Goal: Task Accomplishment & Management: Complete application form

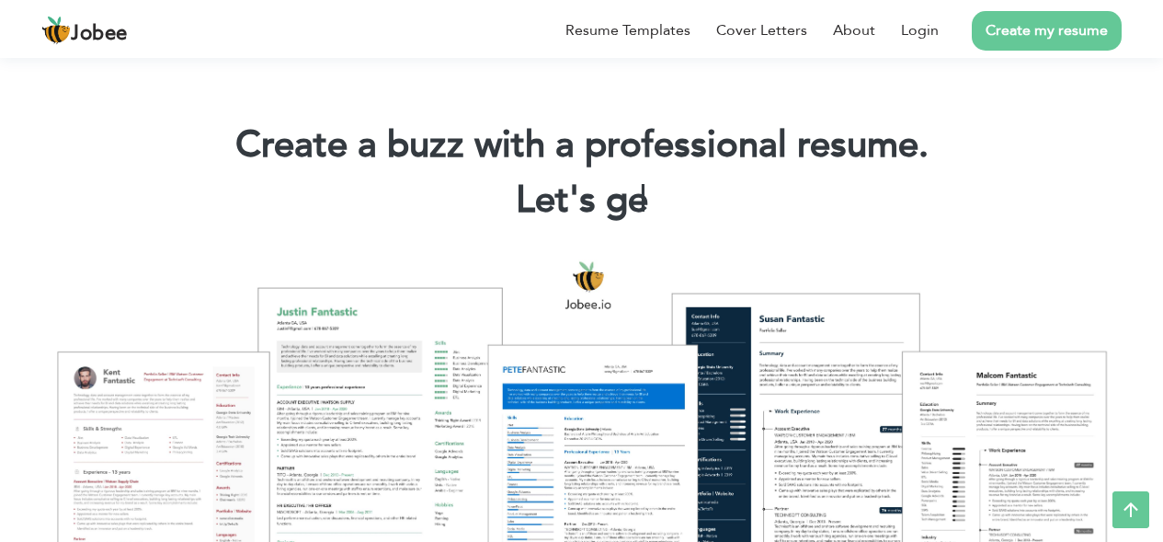
scroll to position [552, 0]
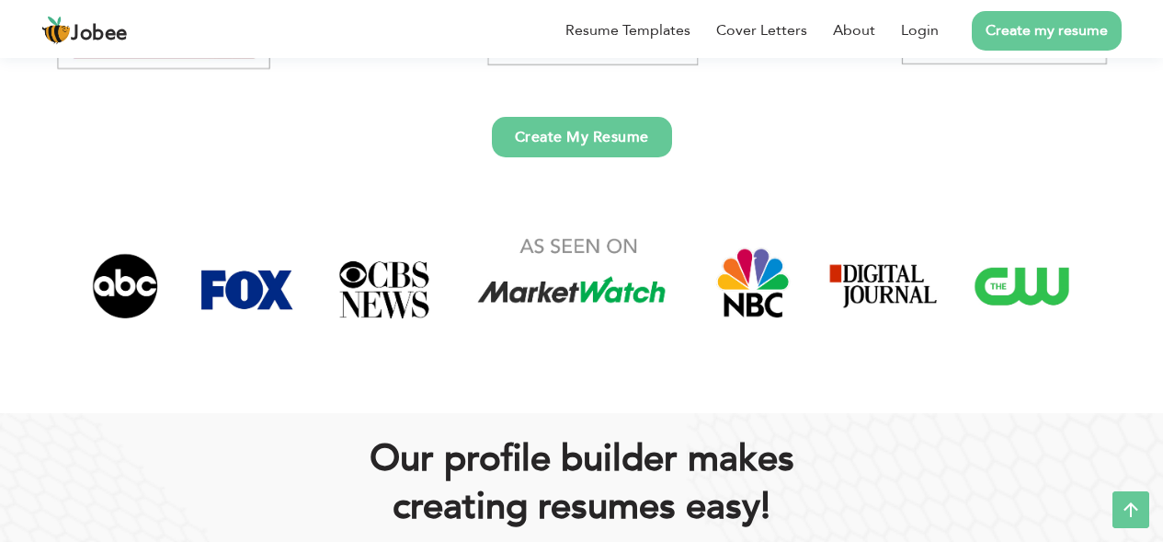
click at [585, 136] on link "Create My Resume" at bounding box center [582, 137] width 180 height 40
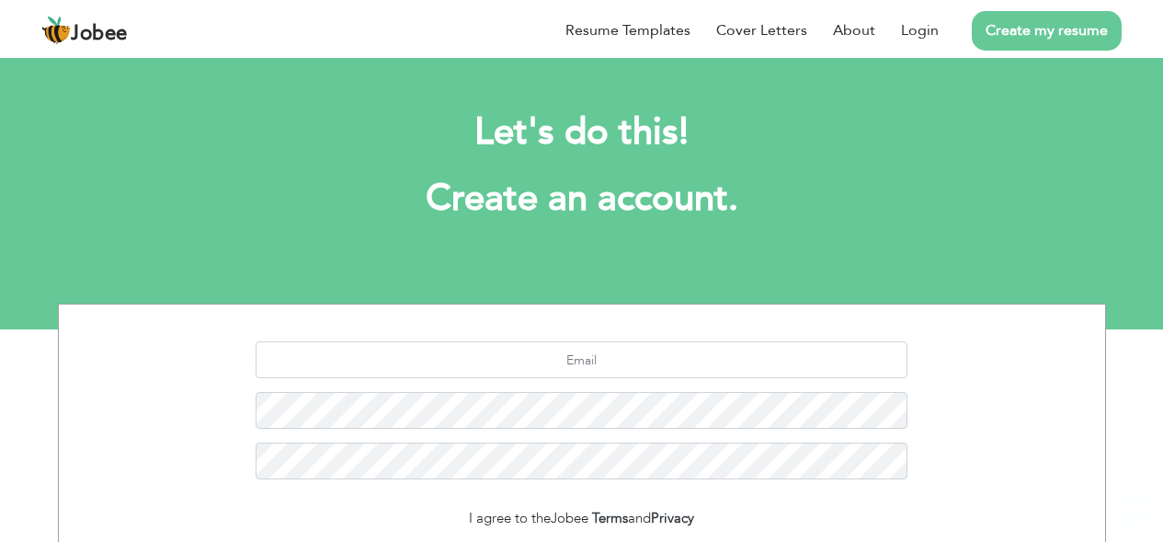
scroll to position [130, 0]
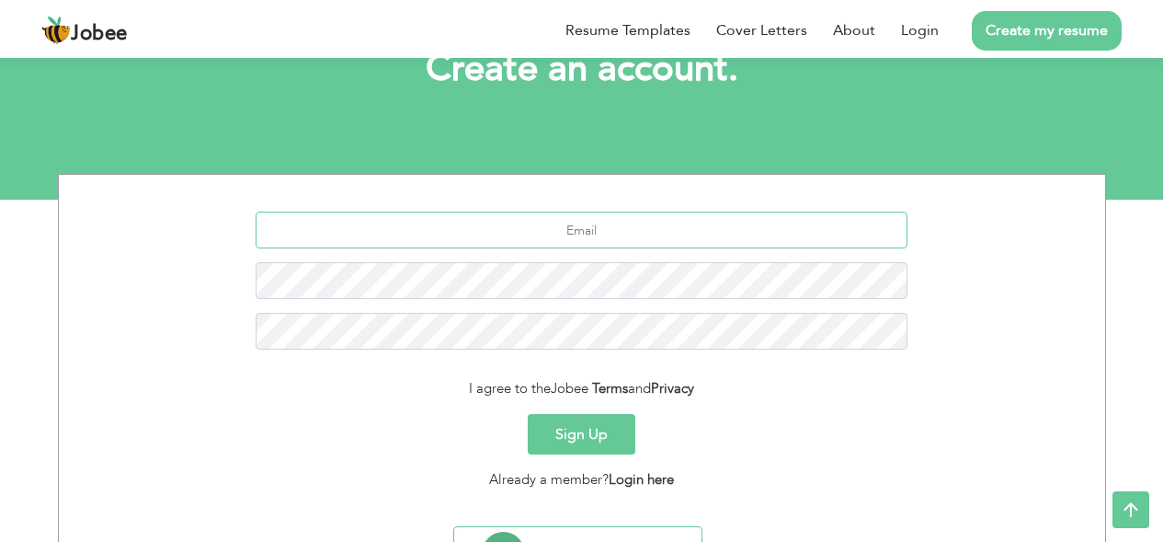
click at [590, 237] on input "text" at bounding box center [582, 229] width 652 height 37
click at [600, 226] on input "text" at bounding box center [582, 229] width 652 height 37
click at [578, 230] on input "text" at bounding box center [582, 229] width 652 height 37
click at [587, 227] on input "text" at bounding box center [582, 229] width 652 height 37
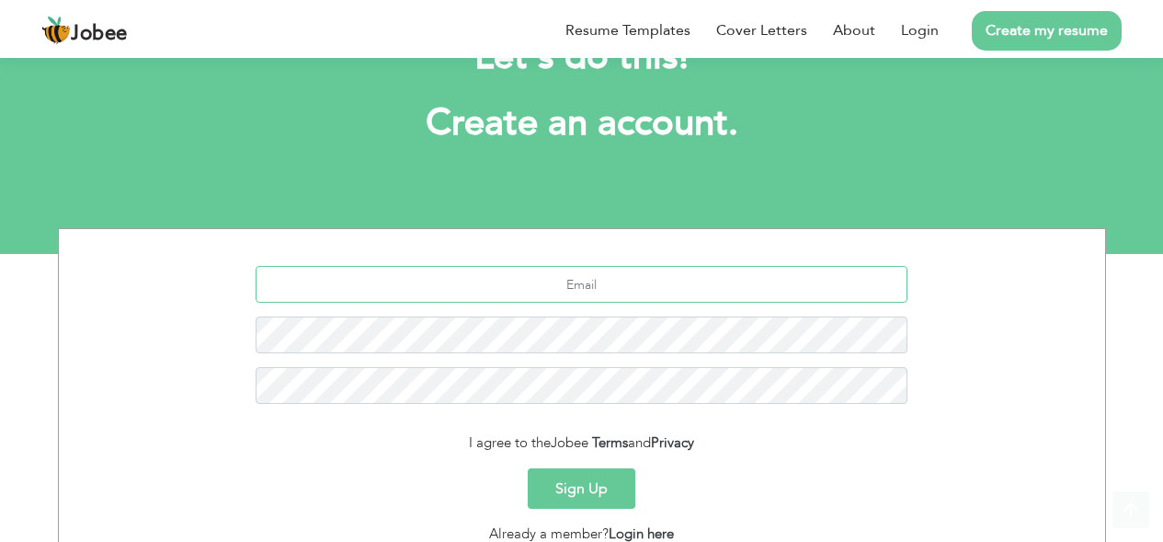
scroll to position [222, 0]
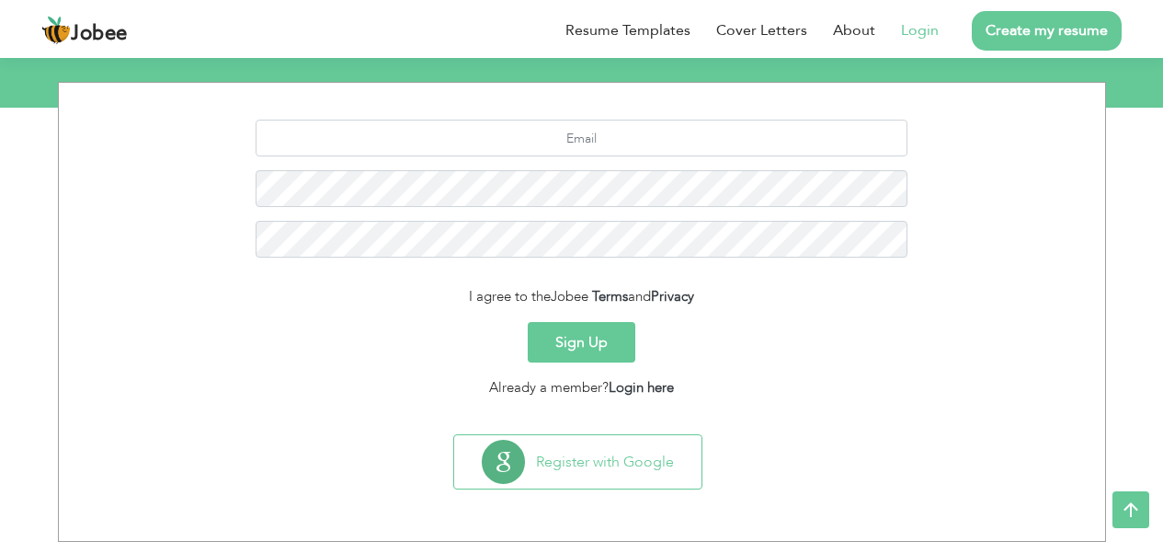
click at [930, 31] on link "Login" at bounding box center [920, 30] width 38 height 22
click at [1015, 31] on link "Create my resume" at bounding box center [1047, 31] width 150 height 40
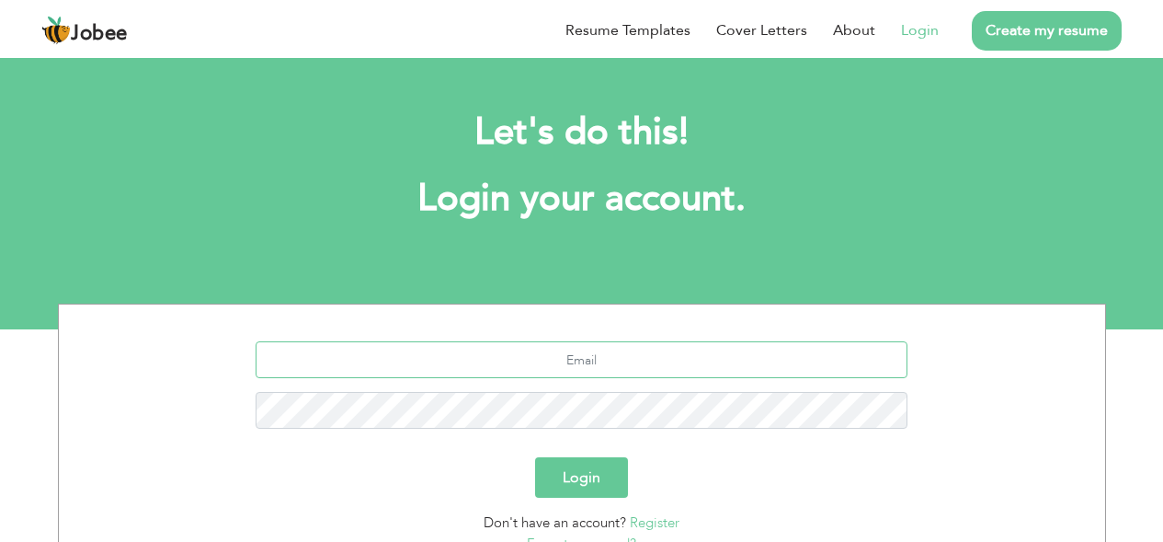
click at [561, 358] on input "text" at bounding box center [582, 359] width 652 height 37
click at [560, 358] on input "text" at bounding box center [582, 359] width 652 height 37
type input "sidrafarooq155127@gmail.com"
click at [535, 457] on button "Login" at bounding box center [581, 477] width 93 height 40
click at [565, 474] on button "Login" at bounding box center [581, 477] width 93 height 40
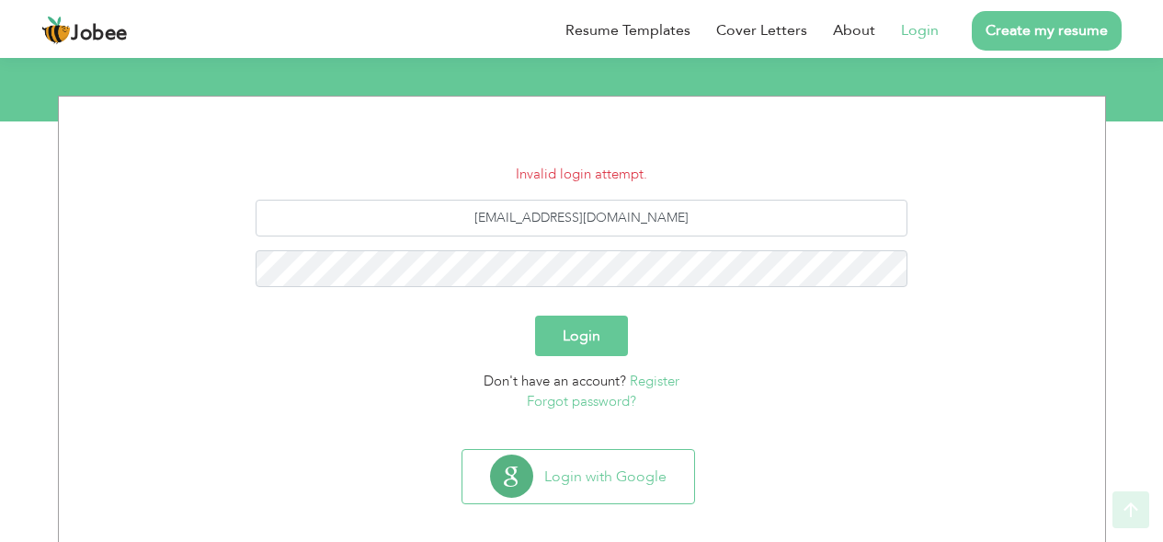
scroll to position [222, 0]
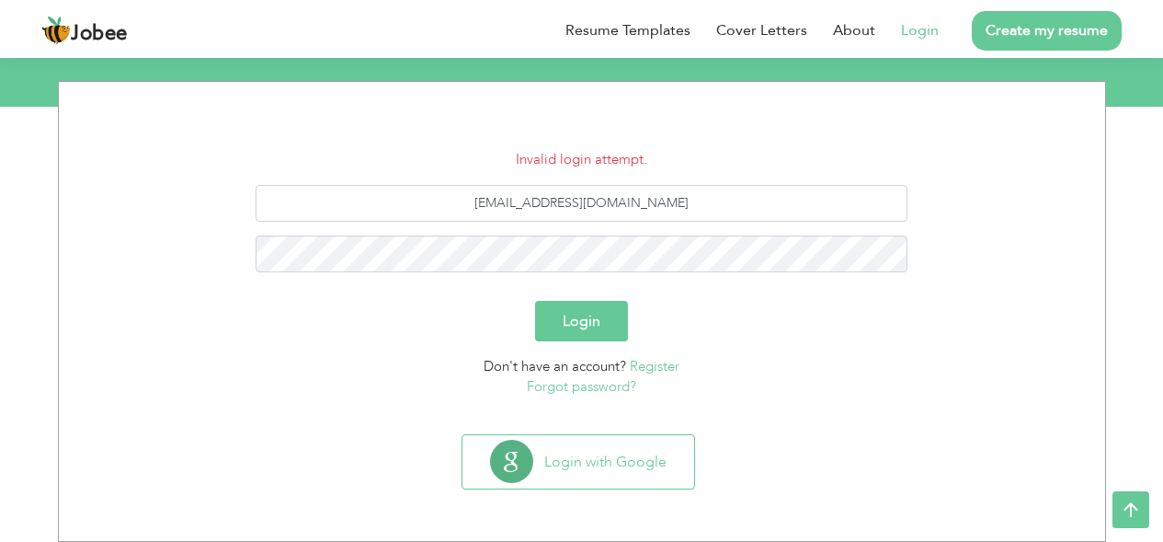
click at [588, 325] on button "Login" at bounding box center [581, 321] width 93 height 40
click at [652, 361] on link "Register" at bounding box center [655, 366] width 50 height 18
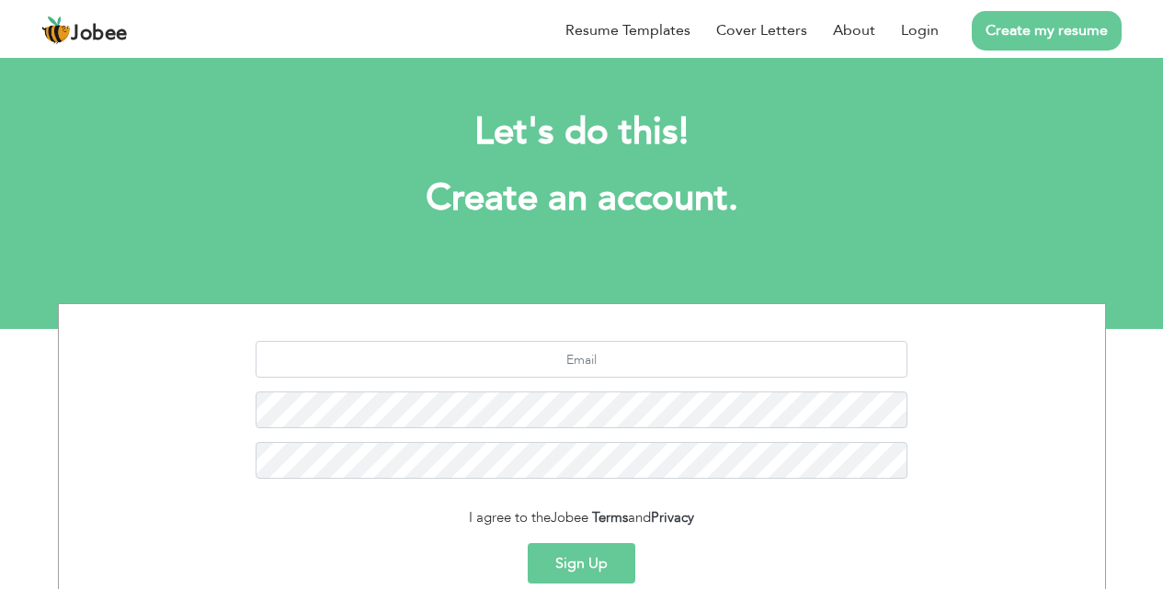
click at [1007, 25] on link "Create my resume" at bounding box center [1047, 31] width 150 height 40
click at [1016, 36] on link "Create my resume" at bounding box center [1047, 31] width 150 height 40
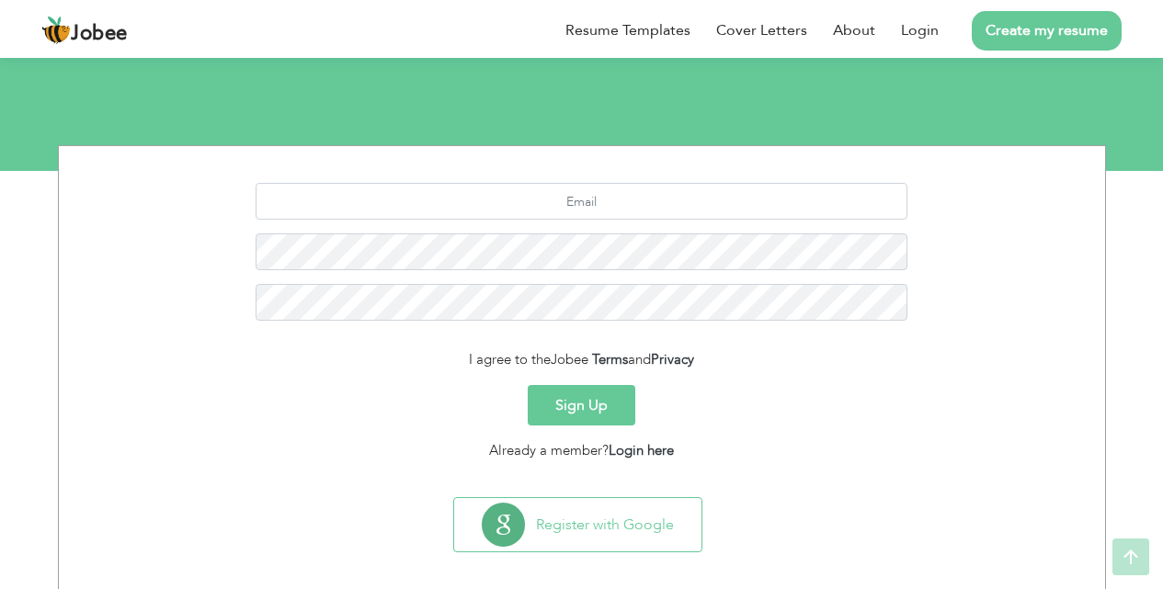
scroll to position [174, 0]
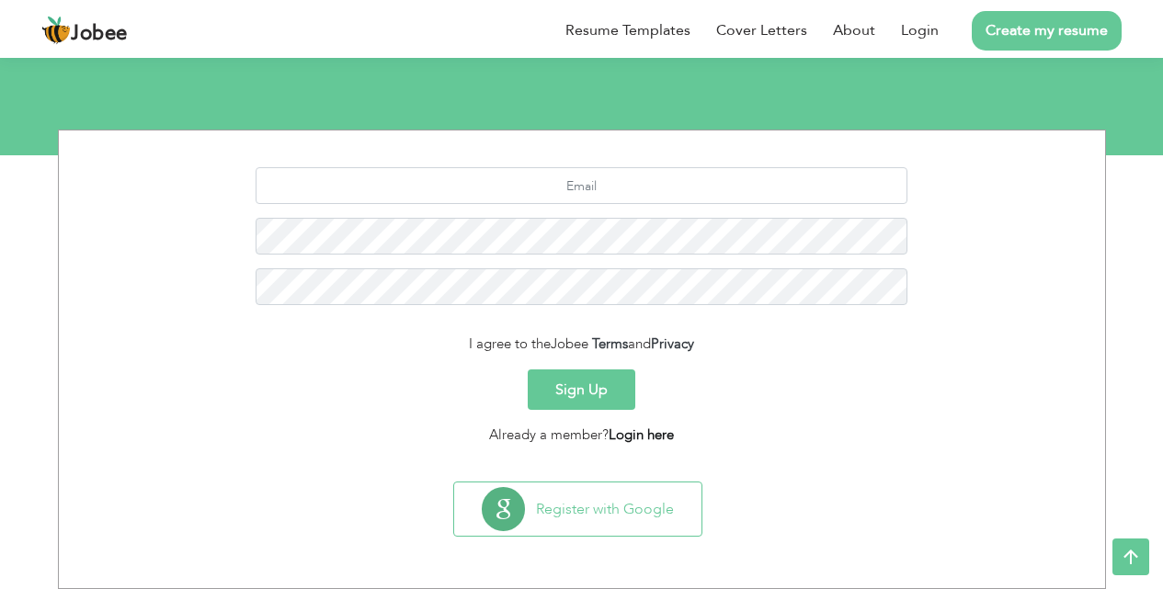
click at [655, 439] on link "Login here" at bounding box center [641, 435] width 65 height 18
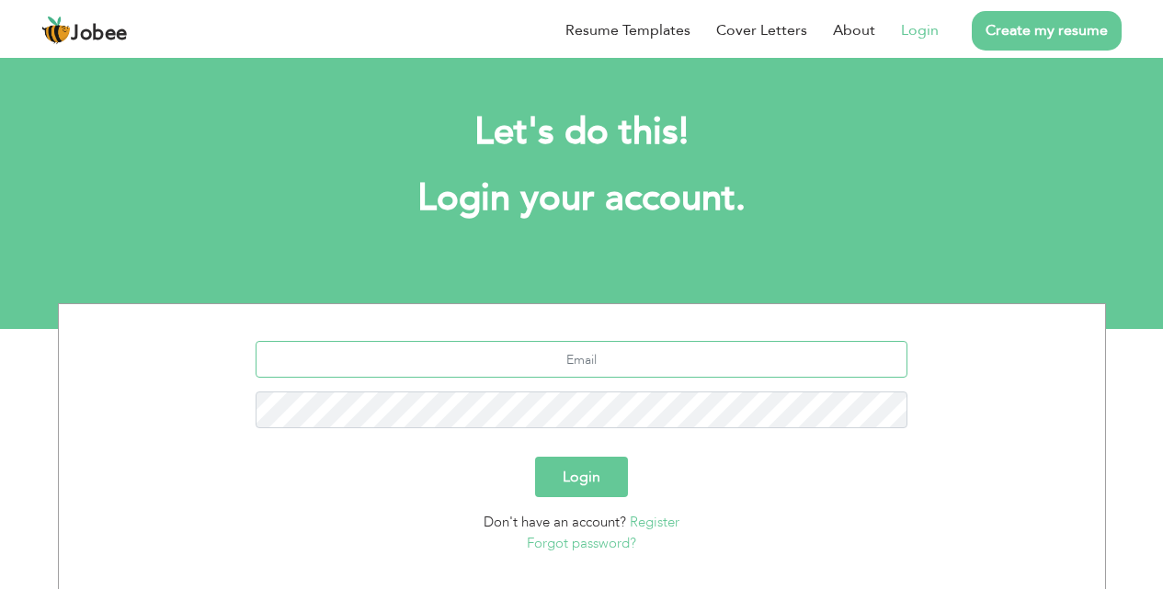
click at [547, 356] on input "text" at bounding box center [582, 359] width 652 height 37
type input "[EMAIL_ADDRESS][DOMAIN_NAME]"
click at [598, 484] on button "Login" at bounding box center [581, 477] width 93 height 40
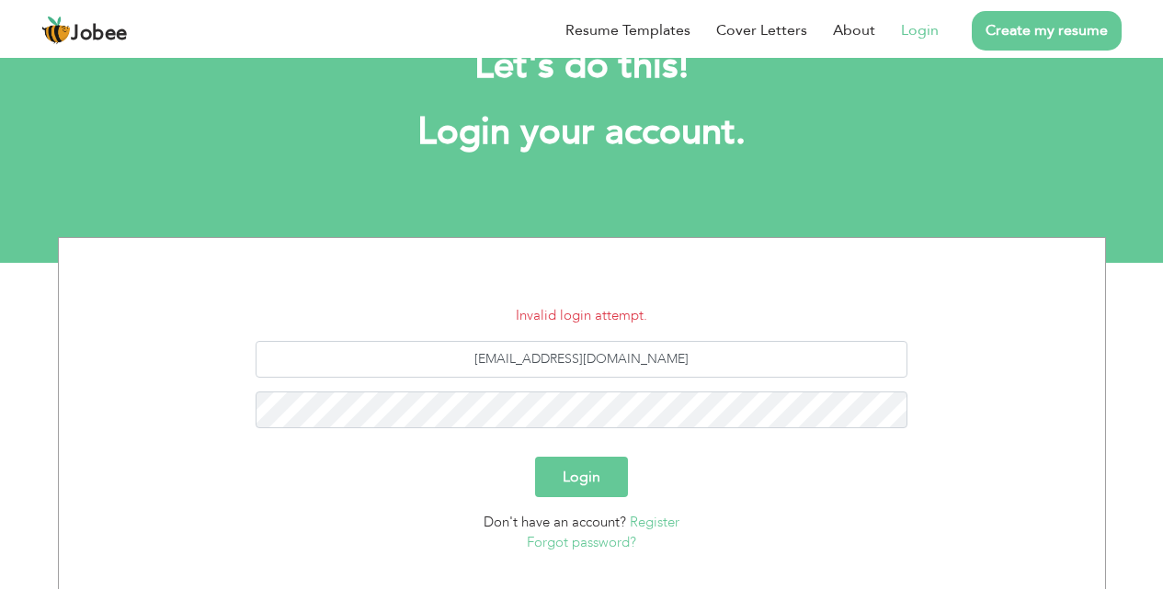
scroll to position [83, 0]
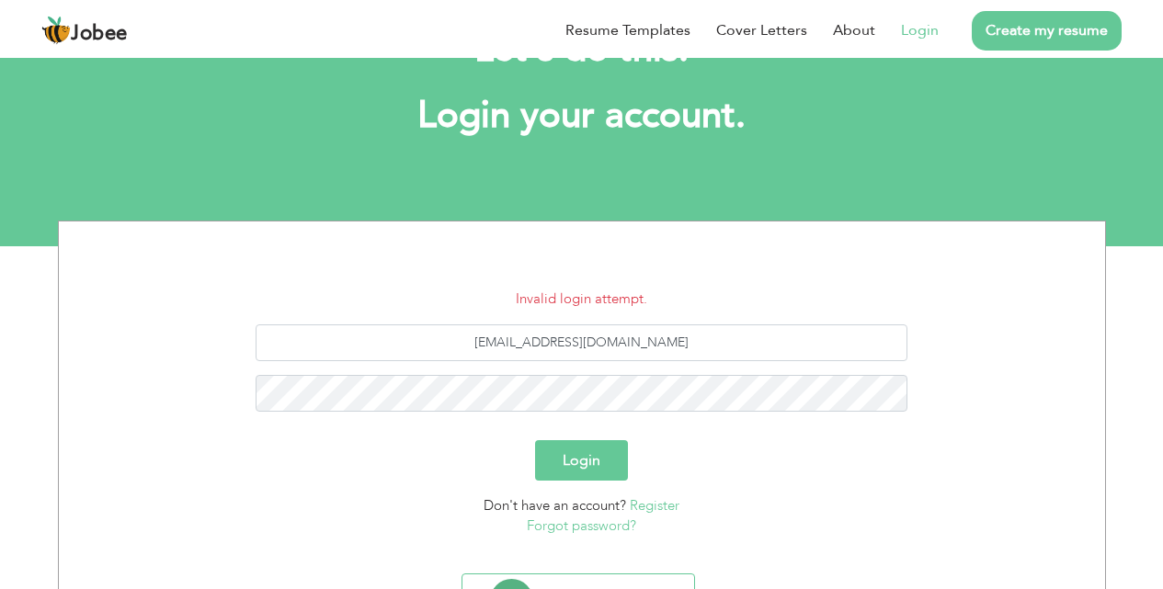
click at [667, 508] on link "Register" at bounding box center [655, 505] width 50 height 18
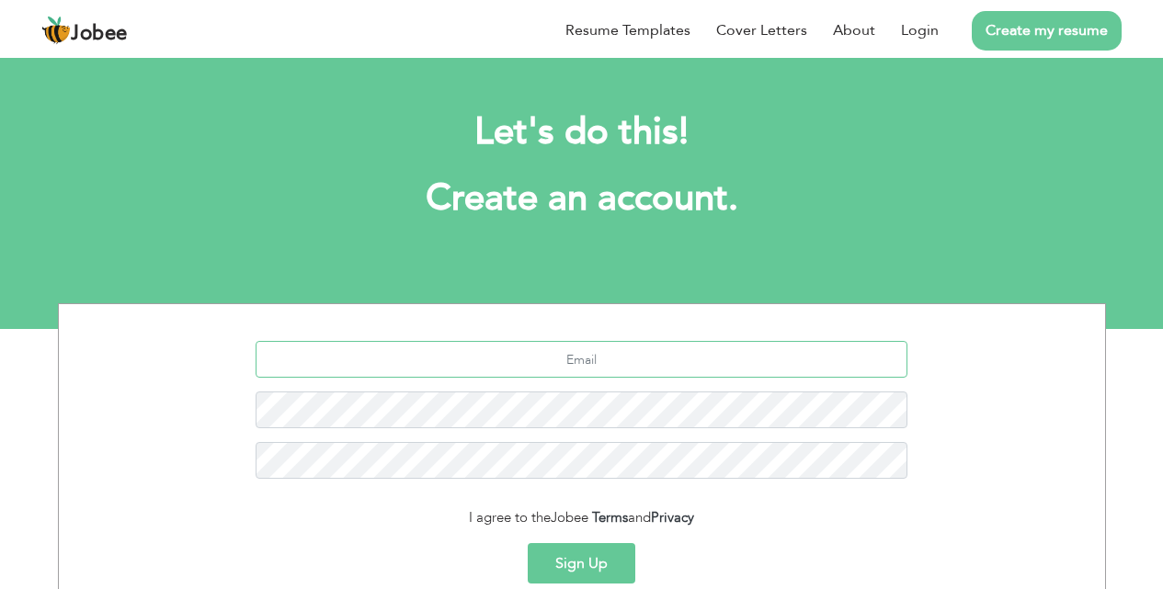
click at [582, 357] on input "text" at bounding box center [582, 359] width 652 height 37
type input "[EMAIL_ADDRESS][DOMAIN_NAME]"
click at [569, 553] on button "Sign Up" at bounding box center [582, 563] width 108 height 40
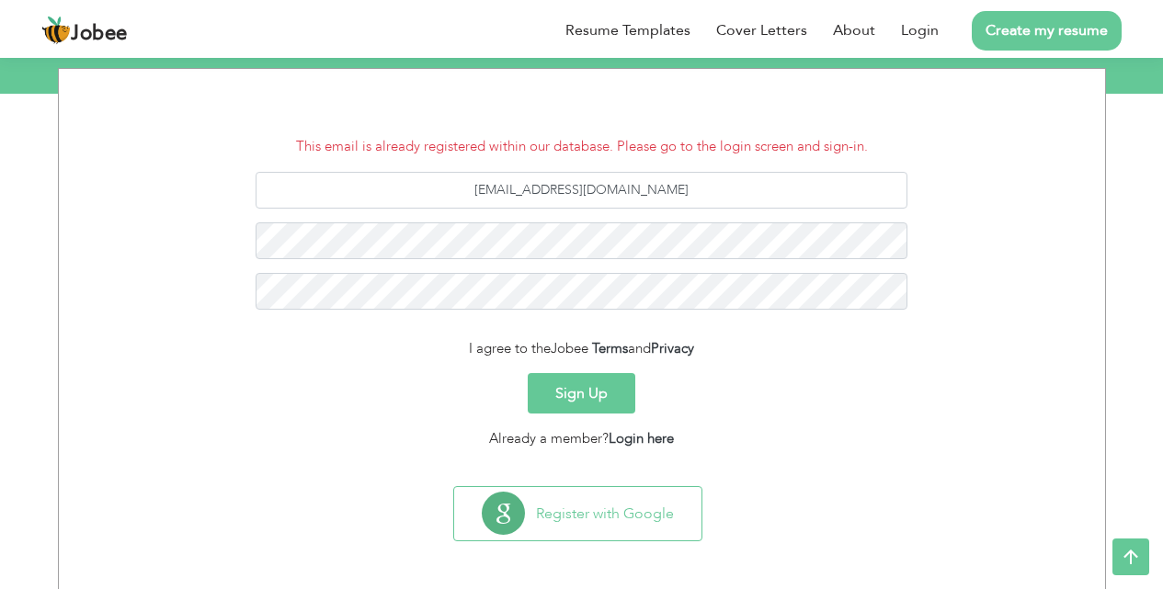
scroll to position [240, 0]
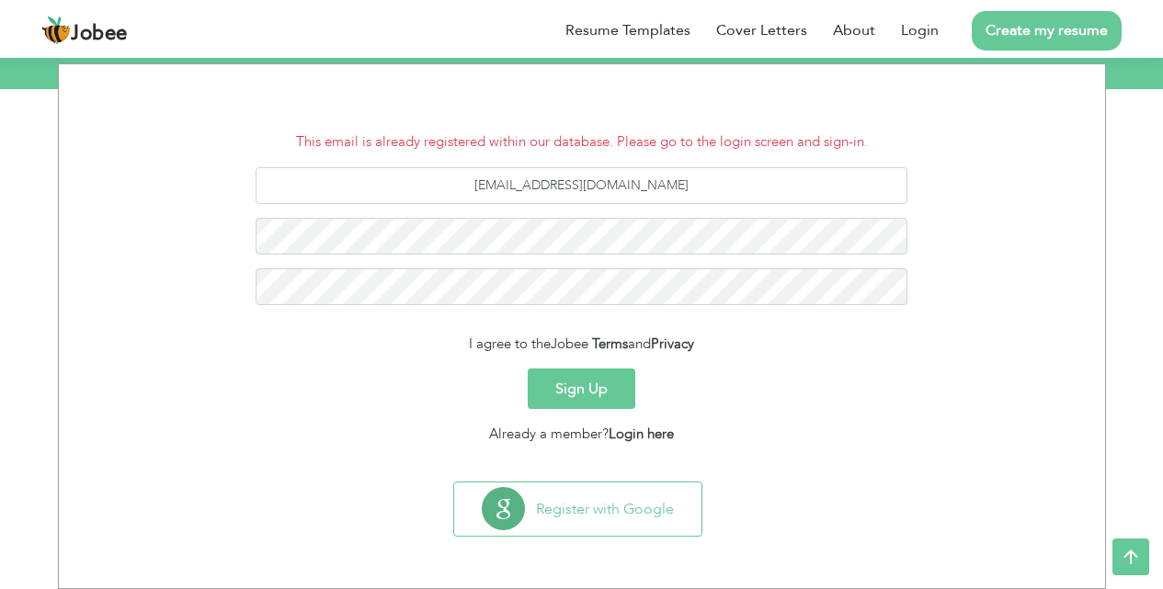
click at [599, 366] on form "This email is already registered within our database. Please go to the login sc…" at bounding box center [582, 288] width 1019 height 314
click at [606, 378] on button "Sign Up" at bounding box center [582, 389] width 108 height 40
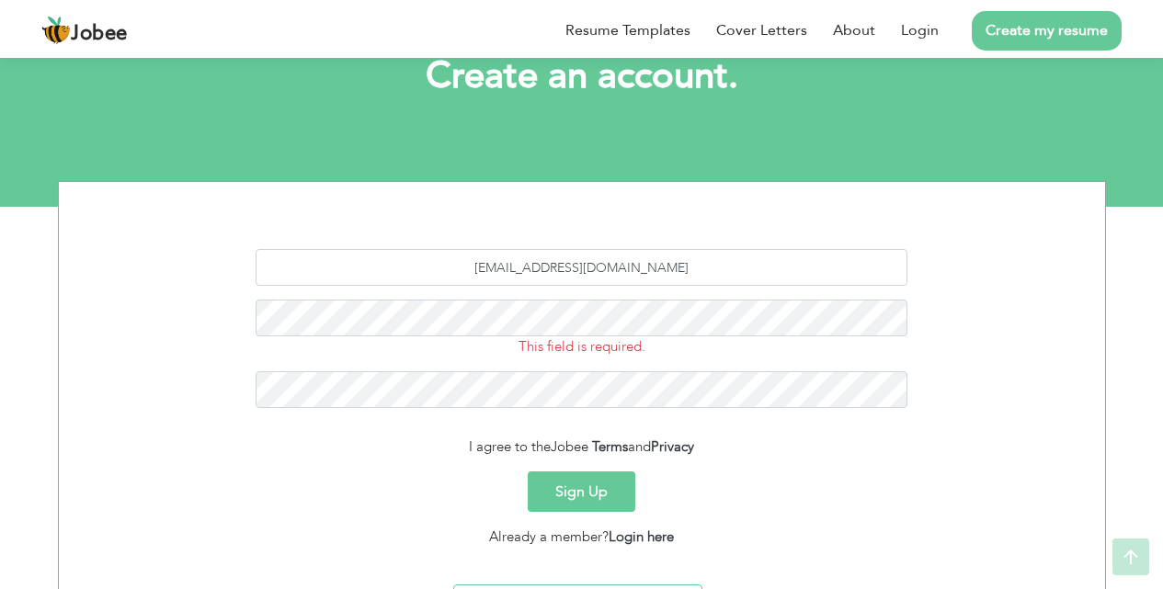
scroll to position [225, 0]
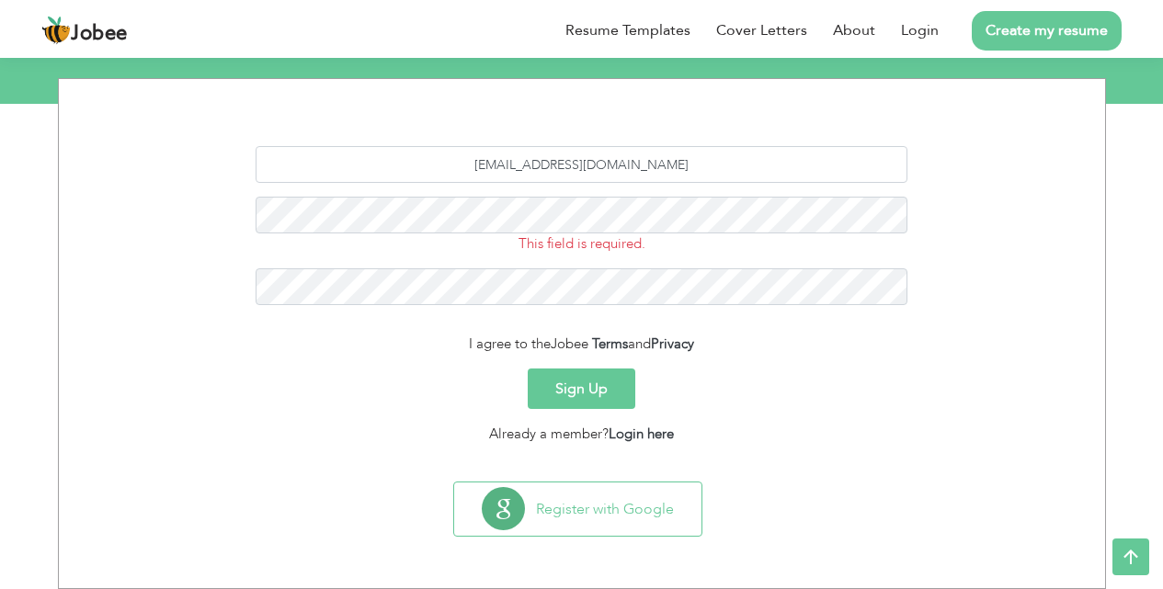
click at [644, 444] on div "Already a member? Login here" at bounding box center [582, 434] width 1019 height 21
click at [648, 438] on link "Login here" at bounding box center [641, 434] width 65 height 18
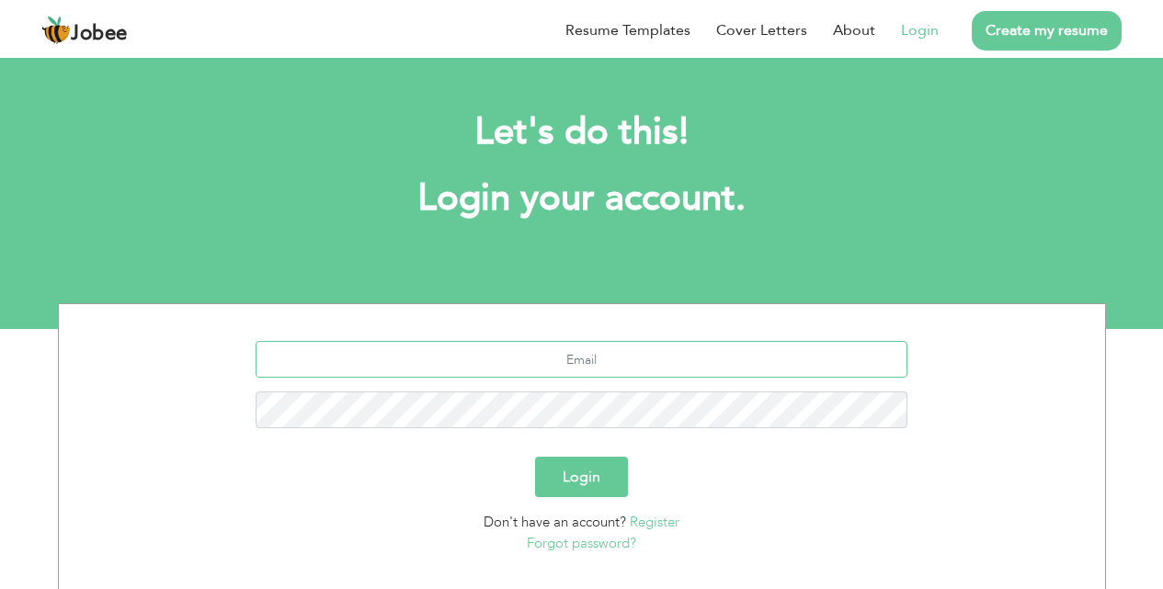
click at [587, 367] on input "text" at bounding box center [582, 359] width 652 height 37
type input "[EMAIL_ADDRESS][DOMAIN_NAME]"
click at [581, 472] on button "Login" at bounding box center [581, 477] width 93 height 40
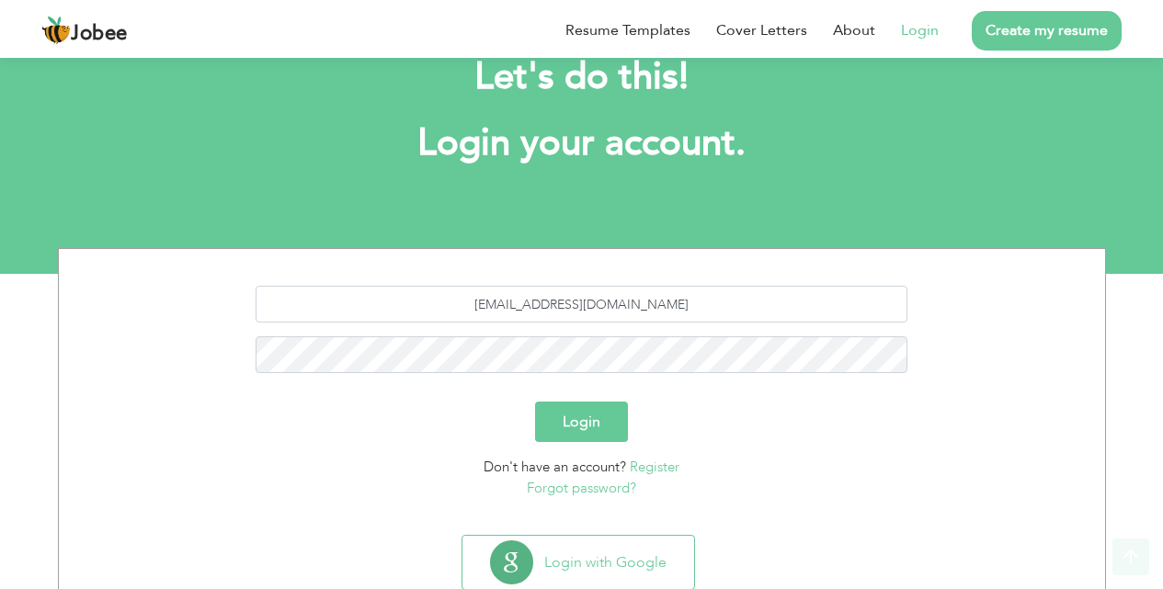
scroll to position [108, 0]
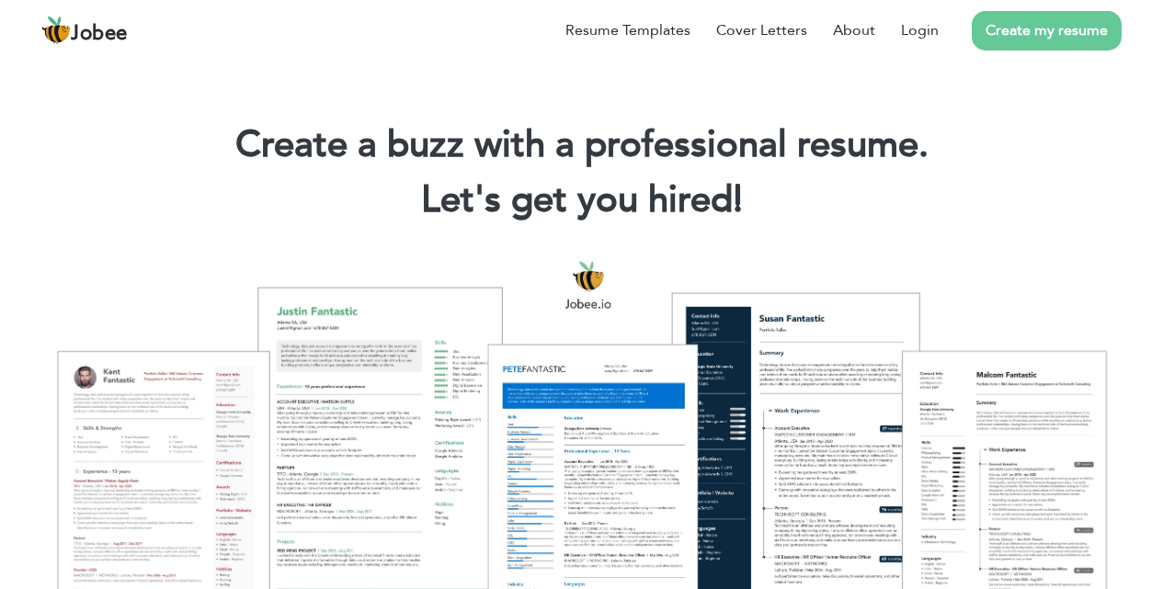
click at [1047, 35] on link "Create my resume" at bounding box center [1047, 31] width 150 height 40
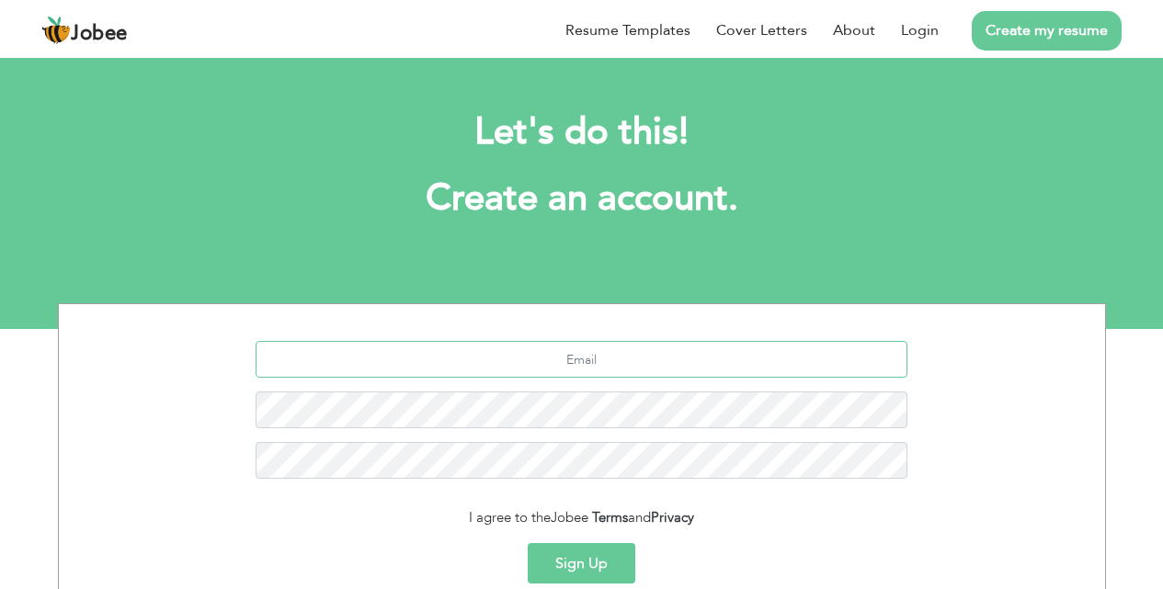
click at [626, 359] on input "text" at bounding box center [582, 359] width 652 height 37
click at [610, 360] on input "text" at bounding box center [582, 359] width 652 height 37
type input "[EMAIL_ADDRESS][DOMAIN_NAME]"
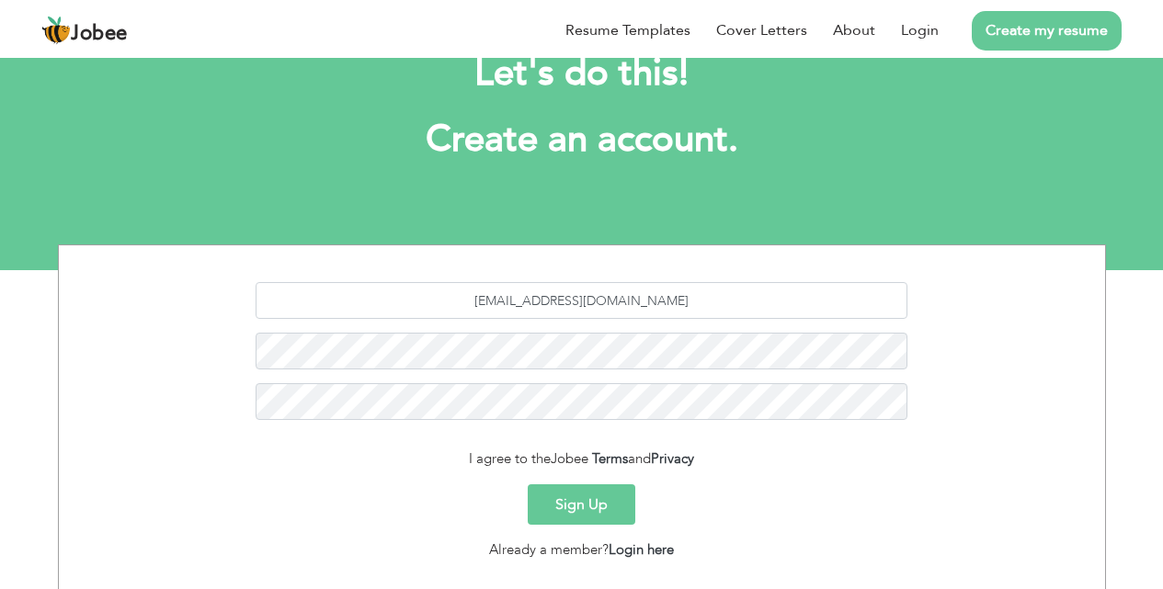
scroll to position [92, 0]
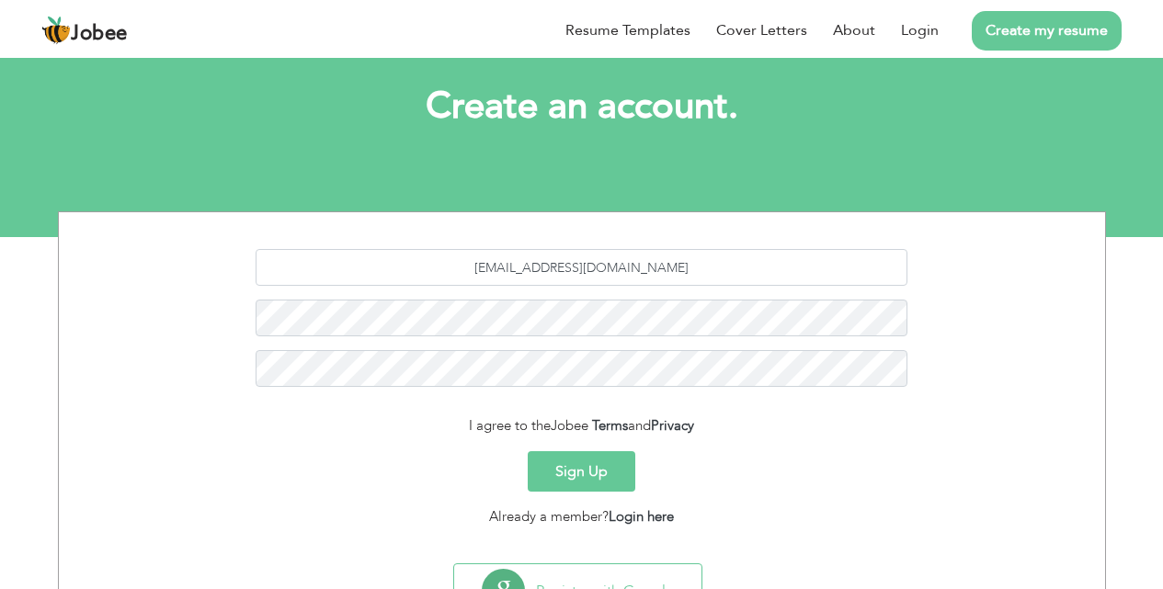
click at [594, 476] on button "Sign Up" at bounding box center [582, 471] width 108 height 40
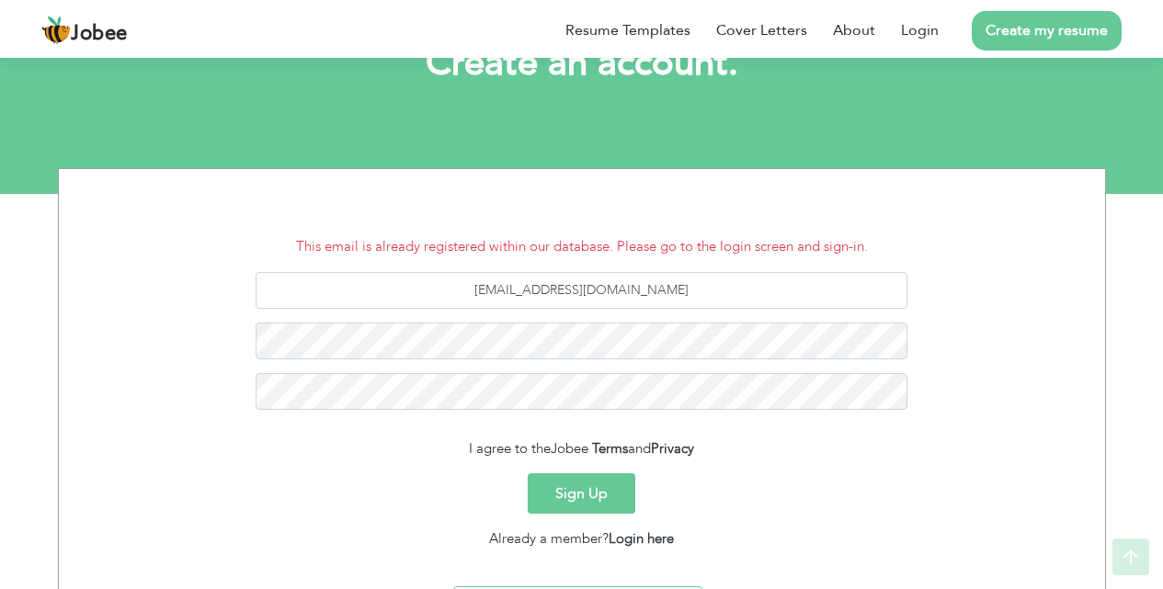
scroll to position [148, 0]
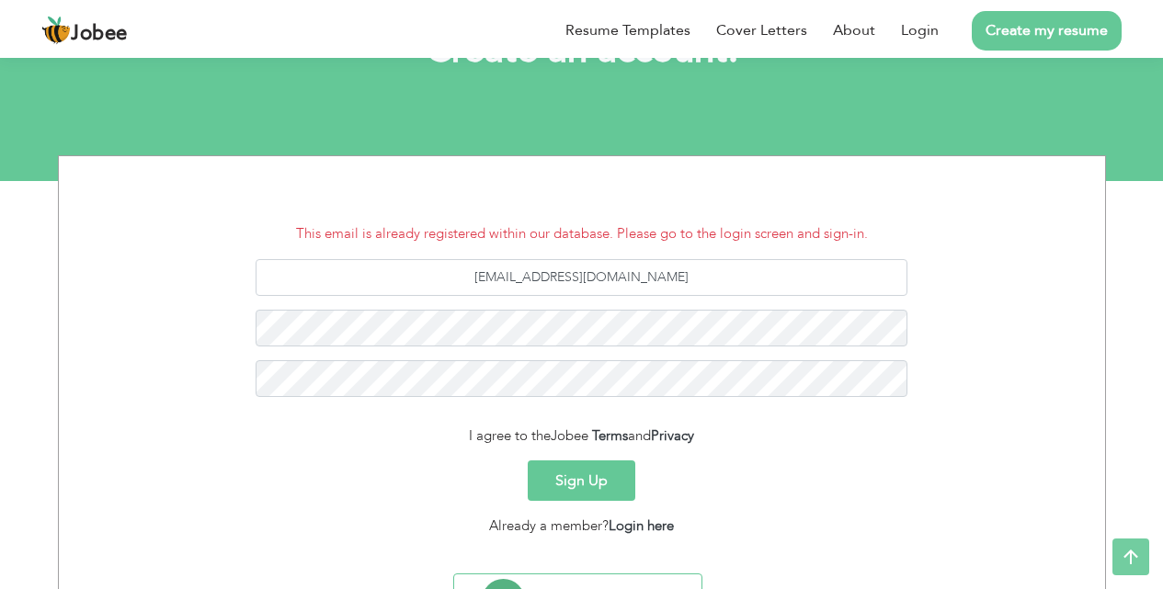
click at [586, 489] on button "Sign Up" at bounding box center [582, 481] width 108 height 40
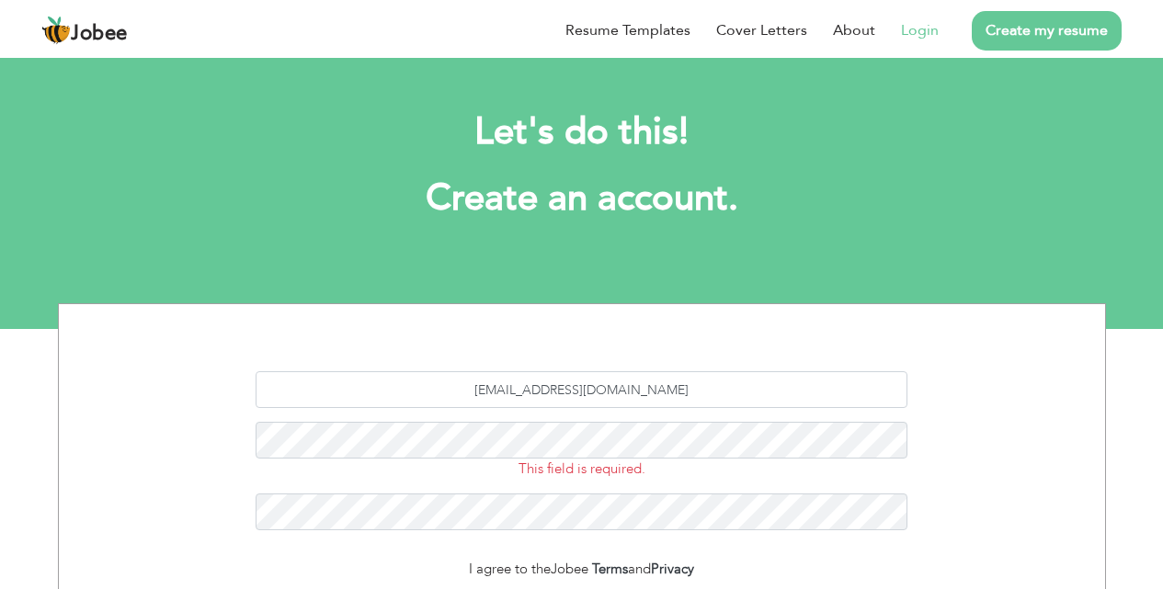
click at [924, 39] on link "Login" at bounding box center [920, 30] width 38 height 22
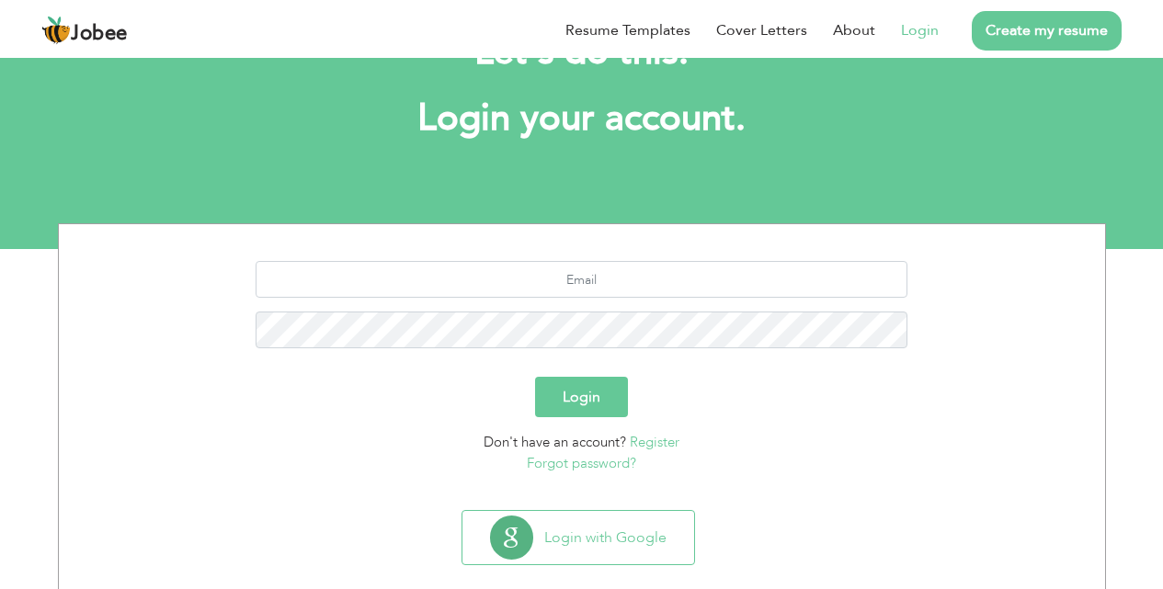
scroll to position [108, 0]
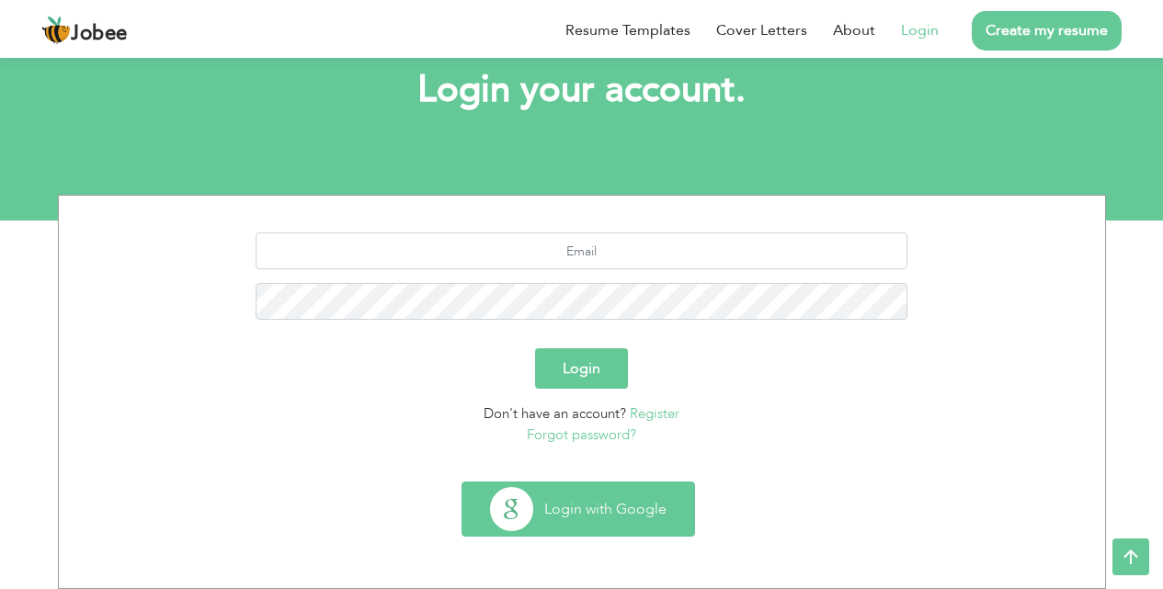
click at [585, 513] on button "Login with Google" at bounding box center [578, 509] width 232 height 53
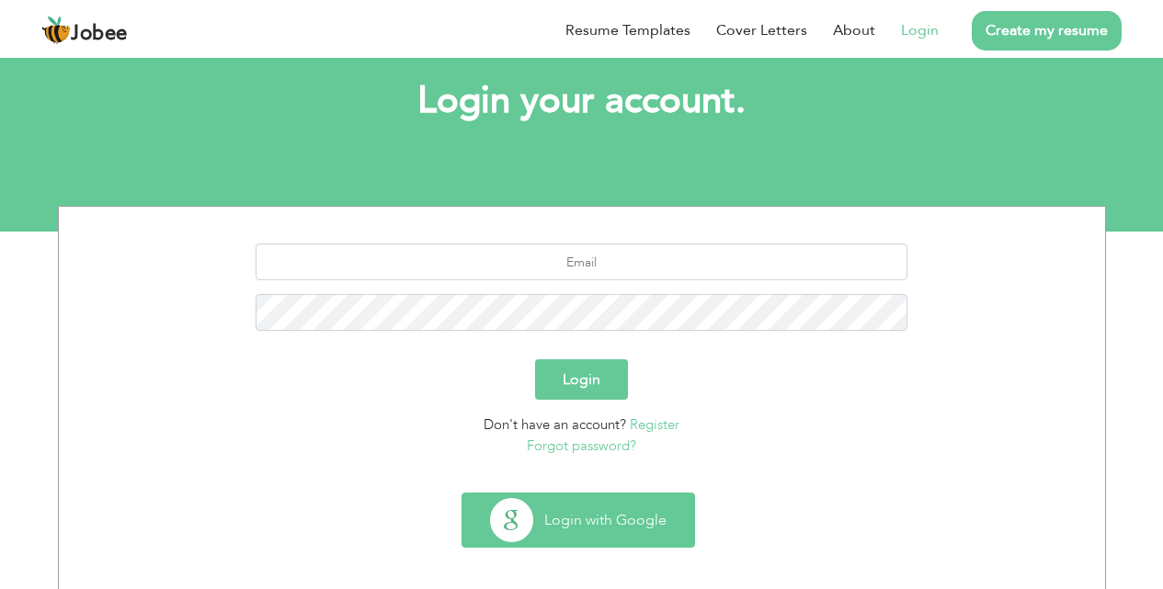
scroll to position [108, 0]
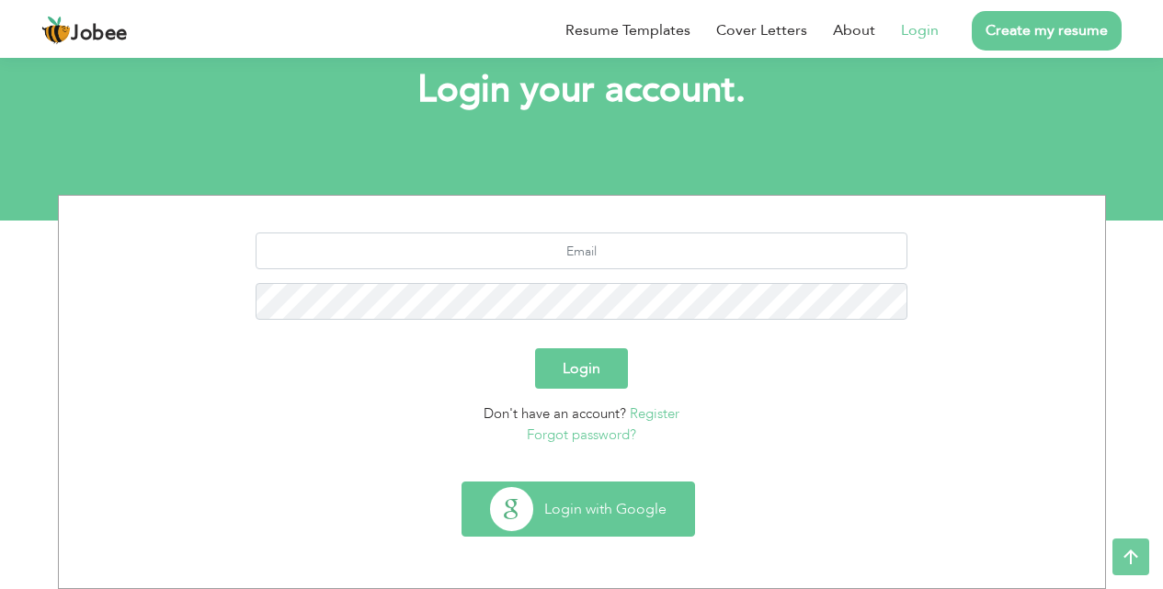
click at [575, 521] on button "Login with Google" at bounding box center [578, 509] width 232 height 53
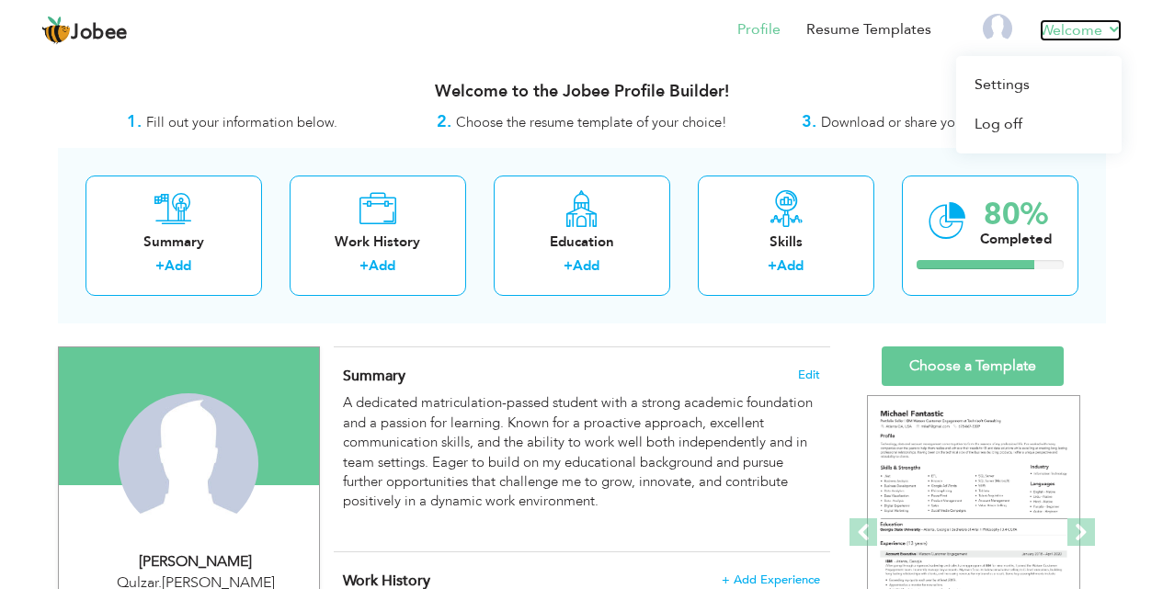
click at [1095, 27] on link "Welcome" at bounding box center [1081, 30] width 82 height 22
click at [995, 86] on link "Settings" at bounding box center [1038, 85] width 165 height 40
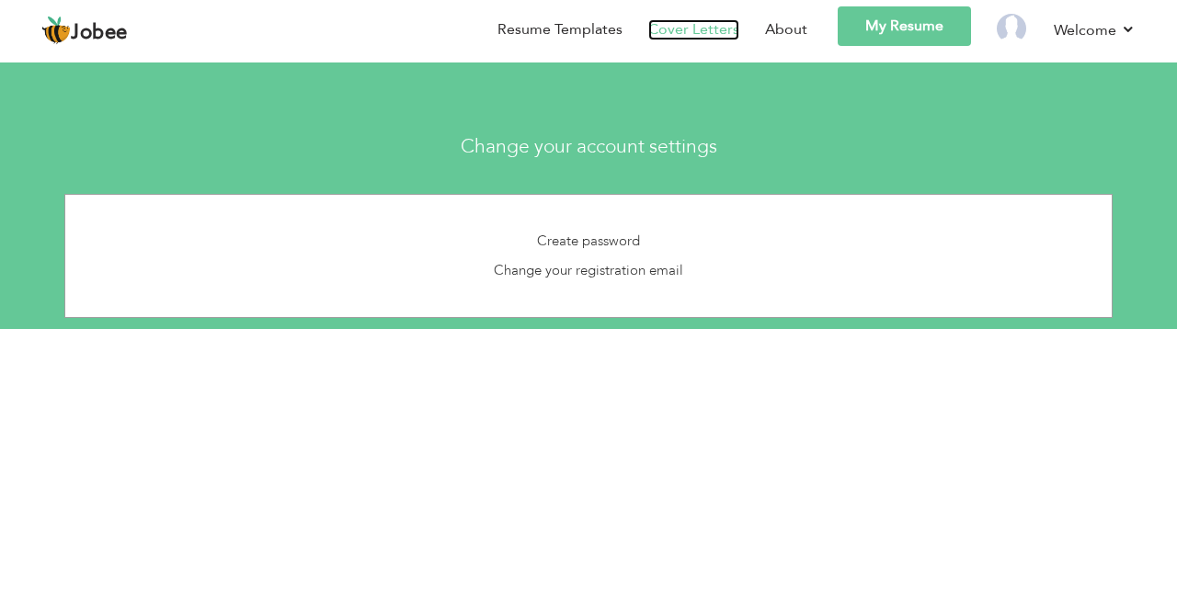
click at [701, 31] on link "Cover Letters" at bounding box center [693, 29] width 91 height 21
click at [527, 32] on link "Resume Templates" at bounding box center [559, 29] width 125 height 21
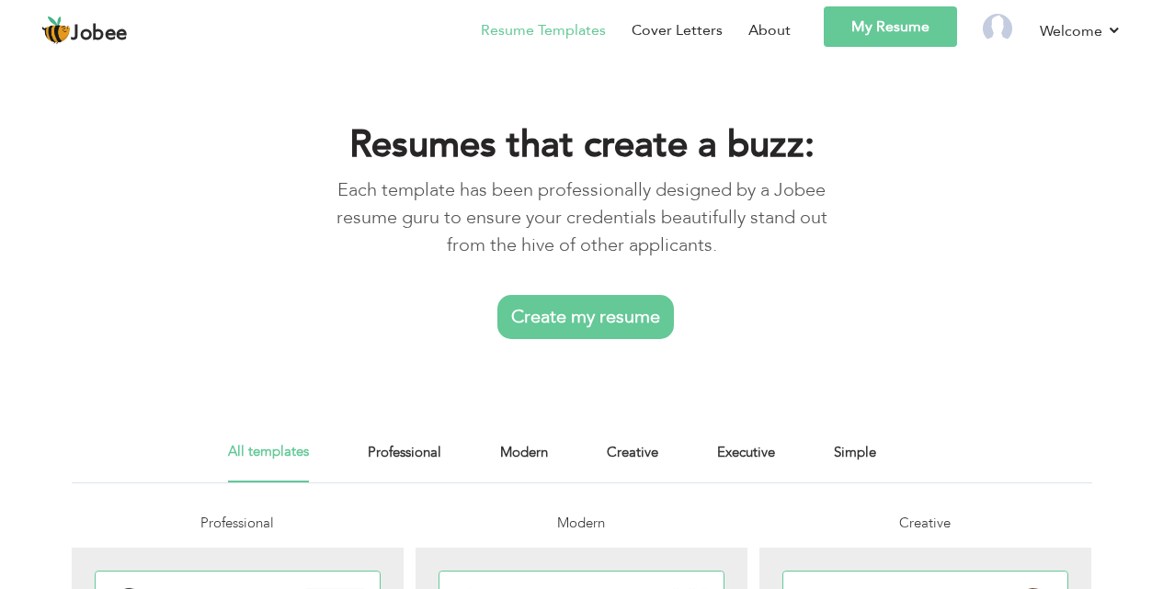
click at [587, 315] on link "Create my resume" at bounding box center [585, 317] width 177 height 44
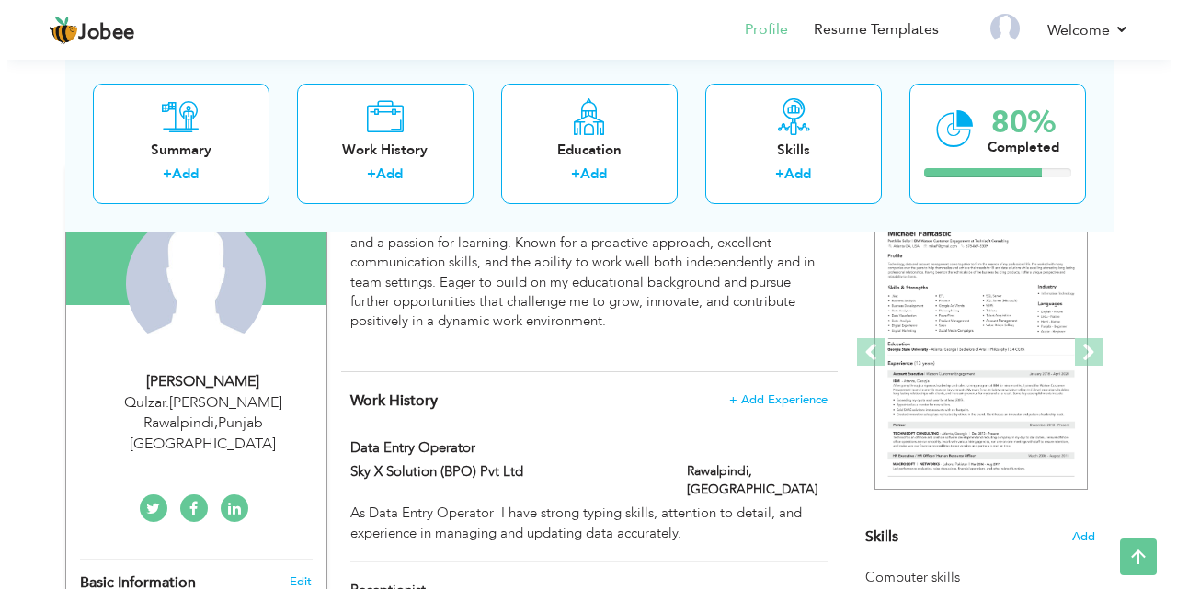
scroll to position [92, 0]
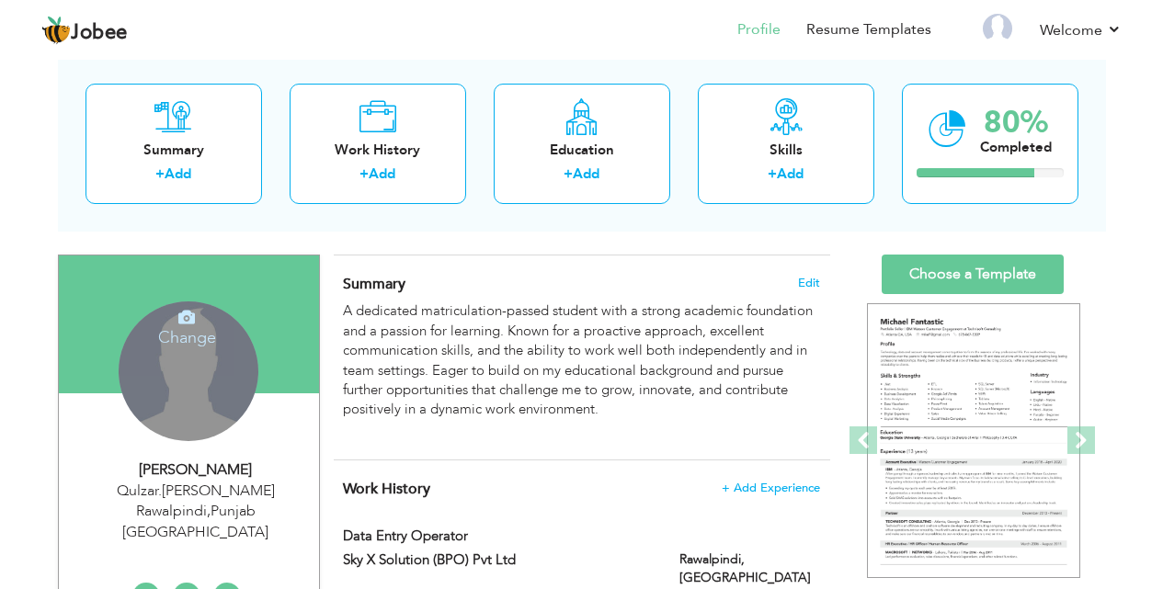
click at [222, 386] on div "Change Remove" at bounding box center [189, 372] width 140 height 140
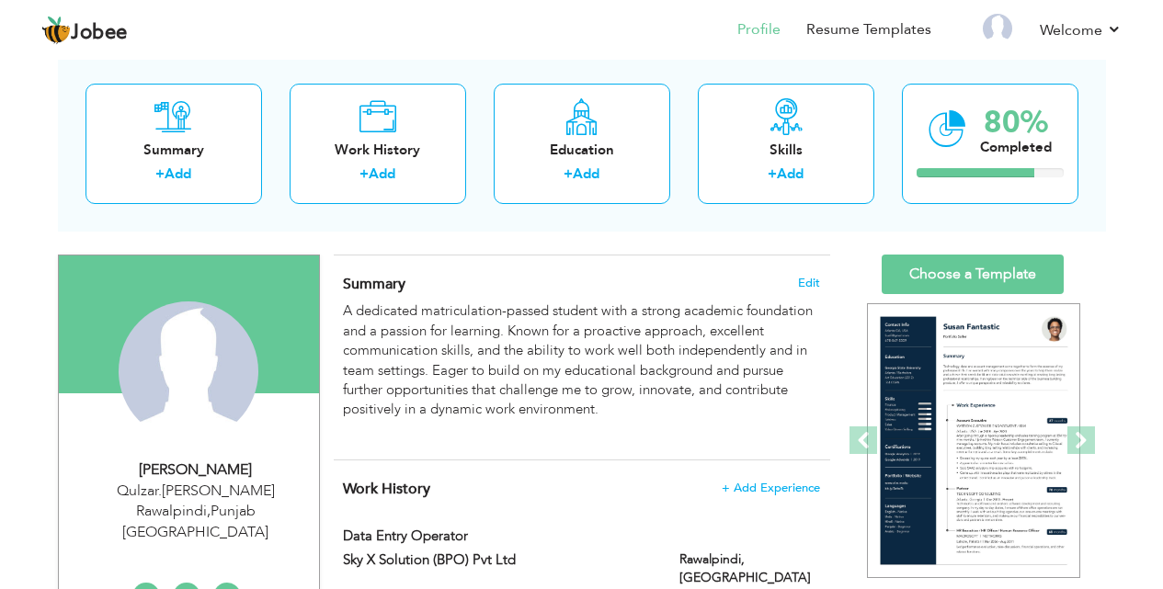
click at [214, 500] on div "Qulzar.[PERSON_NAME] Rawalpindi , [GEOGRAPHIC_DATA] [GEOGRAPHIC_DATA]" at bounding box center [196, 512] width 246 height 63
type input "Umair"
type input "Farooq"
type input "03195761090"
select select "number:166"
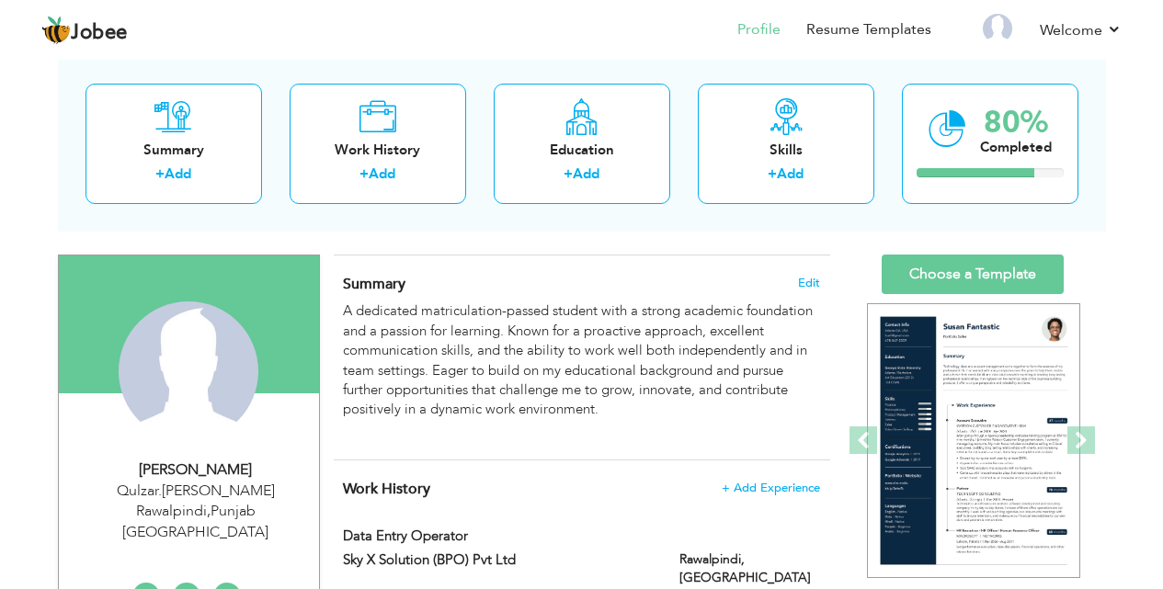
type input "[GEOGRAPHIC_DATA]"
type input "Qulzar.[PERSON_NAME] Rawalpindi"
select select "number:3"
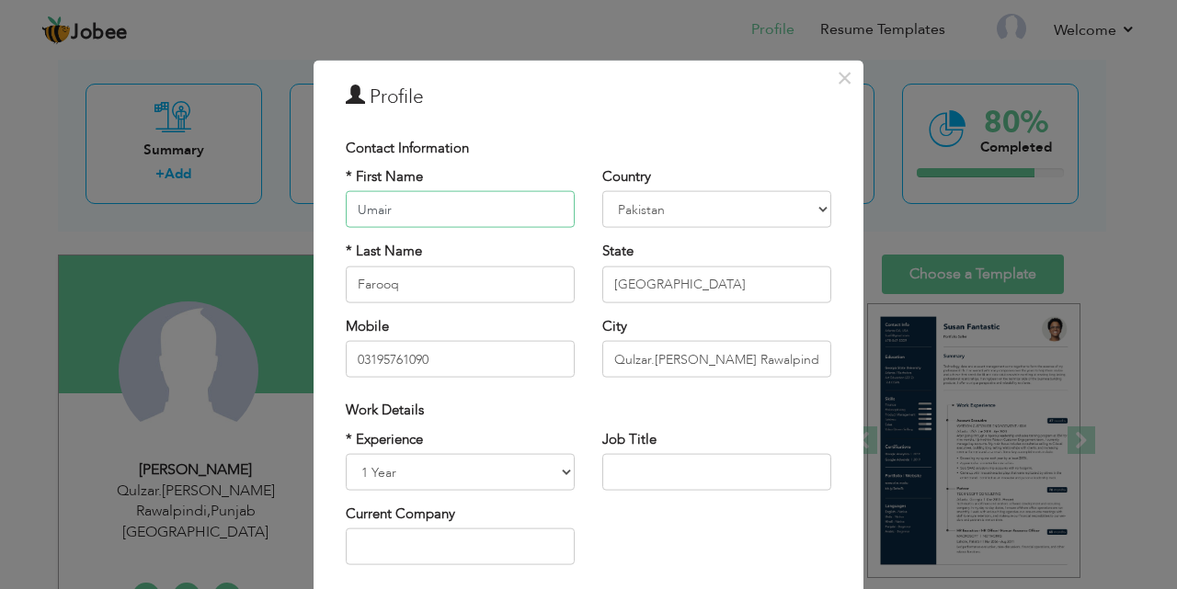
drag, startPoint x: 391, startPoint y: 212, endPoint x: 344, endPoint y: 212, distance: 46.9
click at [346, 212] on input "Umair" at bounding box center [460, 209] width 229 height 37
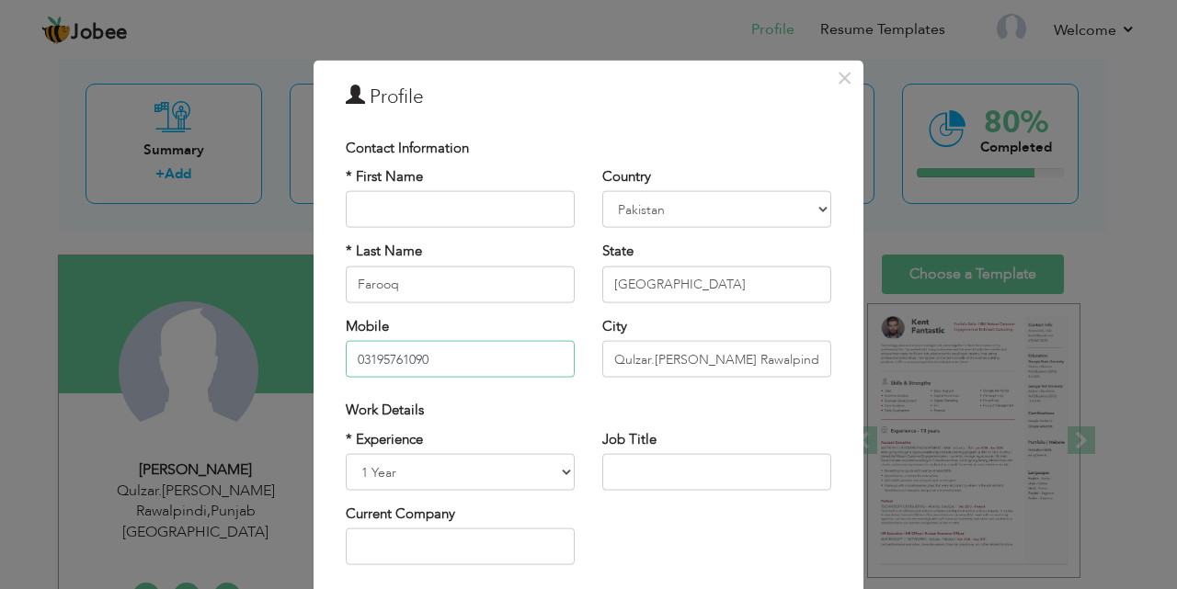
drag, startPoint x: 467, startPoint y: 371, endPoint x: 348, endPoint y: 366, distance: 119.6
click at [348, 366] on input "03195761090" at bounding box center [460, 359] width 229 height 37
type input "03121396534"
type input "Sidra"
type input "Rawalpindi"
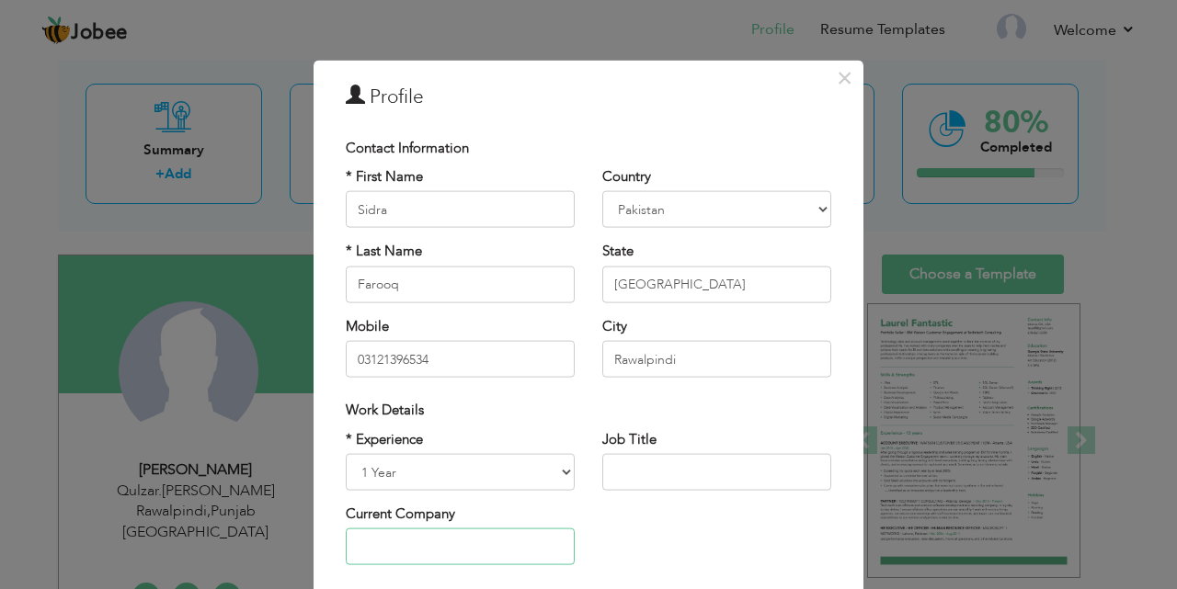
type input "As a clinical psychology"
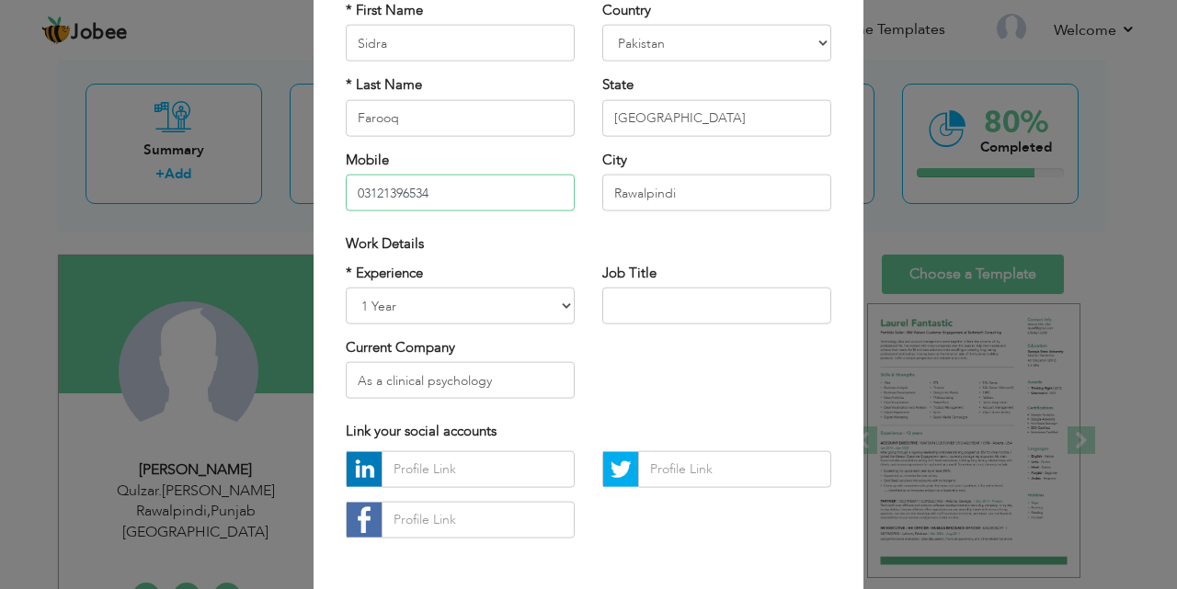
scroll to position [240, 0]
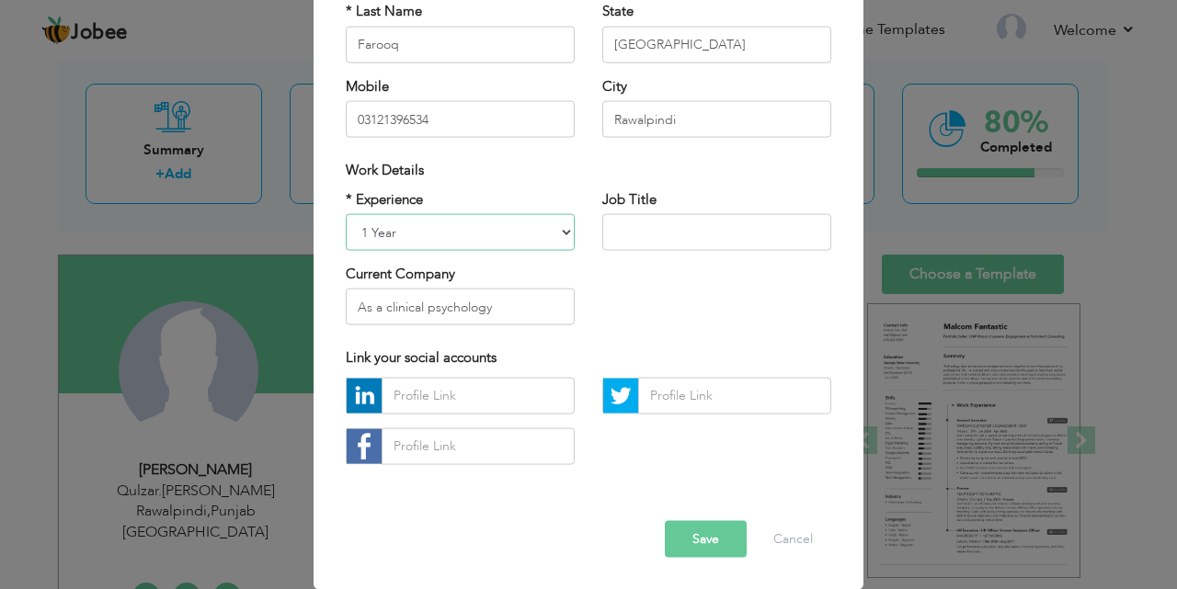
click at [560, 234] on select "Entry Level Less than 1 Year 1 Year 2 Years 3 Years 4 Years 5 Years 6 Years 7 Y…" at bounding box center [460, 232] width 229 height 37
click at [346, 214] on select "Entry Level Less than 1 Year 1 Year 2 Years 3 Years 4 Years 5 Years 6 Years 7 Y…" at bounding box center [460, 232] width 229 height 37
click at [695, 541] on button "Save" at bounding box center [706, 538] width 82 height 37
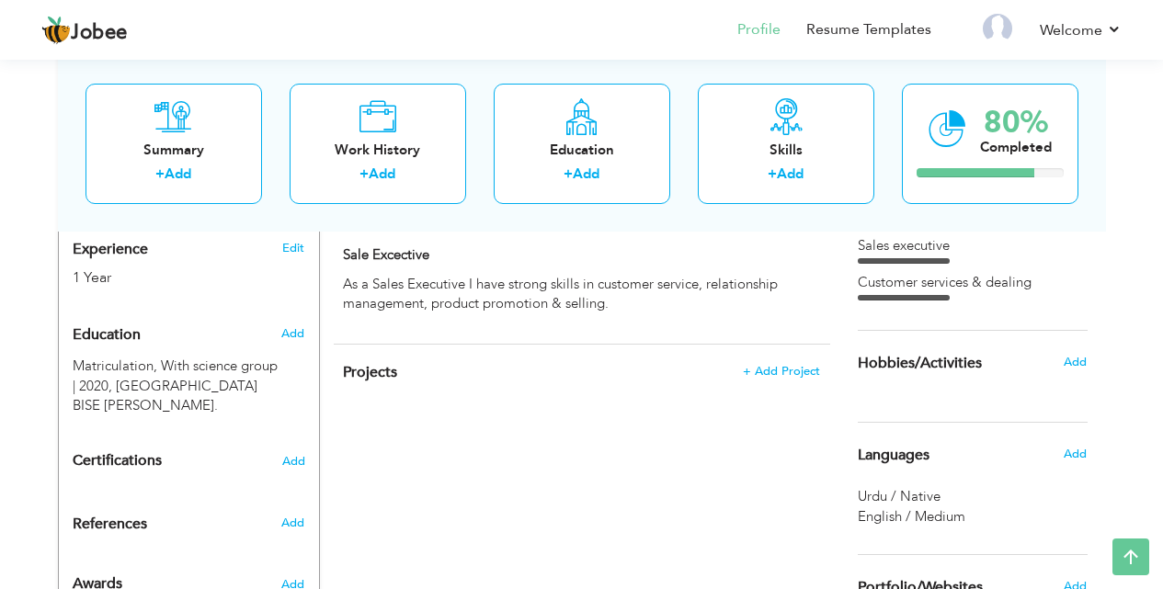
scroll to position [347, 0]
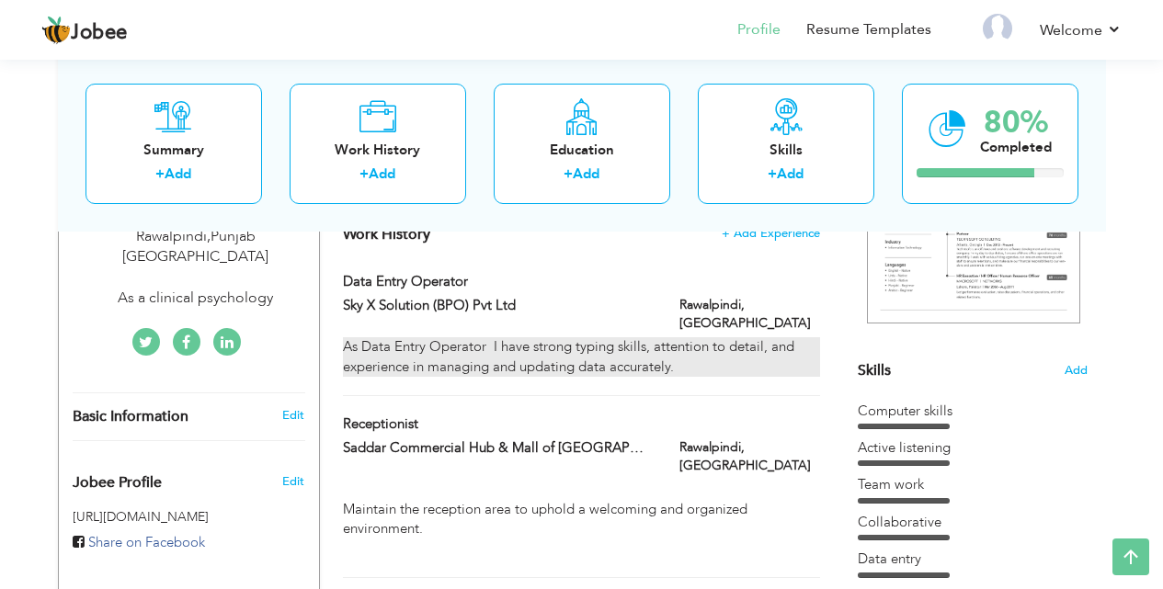
click at [434, 337] on div "As Data Entry Operator I have strong typing skills, attention to detail, and ex…" at bounding box center [581, 357] width 476 height 40
type input "Data entry operator"
type input "Sky X Solution (BPO) Pvt Ltd"
type input "[GEOGRAPHIC_DATA]"
type input "Rawalpindi"
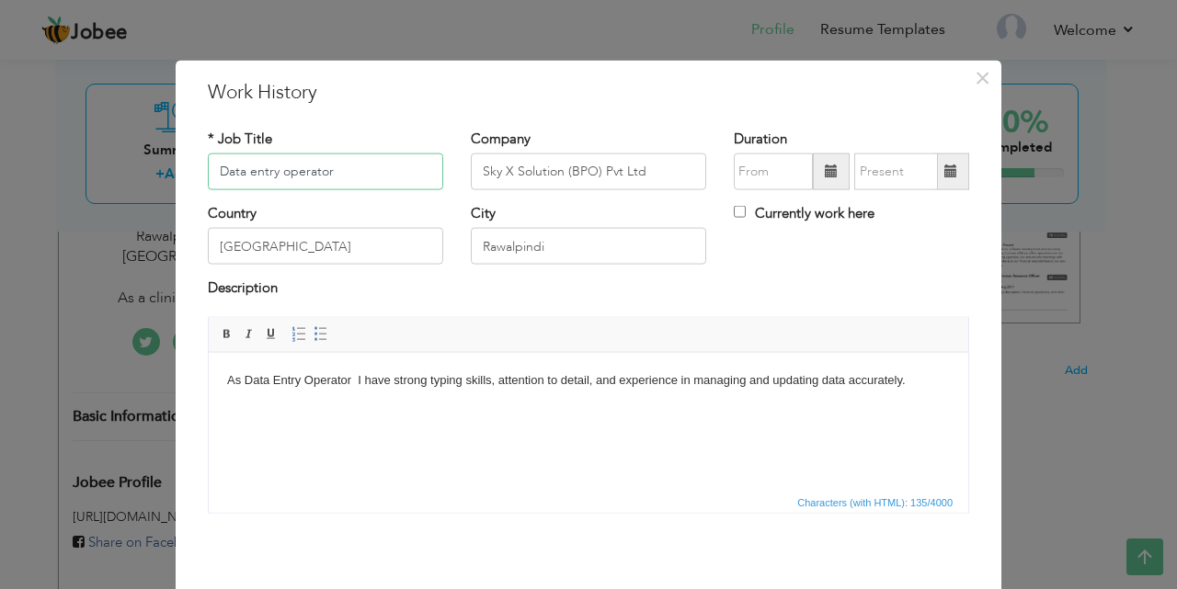
click at [329, 170] on input "Data entry operator" at bounding box center [325, 172] width 235 height 37
type input "D"
click at [876, 394] on html "As Data Entry Operator I have strong typing skills, attention to detail, and ex…" at bounding box center [588, 380] width 759 height 56
click at [886, 382] on body "As Data Entry Operator I have strong typing skills, attention to detail, and ex…" at bounding box center [588, 380] width 723 height 19
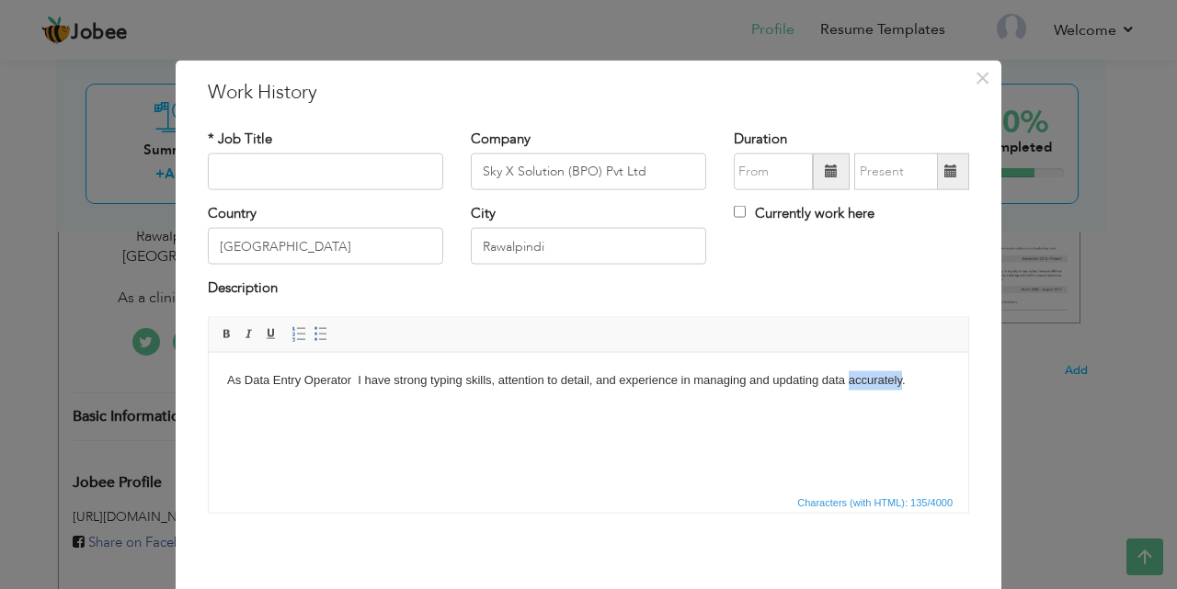
click at [886, 382] on body "As Data Entry Operator I have strong typing skills, attention to detail, and ex…" at bounding box center [588, 380] width 723 height 19
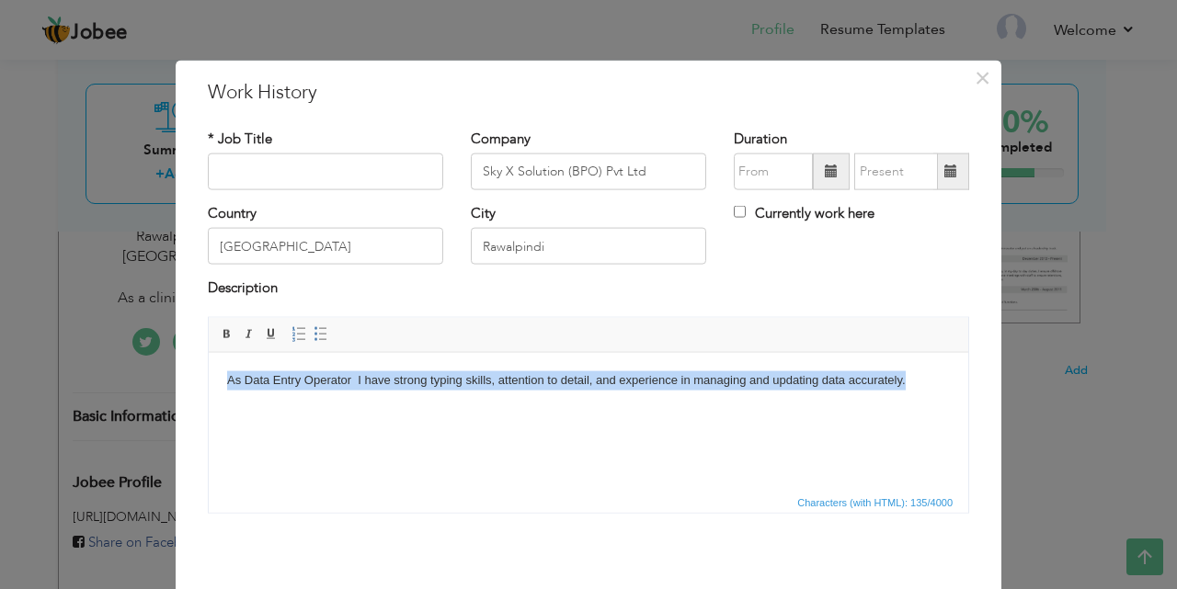
click at [886, 382] on body "As Data Entry Operator I have strong typing skills, attention to detail, and ex…" at bounding box center [588, 380] width 723 height 19
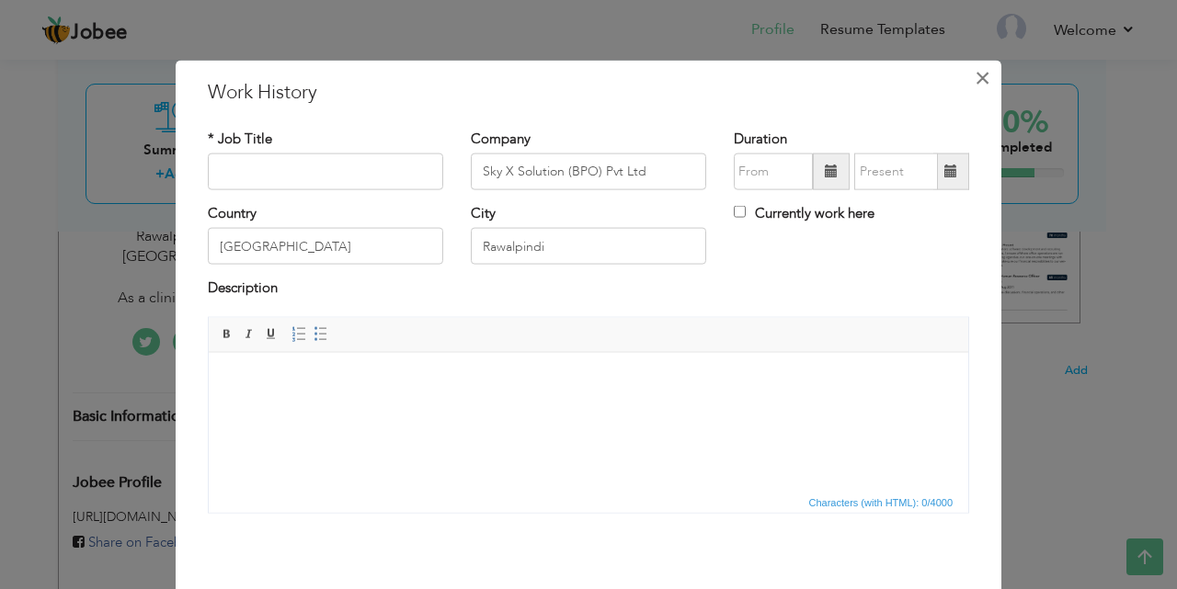
click at [975, 81] on span "×" at bounding box center [983, 77] width 16 height 33
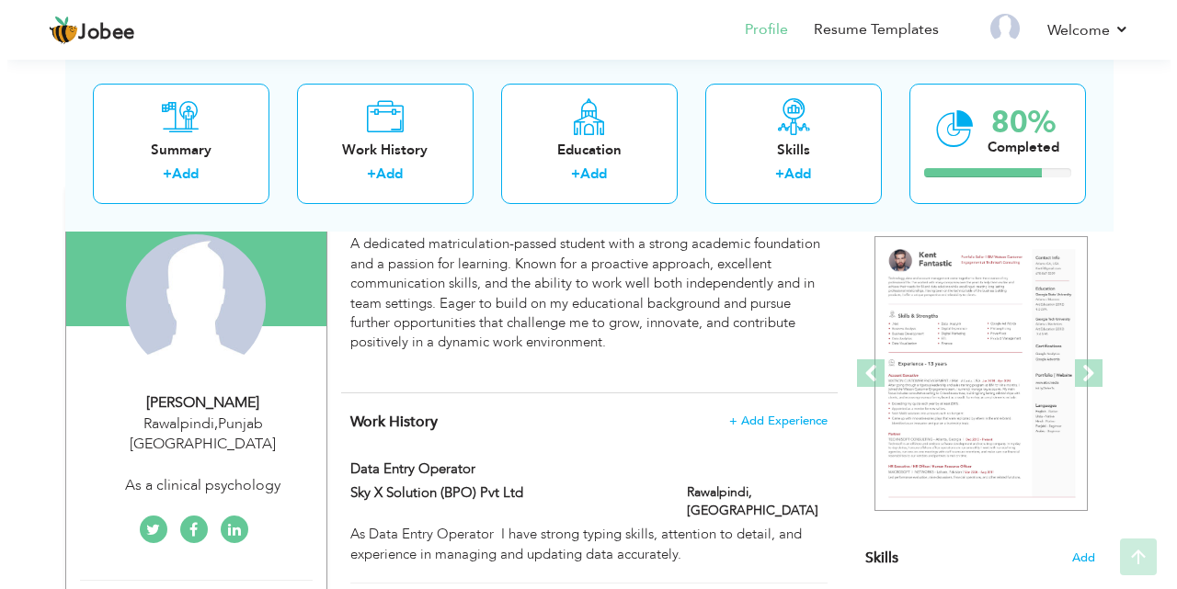
scroll to position [276, 0]
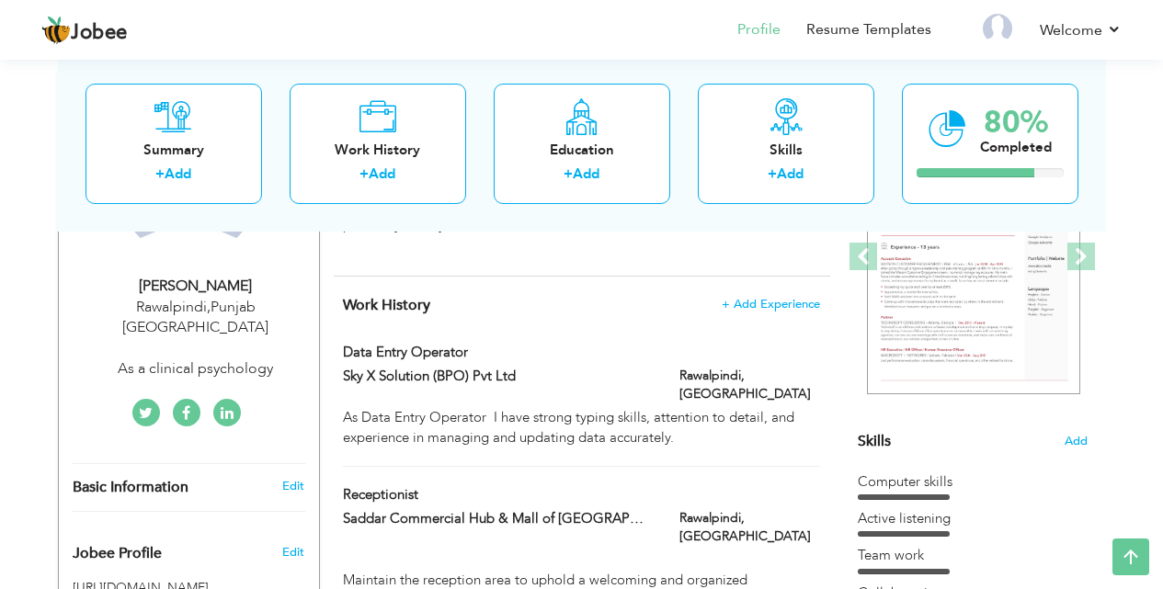
click at [204, 359] on div "As a clinical psychology" at bounding box center [196, 369] width 246 height 21
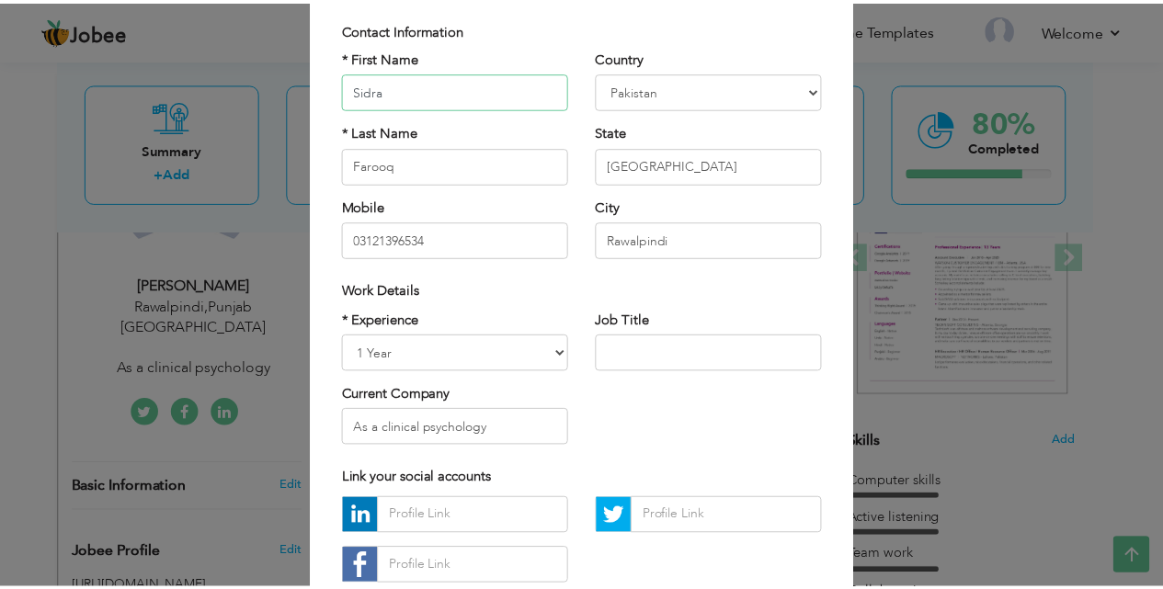
scroll to position [240, 0]
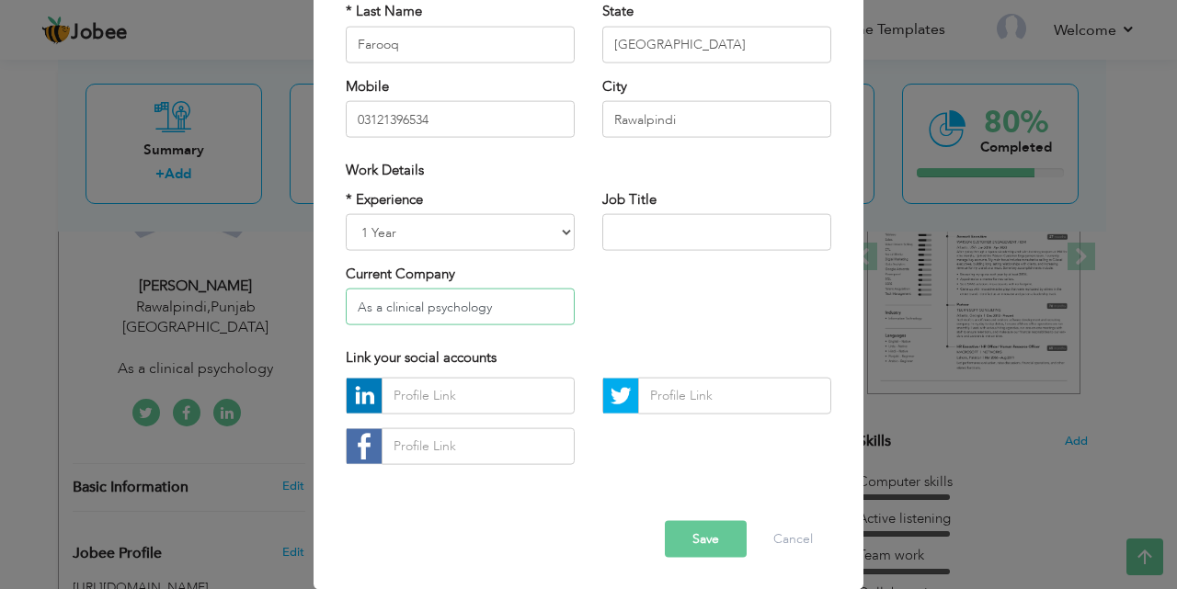
click at [417, 315] on input "As a clinical psychology" at bounding box center [460, 307] width 229 height 37
click at [420, 311] on input "psychology" at bounding box center [460, 307] width 229 height 37
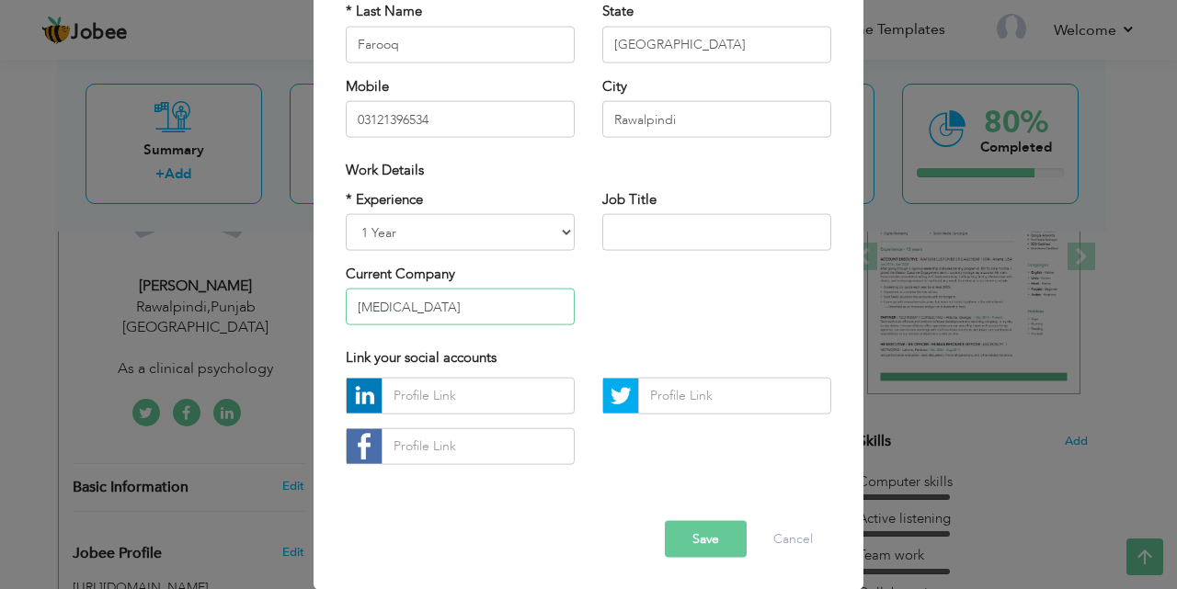
drag, startPoint x: 448, startPoint y: 309, endPoint x: 339, endPoint y: 307, distance: 108.5
click at [346, 307] on input "[MEDICAL_DATA]" at bounding box center [460, 307] width 229 height 37
type input "[MEDICAL_DATA]"
click at [652, 214] on input "text" at bounding box center [716, 232] width 229 height 37
paste input "[MEDICAL_DATA]"
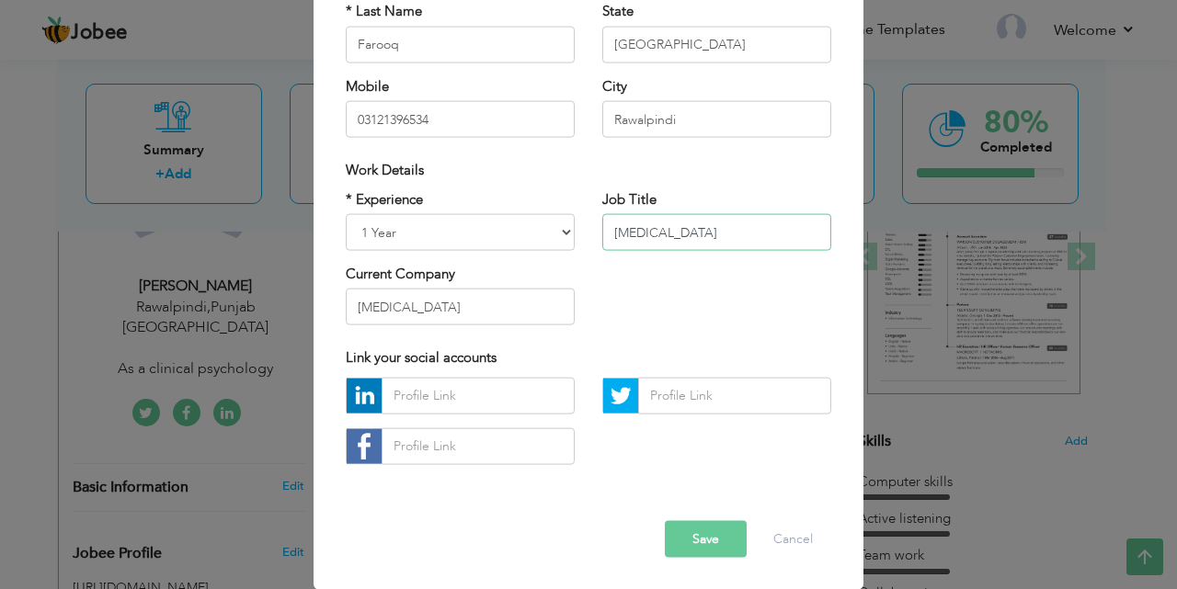
type input "[MEDICAL_DATA]"
click at [438, 301] on input "[MEDICAL_DATA]" at bounding box center [460, 307] width 229 height 37
click at [698, 531] on button "Save" at bounding box center [706, 538] width 82 height 37
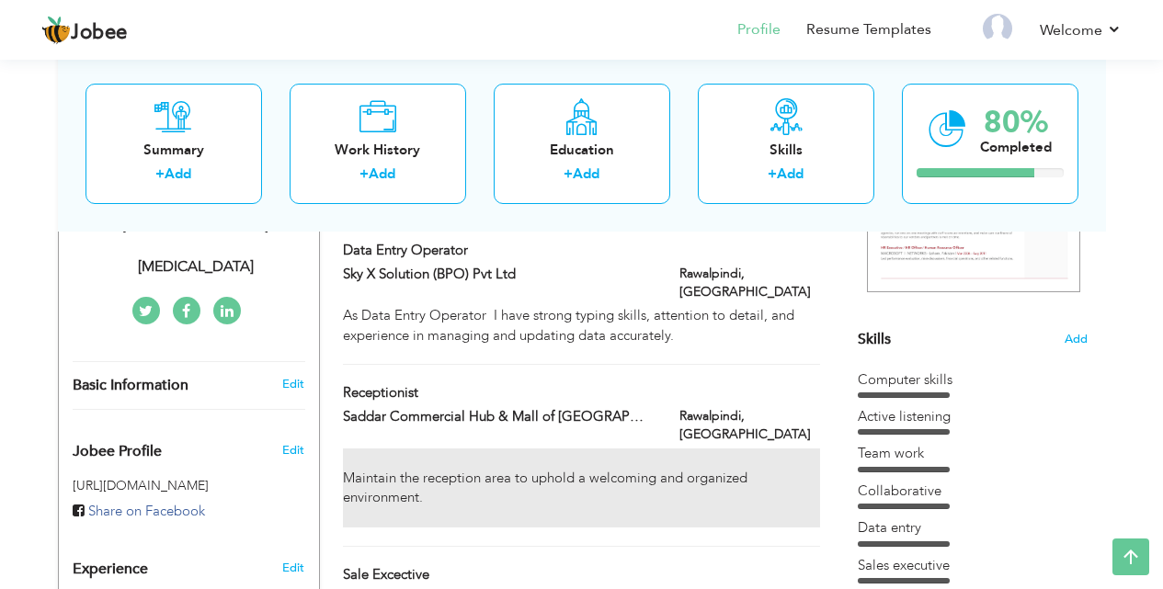
scroll to position [276, 0]
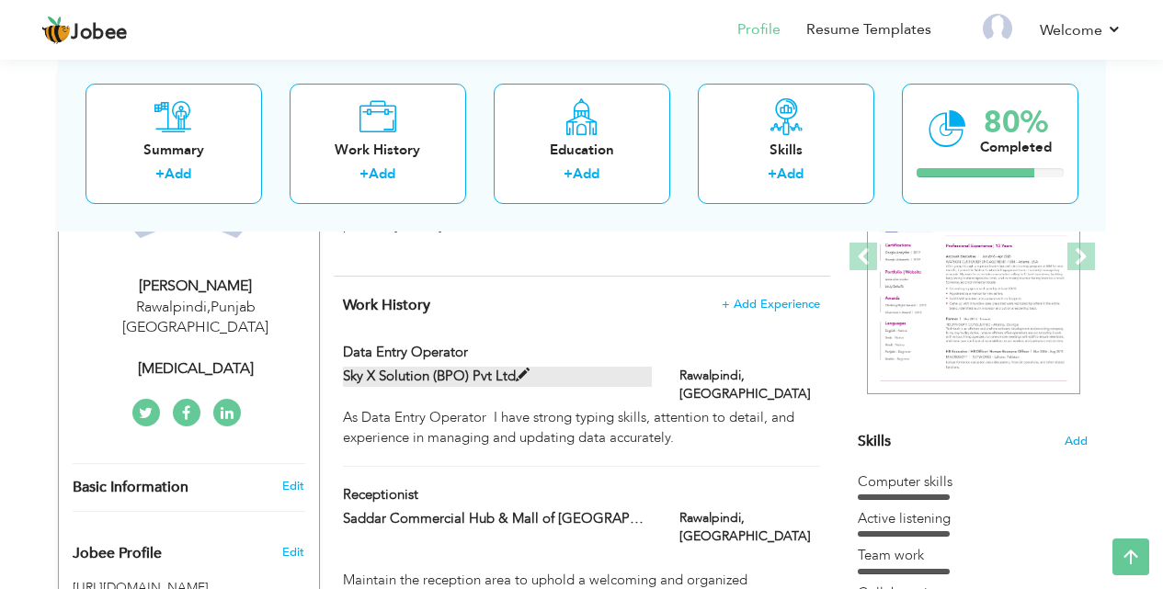
click at [520, 371] on span at bounding box center [523, 376] width 14 height 14
type input "Data entry operator"
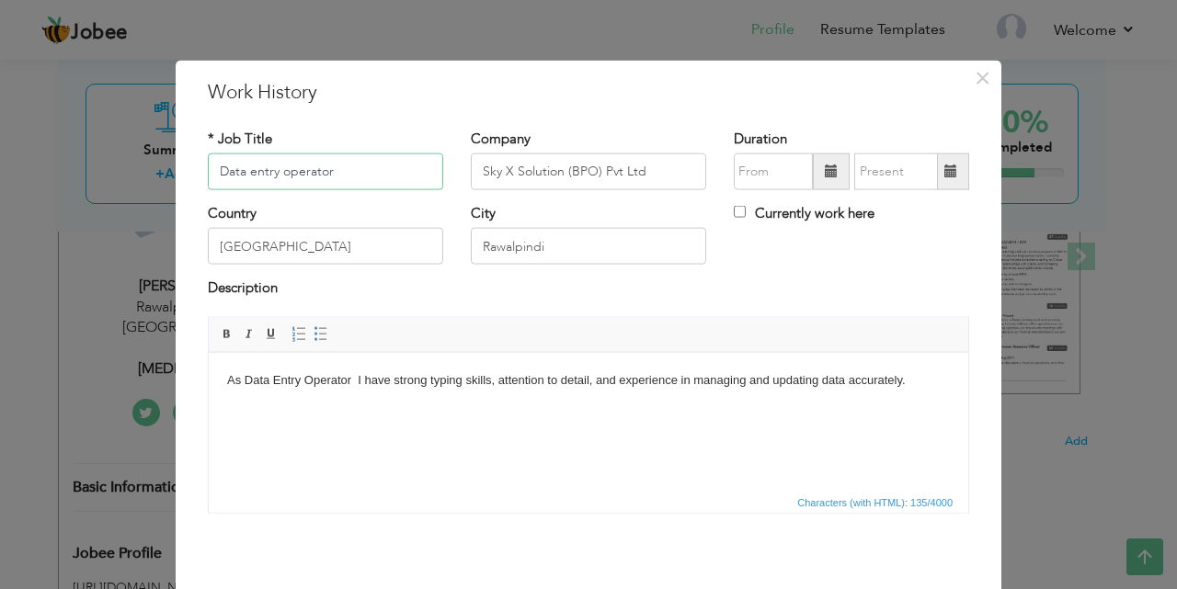
drag, startPoint x: 355, startPoint y: 171, endPoint x: 198, endPoint y: 173, distance: 157.2
click at [198, 173] on div "* Job Title Data entry operator" at bounding box center [325, 166] width 263 height 74
type input "c"
click at [981, 83] on span "×" at bounding box center [983, 77] width 16 height 33
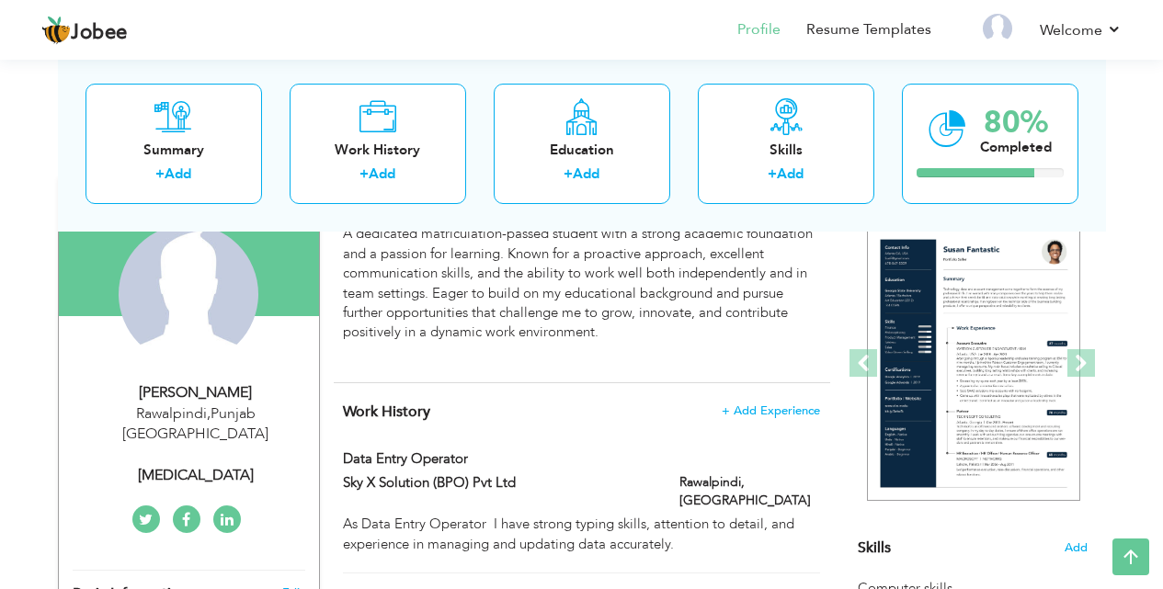
scroll to position [0, 0]
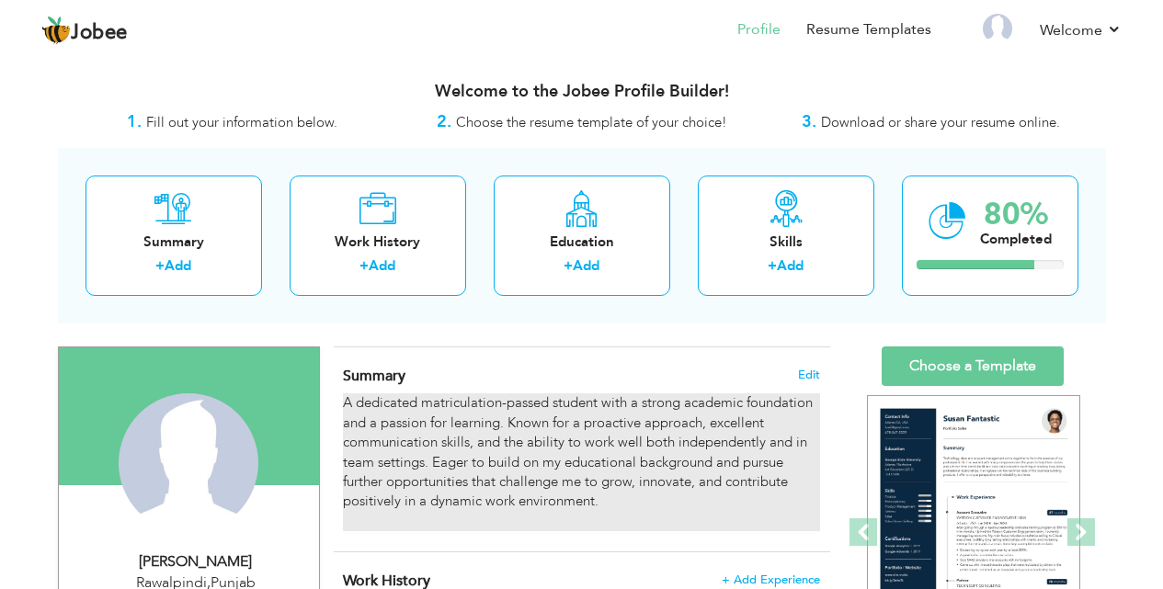
click at [461, 456] on div "A dedicated matriculation-passed student with a strong academic foundation and …" at bounding box center [581, 463] width 476 height 138
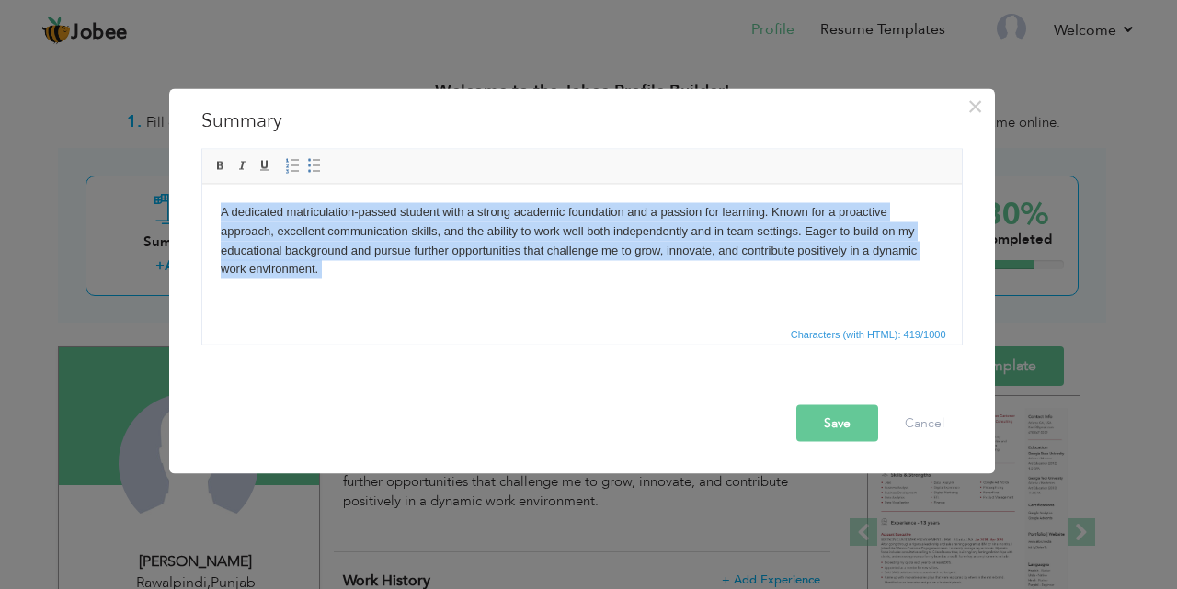
drag, startPoint x: 318, startPoint y: 280, endPoint x: 202, endPoint y: 203, distance: 138.7
click at [202, 203] on html "A dedicated matriculation-passed student with a strong academic foundation and …" at bounding box center [580, 250] width 759 height 132
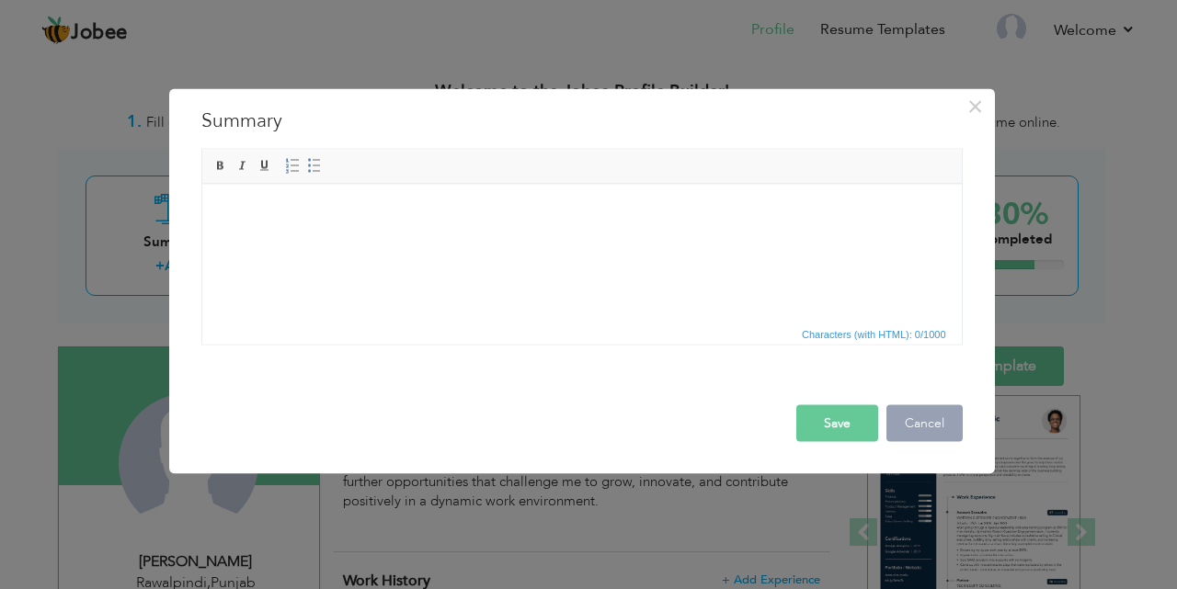
click at [937, 428] on button "Cancel" at bounding box center [924, 423] width 76 height 37
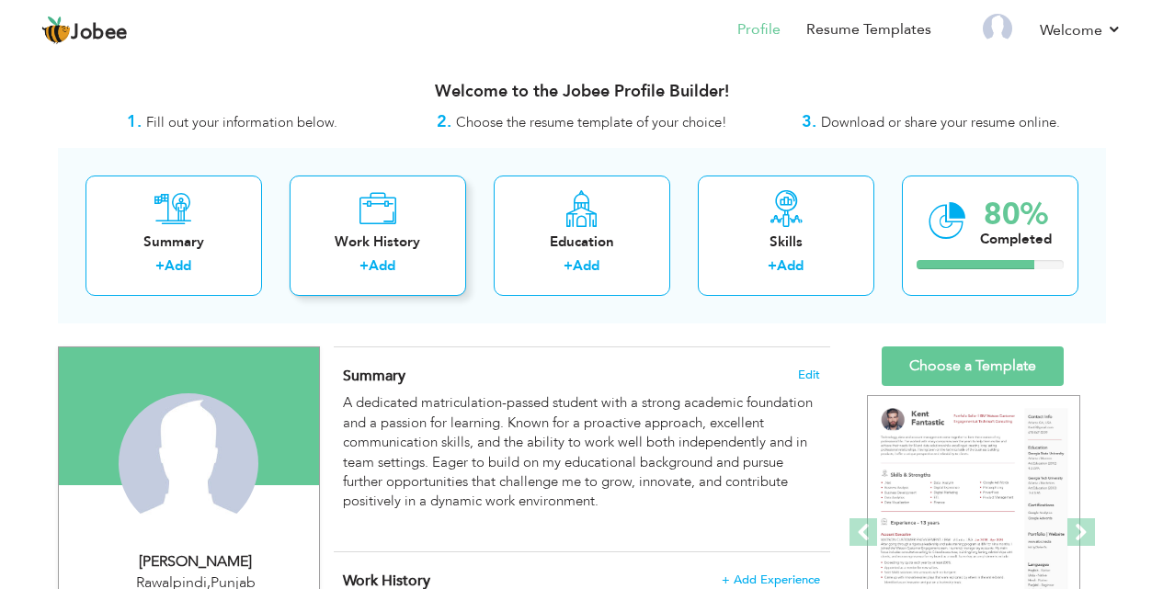
click at [372, 259] on link "Add" at bounding box center [382, 266] width 27 height 18
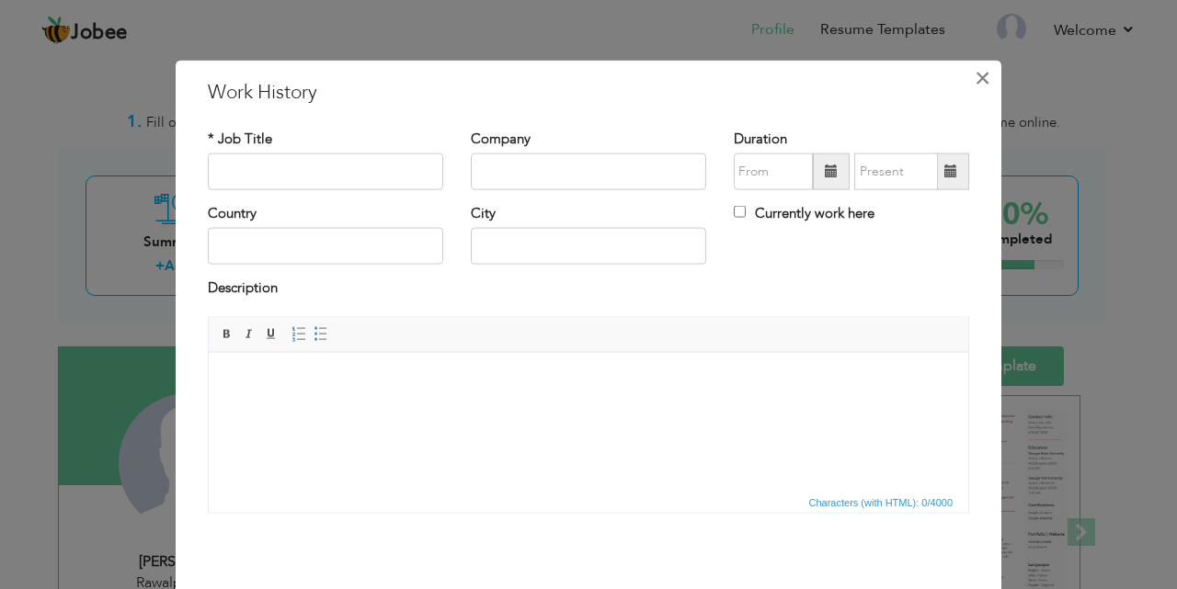
click at [978, 78] on span "×" at bounding box center [983, 77] width 16 height 33
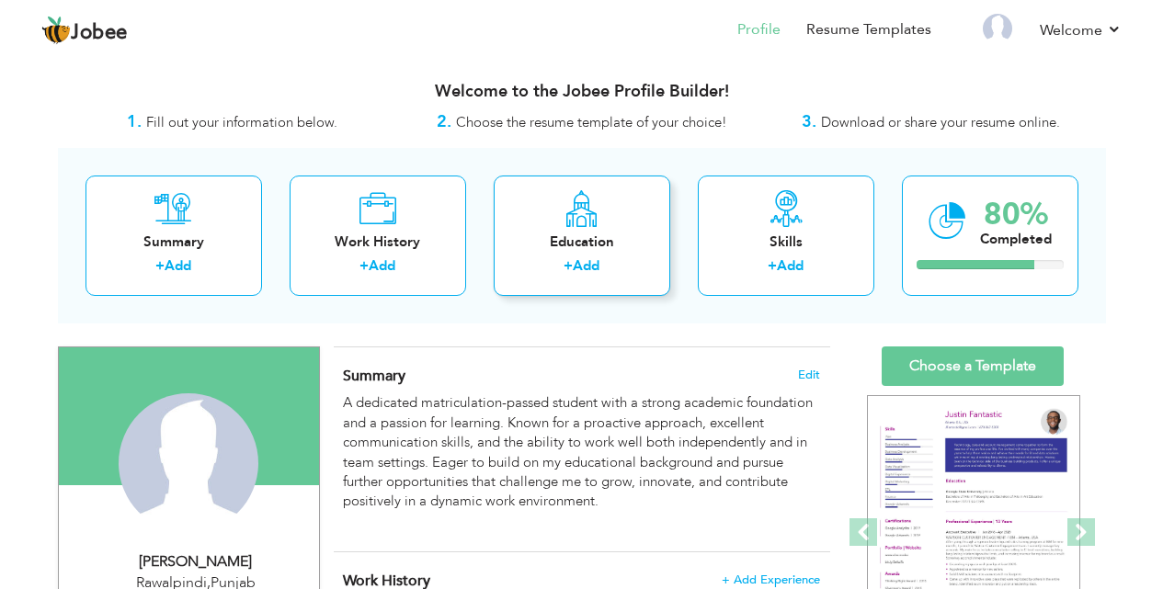
click at [563, 230] on div "Education + Add" at bounding box center [582, 236] width 177 height 120
radio input "true"
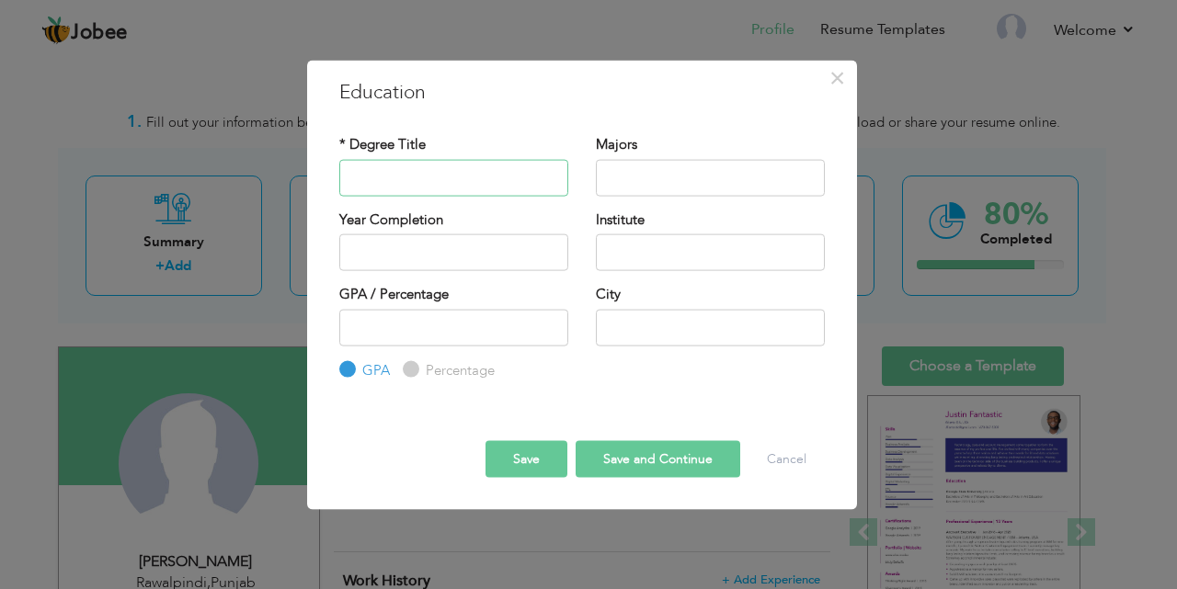
click at [404, 186] on input "text" at bounding box center [453, 177] width 229 height 37
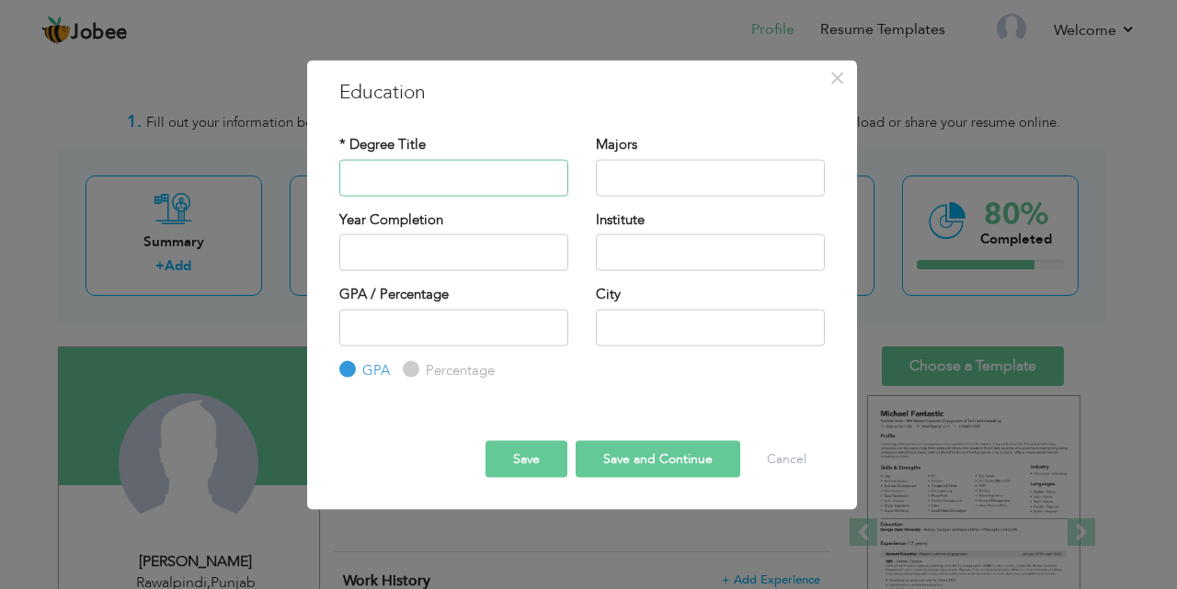
click at [394, 176] on input "text" at bounding box center [453, 177] width 229 height 37
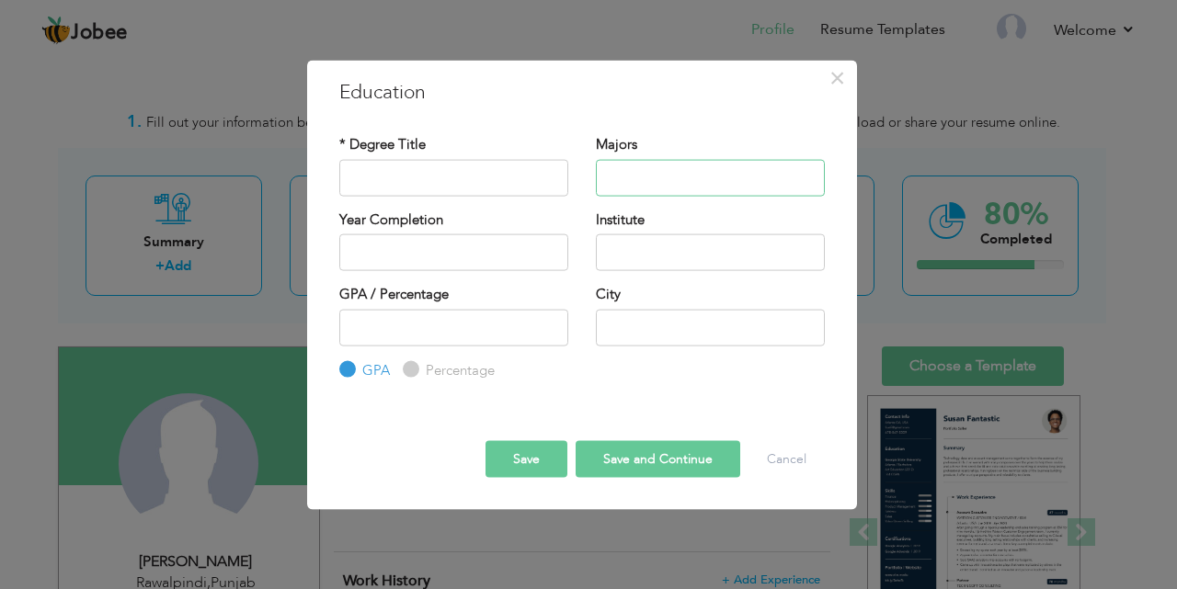
click at [640, 185] on input "text" at bounding box center [710, 177] width 229 height 37
click at [640, 245] on input "text" at bounding box center [710, 252] width 229 height 37
click at [443, 251] on input "text" at bounding box center [453, 252] width 229 height 37
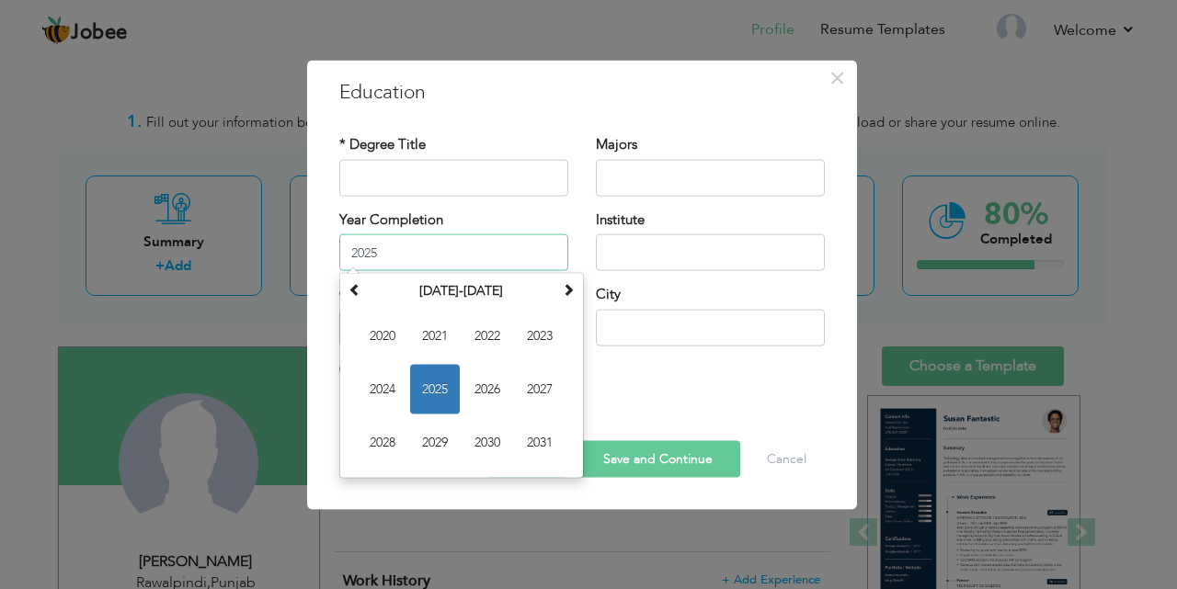
click at [404, 251] on input "2025" at bounding box center [453, 252] width 229 height 37
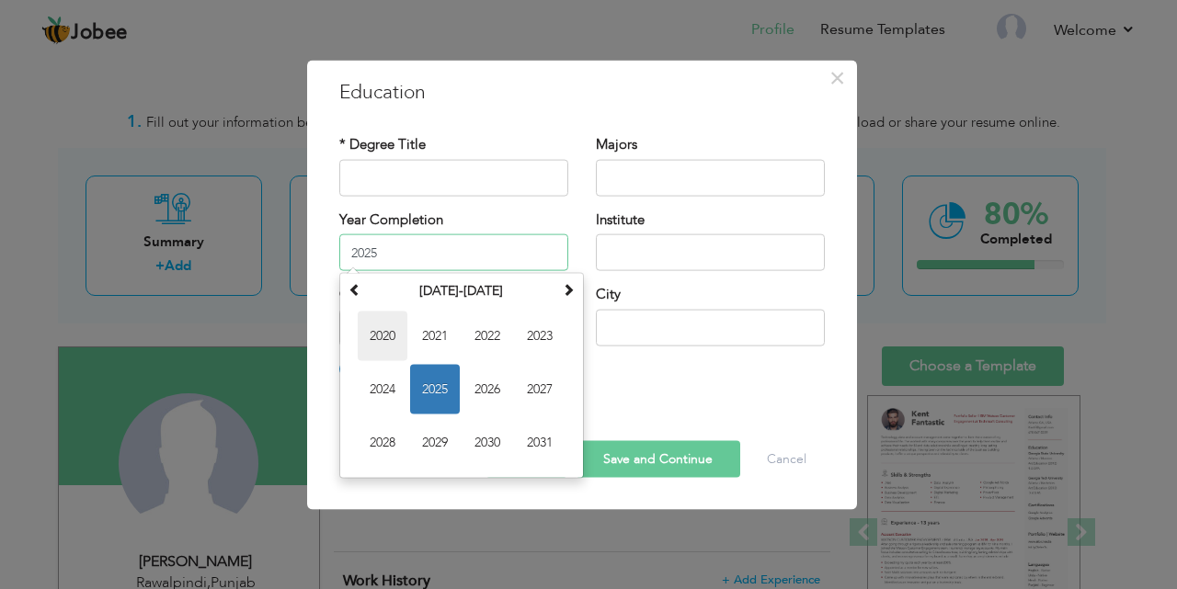
click at [385, 340] on span "2020" at bounding box center [383, 337] width 50 height 50
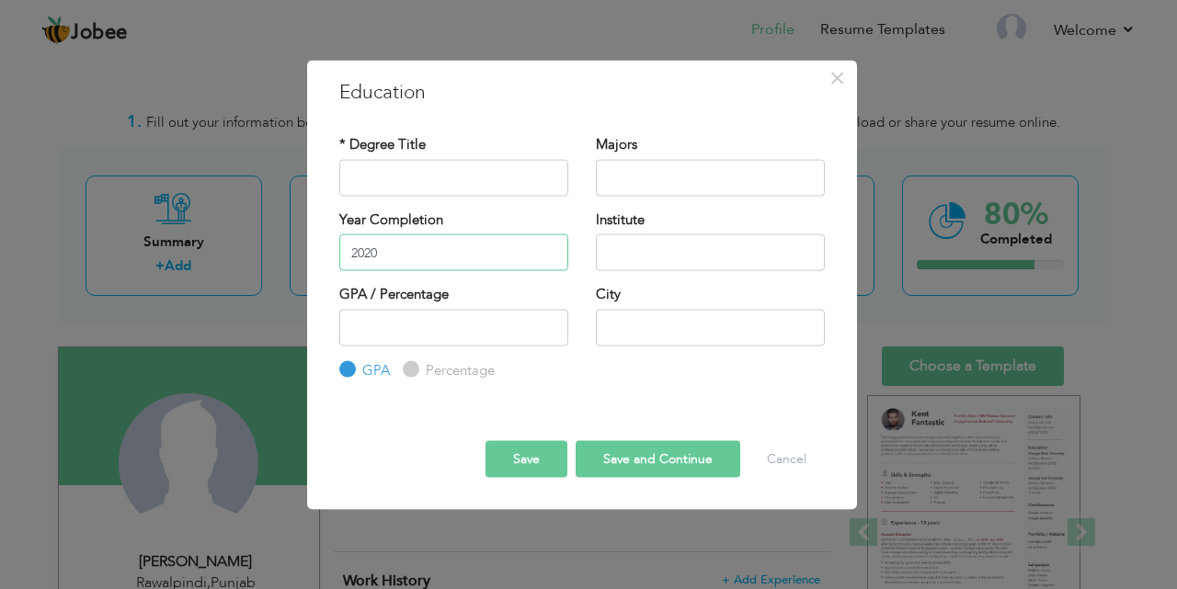
click at [390, 245] on input "2020" at bounding box center [453, 252] width 229 height 37
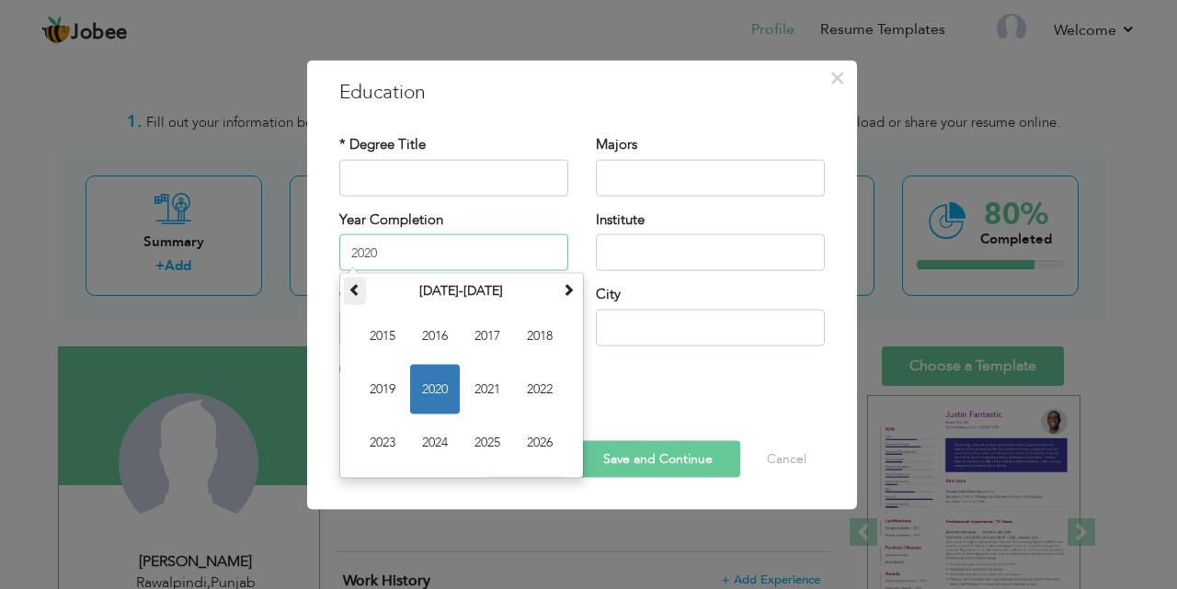
click at [359, 288] on span at bounding box center [354, 289] width 13 height 13
click at [557, 287] on th at bounding box center [568, 292] width 22 height 28
click at [559, 287] on th at bounding box center [568, 292] width 22 height 28
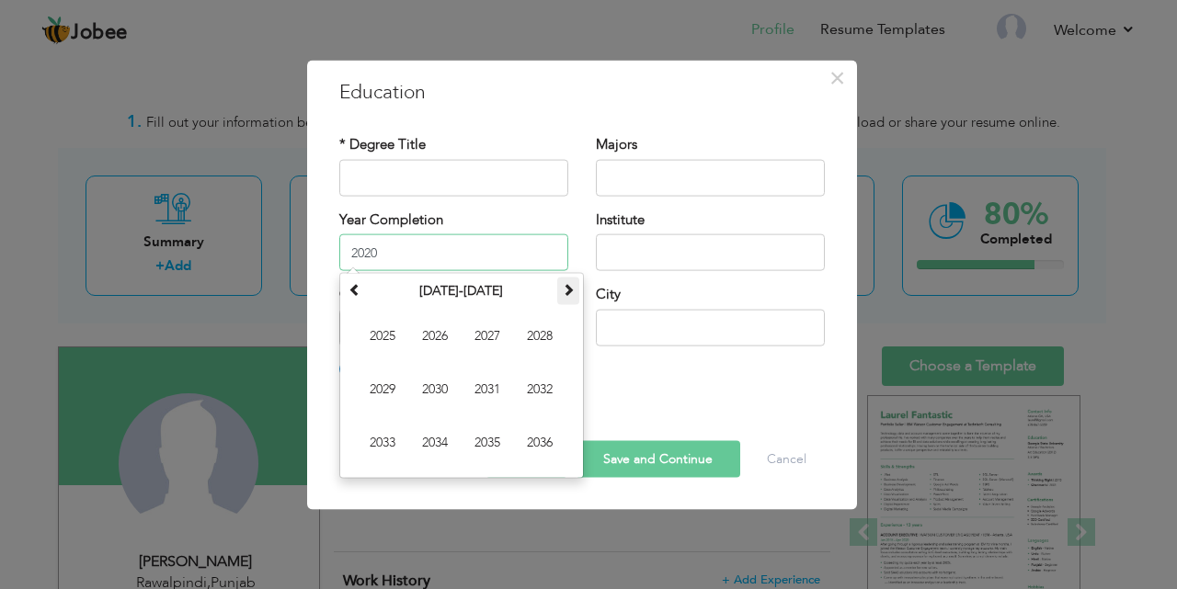
click at [559, 287] on th at bounding box center [568, 292] width 22 height 28
click at [356, 293] on span at bounding box center [354, 289] width 13 height 13
click at [356, 292] on span at bounding box center [354, 289] width 13 height 13
click at [433, 442] on span "2024" at bounding box center [435, 443] width 50 height 50
type input "2024"
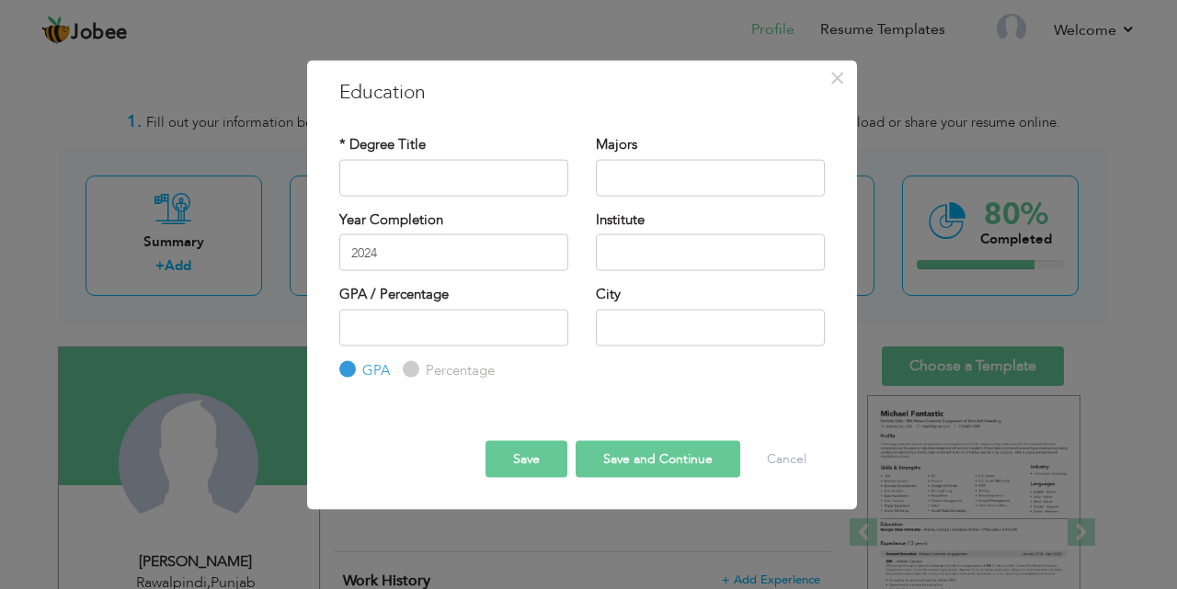
click at [402, 158] on div "* Degree Title" at bounding box center [453, 165] width 229 height 61
click at [402, 165] on input "text" at bounding box center [453, 177] width 229 height 37
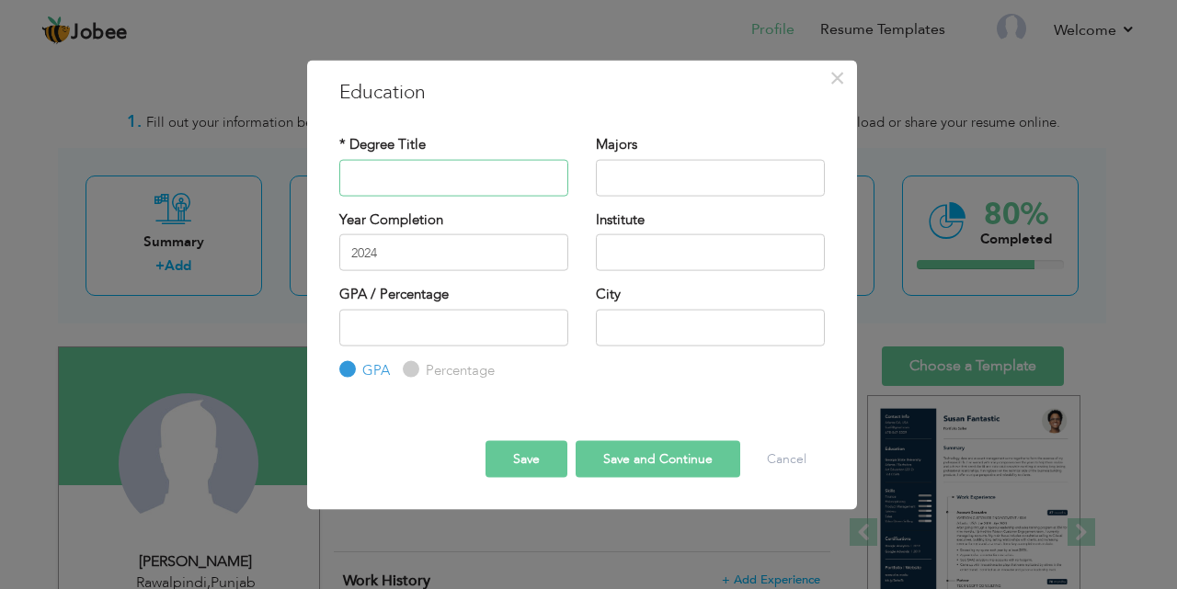
type input "b"
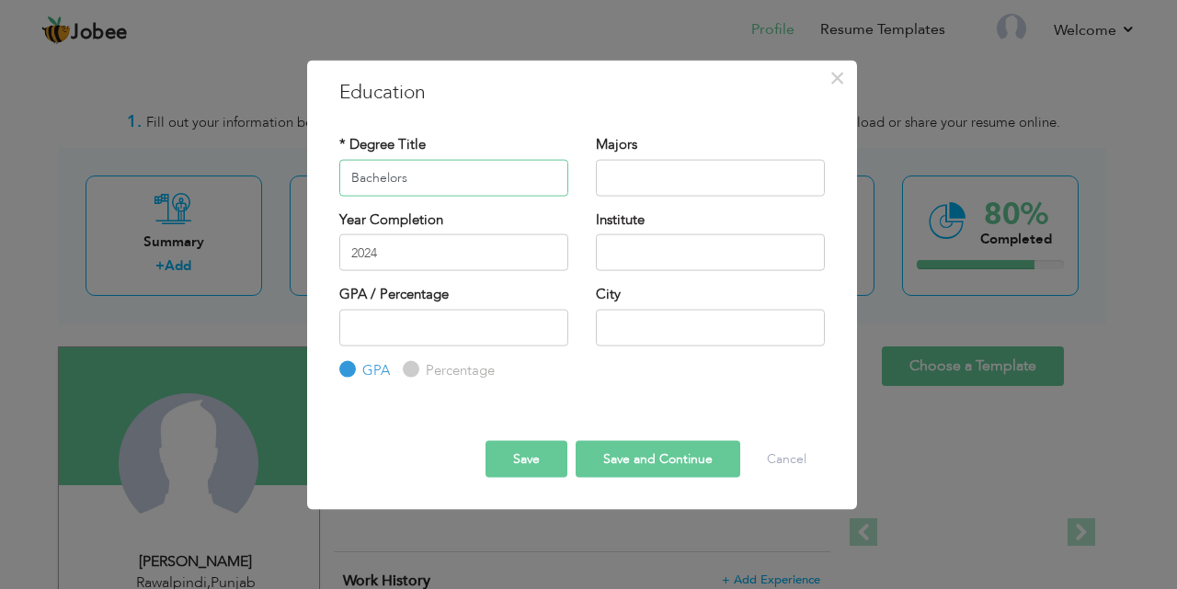
type input "Bachelors"
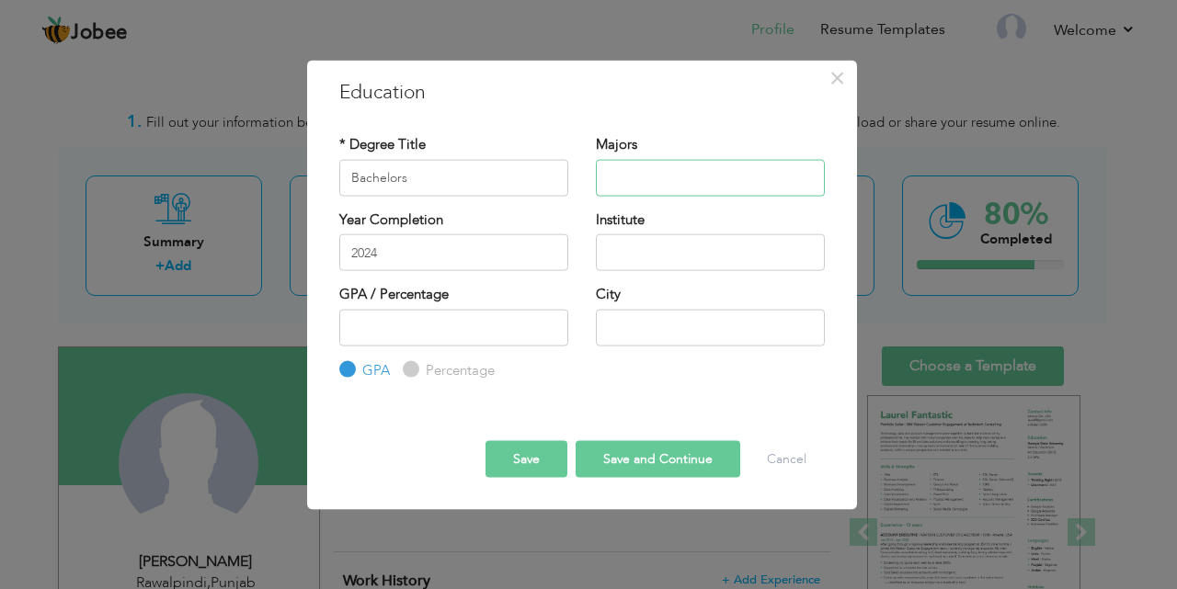
click at [626, 163] on input "text" at bounding box center [710, 177] width 229 height 37
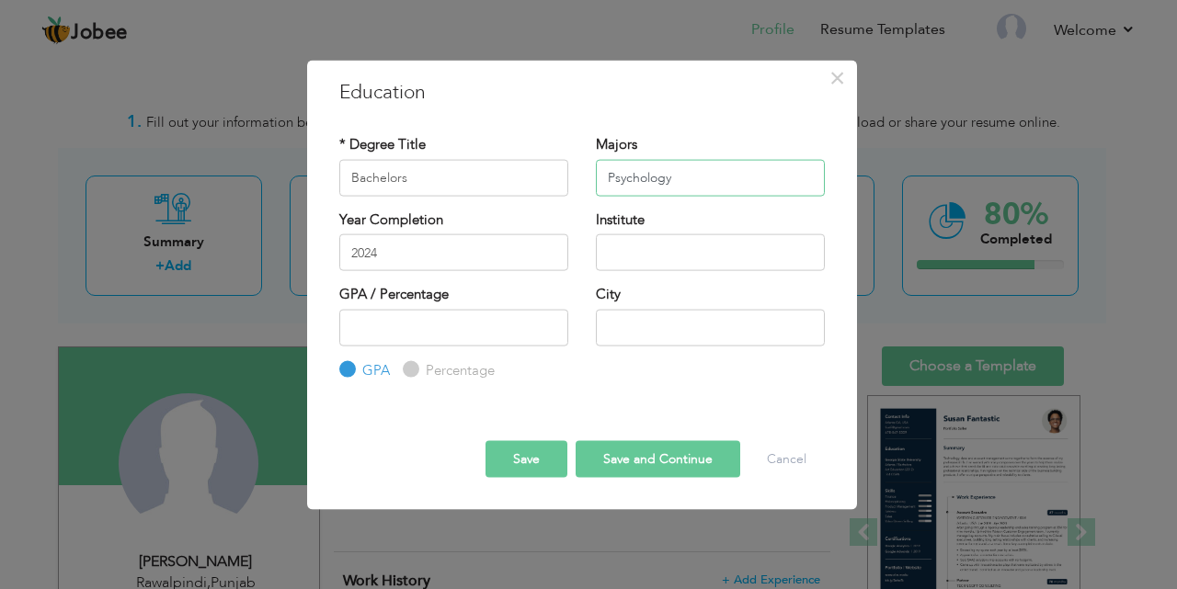
type input "Psychology"
click at [667, 262] on input "text" at bounding box center [710, 252] width 229 height 37
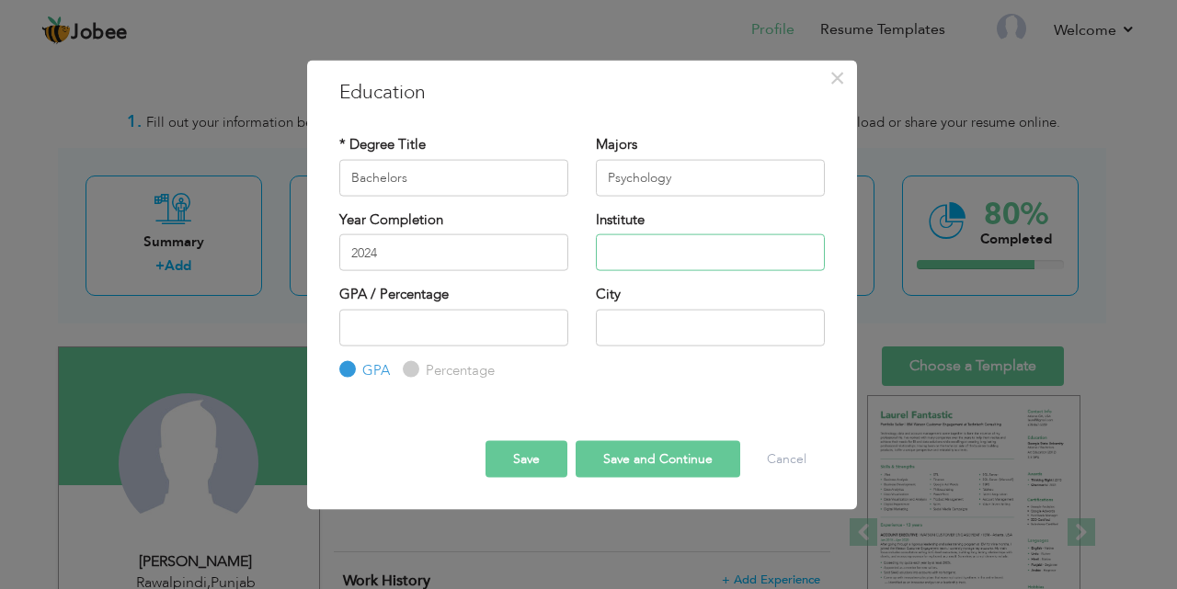
type input "a"
type input "Air university"
click at [622, 329] on input "text" at bounding box center [710, 327] width 229 height 37
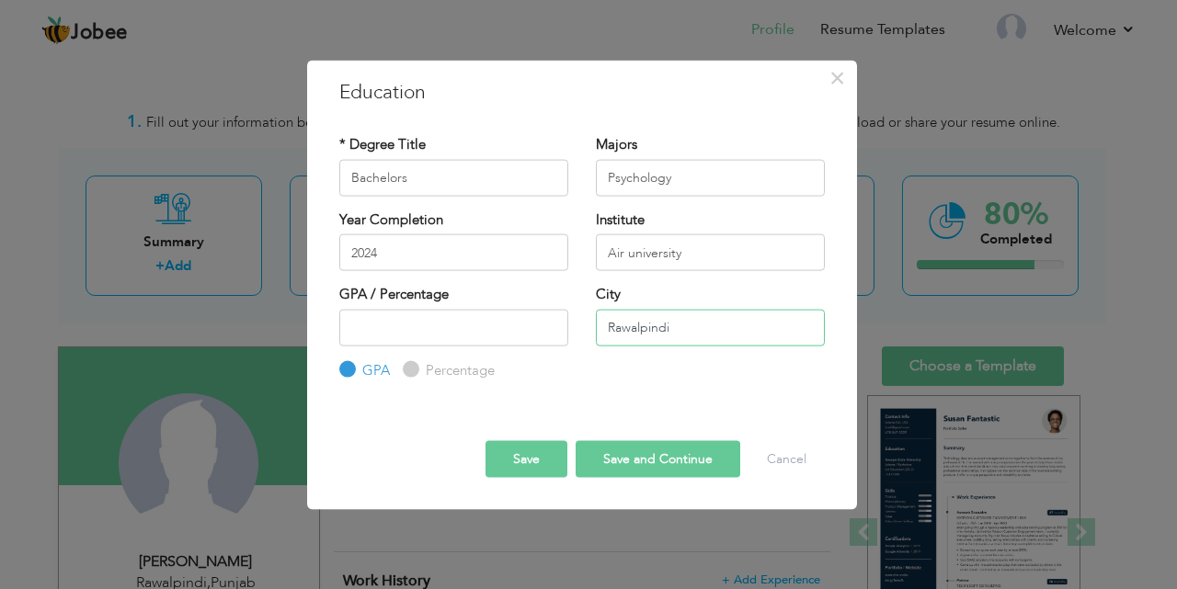
click at [685, 323] on input "Rawalpindi" at bounding box center [710, 327] width 229 height 37
click at [667, 337] on input "Rawalpindi" at bounding box center [710, 327] width 229 height 37
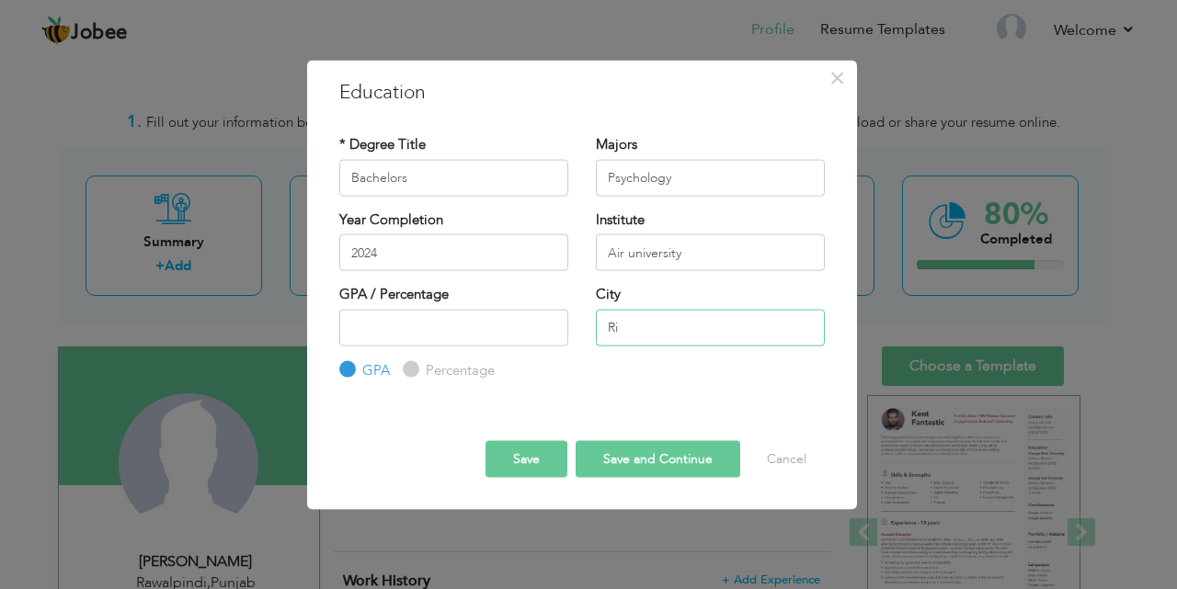
type input "i"
drag, startPoint x: 616, startPoint y: 345, endPoint x: 622, endPoint y: 337, distance: 9.9
click at [615, 345] on input "i" at bounding box center [710, 327] width 229 height 37
type input "[GEOGRAPHIC_DATA]"
click at [635, 458] on button "Save and Continue" at bounding box center [658, 459] width 165 height 37
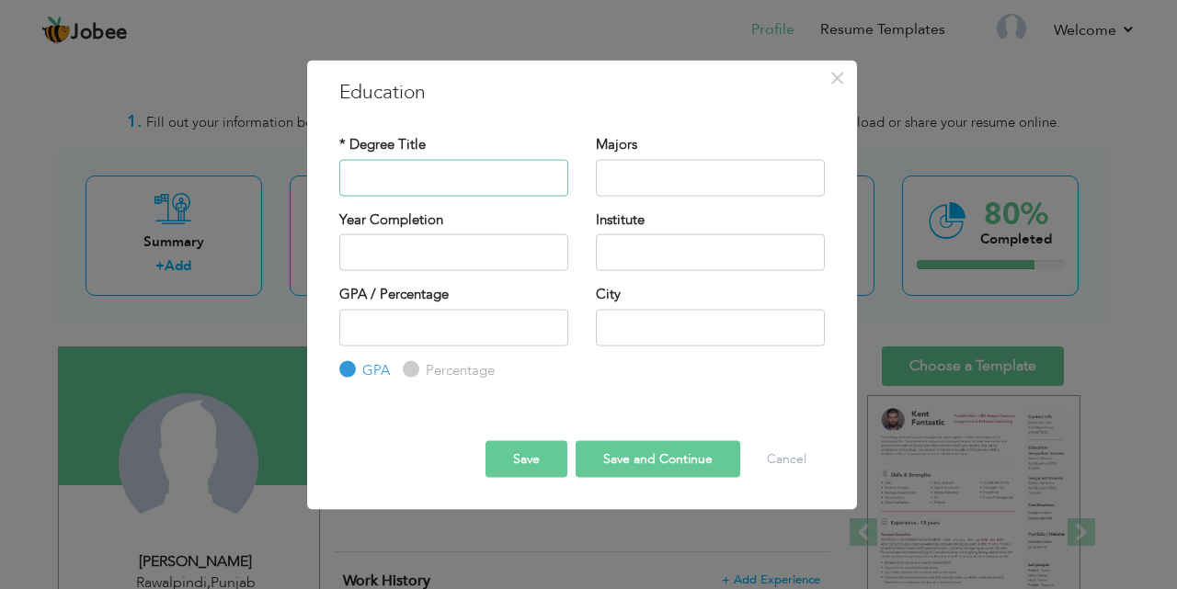
click at [412, 163] on input "text" at bounding box center [453, 177] width 229 height 37
type input "FSc"
click at [702, 171] on input "text" at bounding box center [710, 177] width 229 height 37
type input "Pre.Medical"
click at [653, 255] on input "text" at bounding box center [710, 252] width 229 height 37
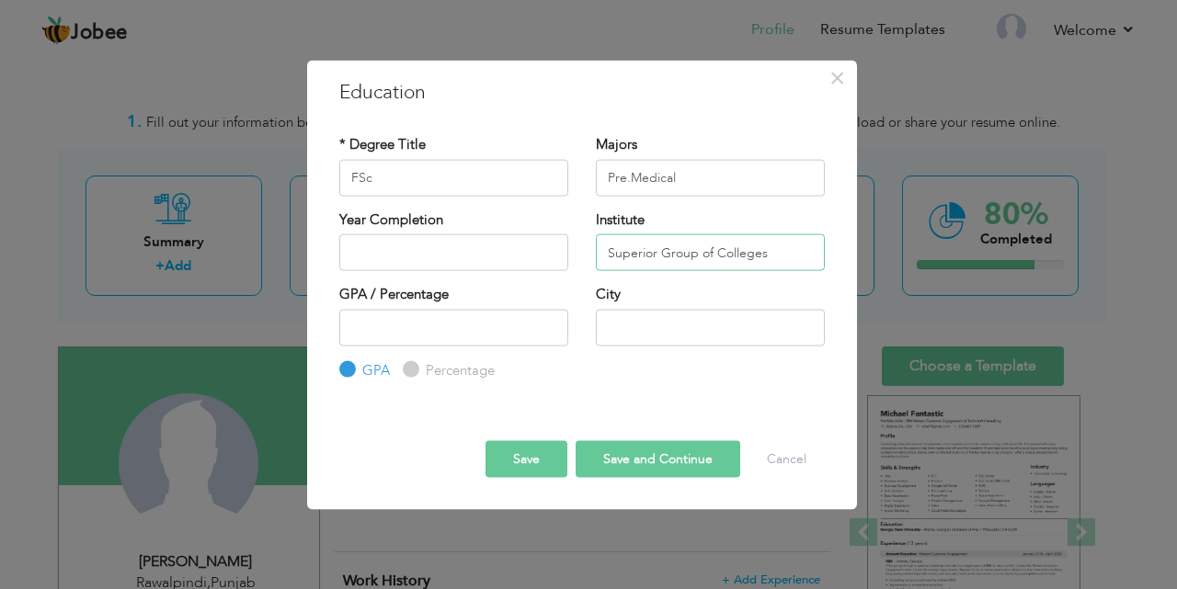
type input "Superior Group of Colleges"
click at [629, 330] on input "text" at bounding box center [710, 327] width 229 height 37
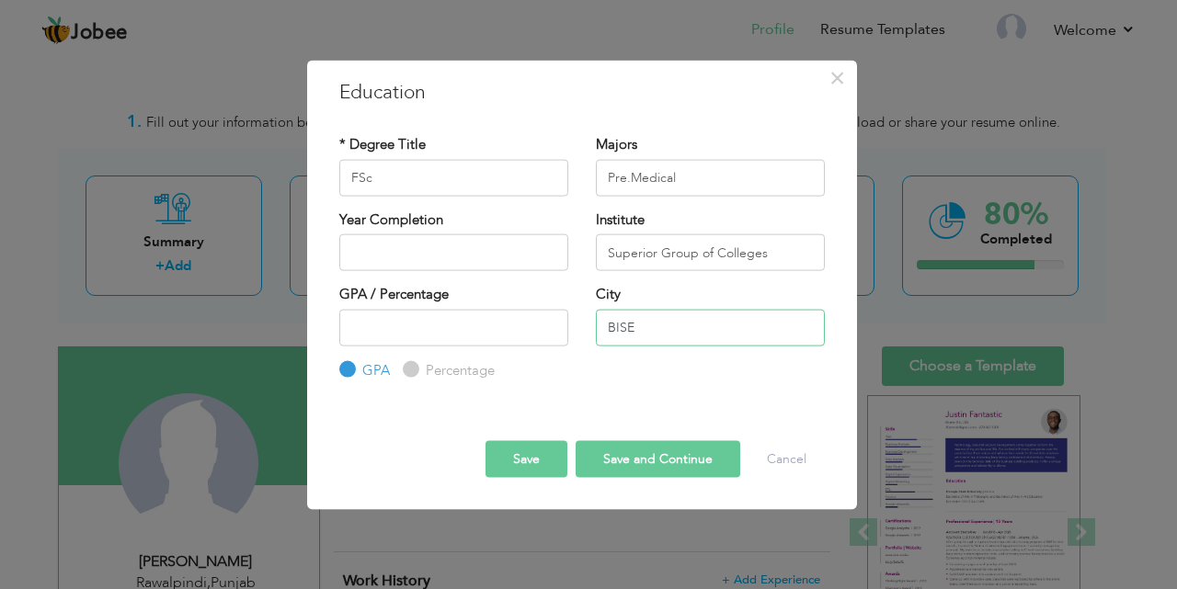
click at [646, 345] on input "BISE" at bounding box center [710, 327] width 229 height 37
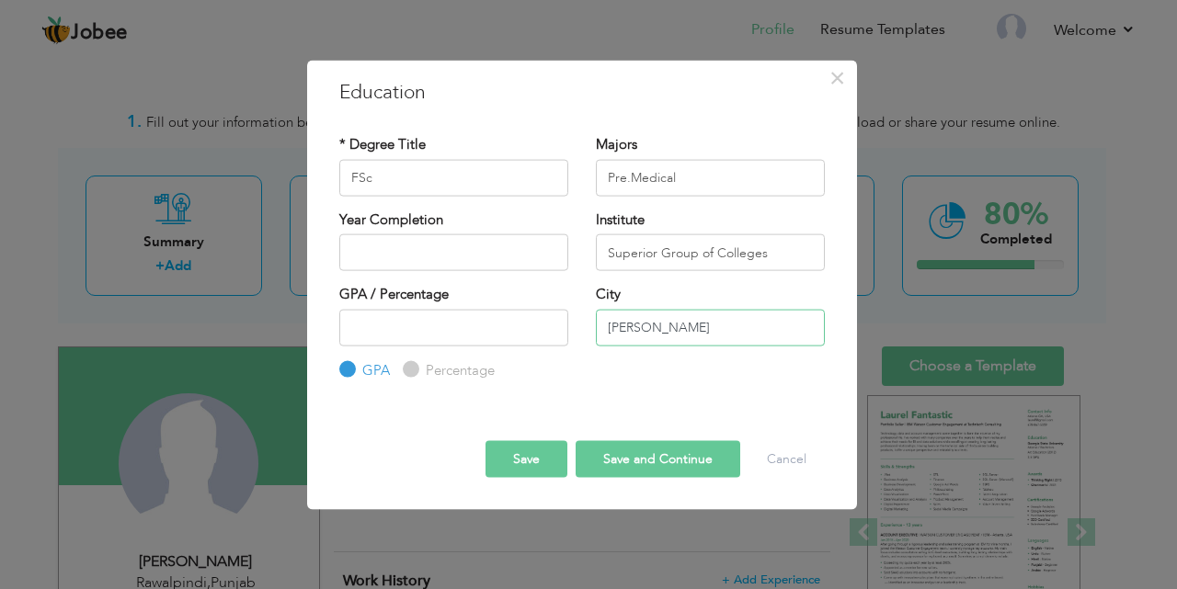
click at [646, 326] on input "[PERSON_NAME]" at bounding box center [710, 327] width 229 height 37
click at [665, 320] on input "[PERSON_NAME]" at bounding box center [710, 327] width 229 height 37
type input "BISE [PERSON_NAME]"
click at [443, 249] on input "text" at bounding box center [453, 252] width 229 height 37
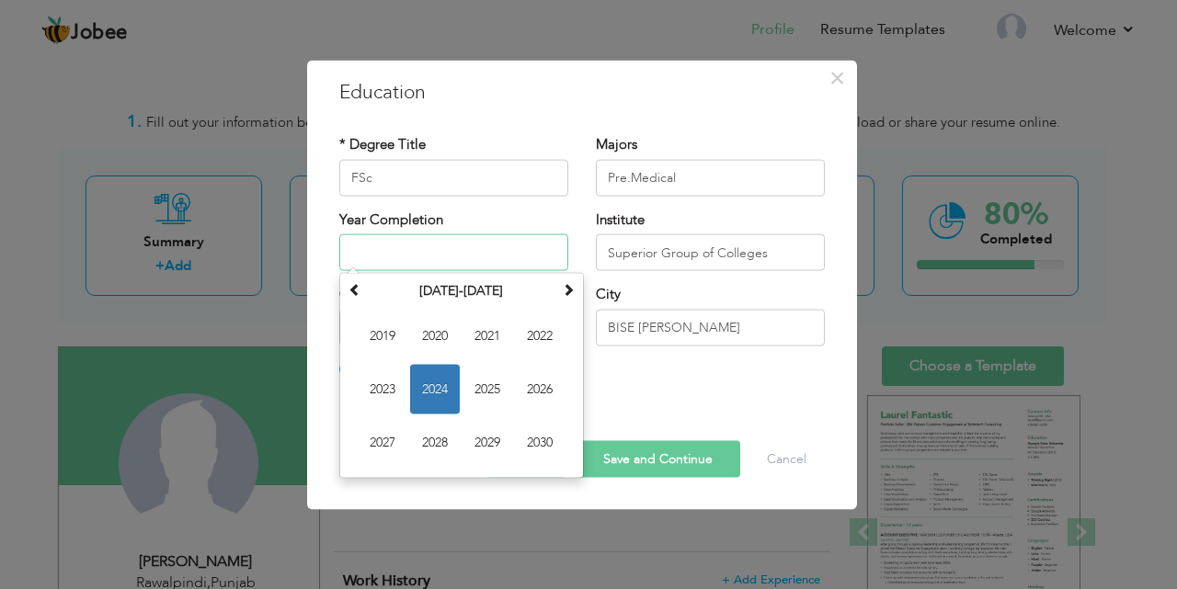
click at [416, 249] on input "text" at bounding box center [453, 252] width 229 height 37
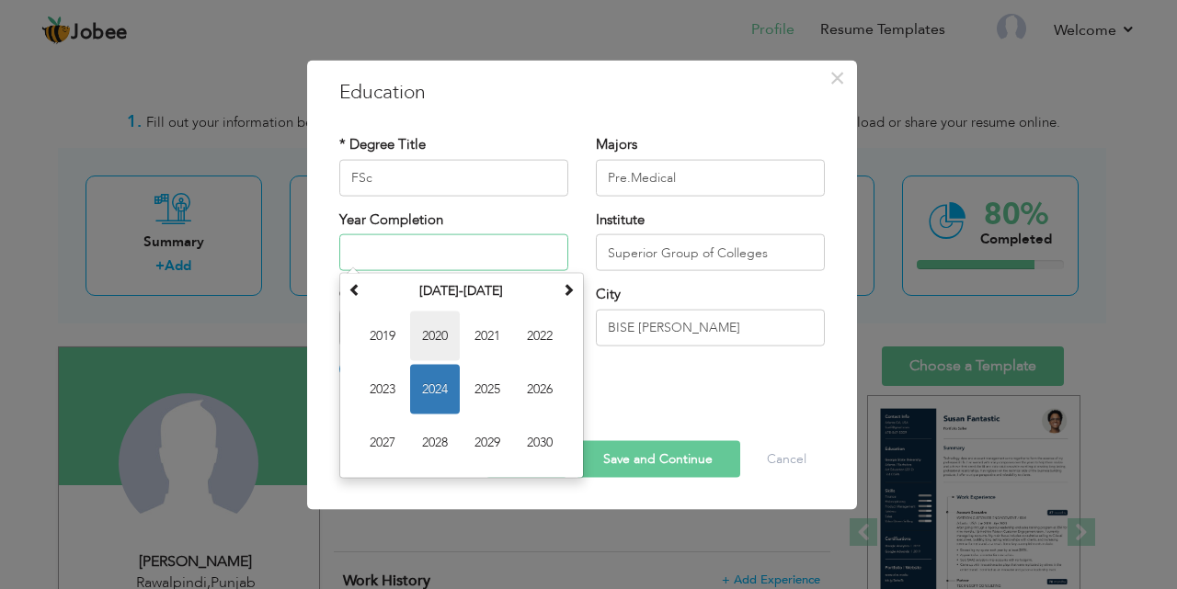
click at [440, 337] on span "2020" at bounding box center [435, 337] width 50 height 50
type input "2020"
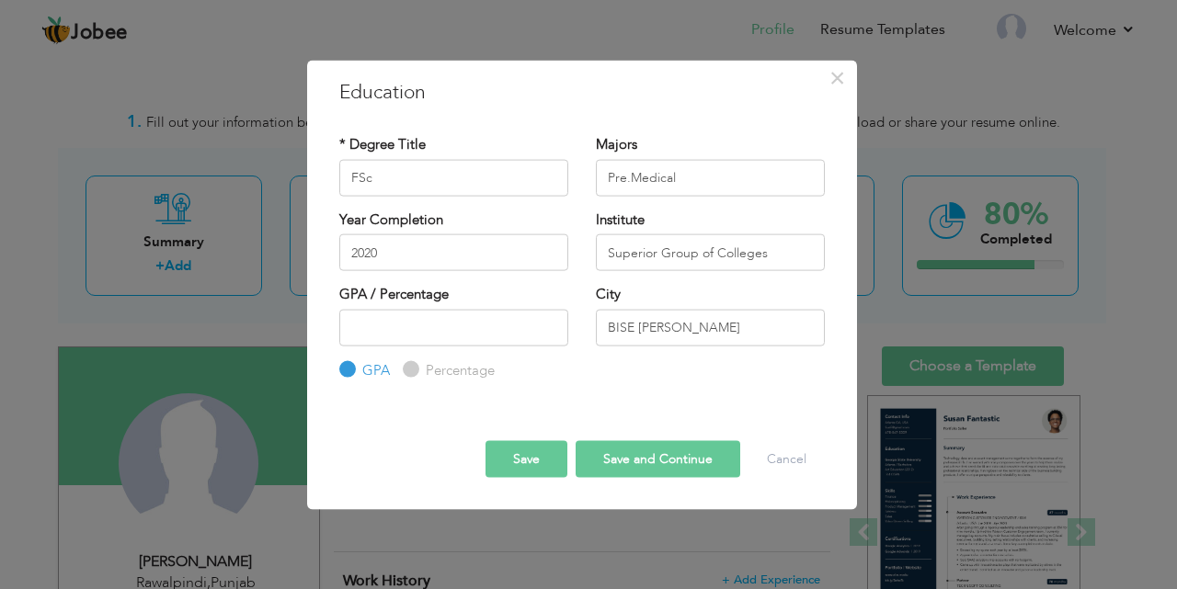
click at [645, 454] on button "Save and Continue" at bounding box center [658, 459] width 165 height 37
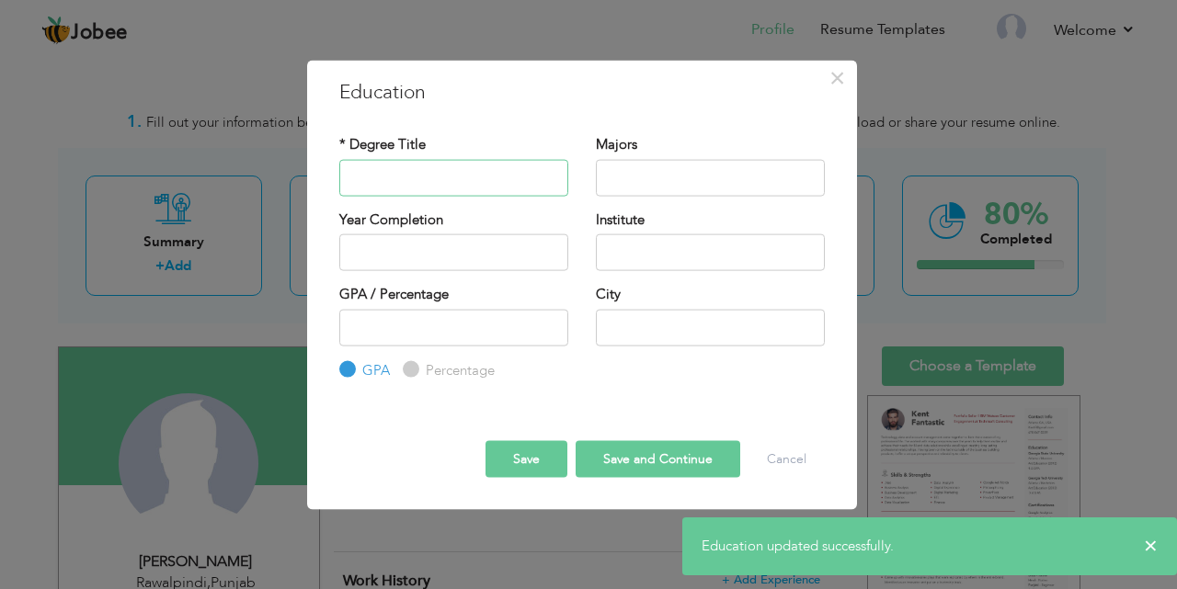
click at [452, 186] on input "text" at bounding box center [453, 177] width 229 height 37
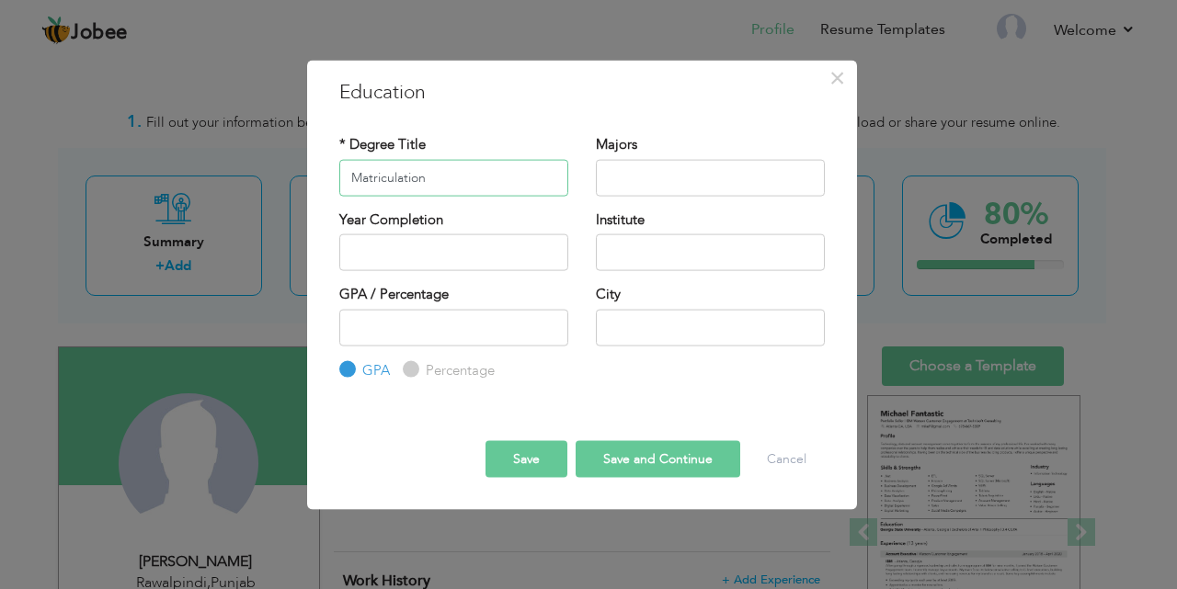
type input "Matriculation"
click at [641, 177] on input "text" at bounding box center [710, 177] width 229 height 37
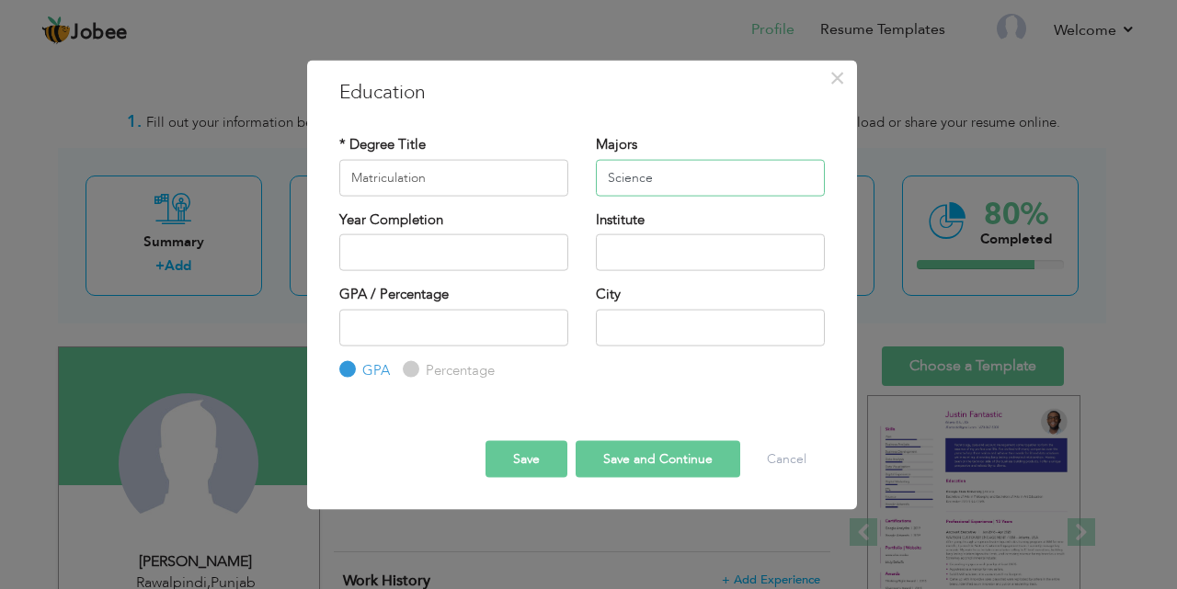
type input "Science"
click at [429, 255] on input "text" at bounding box center [453, 252] width 229 height 37
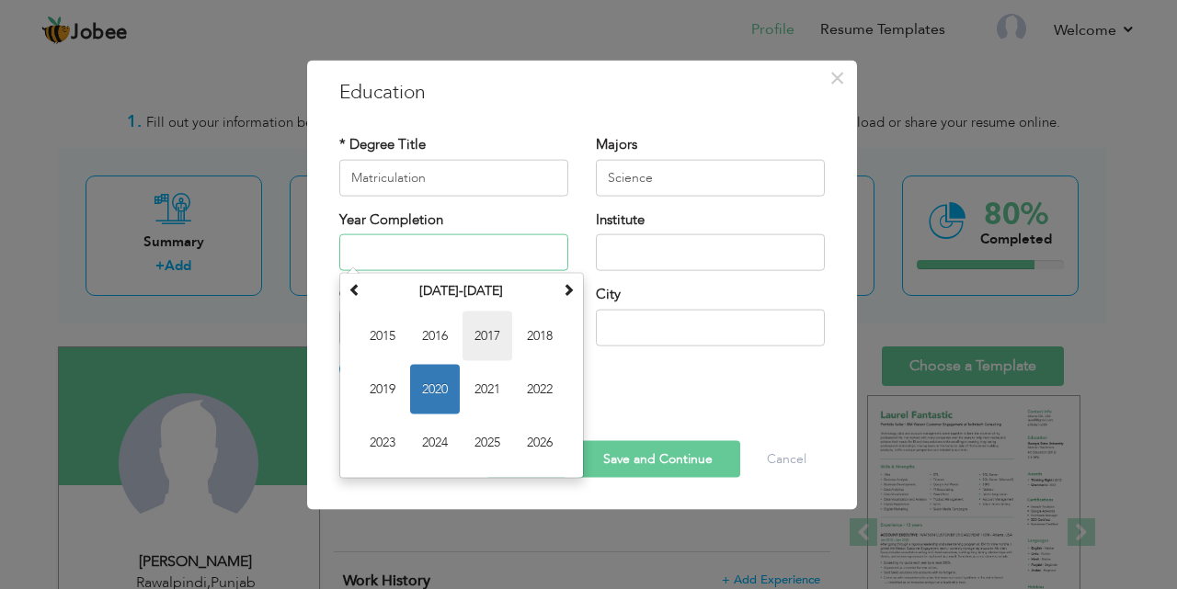
click at [484, 324] on span "2017" at bounding box center [487, 337] width 50 height 50
type input "2017"
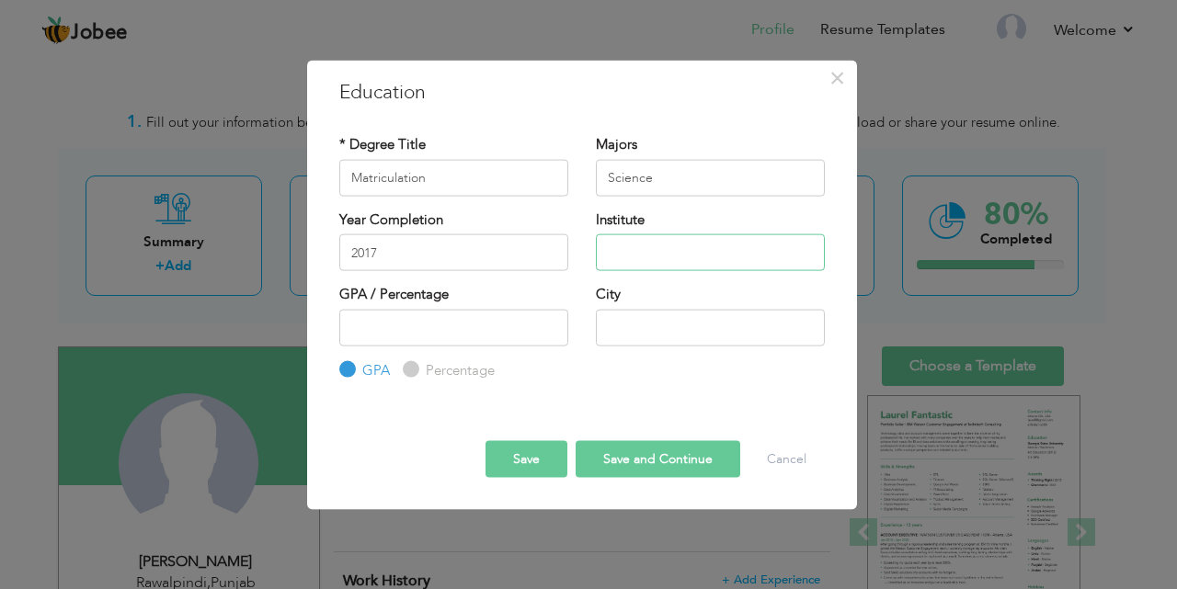
click at [625, 264] on input "text" at bounding box center [710, 252] width 229 height 37
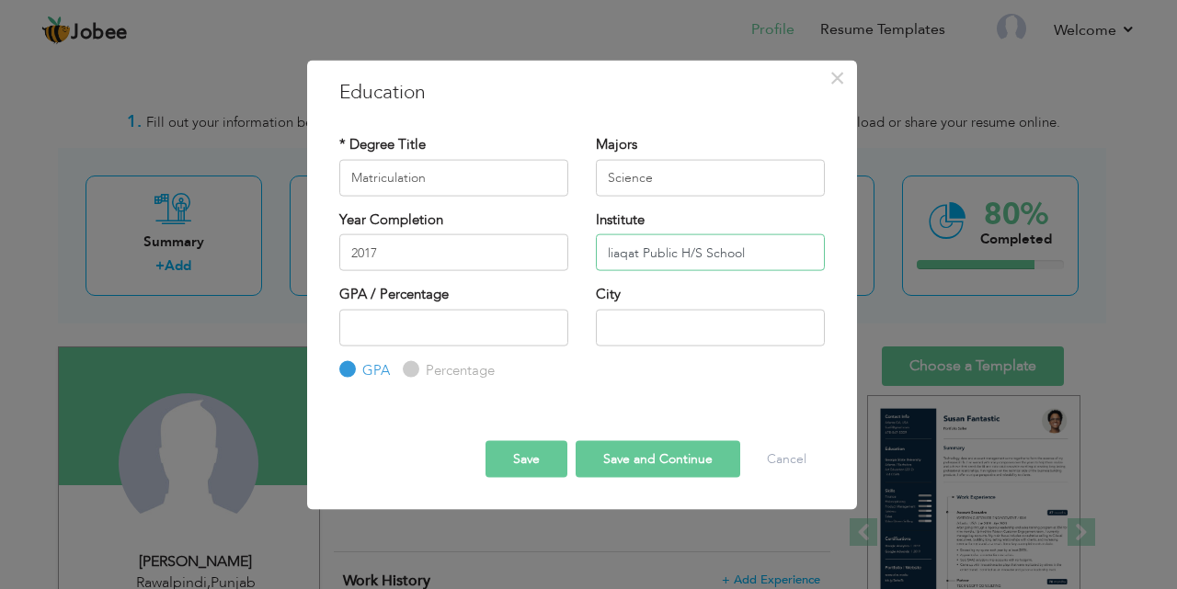
type input "liaqat Public H/S School"
click at [602, 331] on input "text" at bounding box center [710, 327] width 229 height 37
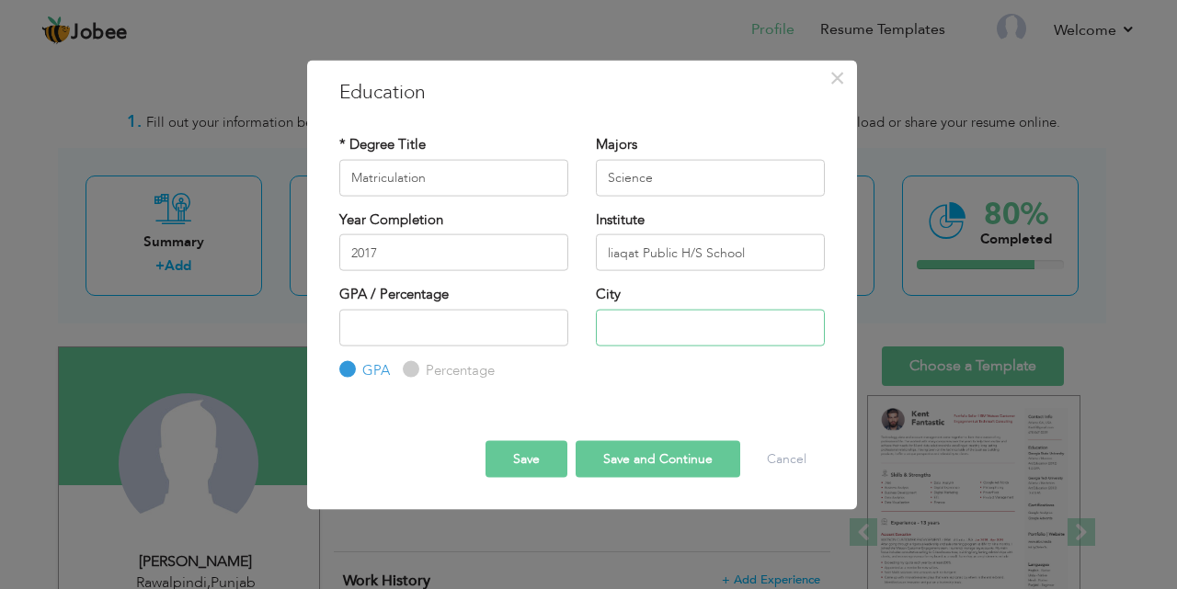
click at [611, 329] on input "text" at bounding box center [710, 327] width 229 height 37
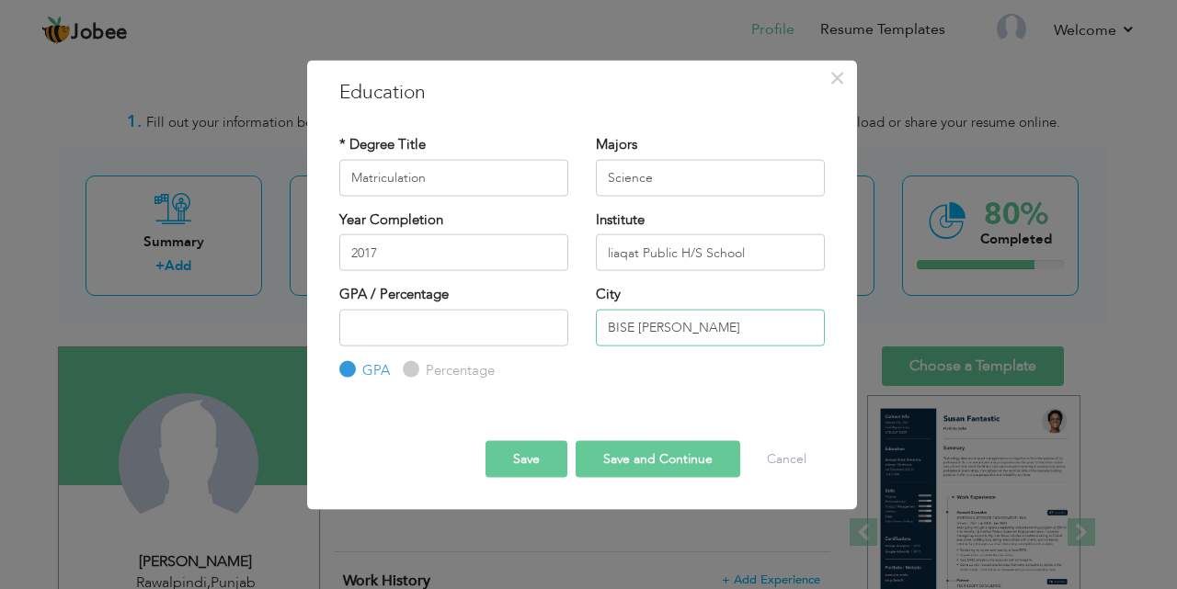
type input "BISE [PERSON_NAME]"
click at [527, 457] on button "Save" at bounding box center [526, 459] width 82 height 37
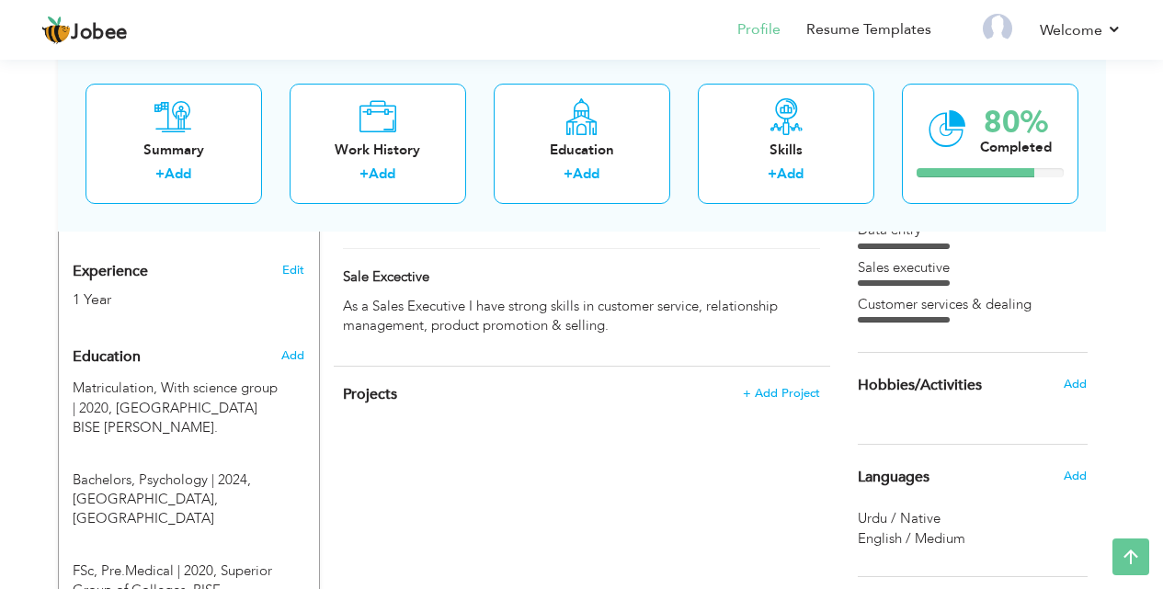
scroll to position [731, 0]
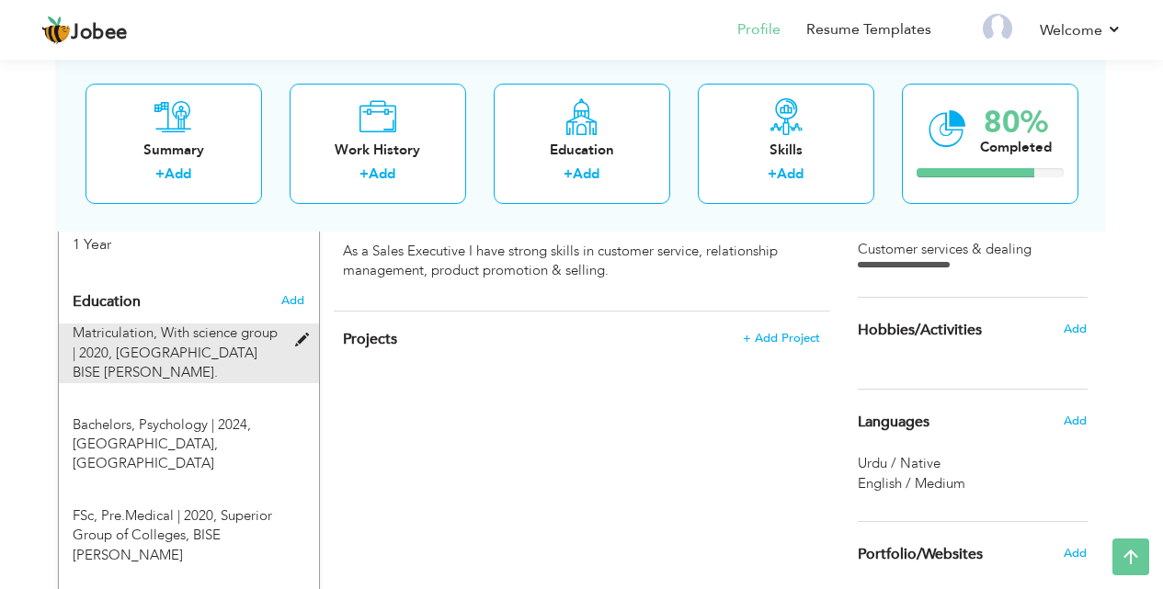
click at [299, 334] on span at bounding box center [306, 341] width 23 height 14
type input "With science group"
type input "2020"
type input "[GEOGRAPHIC_DATA] BISE [PERSON_NAME]."
radio input "false"
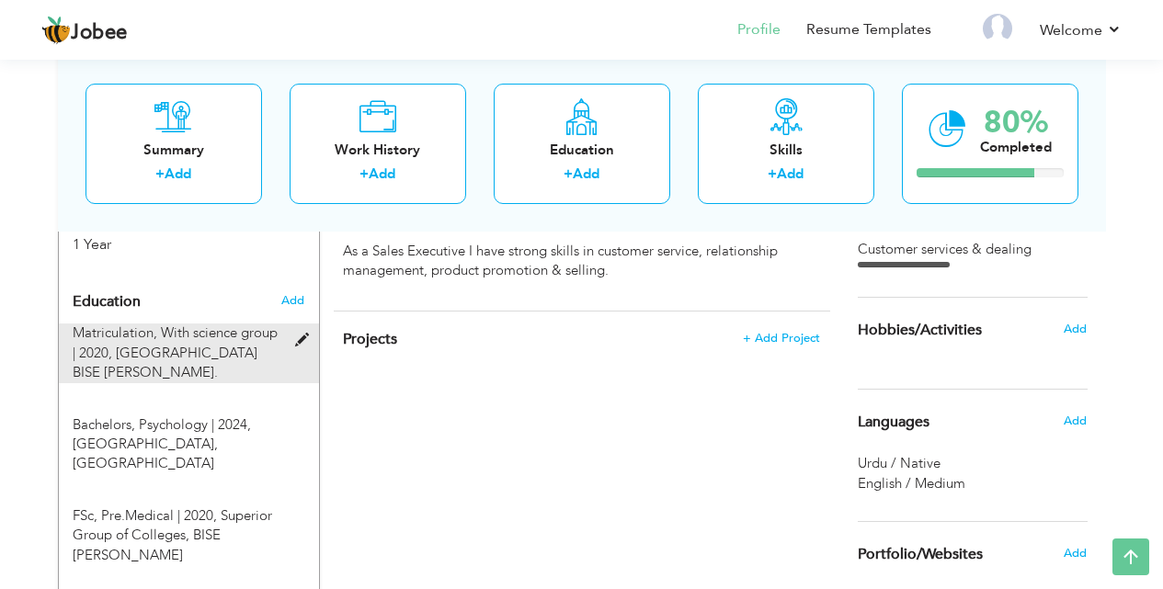
radio input "true"
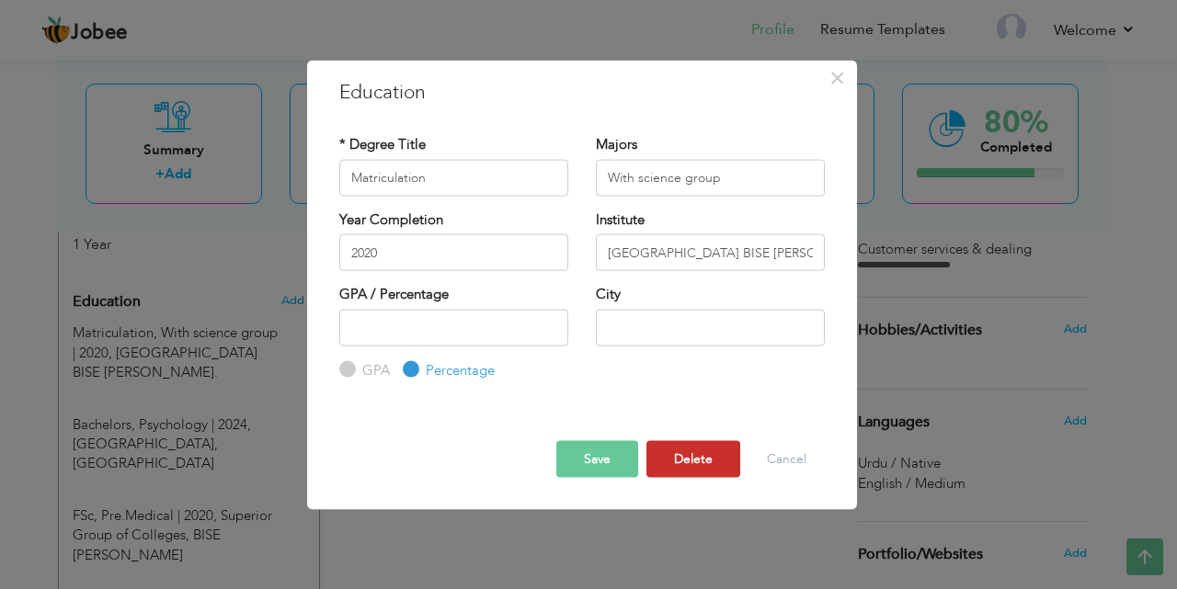
click at [698, 460] on button "Delete" at bounding box center [693, 459] width 94 height 37
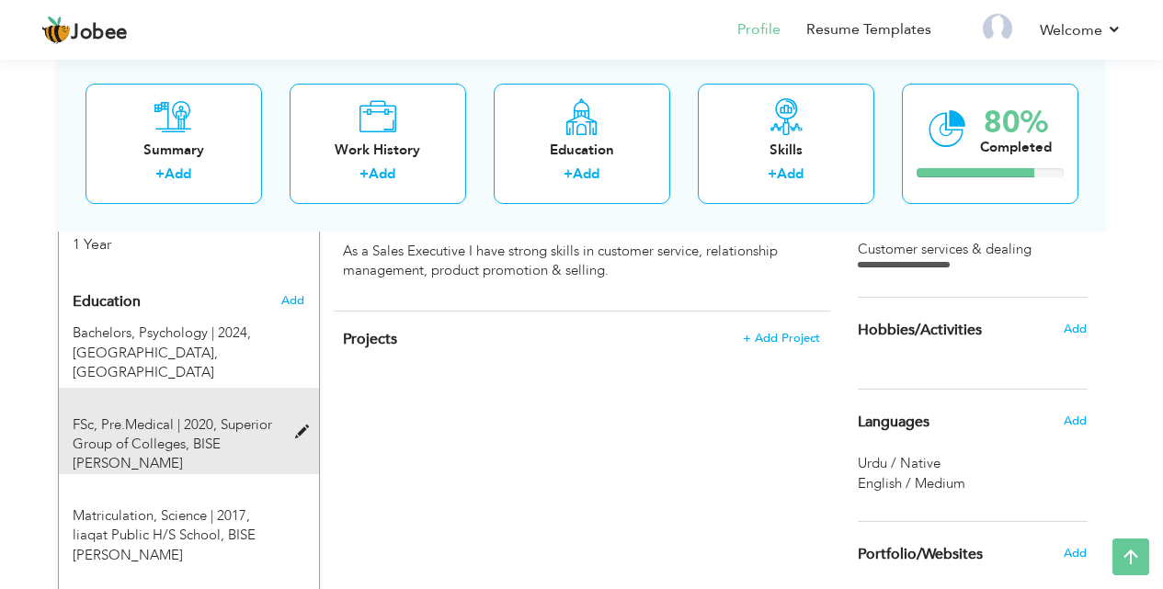
click at [302, 426] on span at bounding box center [306, 433] width 23 height 14
type input "FSc"
type input "Pre.Medical"
type input "Superior Group of Colleges"
radio input "true"
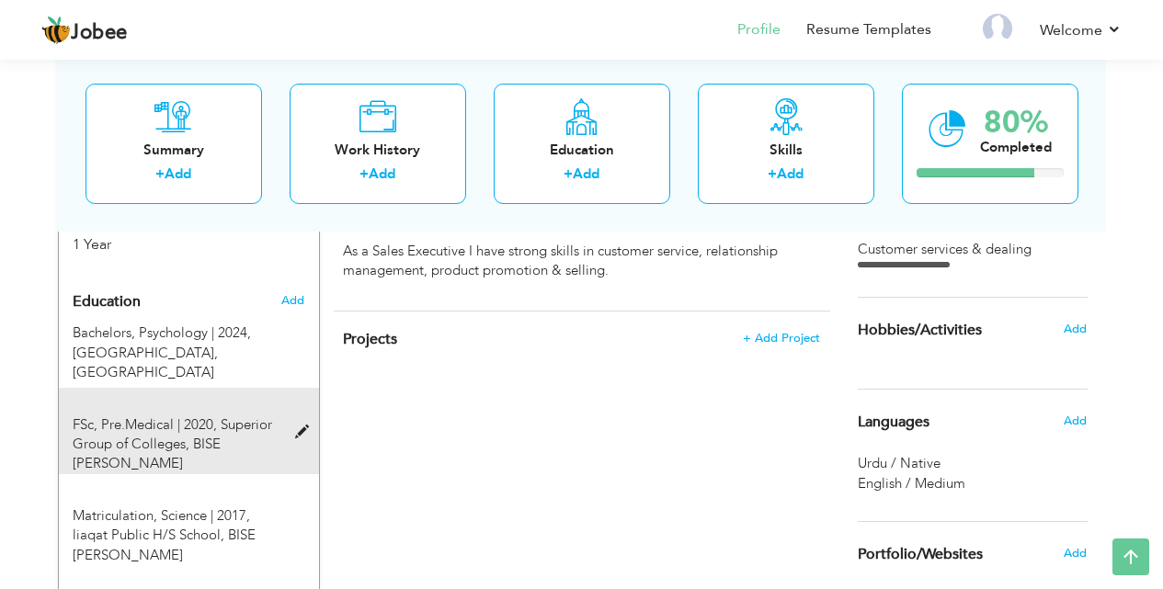
type input "BISE [PERSON_NAME]"
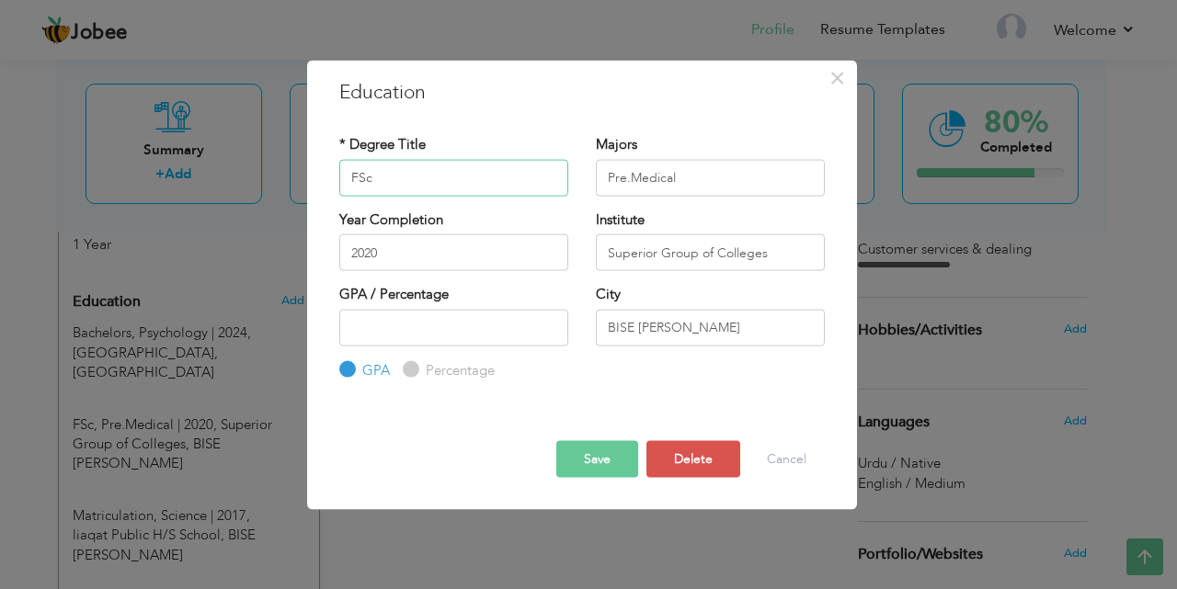
click at [356, 177] on input "FSc" at bounding box center [453, 177] width 229 height 37
click at [99, 487] on div "× Education * Degree Title [DOMAIN_NAME] Majors Pre.Medical Year Completion" at bounding box center [588, 294] width 1177 height 589
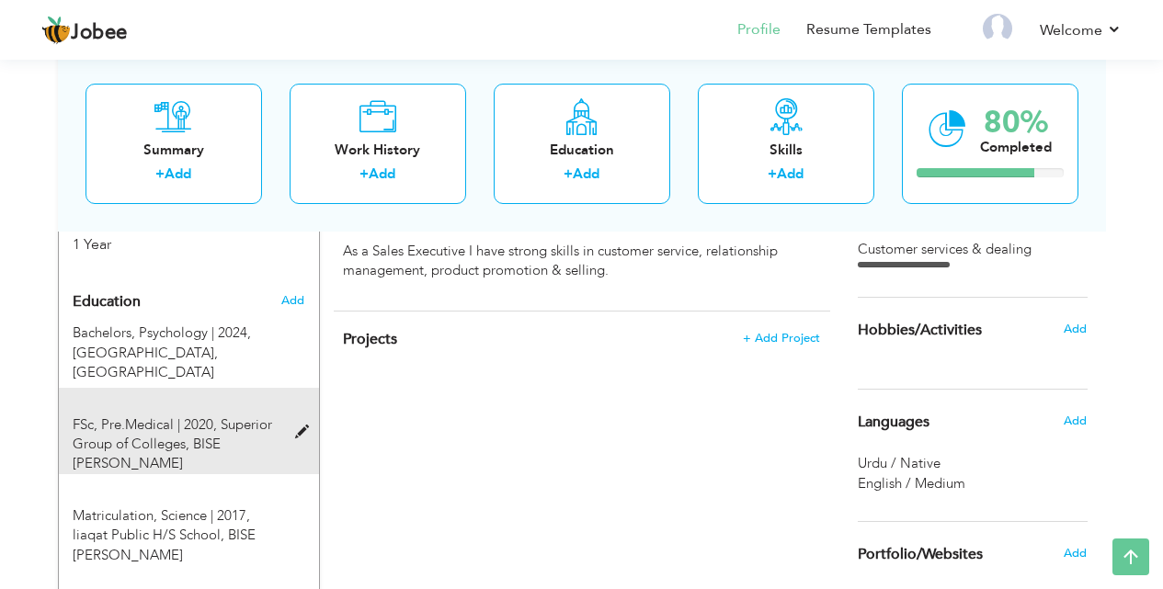
click at [129, 416] on span "Superior Group of Colleges, BISE [PERSON_NAME]" at bounding box center [173, 445] width 200 height 58
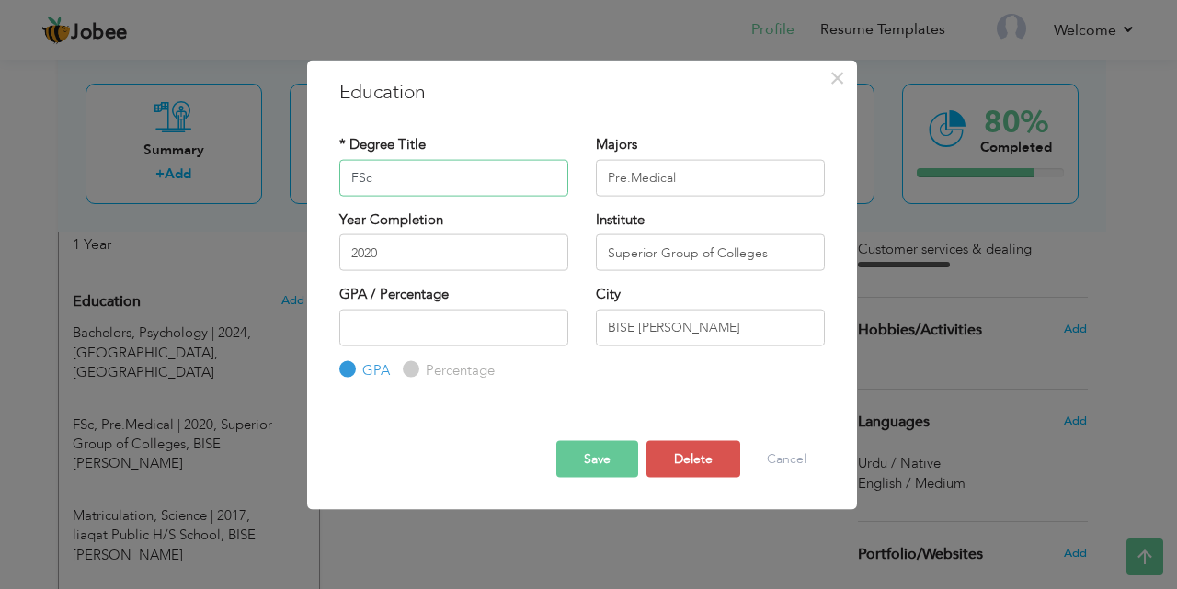
click at [359, 177] on input "FSc" at bounding box center [453, 177] width 229 height 37
click at [363, 176] on input "FSc" at bounding box center [453, 177] width 229 height 37
click at [356, 182] on input "Fsc" at bounding box center [453, 177] width 229 height 37
click at [589, 464] on button "Save" at bounding box center [597, 459] width 82 height 37
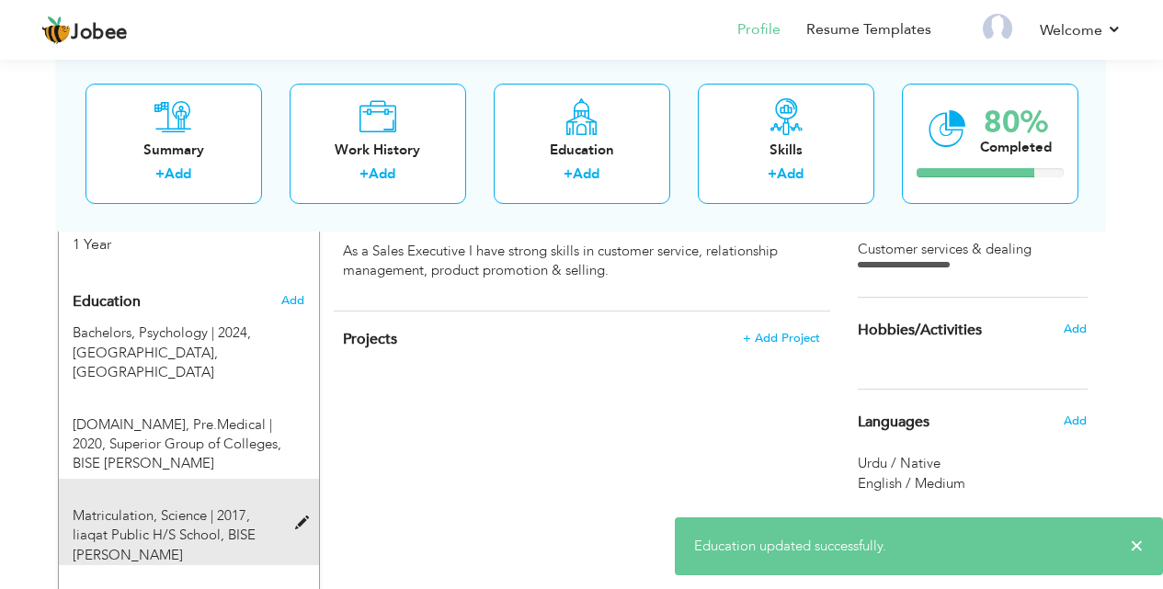
click at [298, 517] on span at bounding box center [306, 524] width 23 height 14
type input "Matriculation"
type input "Science"
type input "2017"
type input "liaqat Public H/S School"
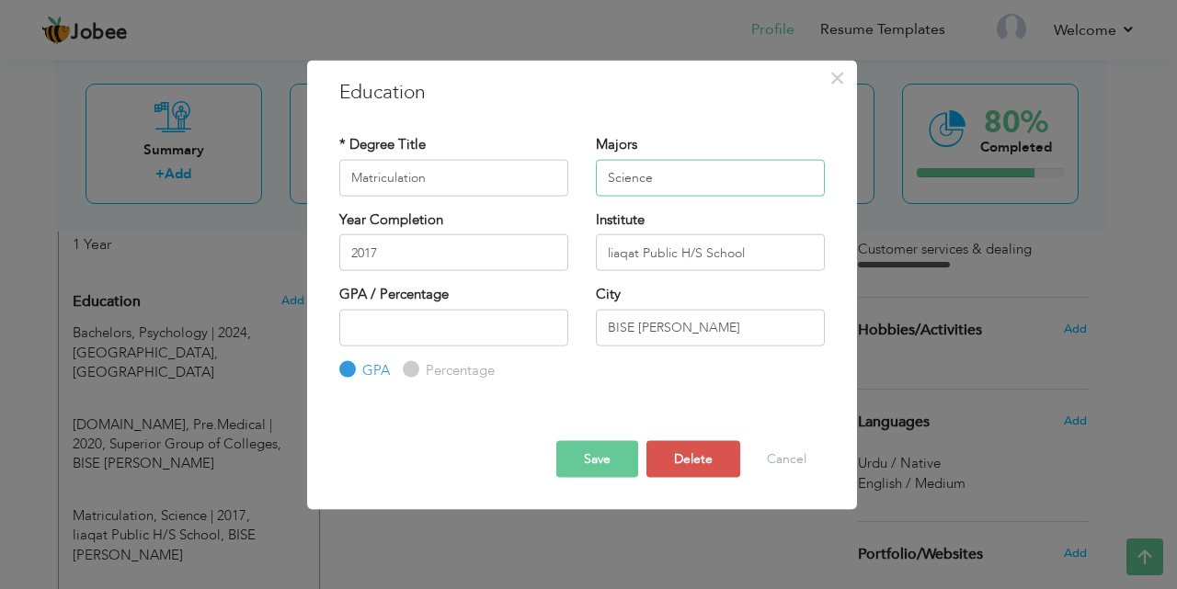
click at [689, 183] on input "Science" at bounding box center [710, 177] width 229 height 37
click at [607, 174] on input "Science" at bounding box center [710, 177] width 229 height 37
type input "With Science"
click at [591, 455] on button "Save" at bounding box center [597, 459] width 82 height 37
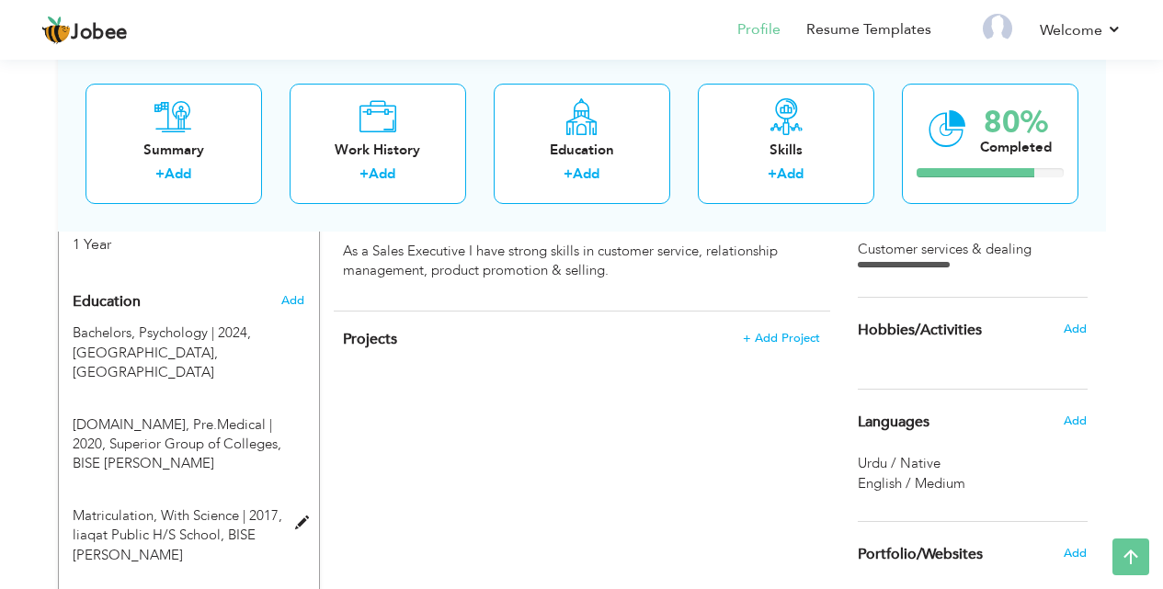
scroll to position [639, 0]
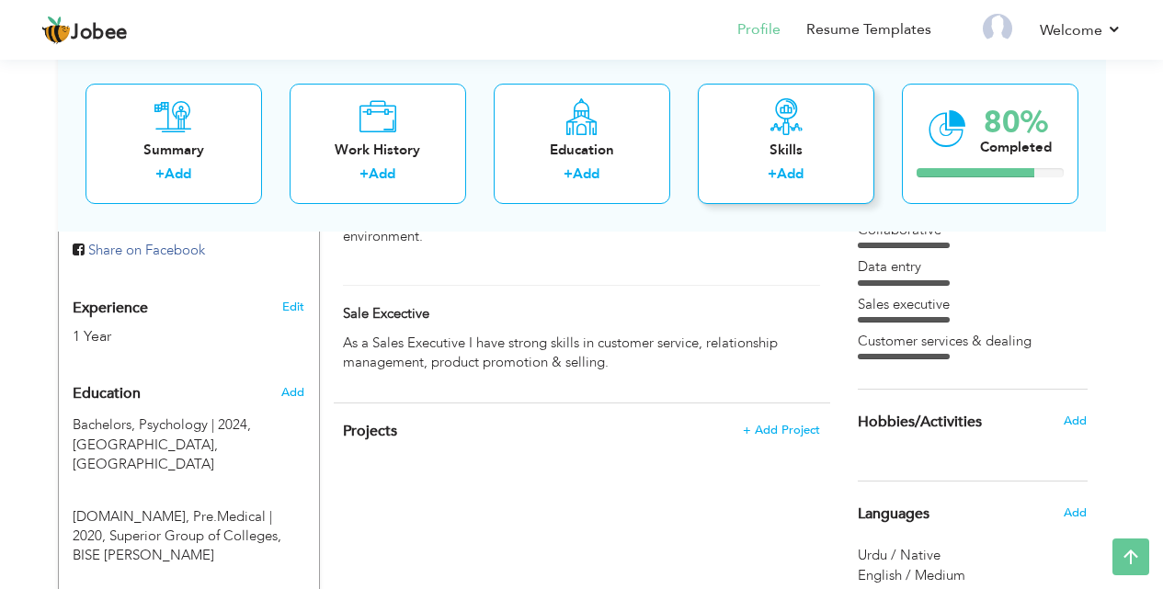
click at [797, 143] on div "Skills" at bounding box center [786, 149] width 147 height 19
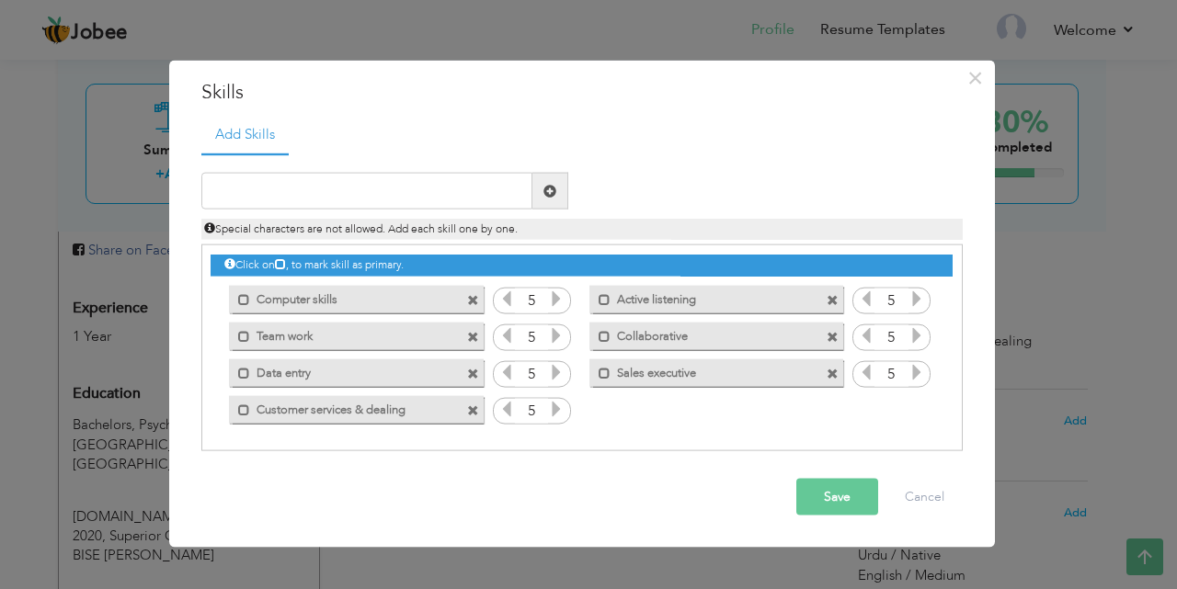
click at [345, 301] on label "Computer skills" at bounding box center [343, 296] width 186 height 23
click at [817, 498] on button "Save" at bounding box center [837, 497] width 82 height 37
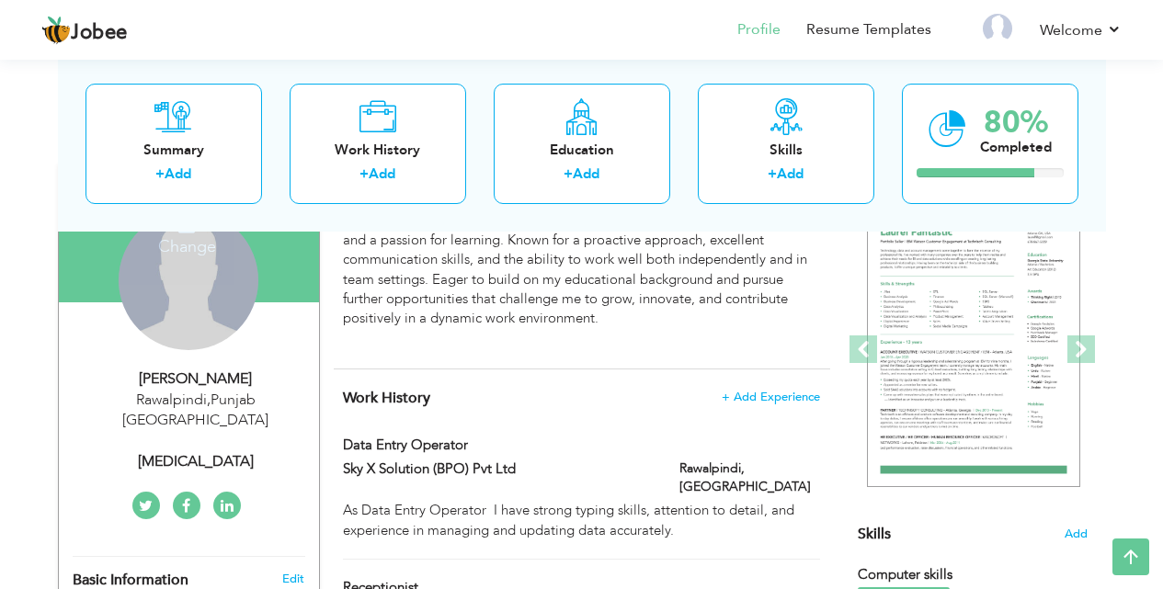
scroll to position [179, 0]
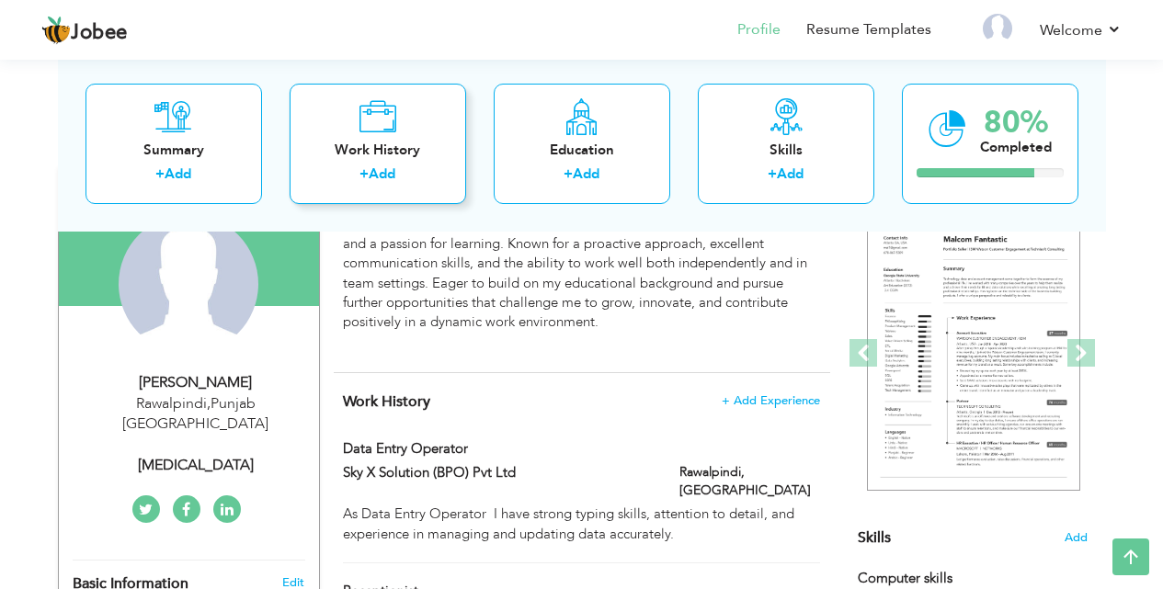
click at [378, 146] on div "Work History" at bounding box center [377, 149] width 147 height 19
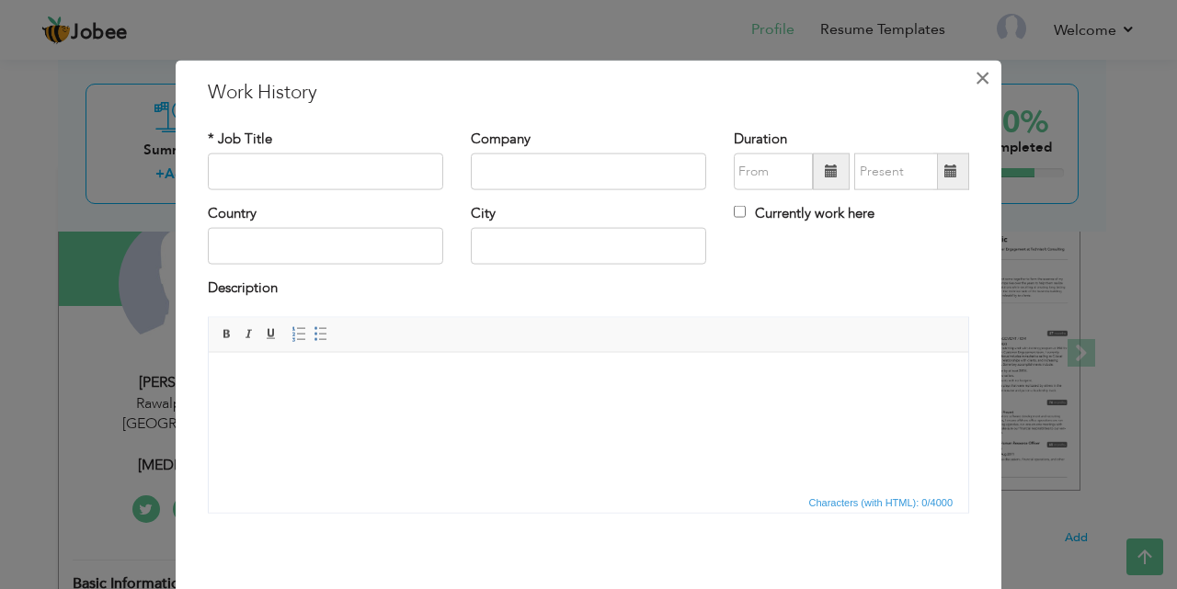
click at [982, 84] on span "×" at bounding box center [983, 77] width 16 height 33
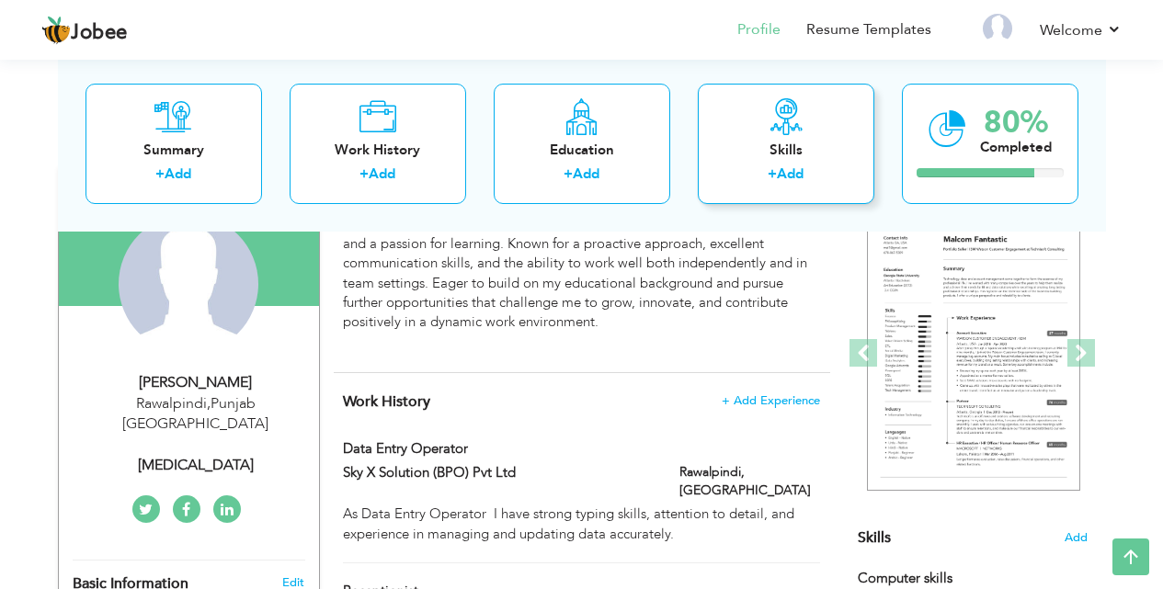
click at [782, 152] on div "Skills" at bounding box center [786, 149] width 147 height 19
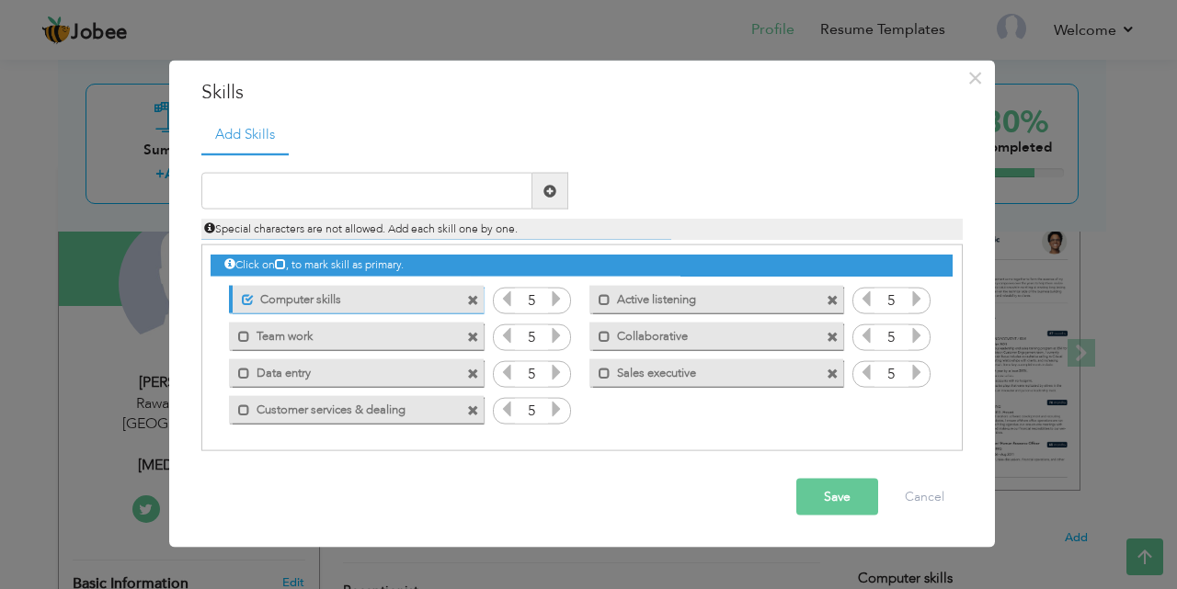
click at [470, 371] on span at bounding box center [473, 374] width 12 height 12
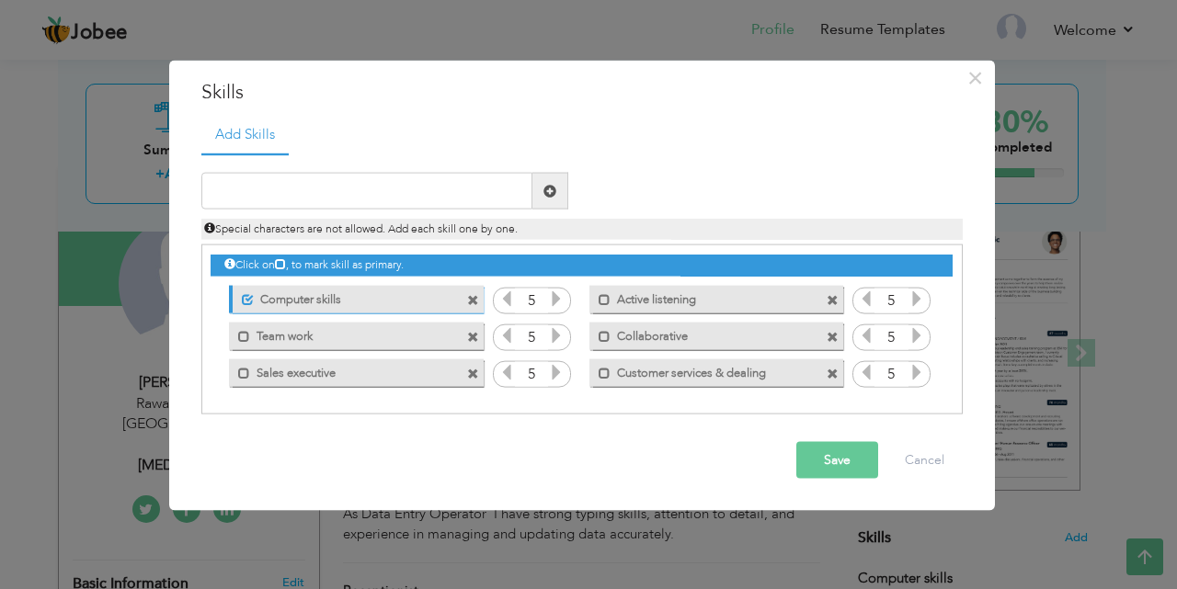
click at [828, 331] on span at bounding box center [833, 337] width 12 height 12
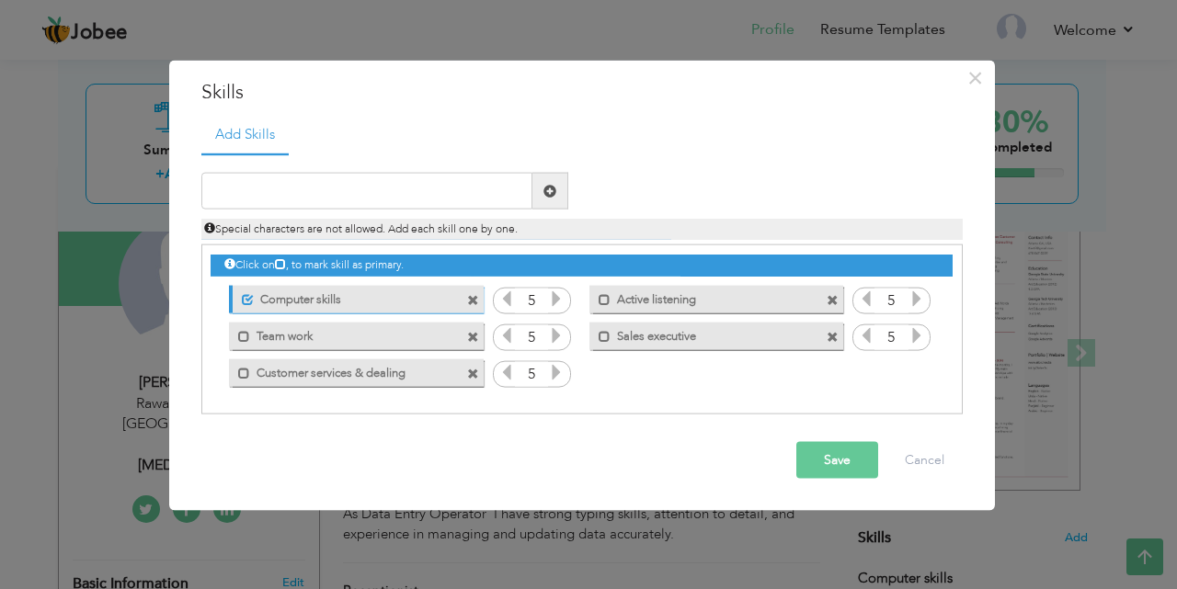
click at [831, 335] on span at bounding box center [833, 337] width 12 height 12
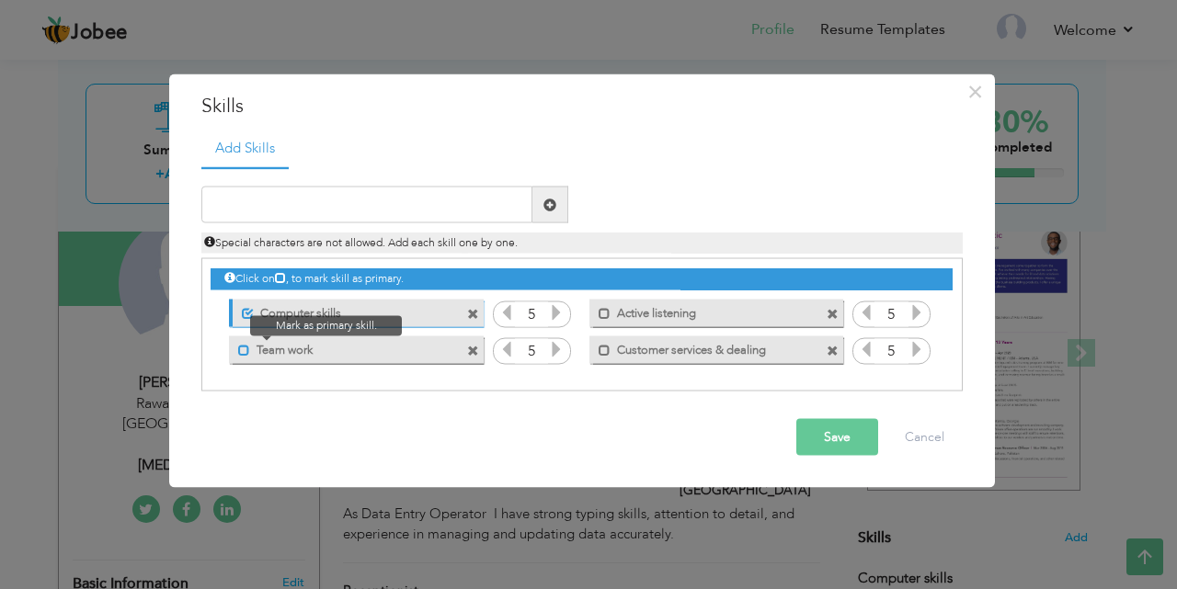
click at [241, 348] on span at bounding box center [244, 350] width 12 height 12
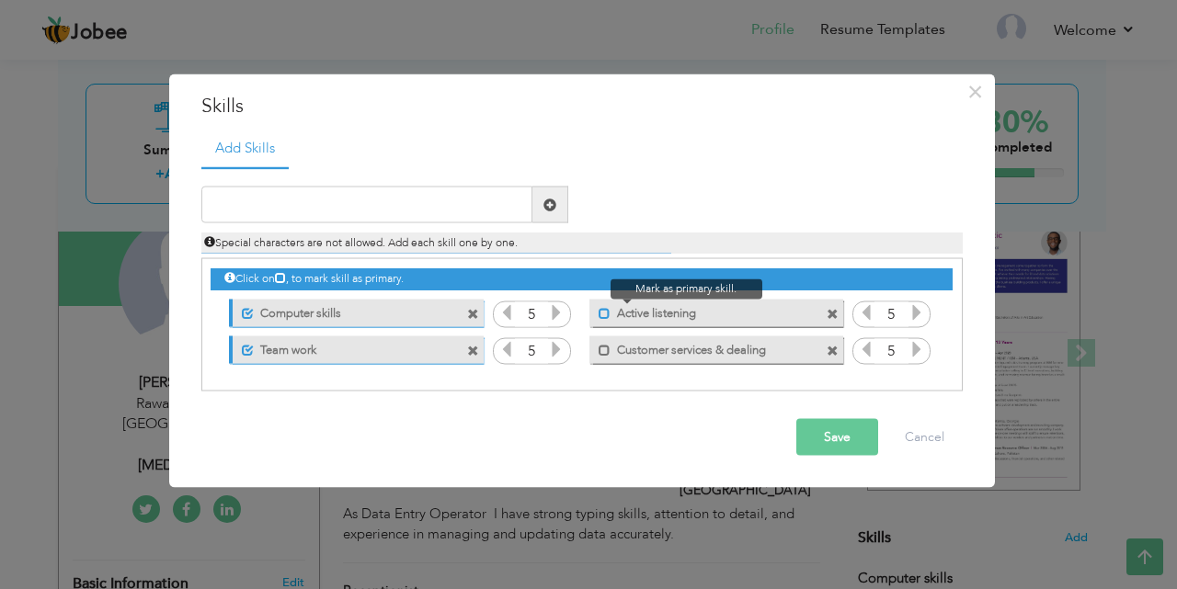
click at [601, 318] on span at bounding box center [605, 313] width 12 height 12
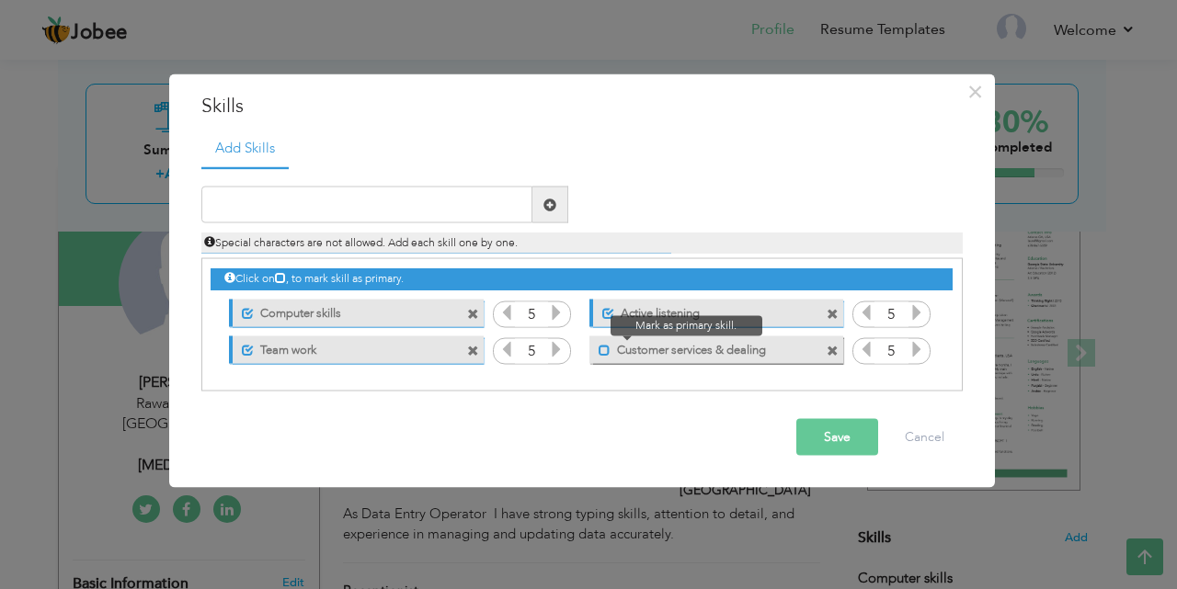
click at [600, 349] on span at bounding box center [605, 350] width 12 height 12
click at [847, 428] on button "Save" at bounding box center [837, 437] width 82 height 37
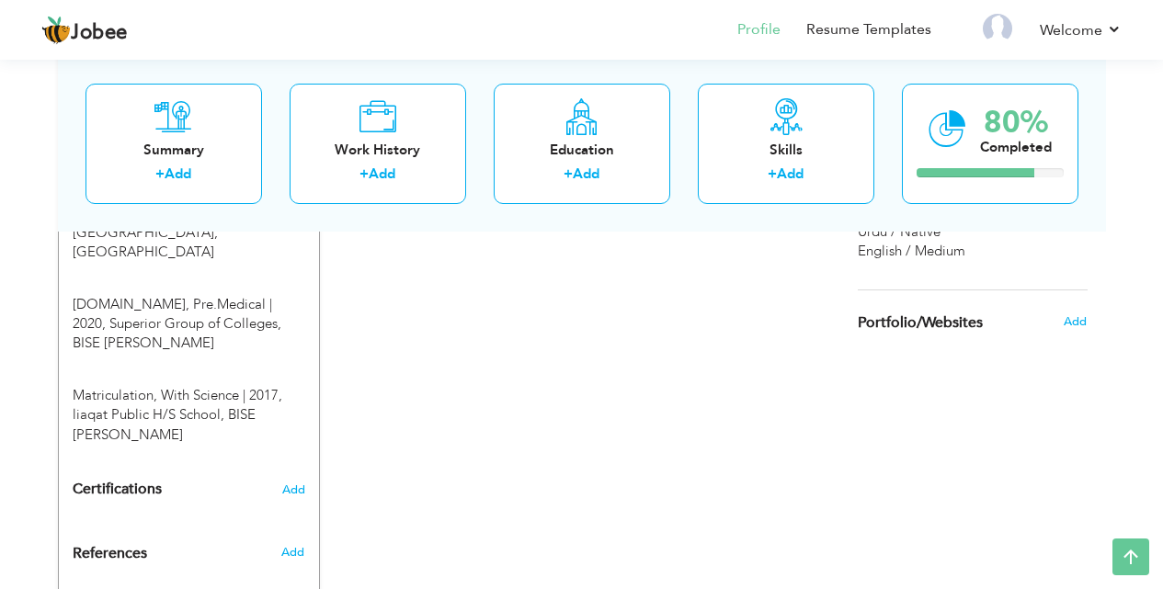
scroll to position [823, 0]
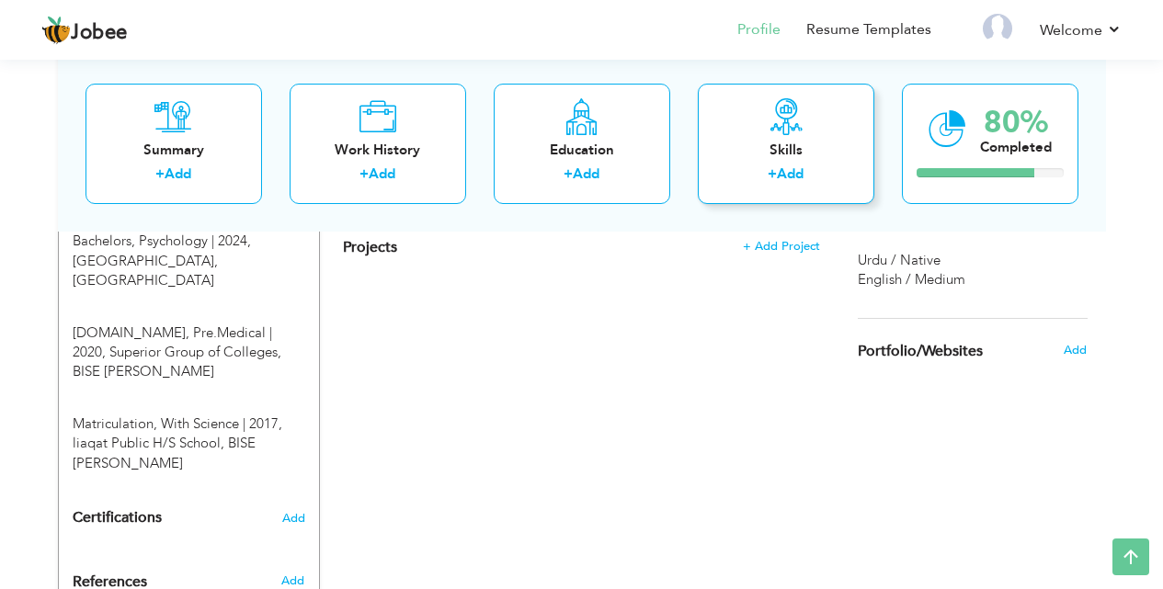
click at [795, 130] on icon at bounding box center [786, 115] width 37 height 37
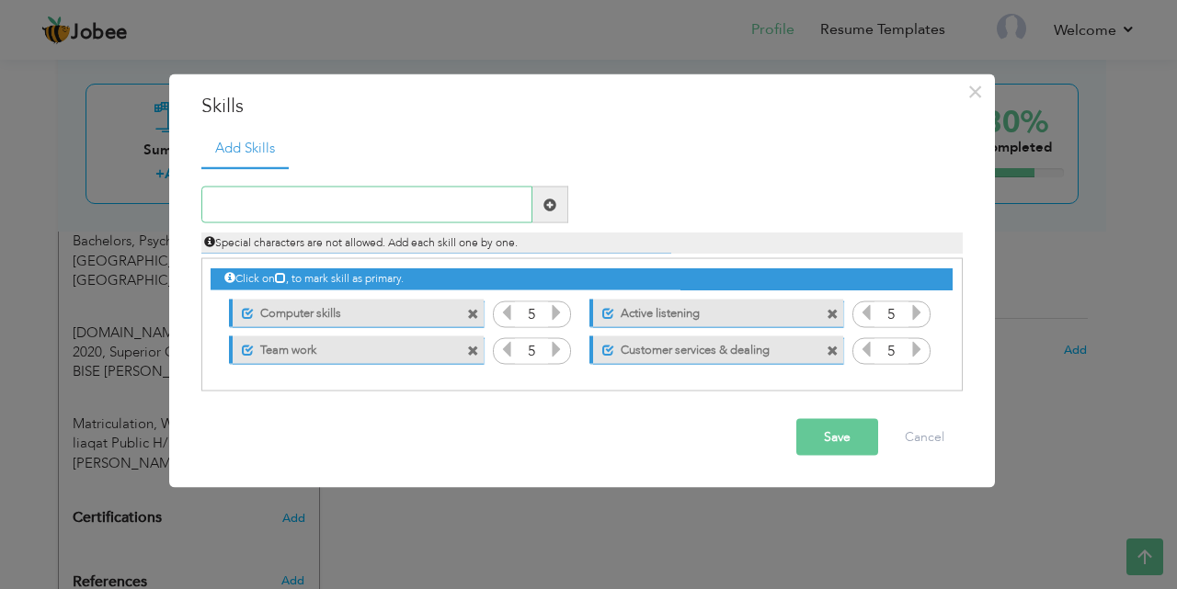
click at [301, 201] on input "text" at bounding box center [366, 205] width 331 height 37
type input "MS word"
click at [548, 207] on span at bounding box center [549, 204] width 13 height 13
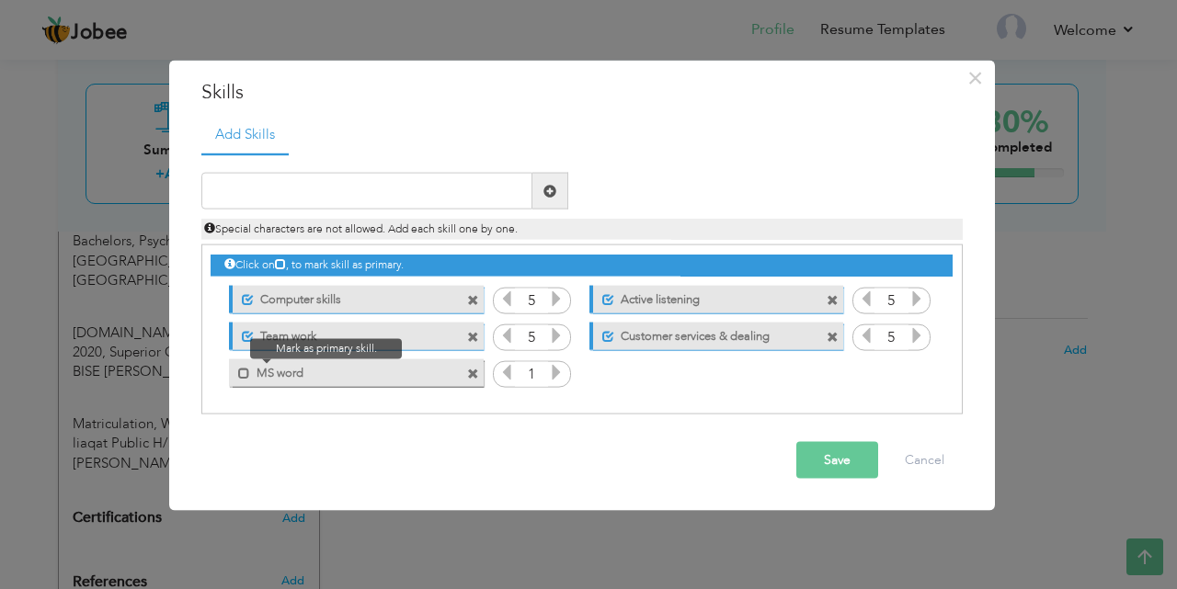
click at [237, 366] on span at bounding box center [239, 368] width 21 height 18
click at [242, 188] on input "text" at bounding box center [366, 191] width 331 height 37
type input "p"
type input "PowerPoint"
click at [548, 194] on span at bounding box center [549, 190] width 13 height 13
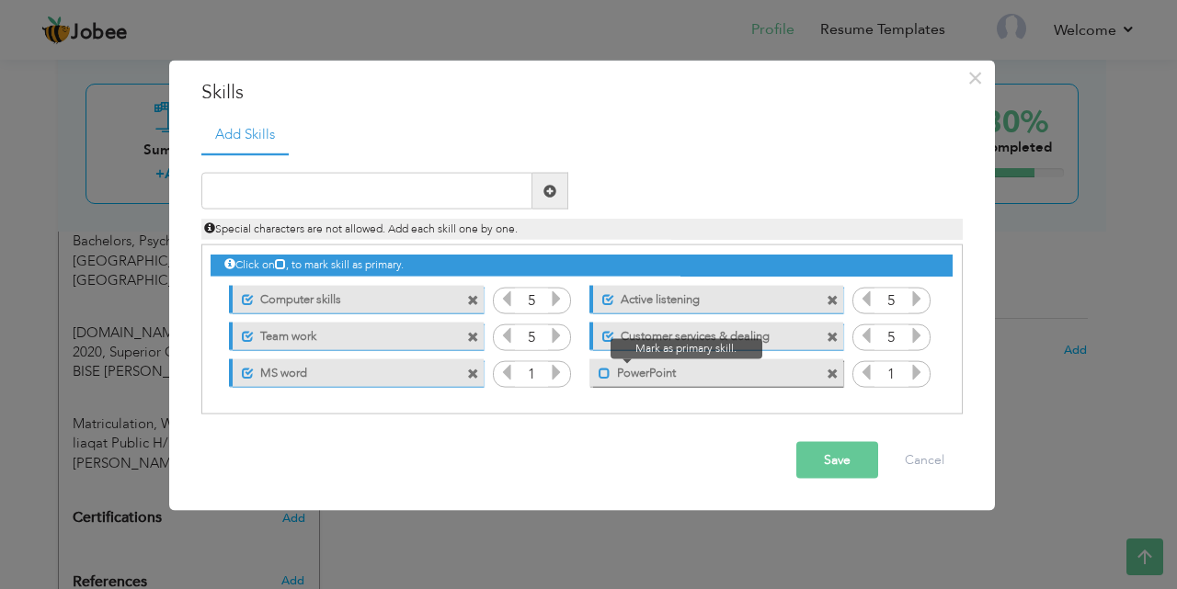
click at [600, 374] on span at bounding box center [605, 373] width 12 height 12
click at [280, 178] on input "text" at bounding box center [366, 191] width 331 height 37
click at [220, 194] on input "collaborative" at bounding box center [366, 191] width 331 height 37
type input "Collaborative"
click at [548, 190] on span at bounding box center [549, 190] width 13 height 13
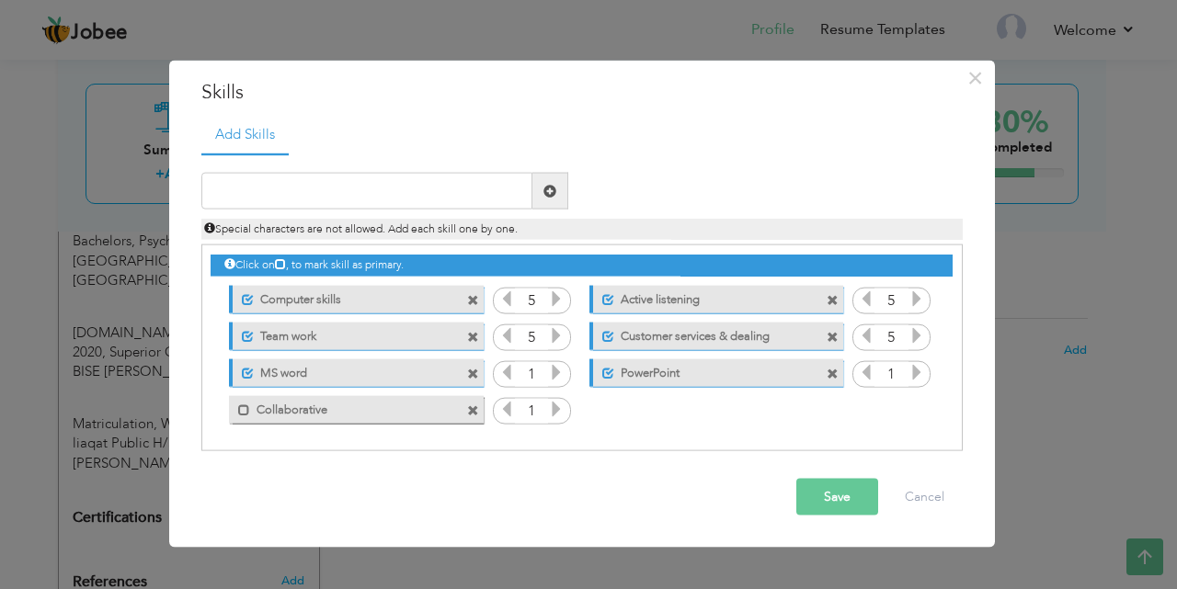
click at [837, 337] on span at bounding box center [833, 337] width 12 height 12
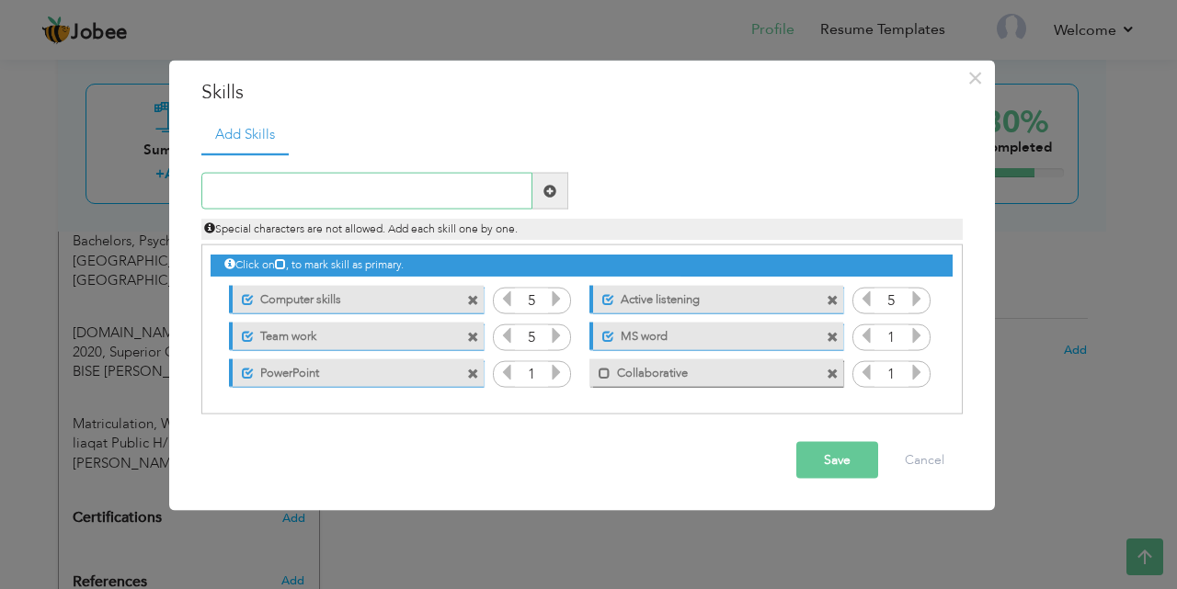
click at [217, 183] on input "text" at bounding box center [366, 191] width 331 height 37
type input "s"
click at [319, 186] on input "Customer Support&Dealing" at bounding box center [366, 191] width 331 height 37
click at [330, 189] on input "Customer Support &Dealing" at bounding box center [366, 191] width 331 height 37
type input "Customer Support & Dealing"
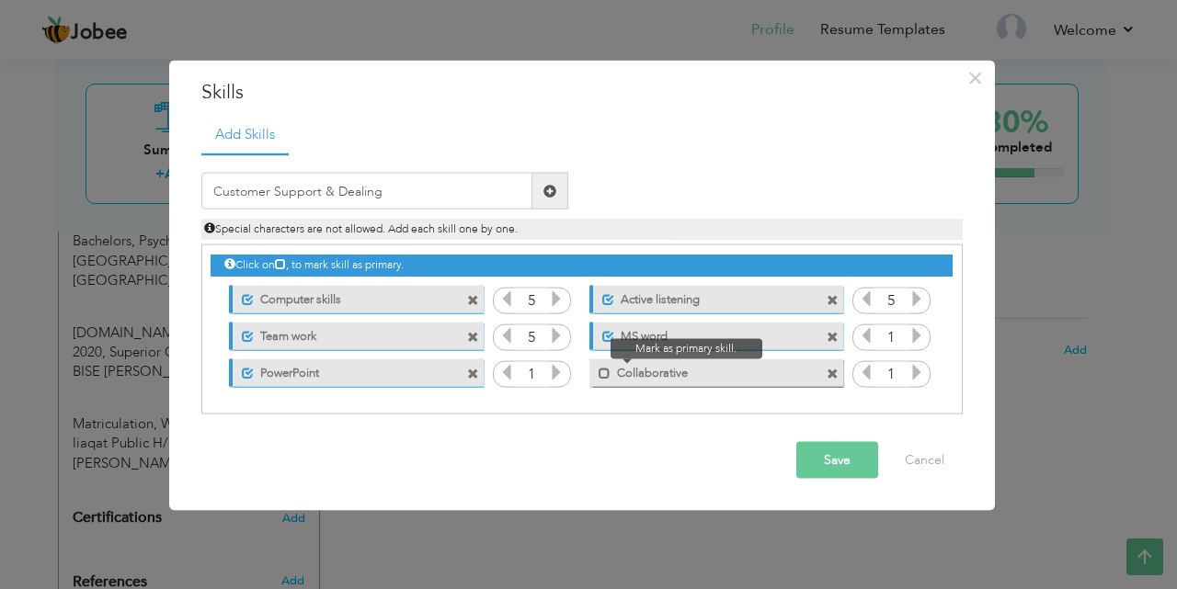
click at [594, 374] on span at bounding box center [599, 368] width 21 height 18
click at [566, 371] on div "1" at bounding box center [532, 374] width 78 height 28
click at [565, 371] on div "1" at bounding box center [532, 374] width 78 height 28
click at [563, 371] on icon at bounding box center [556, 372] width 17 height 17
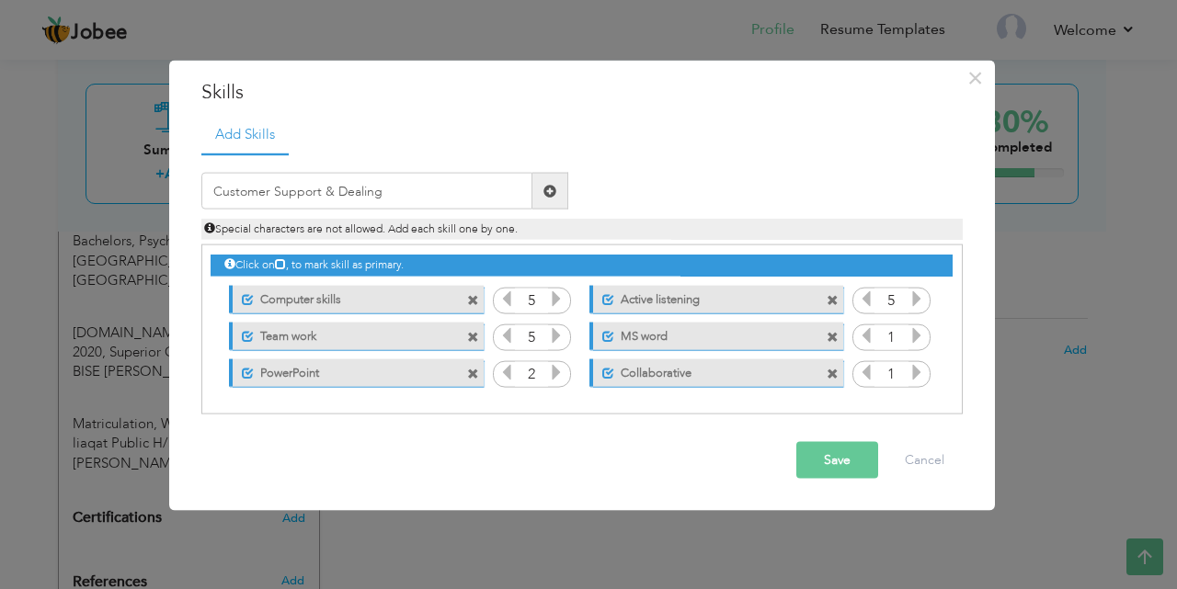
click at [562, 371] on icon at bounding box center [556, 372] width 17 height 17
click at [918, 376] on icon at bounding box center [916, 372] width 17 height 17
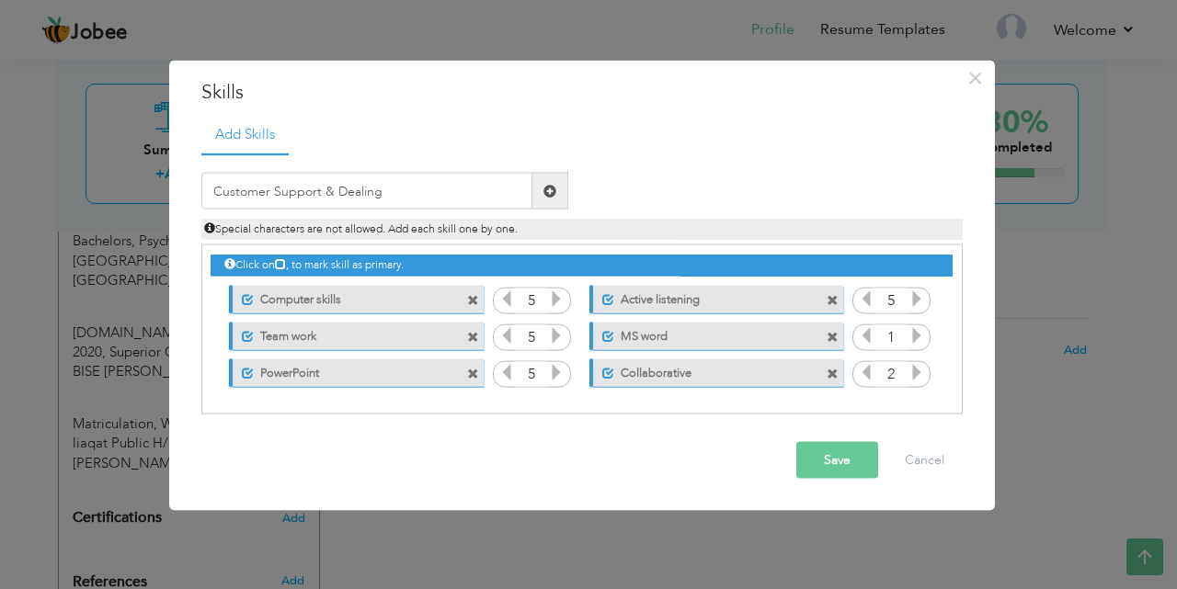
click at [918, 376] on icon at bounding box center [916, 372] width 17 height 17
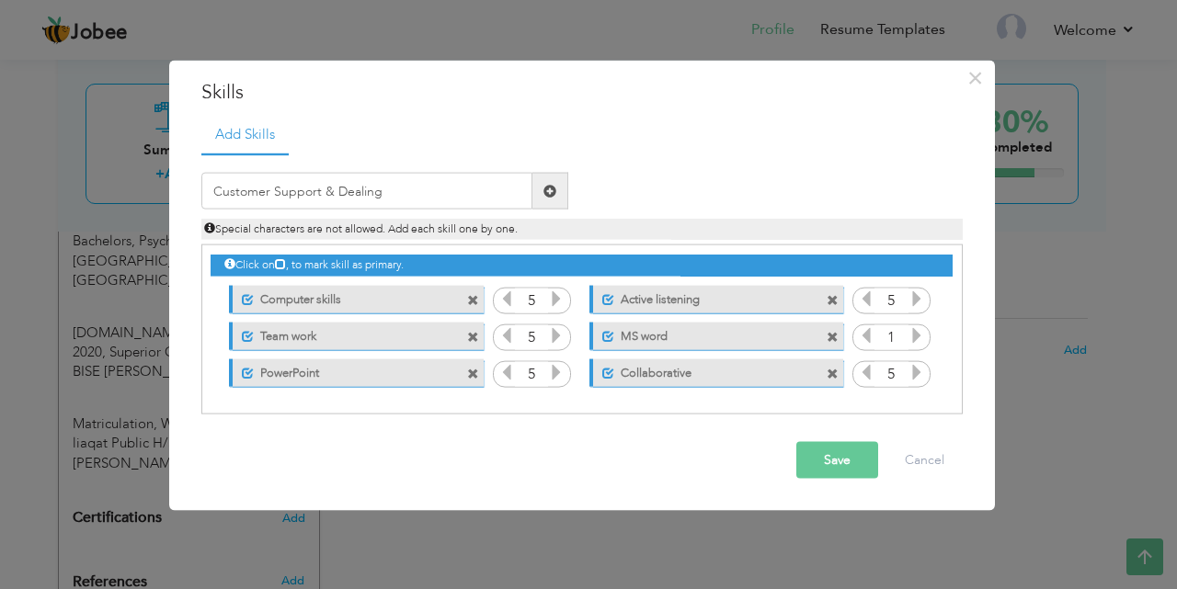
click at [918, 335] on icon at bounding box center [916, 335] width 17 height 17
click at [918, 334] on icon at bounding box center [916, 335] width 17 height 17
click at [848, 451] on button "Save" at bounding box center [837, 460] width 82 height 37
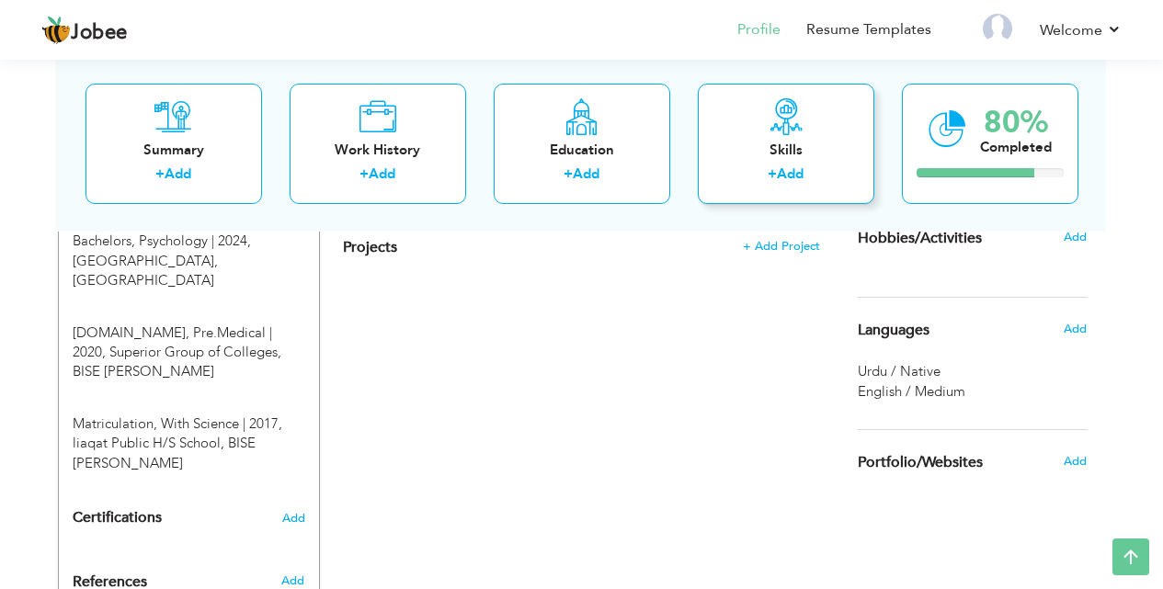
click at [793, 143] on div "Skills" at bounding box center [786, 149] width 147 height 19
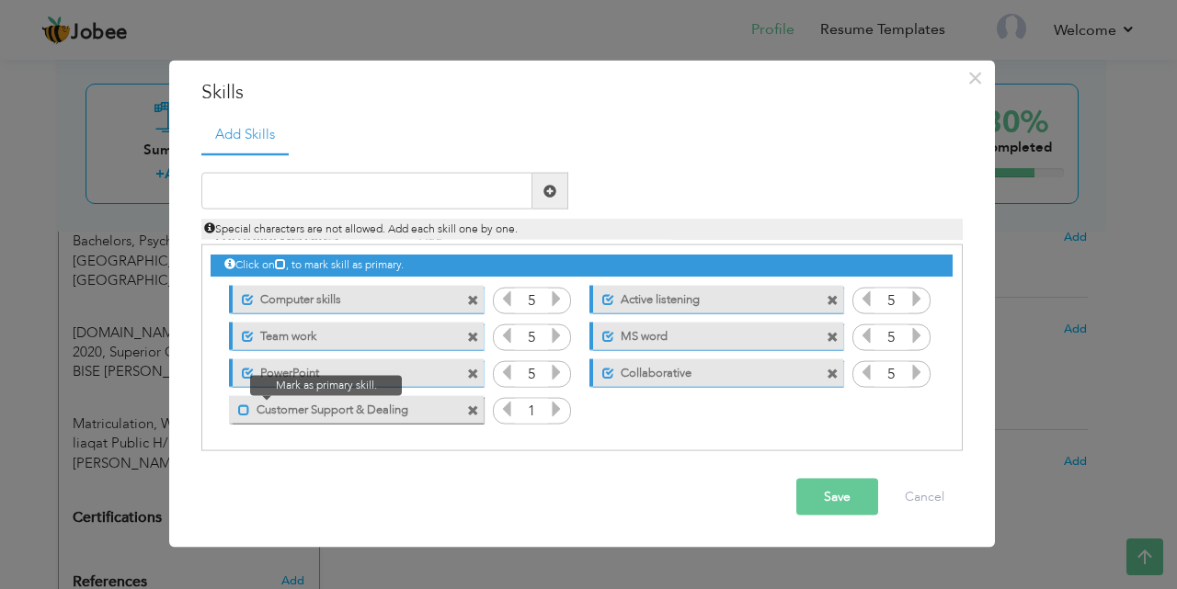
click at [244, 413] on span at bounding box center [244, 410] width 12 height 12
click at [842, 508] on button "Save" at bounding box center [837, 497] width 82 height 37
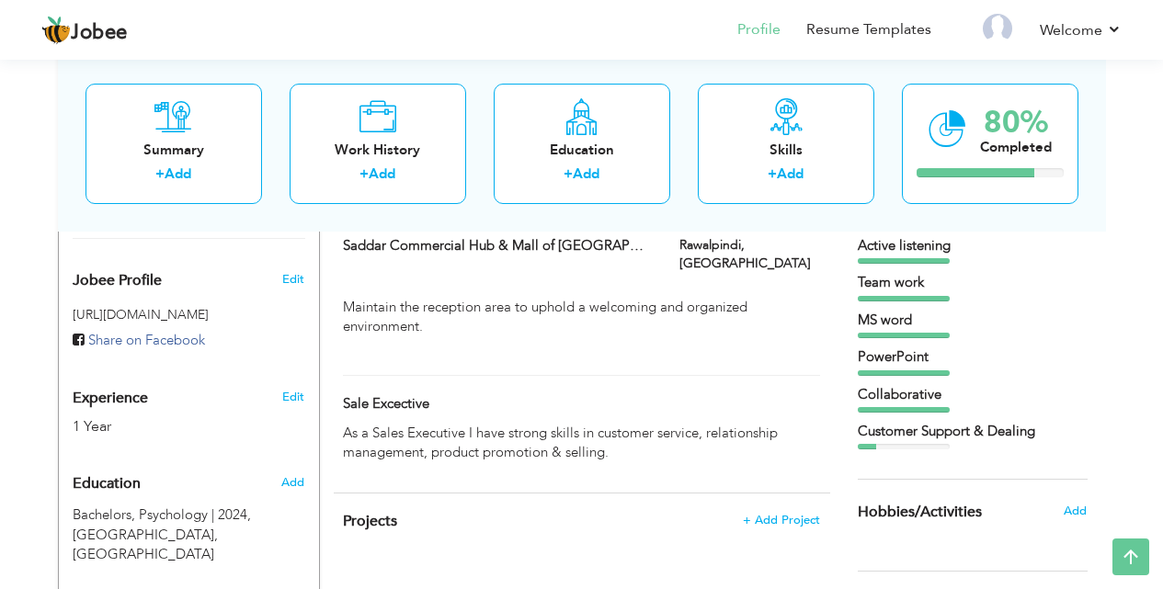
scroll to position [547, 0]
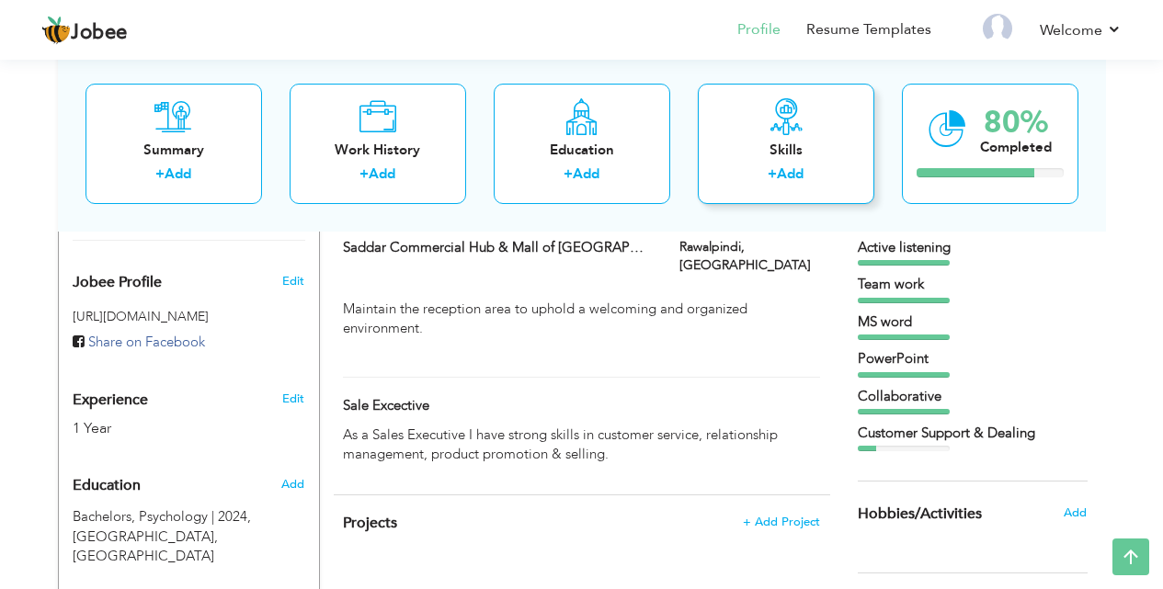
click at [797, 136] on div "Skills + Add" at bounding box center [786, 143] width 177 height 120
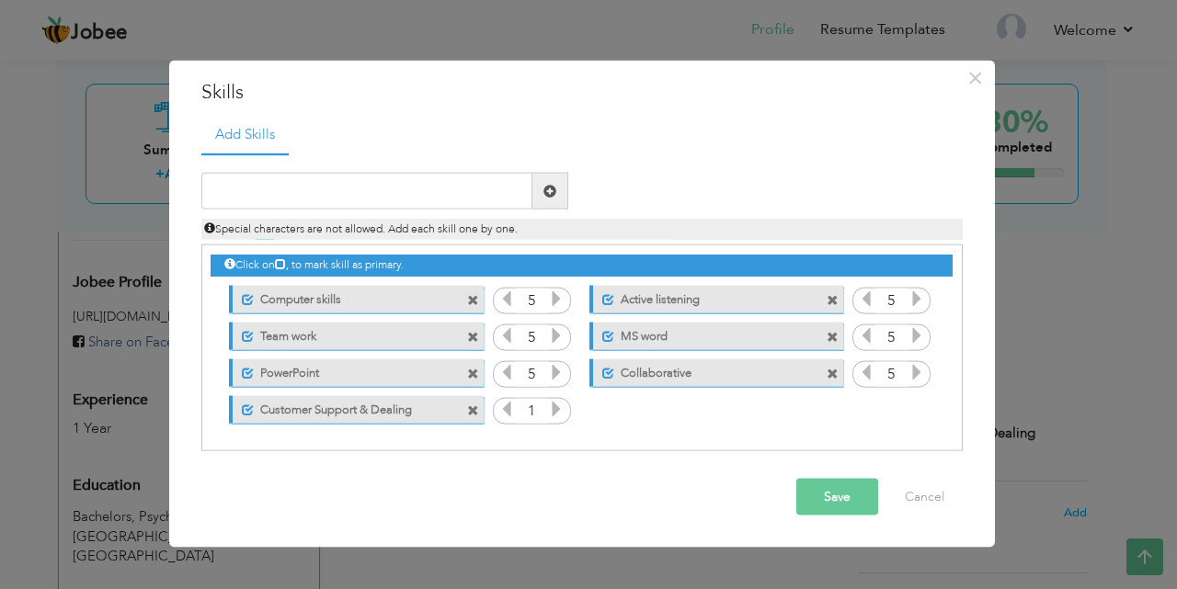
click at [554, 413] on icon at bounding box center [556, 409] width 17 height 17
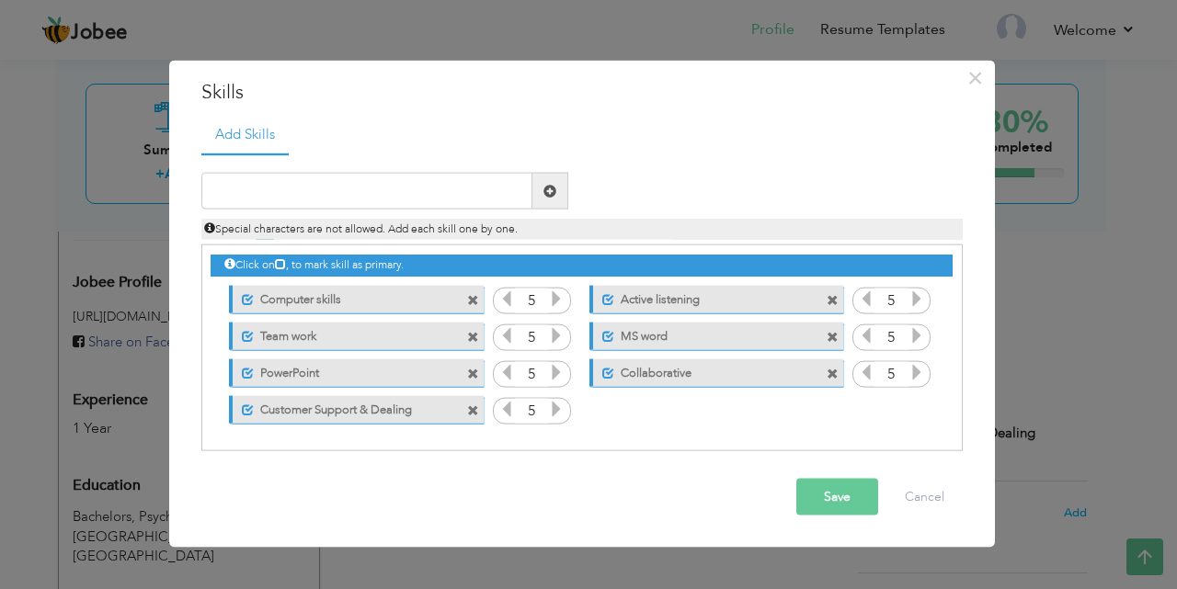
click at [554, 413] on icon at bounding box center [556, 409] width 17 height 17
click at [844, 488] on button "Save" at bounding box center [837, 497] width 82 height 37
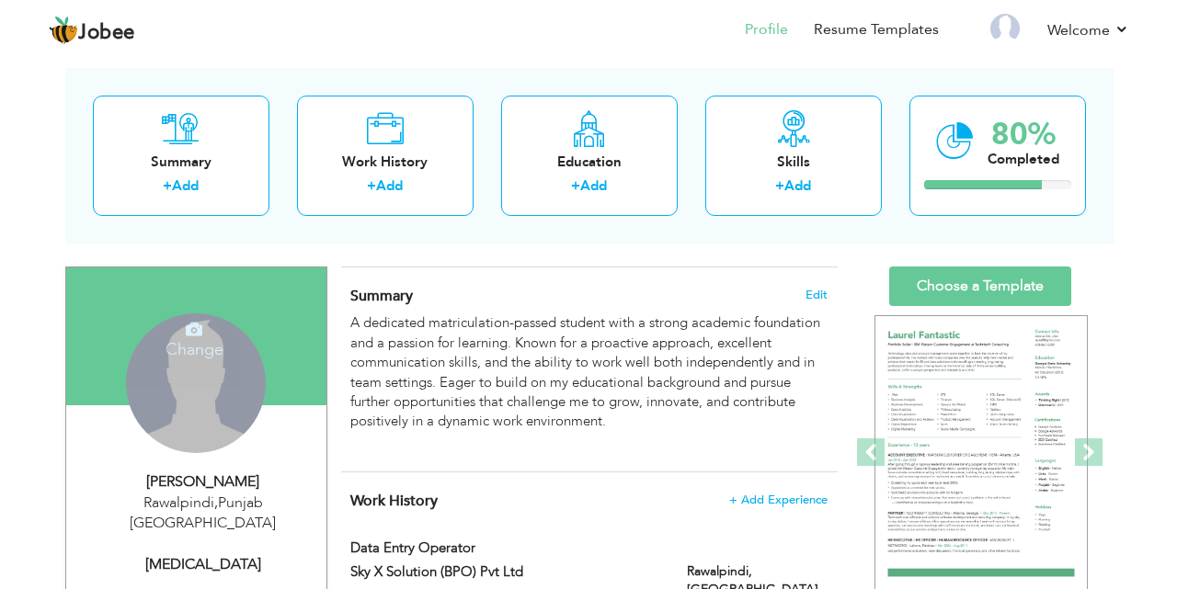
scroll to position [368, 0]
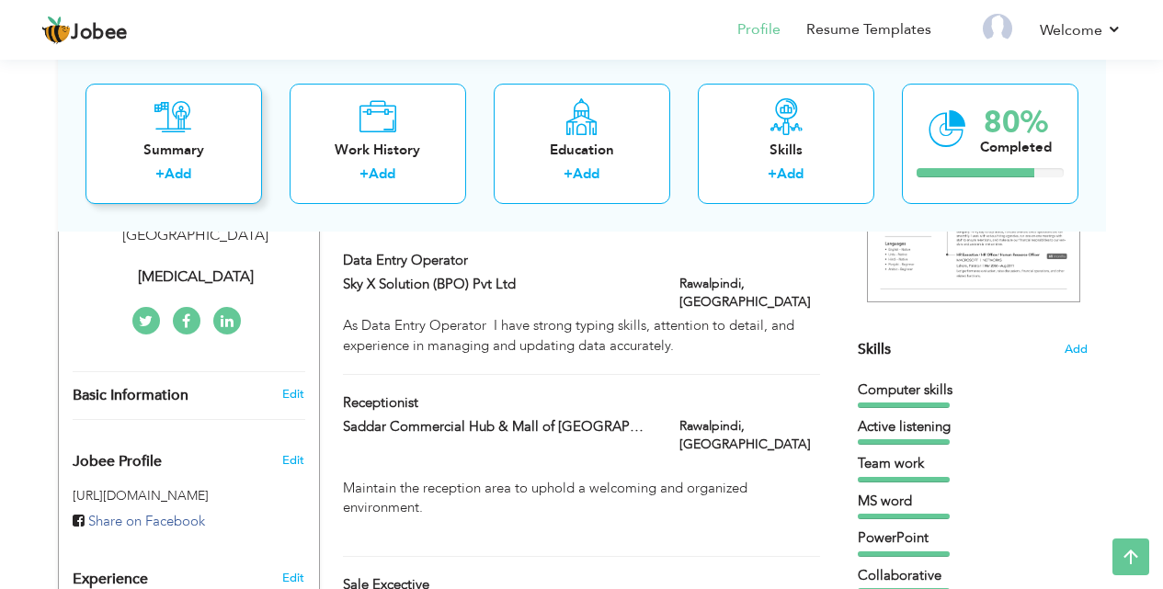
click at [177, 131] on icon at bounding box center [173, 115] width 38 height 37
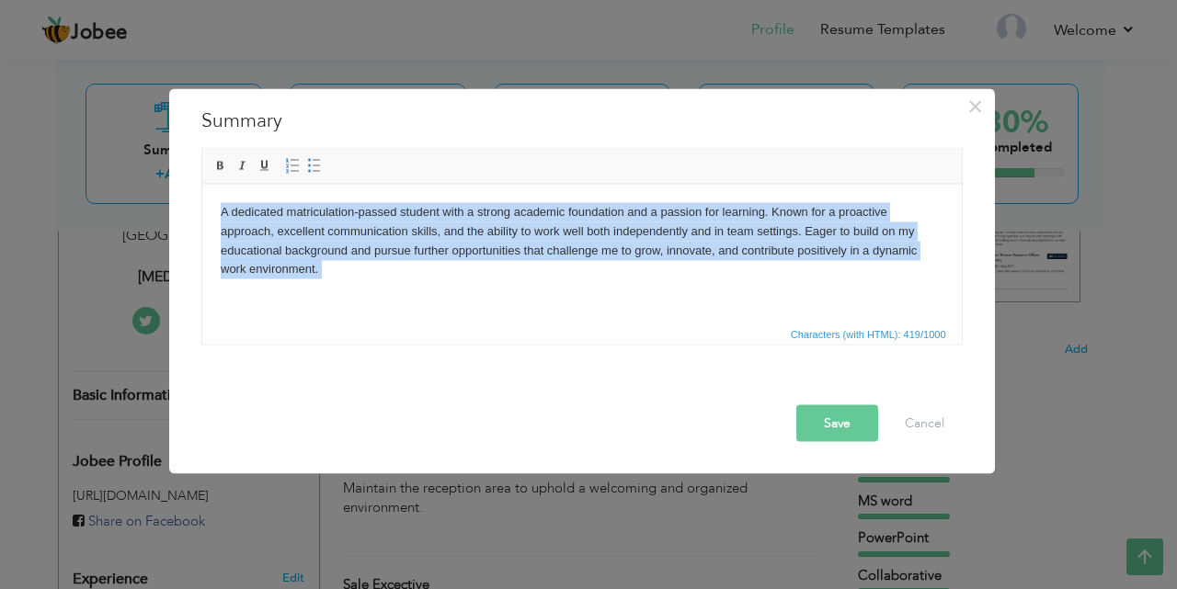
drag, startPoint x: 330, startPoint y: 285, endPoint x: 202, endPoint y: 212, distance: 147.0
click at [202, 212] on html "A dedicated matriculation-passed student with a strong academic foundation and …" at bounding box center [580, 250] width 759 height 132
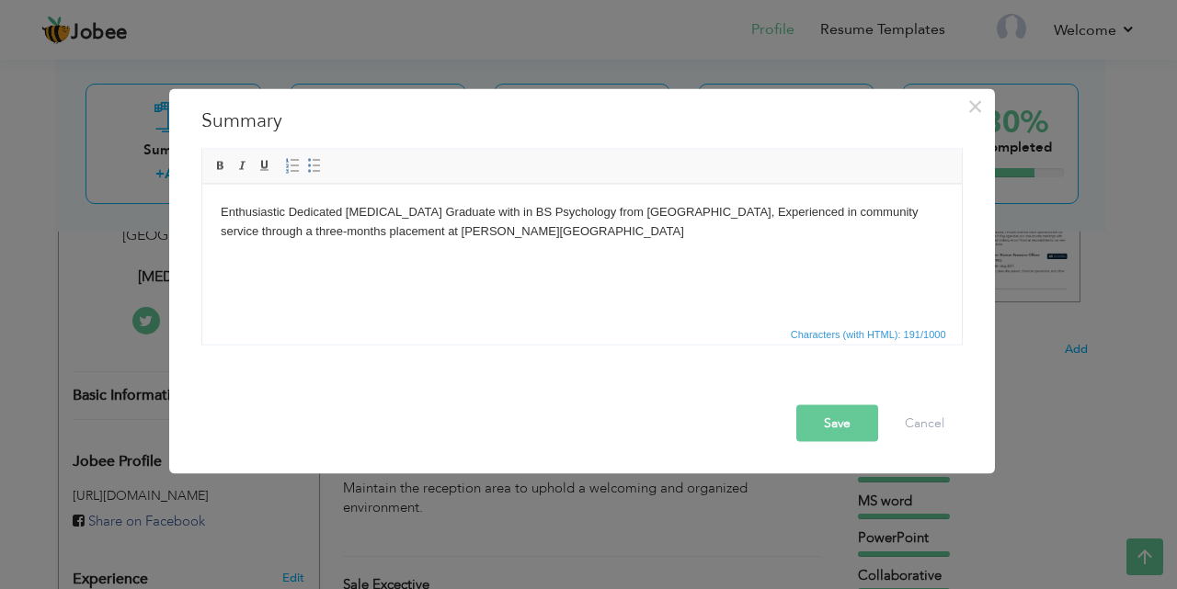
click at [492, 231] on body "Enthusiastic Dedicated [MEDICAL_DATA] Graduate with in BS Psychology from [GEOG…" at bounding box center [581, 221] width 723 height 39
click at [491, 230] on body "Enthusiastic Dedicated [MEDICAL_DATA] Graduate with in BS Psychology from [GEOG…" at bounding box center [581, 221] width 723 height 39
click at [558, 229] on body "Enthusiastic Dedicated [MEDICAL_DATA] Graduate with in BS Psychology from [GEOG…" at bounding box center [581, 221] width 723 height 39
click at [658, 229] on body "Enthusiastic Dedicated [MEDICAL_DATA] Graduate with in BS Psychology from [GEOG…" at bounding box center [581, 221] width 723 height 39
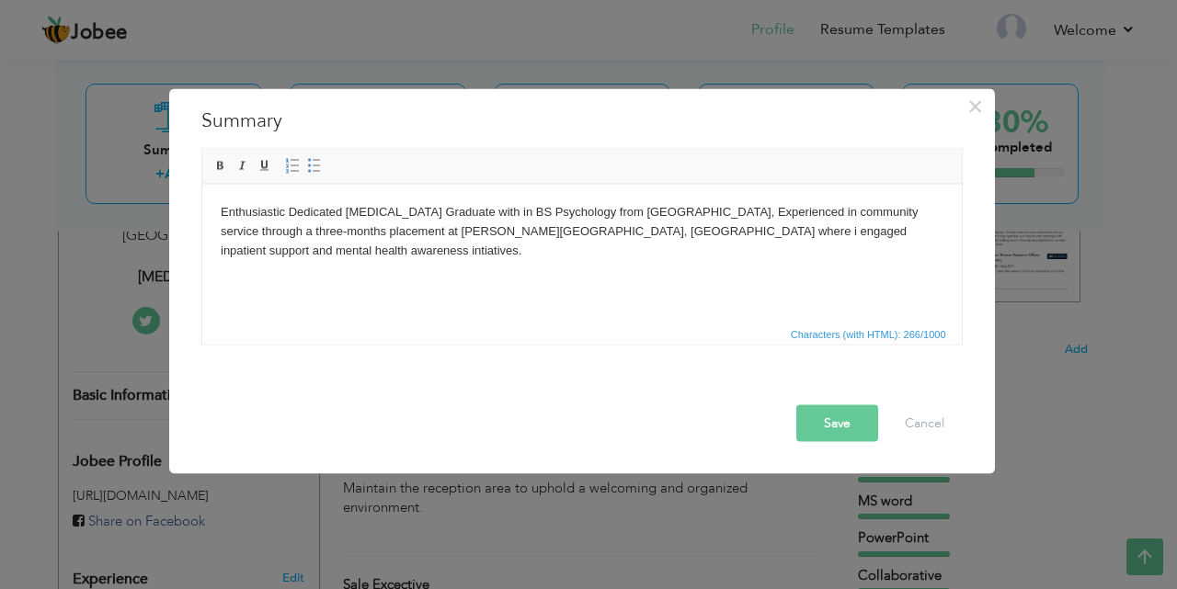
click at [656, 231] on body "Enthusiastic Dedicated [MEDICAL_DATA] Graduate with in BS Psychology from [GEOG…" at bounding box center [581, 230] width 723 height 57
click at [656, 227] on body "Enthusiastic Dedicated [MEDICAL_DATA] Graduate with in BS Psychology from [GEOG…" at bounding box center [581, 230] width 723 height 57
click at [689, 231] on body "Enthusiastic Dedicated [MEDICAL_DATA] Graduate with in BS Psychology from [GEOG…" at bounding box center [581, 230] width 723 height 57
click at [271, 259] on body "Enthusiastic Dedicated [MEDICAL_DATA] Graduate with in BS Psychology from [GEOG…" at bounding box center [581, 230] width 723 height 57
click at [439, 252] on body "Enthusiastic Dedicated [MEDICAL_DATA] Graduate with in BS Psychology from [GEOG…" at bounding box center [581, 230] width 723 height 57
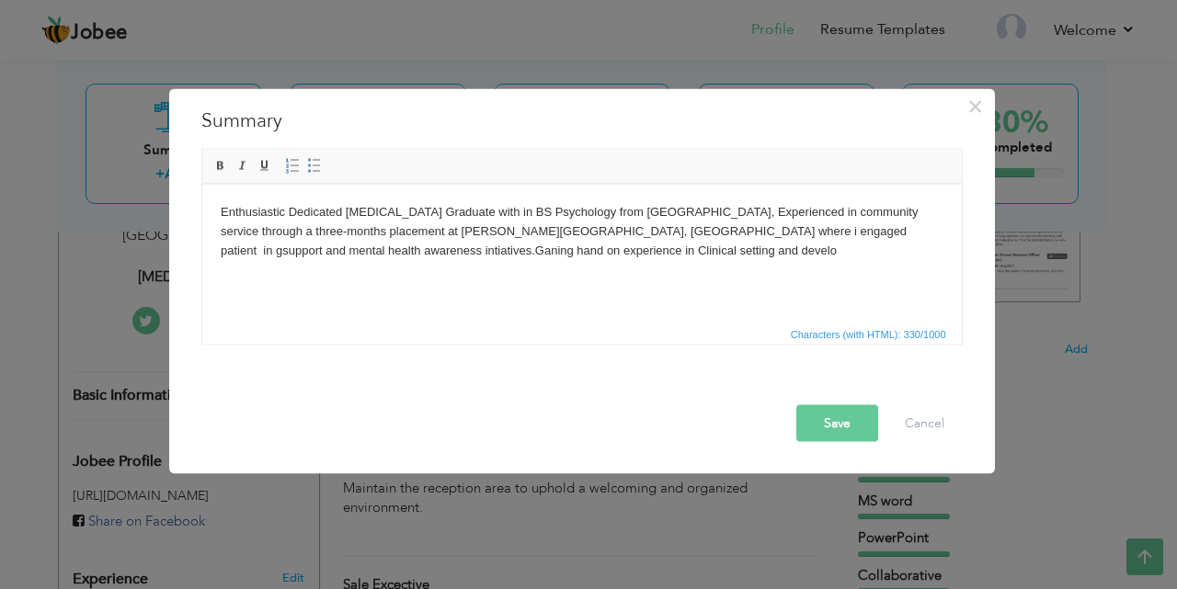
click at [588, 264] on html "Enthusiastic Dedicated [MEDICAL_DATA] Graduate with in BS Psychology from [GEOG…" at bounding box center [580, 231] width 759 height 94
click at [874, 249] on body "Enthusiastic Dedicated [MEDICAL_DATA] Graduate with in BS Psychology from [GEOG…" at bounding box center [581, 240] width 723 height 76
click at [941, 258] on body "Enthusiastic Dedicated [MEDICAL_DATA] Graduate with in BS Psychology from [GEOG…" at bounding box center [581, 240] width 723 height 76
click at [304, 270] on body "Enthusiastic Dedicated [MEDICAL_DATA] Graduate with in BS Psychology from [GEOG…" at bounding box center [581, 240] width 723 height 76
click at [336, 273] on body "Enthusiastic Dedicated [MEDICAL_DATA] Graduate with in BS Psychology from [GEOG…" at bounding box center [581, 240] width 723 height 76
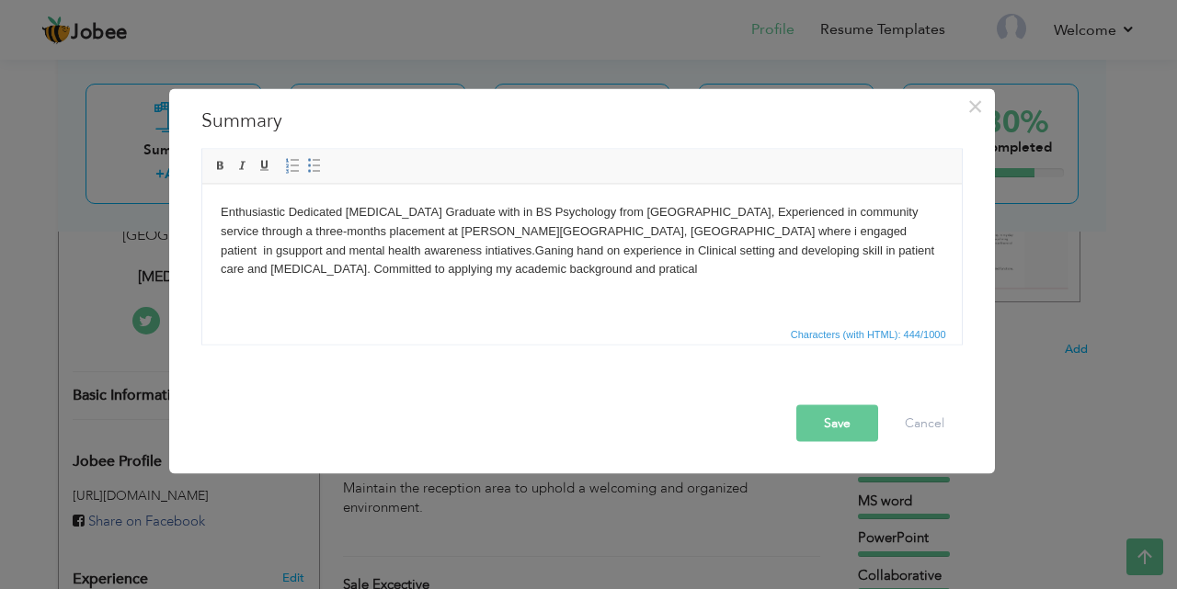
click at [448, 267] on body "Enthusiastic Dedicated [MEDICAL_DATA] Graduate with in BS Psychology from [GEOG…" at bounding box center [581, 240] width 723 height 76
click at [448, 268] on body "Enthusiastic Dedicated [MEDICAL_DATA] Graduate with in BS Psychology from [GEOG…" at bounding box center [581, 240] width 723 height 76
click at [476, 267] on body "Enthusiastic Dedicated [MEDICAL_DATA] Graduate with in BS Psychology from [GEOG…" at bounding box center [581, 240] width 723 height 76
click at [422, 211] on body "Enthusiastic Dedicated [MEDICAL_DATA] Graduate with in BS Psychology from [GEOG…" at bounding box center [581, 250] width 723 height 96
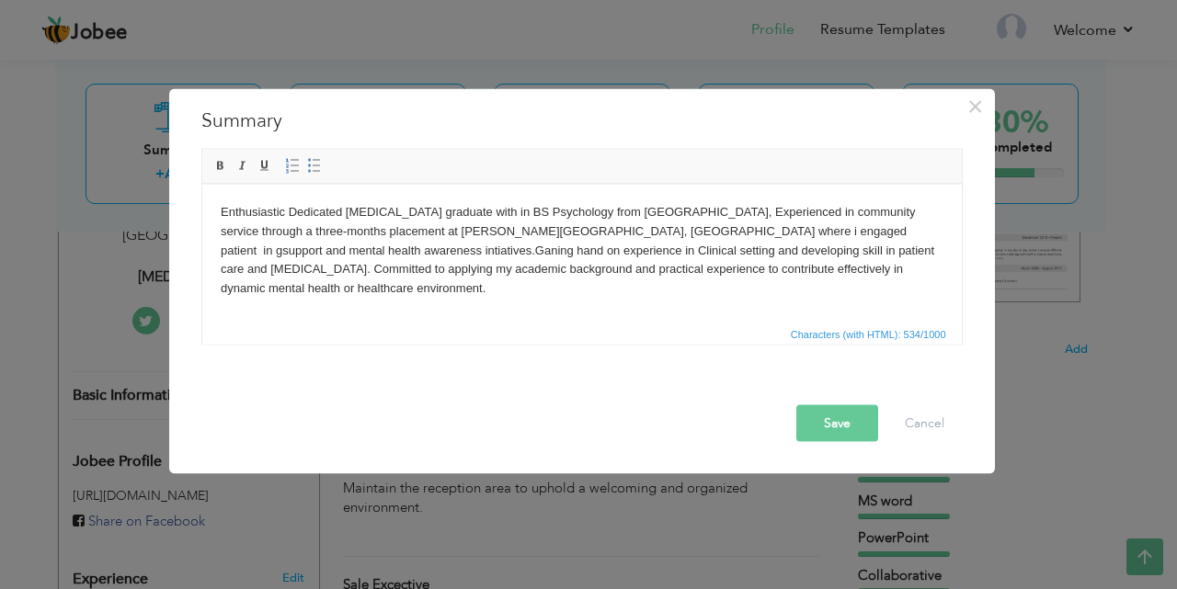
click at [496, 212] on body "Enthusiastic Dedicated [MEDICAL_DATA] graduate with in BS Psychology from [GEOG…" at bounding box center [581, 250] width 723 height 96
click at [822, 423] on button "Save" at bounding box center [837, 423] width 82 height 37
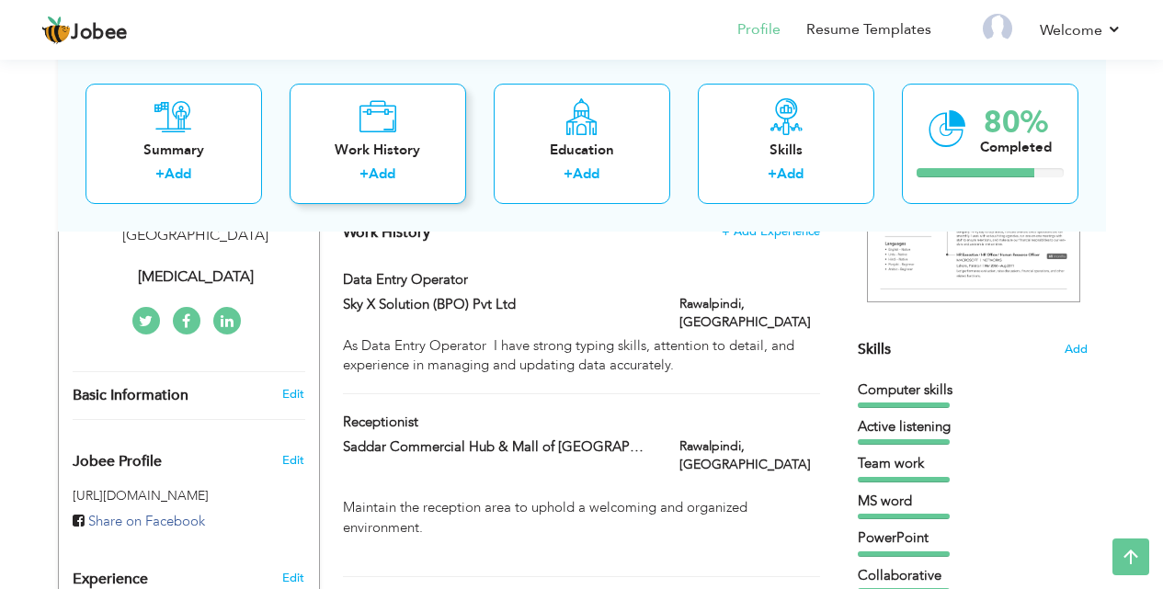
click at [357, 118] on div "Work History + Add" at bounding box center [378, 143] width 177 height 120
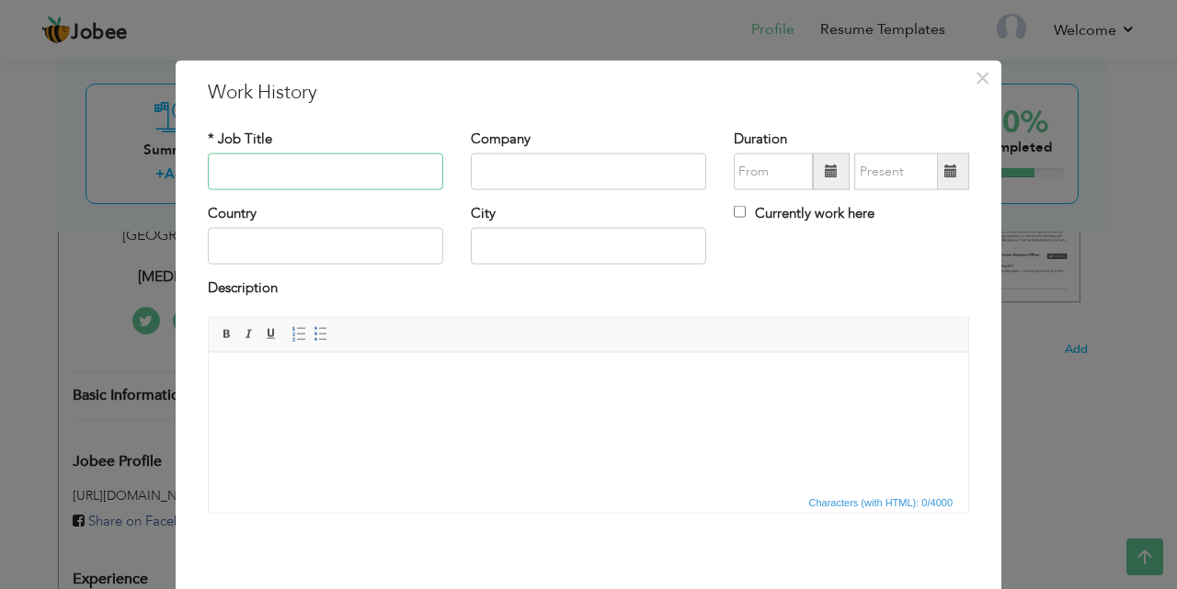
click at [262, 164] on input "text" at bounding box center [325, 172] width 235 height 37
type input "c"
click at [338, 174] on input "Customer Relations officer" at bounding box center [325, 172] width 235 height 37
click at [319, 175] on input "Customer Relations officer" at bounding box center [325, 172] width 235 height 37
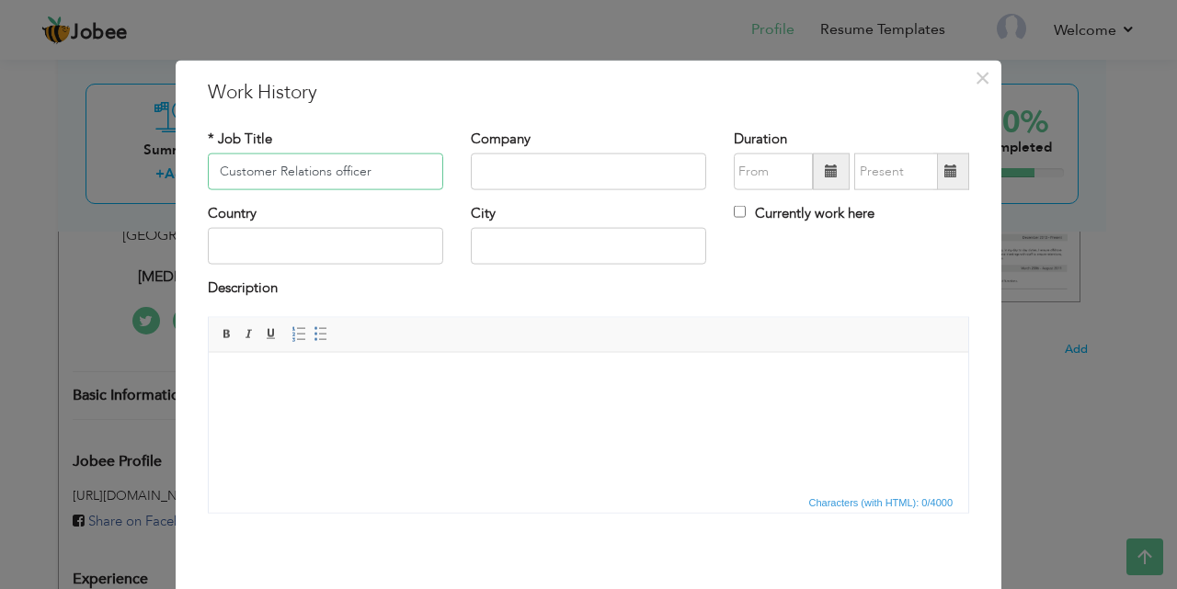
click at [321, 175] on input "Customer Relations officer" at bounding box center [325, 172] width 235 height 37
click at [338, 167] on input "Customer Relation,s officer" at bounding box center [325, 172] width 235 height 37
type input "Customer Relation,s Officer"
click at [485, 169] on input "text" at bounding box center [588, 172] width 235 height 37
click at [518, 172] on input "Zindigi powered by JS Bank" at bounding box center [588, 172] width 235 height 37
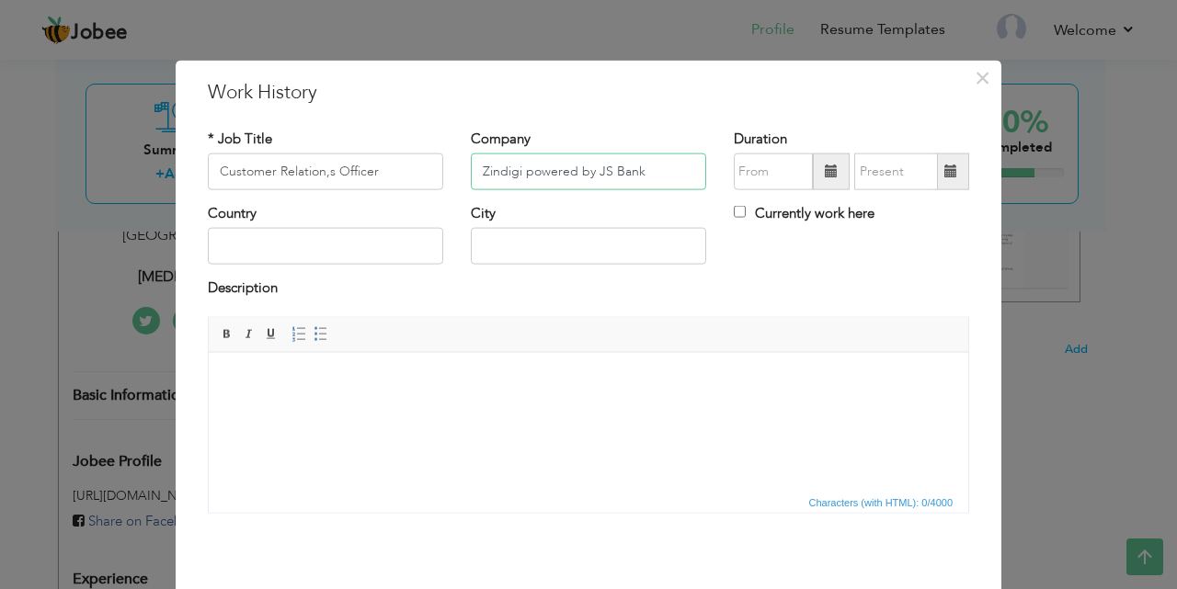
type input "Zindigi powered by JS Bank"
click at [825, 173] on span at bounding box center [831, 171] width 13 height 13
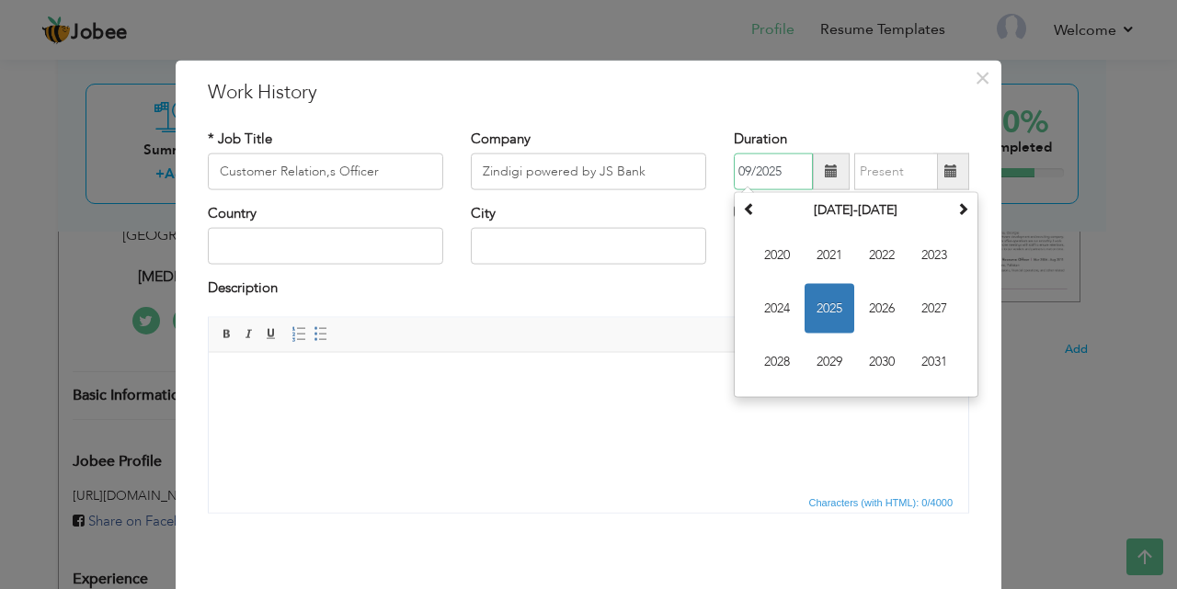
click at [835, 313] on span "2025" at bounding box center [829, 309] width 50 height 50
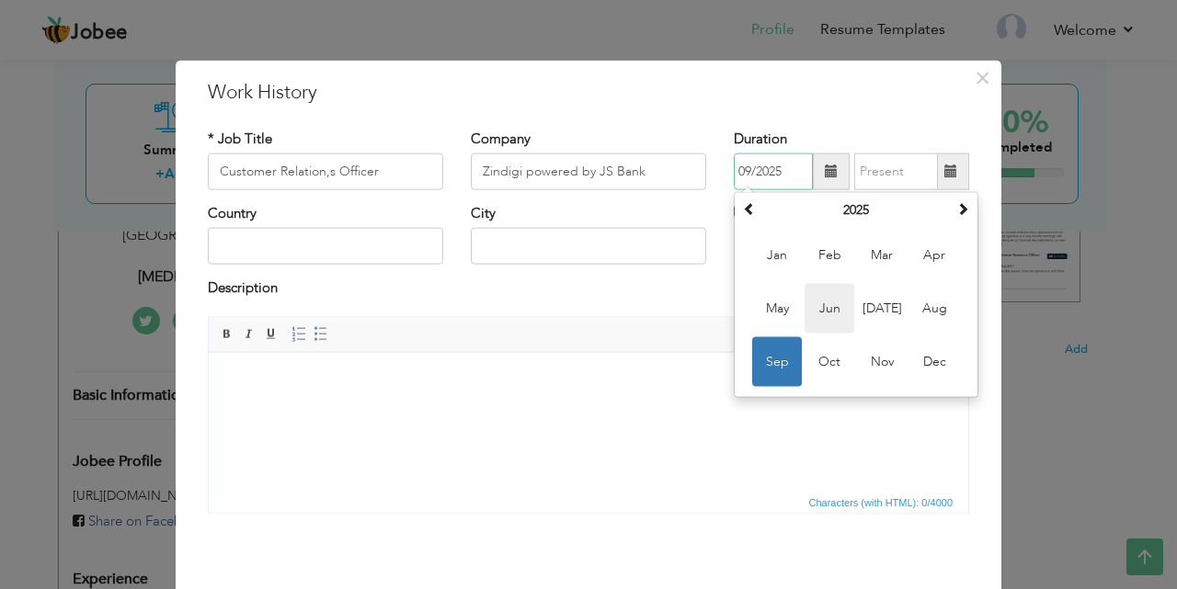
click at [827, 314] on span "Jun" at bounding box center [829, 309] width 50 height 50
type input "06/2025"
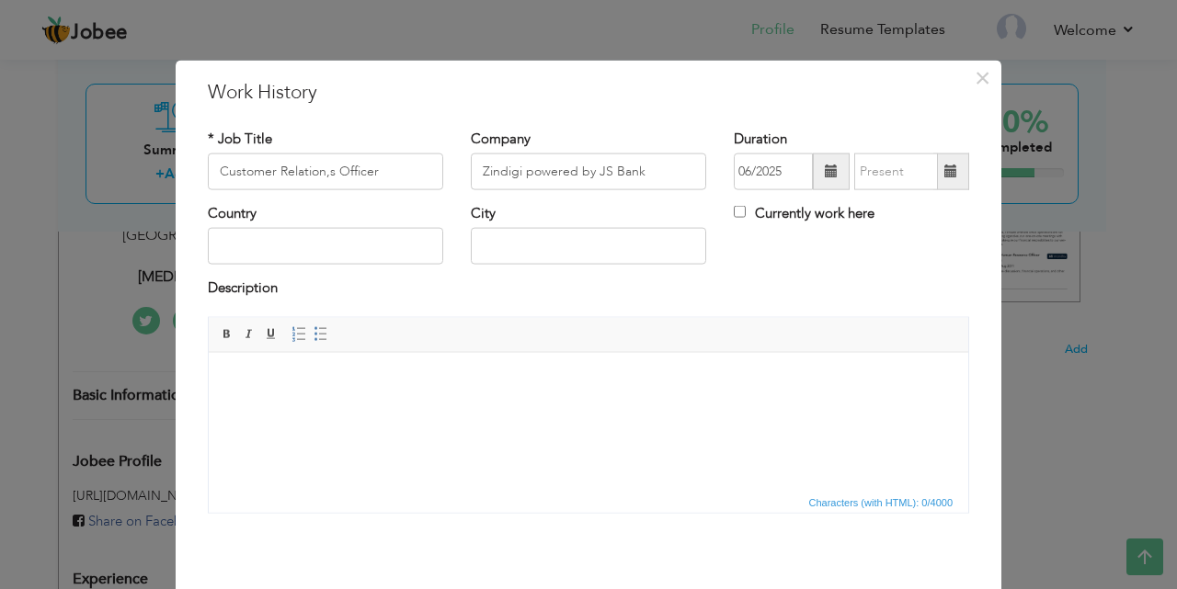
click at [825, 174] on span at bounding box center [831, 171] width 13 height 13
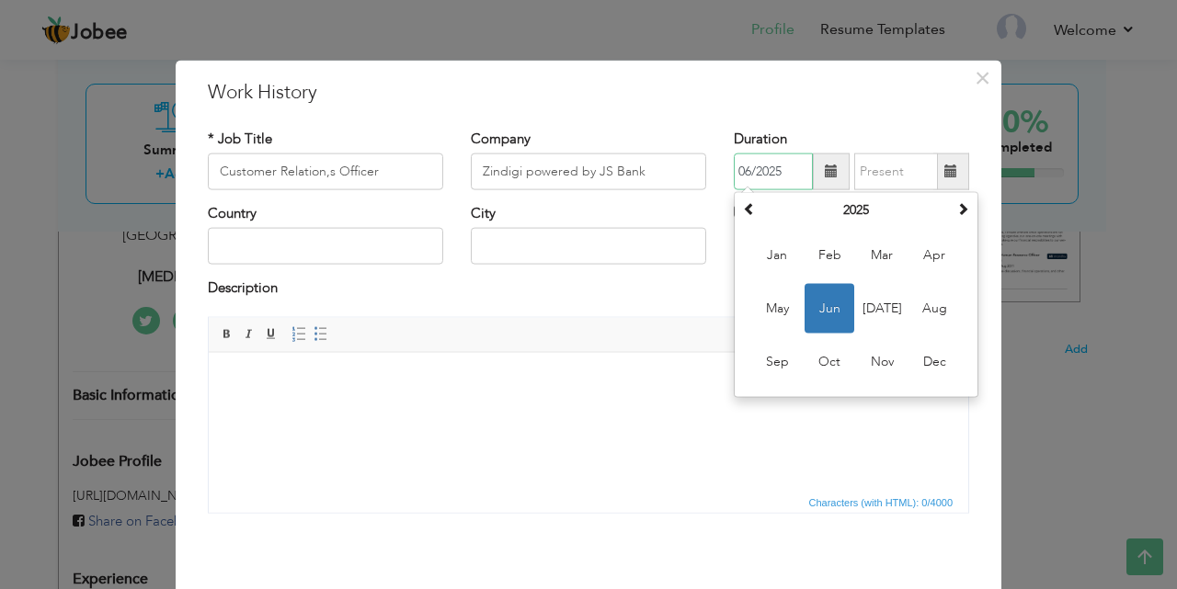
click at [749, 173] on input "06/2025" at bounding box center [773, 172] width 79 height 37
click at [745, 170] on input "06/2025" at bounding box center [773, 172] width 79 height 37
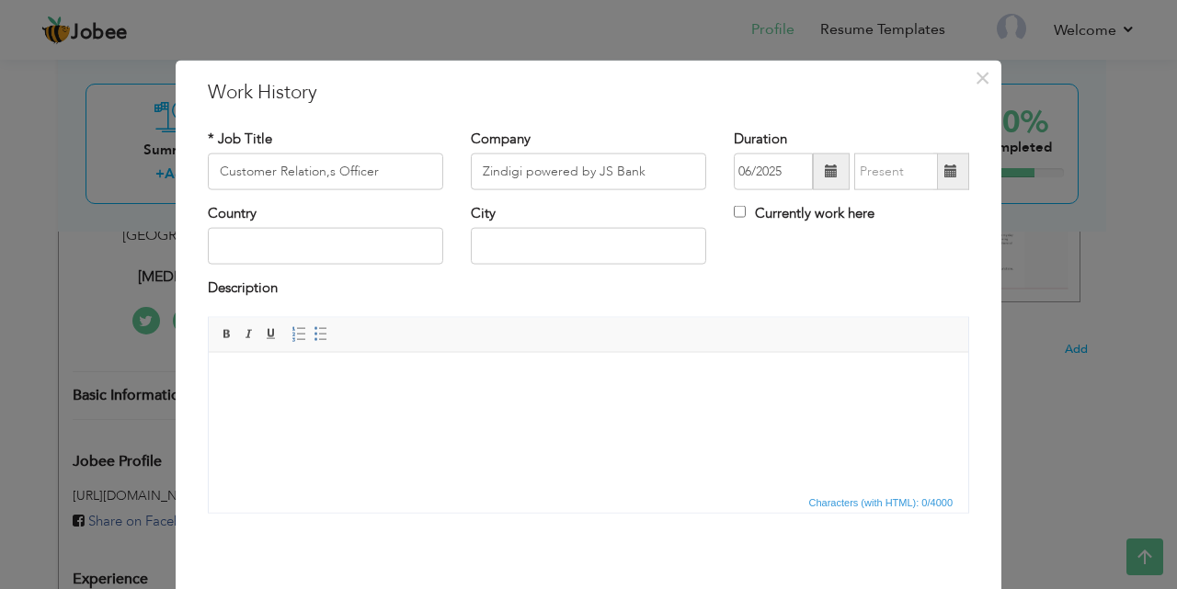
click at [688, 303] on div "Description" at bounding box center [588, 298] width 789 height 38
click at [734, 211] on input "Currently work here" at bounding box center [740, 212] width 12 height 12
checkbox input "true"
click at [243, 249] on input "text" at bounding box center [325, 246] width 235 height 37
type input "[GEOGRAPHIC_DATA]"
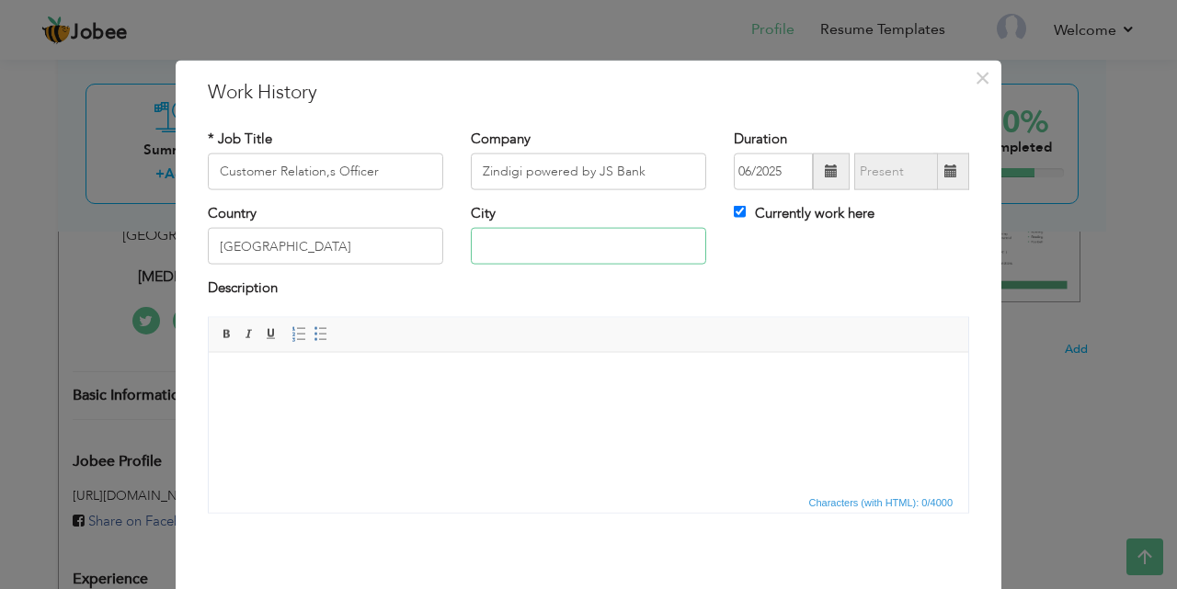
type input "Rawalpindi"
click at [542, 250] on input "Rawalpindi" at bounding box center [588, 246] width 235 height 37
click at [530, 234] on input "Rawalpindi" at bounding box center [588, 246] width 235 height 37
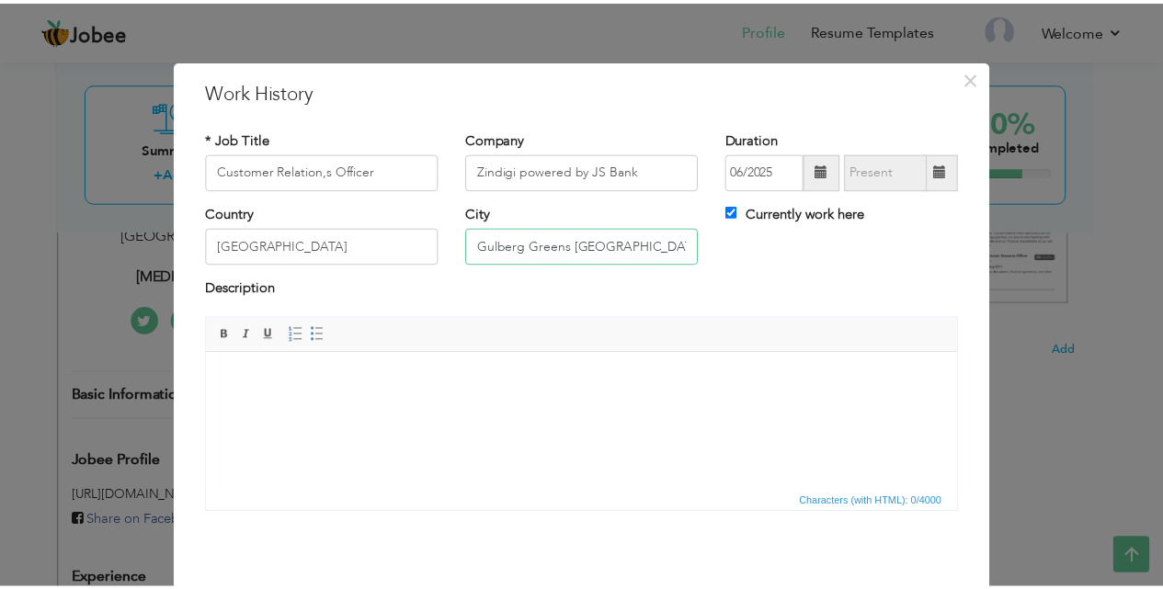
scroll to position [73, 0]
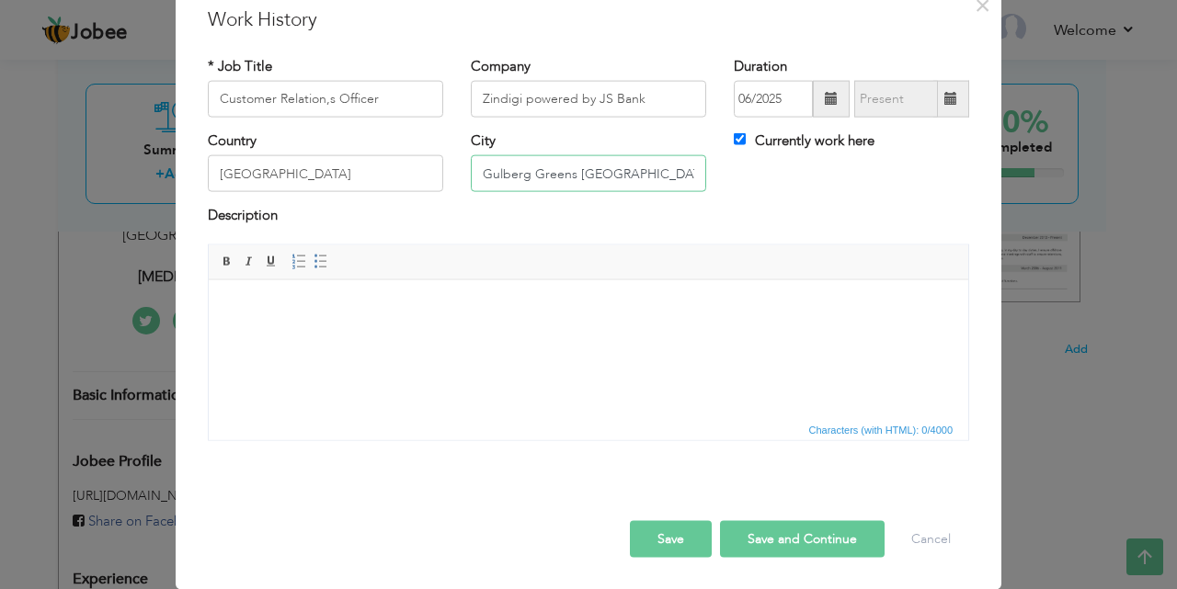
type input "Gulberg Greens [GEOGRAPHIC_DATA]"
click at [805, 539] on button "Save and Continue" at bounding box center [802, 538] width 165 height 37
checkbox input "false"
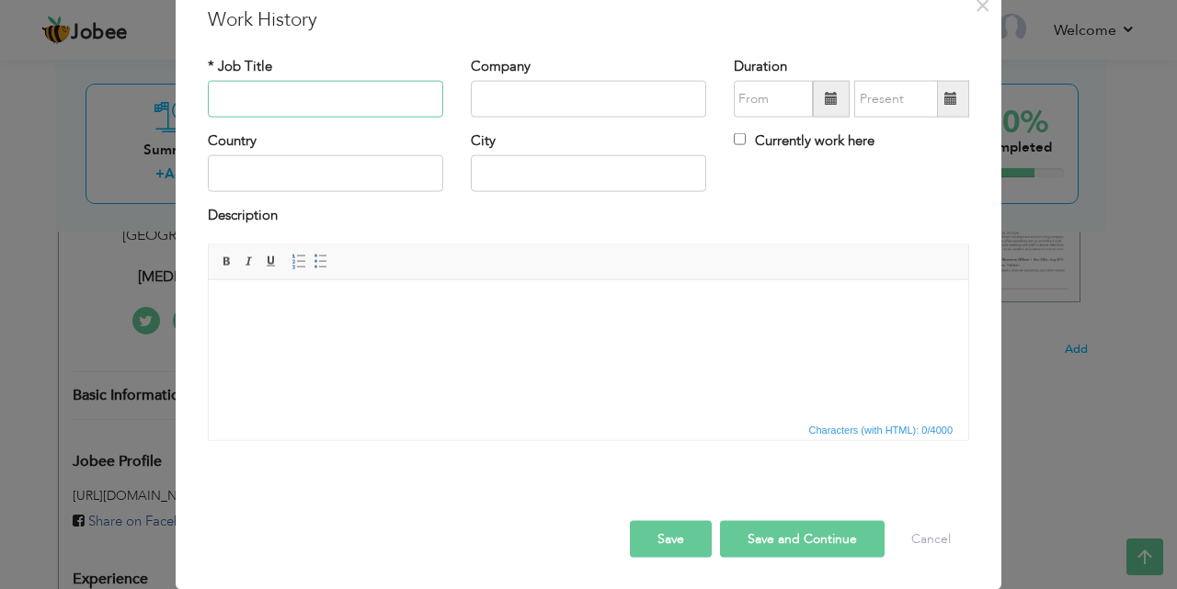
click at [291, 96] on input "text" at bounding box center [325, 99] width 235 height 37
type input "Community Work"
click at [288, 161] on input "text" at bounding box center [325, 173] width 235 height 37
type input "[GEOGRAPHIC_DATA]"
type input "As a clinical psychology"
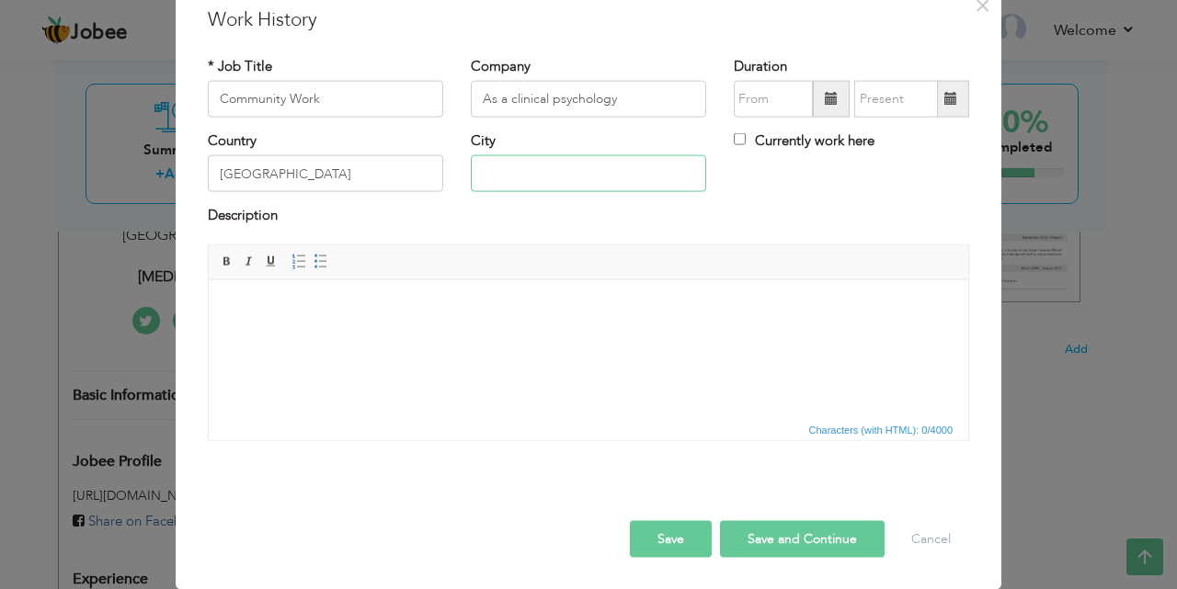
type input "Rawalpindi"
drag, startPoint x: 618, startPoint y: 96, endPoint x: 474, endPoint y: 95, distance: 143.4
click at [474, 95] on input "As a clinical psychology" at bounding box center [588, 99] width 235 height 37
click at [488, 99] on input "text" at bounding box center [588, 99] width 235 height 37
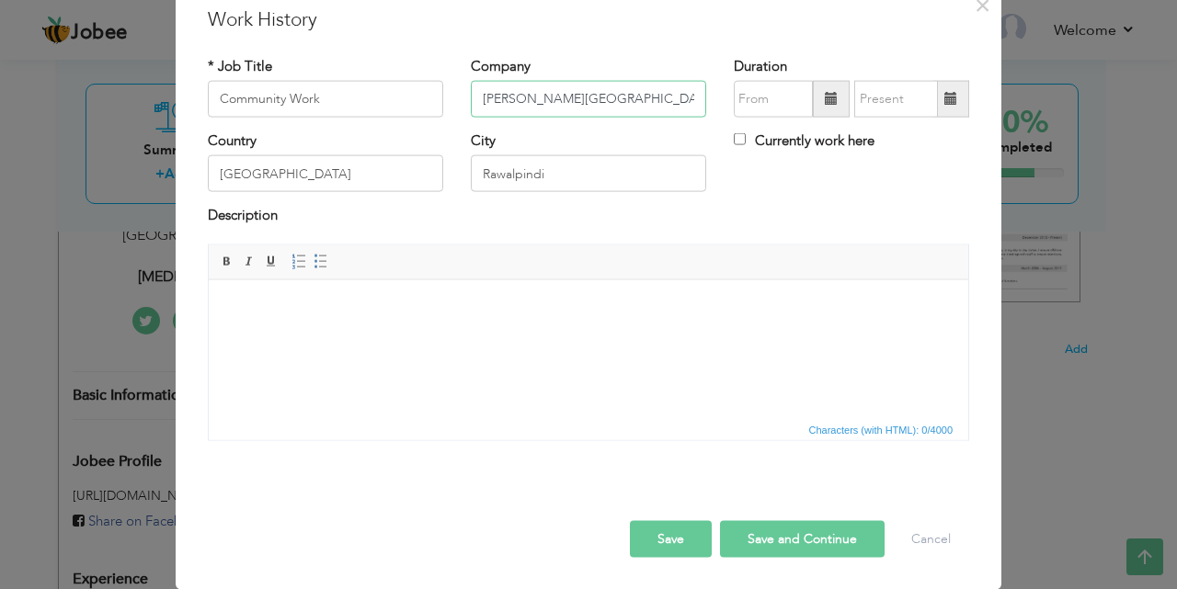
type input "[PERSON_NAME][GEOGRAPHIC_DATA]"
click at [833, 97] on span at bounding box center [831, 99] width 37 height 37
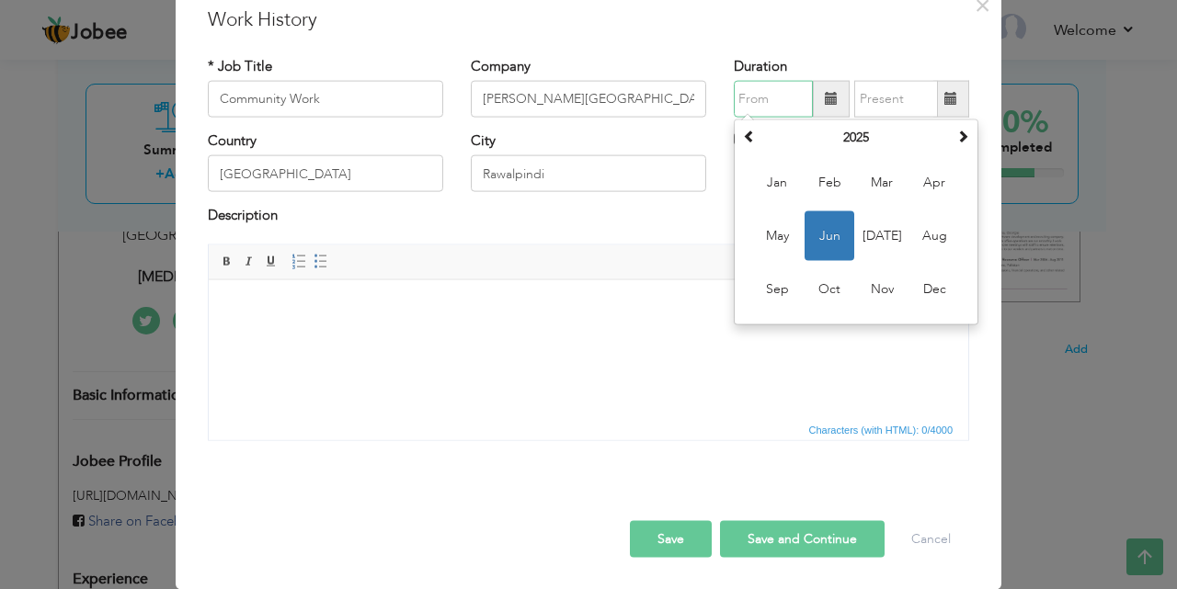
click at [770, 192] on span "Jan" at bounding box center [777, 183] width 50 height 50
type input "01/2025"
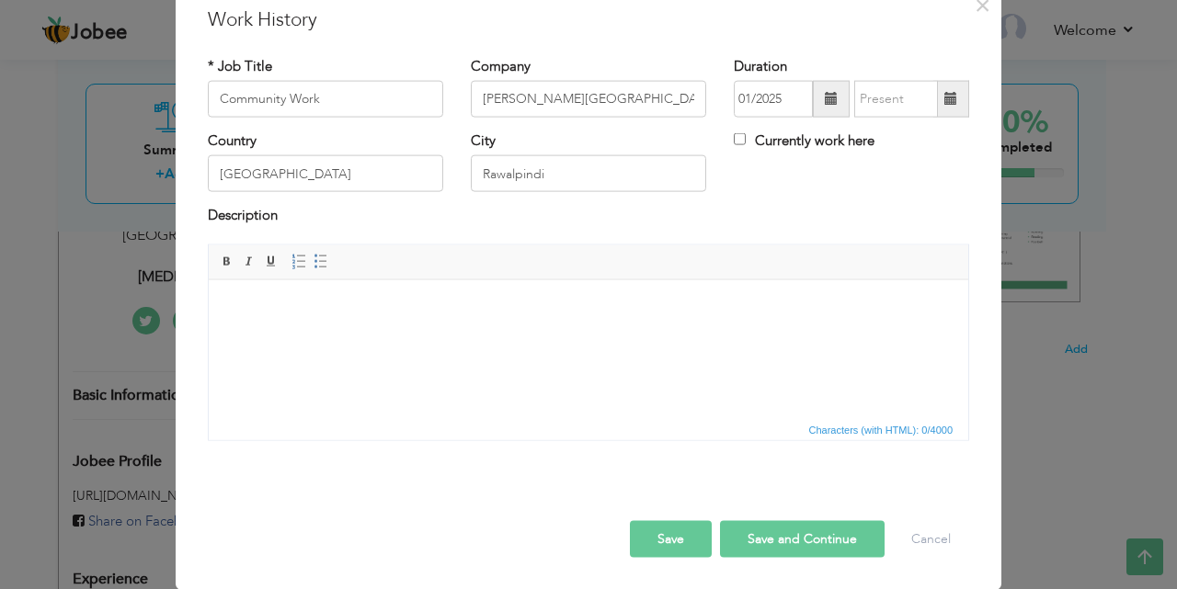
click at [944, 95] on span at bounding box center [950, 98] width 13 height 13
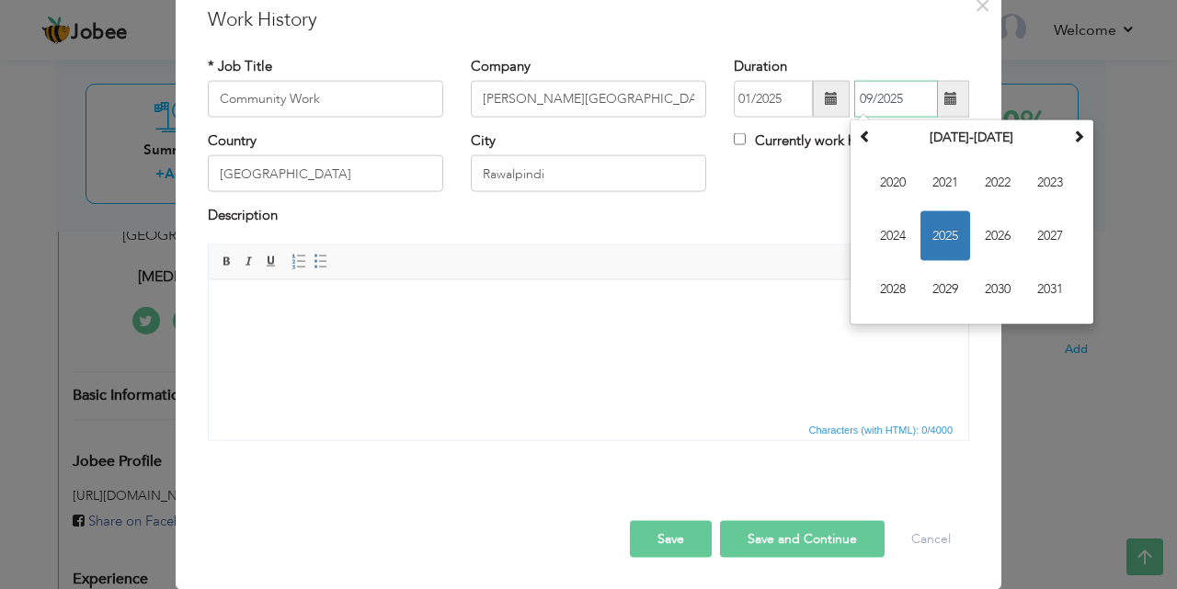
click at [944, 241] on span "2025" at bounding box center [945, 236] width 50 height 50
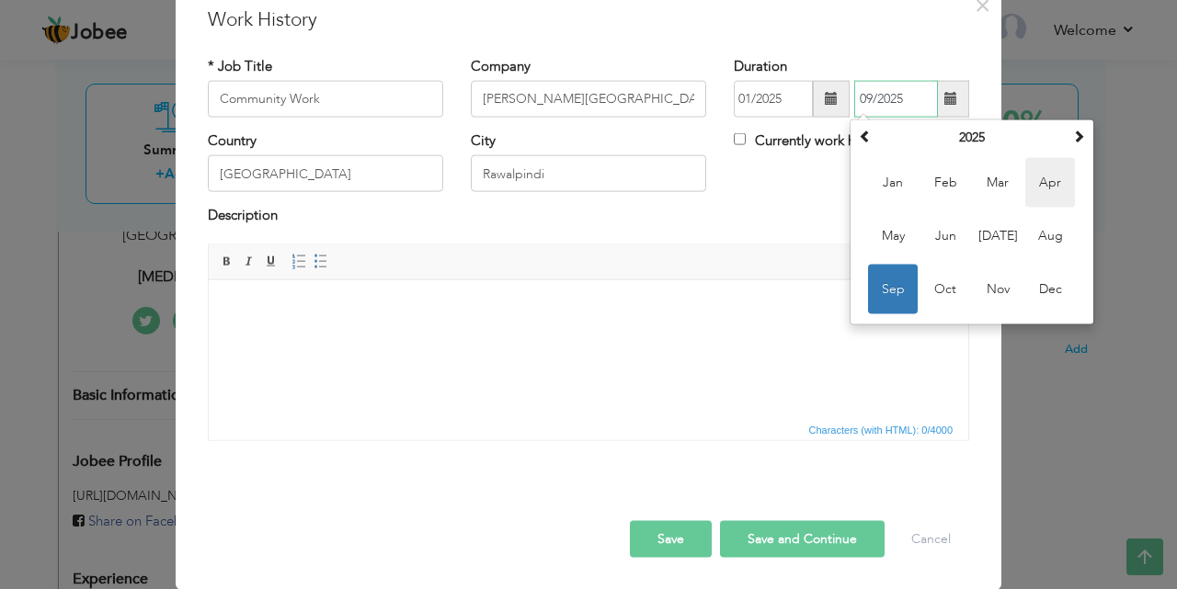
click at [1045, 188] on span "Apr" at bounding box center [1050, 183] width 50 height 50
type input "04/2025"
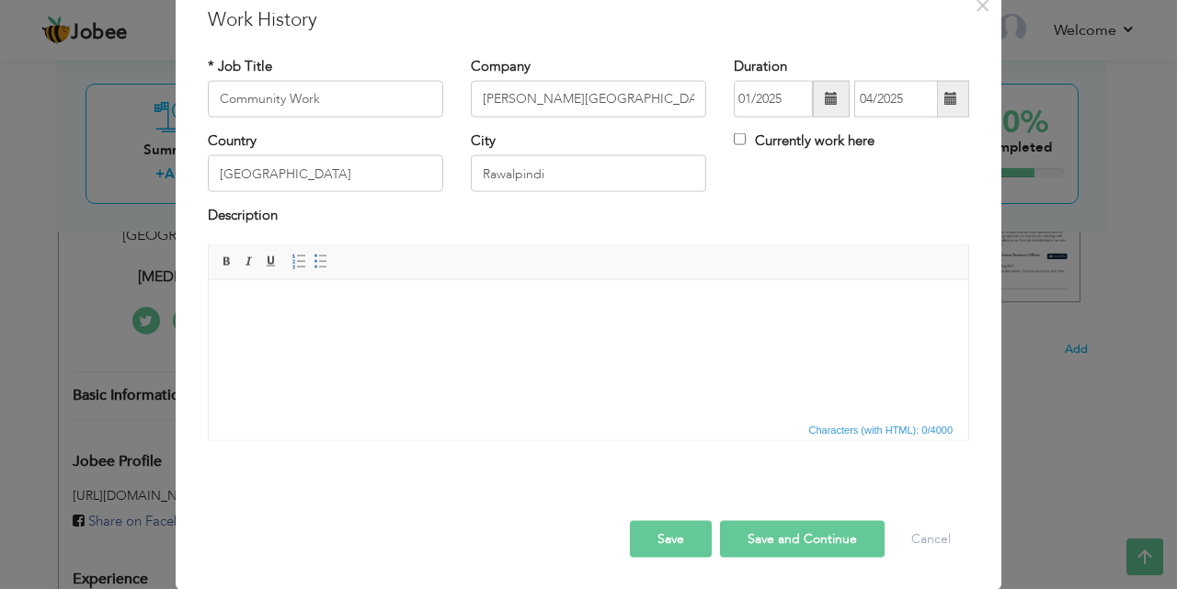
click at [265, 291] on html at bounding box center [588, 308] width 759 height 56
click at [474, 97] on input "[PERSON_NAME][GEOGRAPHIC_DATA]" at bounding box center [588, 99] width 235 height 37
click at [475, 99] on input "[PERSON_NAME][GEOGRAPHIC_DATA]" at bounding box center [588, 99] width 235 height 37
click at [476, 99] on input "[PERSON_NAME][GEOGRAPHIC_DATA]" at bounding box center [588, 99] width 235 height 37
click at [646, 95] on input "BBH([PERSON_NAME][GEOGRAPHIC_DATA]" at bounding box center [588, 99] width 235 height 37
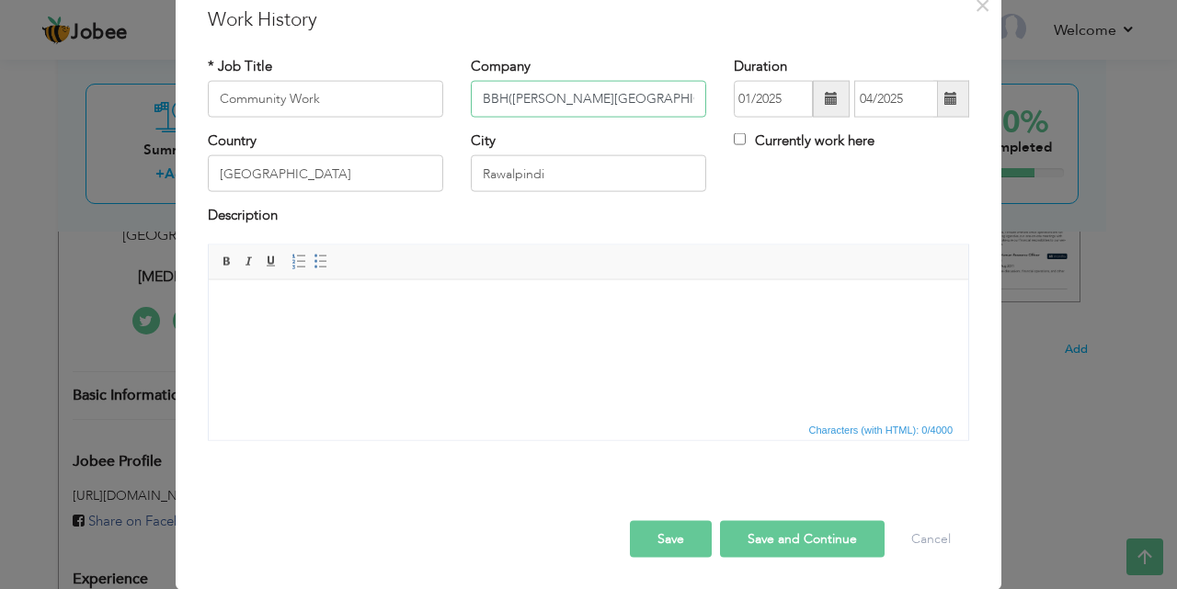
click at [476, 96] on input "BBH([PERSON_NAME][GEOGRAPHIC_DATA])" at bounding box center [588, 99] width 235 height 37
type input "Institute of psychiatry BBH([PERSON_NAME][GEOGRAPHIC_DATA])"
click at [673, 546] on button "Save" at bounding box center [671, 538] width 82 height 37
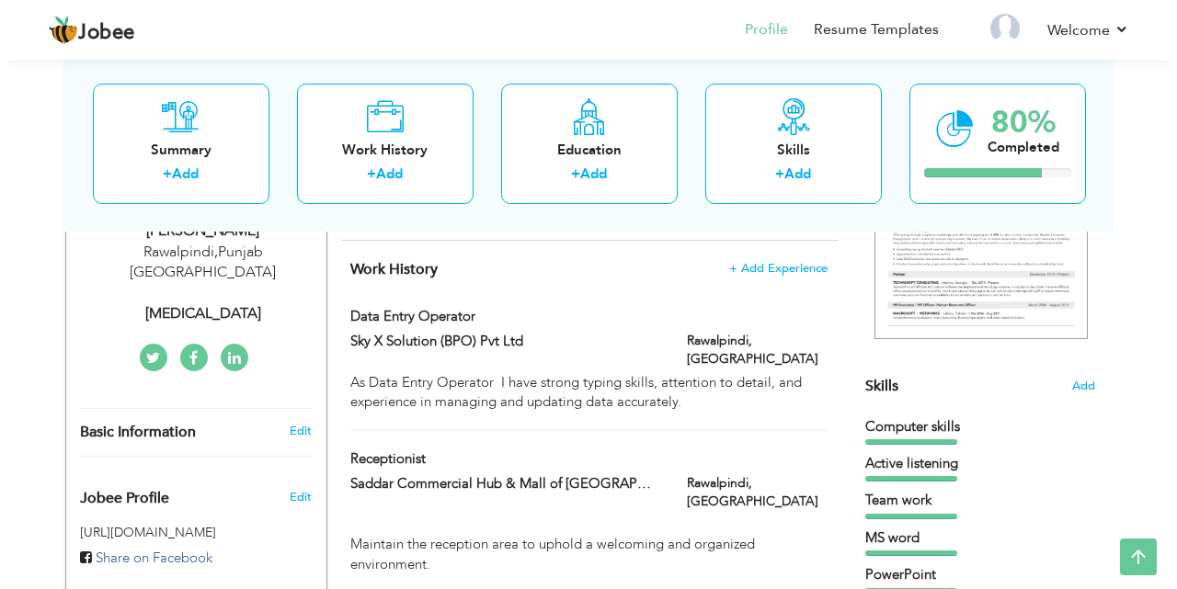
scroll to position [276, 0]
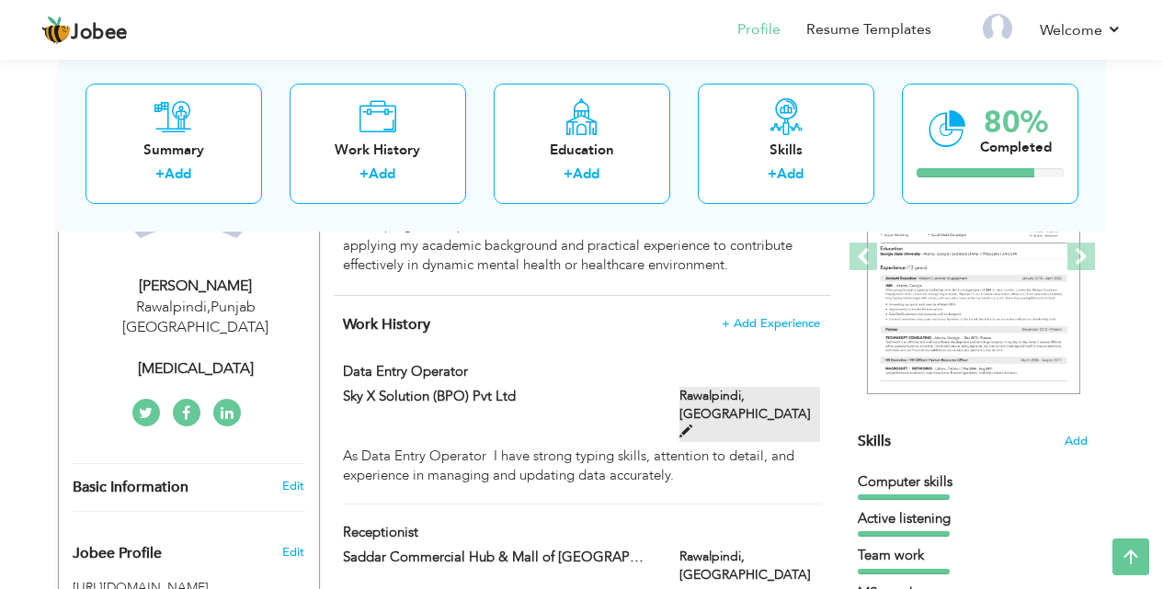
click at [692, 425] on span at bounding box center [685, 431] width 13 height 13
type input "Data entry operator"
type input "Sky X Solution (BPO) Pvt Ltd"
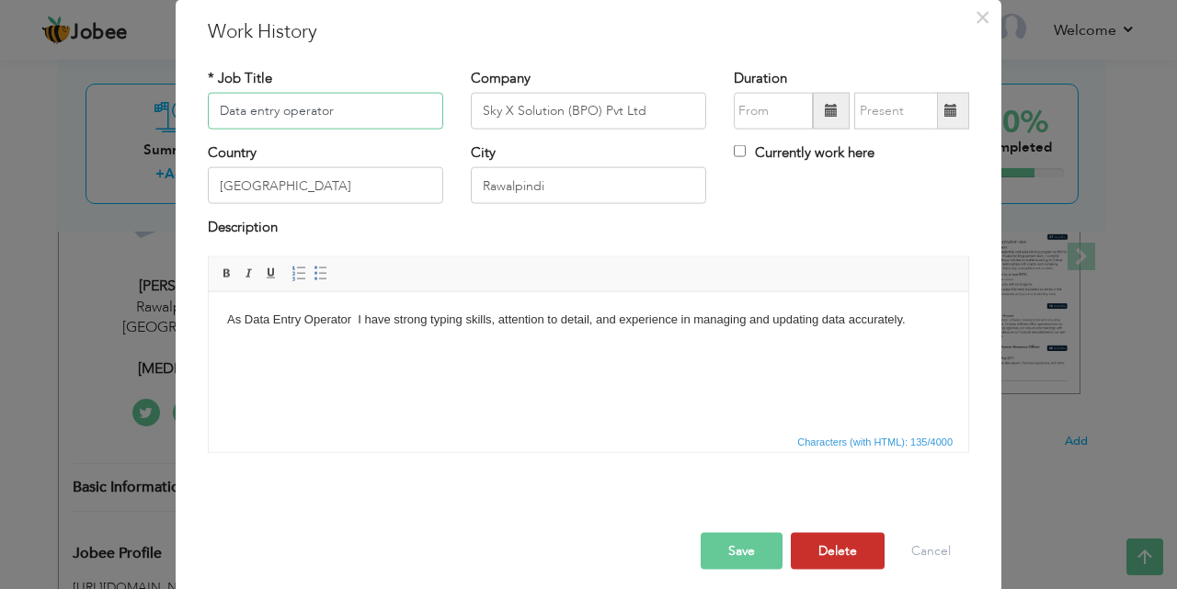
scroll to position [73, 0]
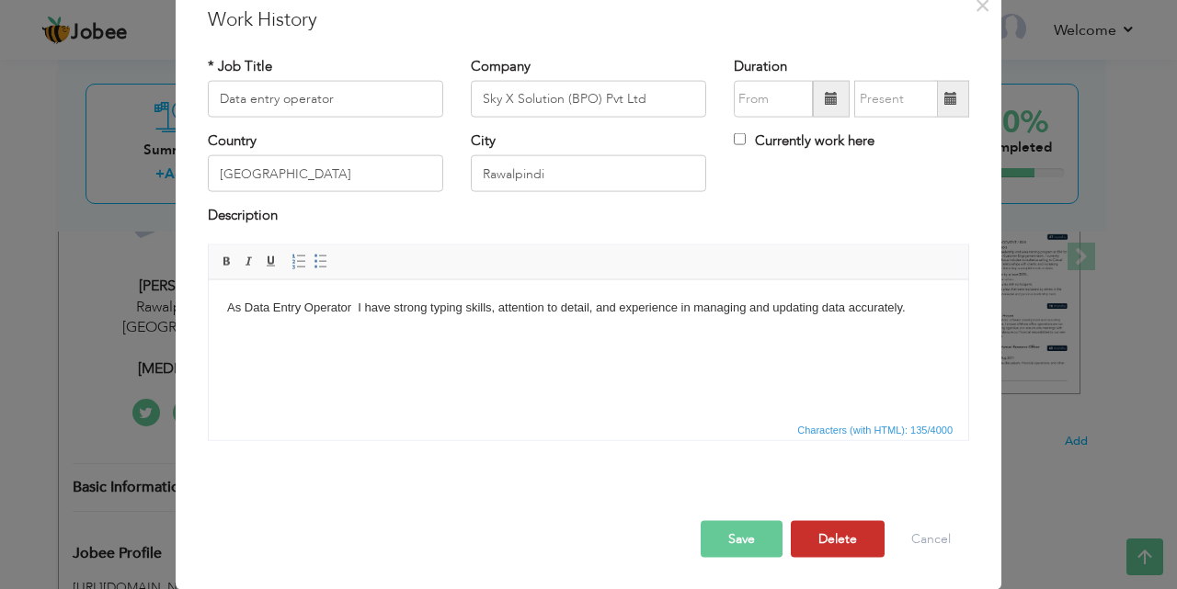
click at [804, 542] on button "Delete" at bounding box center [838, 538] width 94 height 37
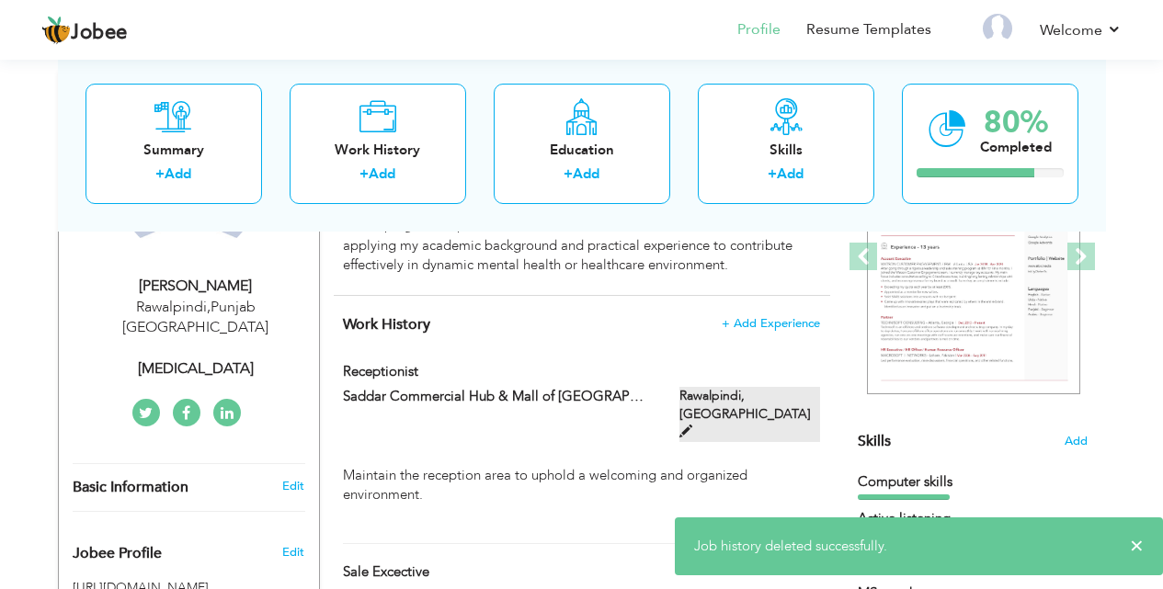
click at [692, 425] on span at bounding box center [685, 431] width 13 height 13
type input "Receptionist"
type input "Saddar Commercial Hub & Mall of [GEOGRAPHIC_DATA] ."
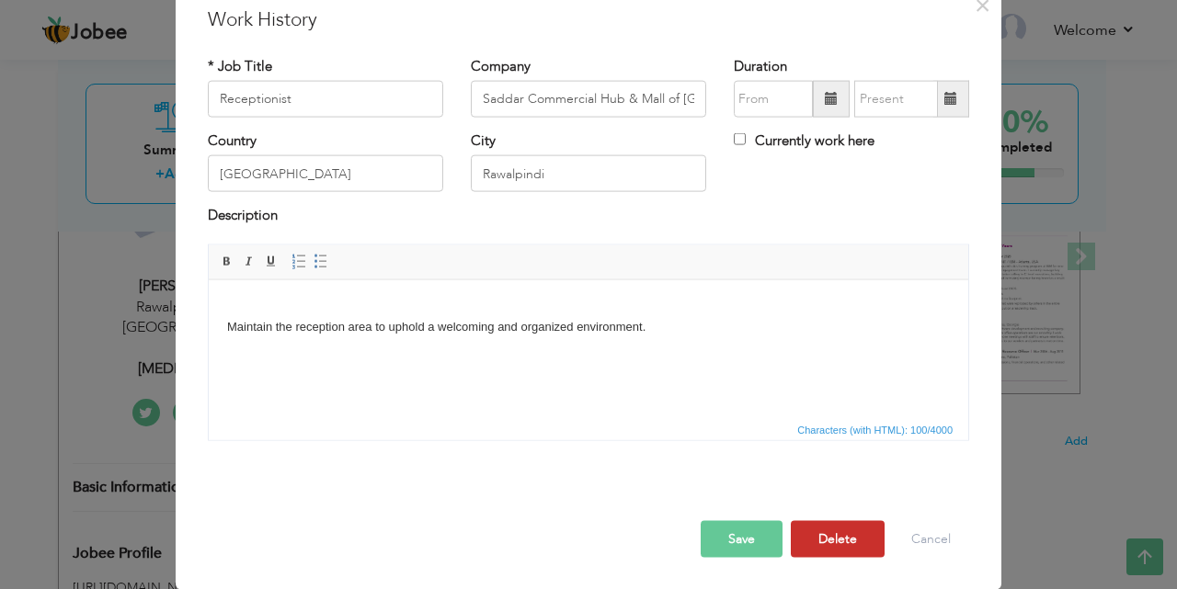
click at [815, 553] on button "Delete" at bounding box center [838, 538] width 94 height 37
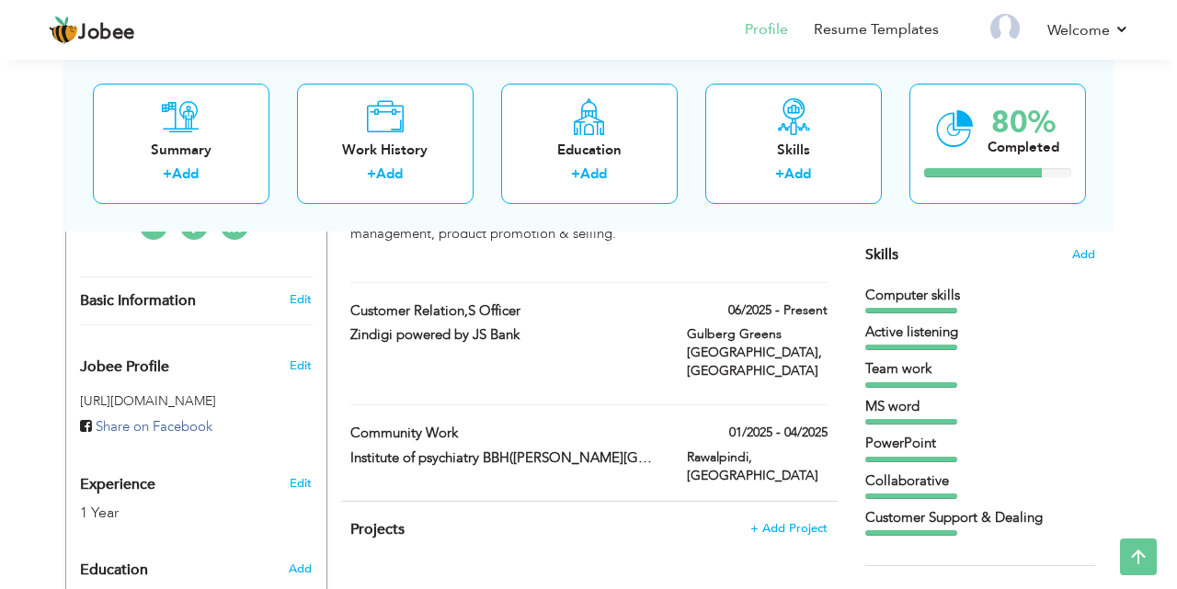
scroll to position [455, 0]
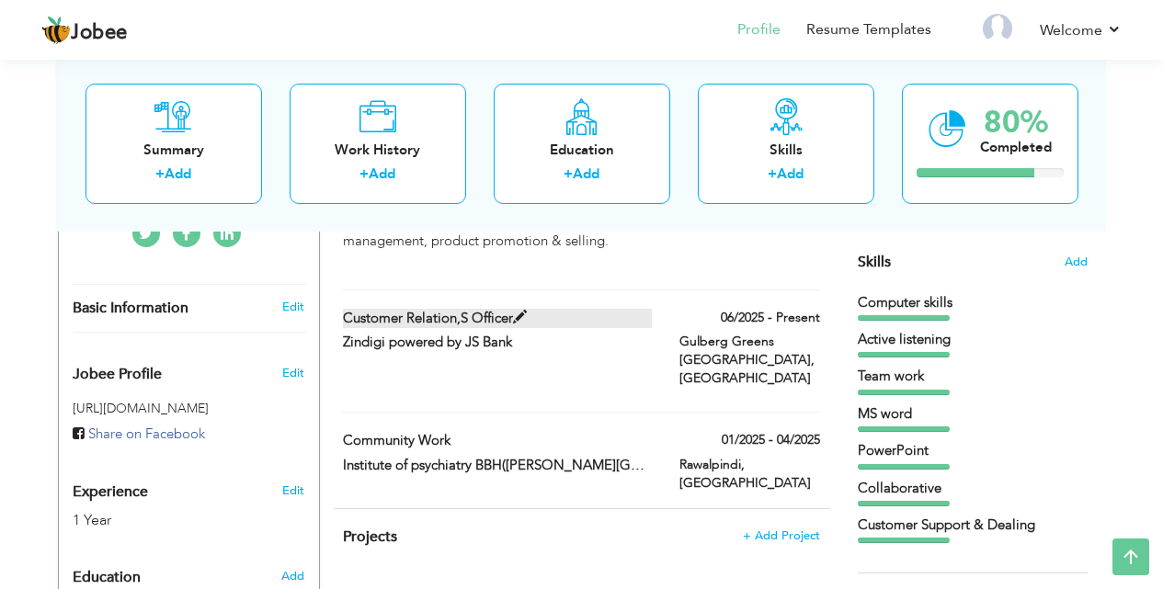
click at [519, 317] on span at bounding box center [520, 318] width 14 height 14
type input "Customer Relation,s Officer"
type input "Zindigi powered by JS Bank"
type input "06/2025"
type input "Gulberg Greens [GEOGRAPHIC_DATA]"
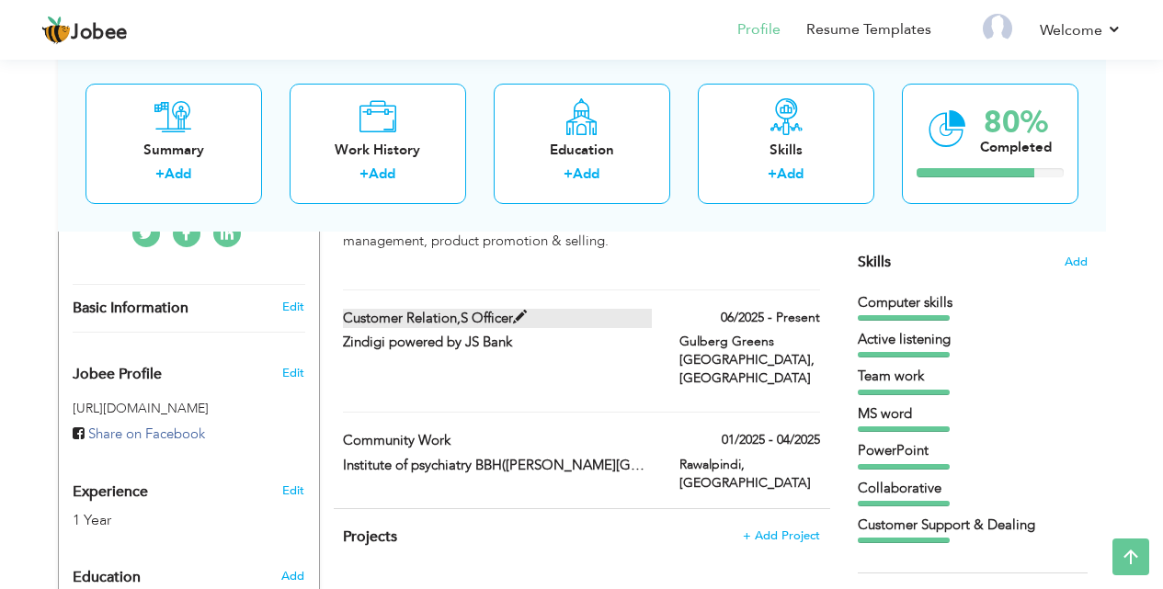
checkbox input "true"
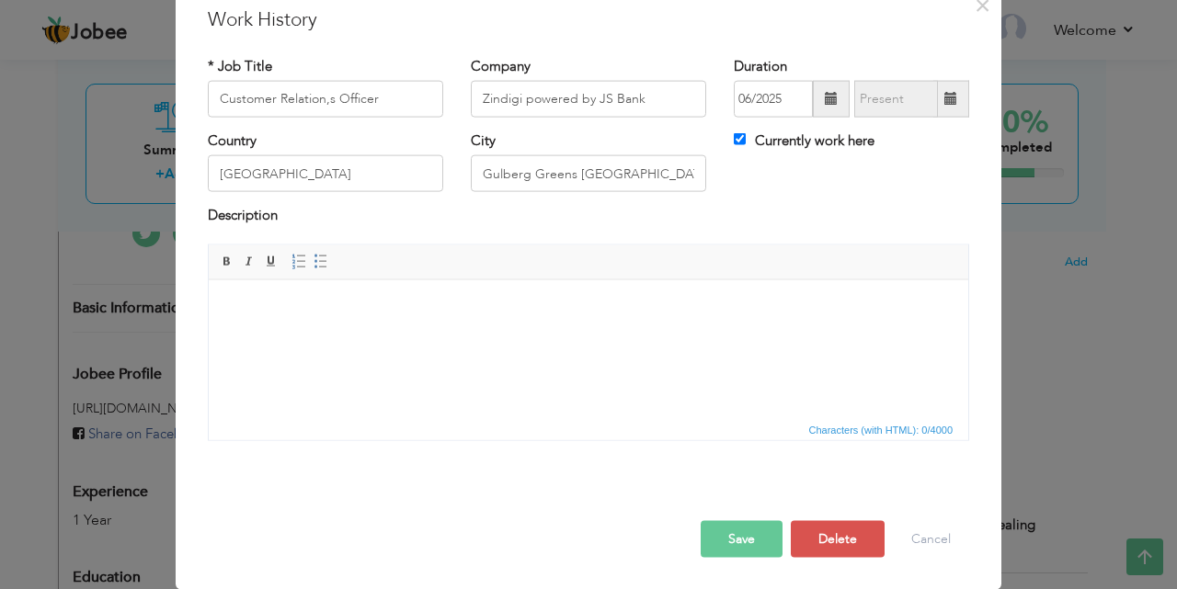
scroll to position [0, 0]
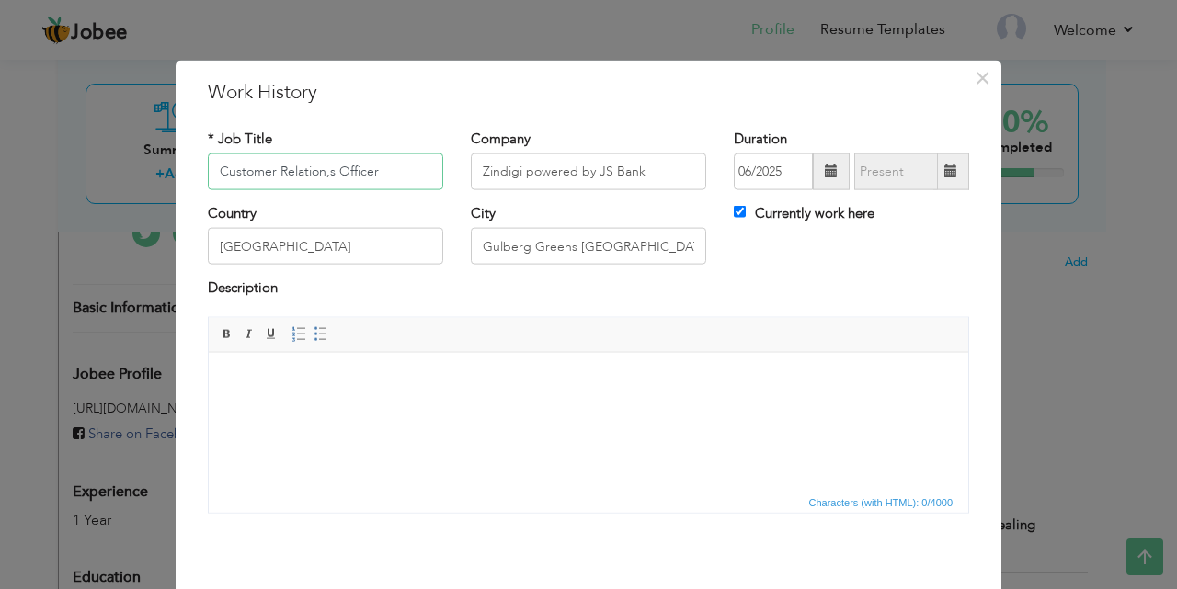
drag, startPoint x: 325, startPoint y: 169, endPoint x: 211, endPoint y: 168, distance: 114.9
click at [211, 168] on input "Customer Relation,s Officer" at bounding box center [325, 172] width 235 height 37
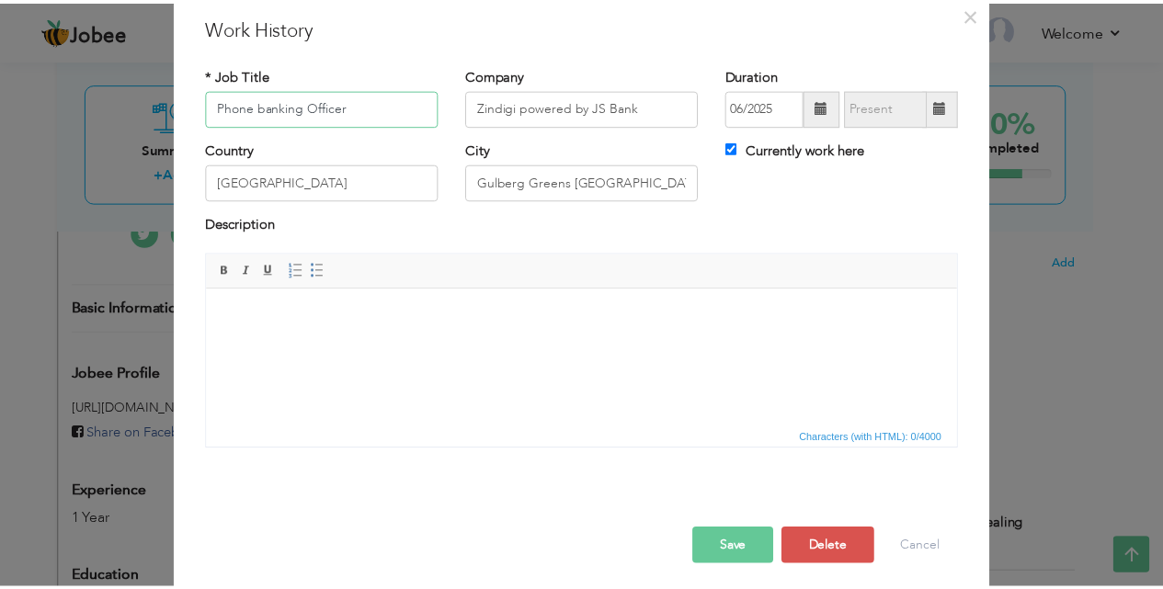
scroll to position [73, 0]
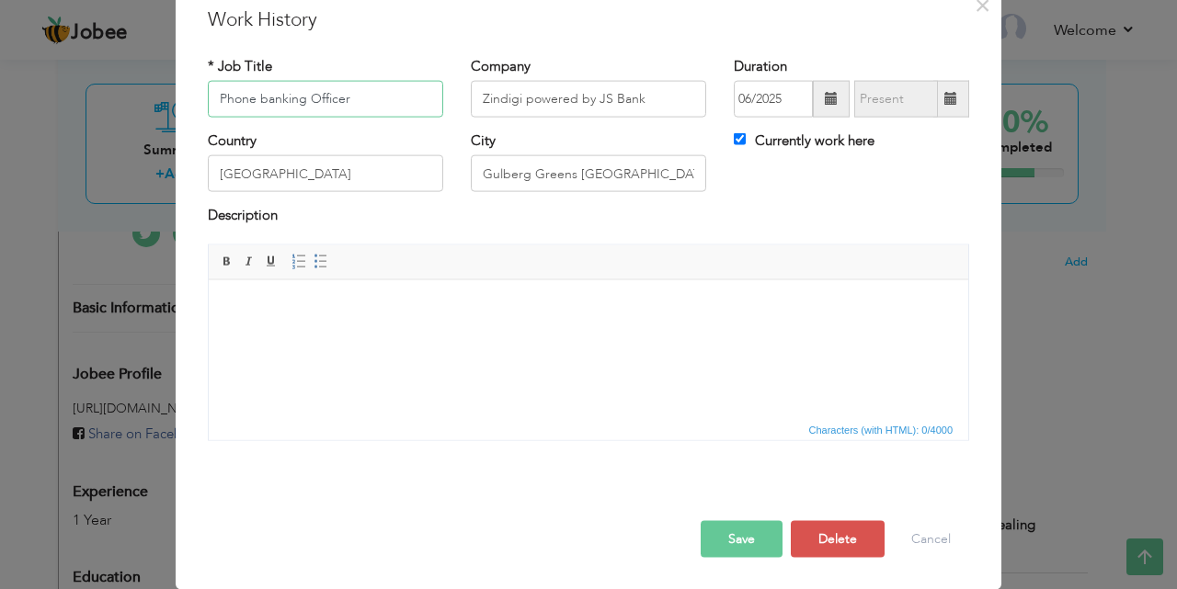
type input "Phone banking Officer"
click at [279, 329] on html at bounding box center [588, 308] width 759 height 56
click at [756, 542] on button "Save" at bounding box center [742, 538] width 82 height 37
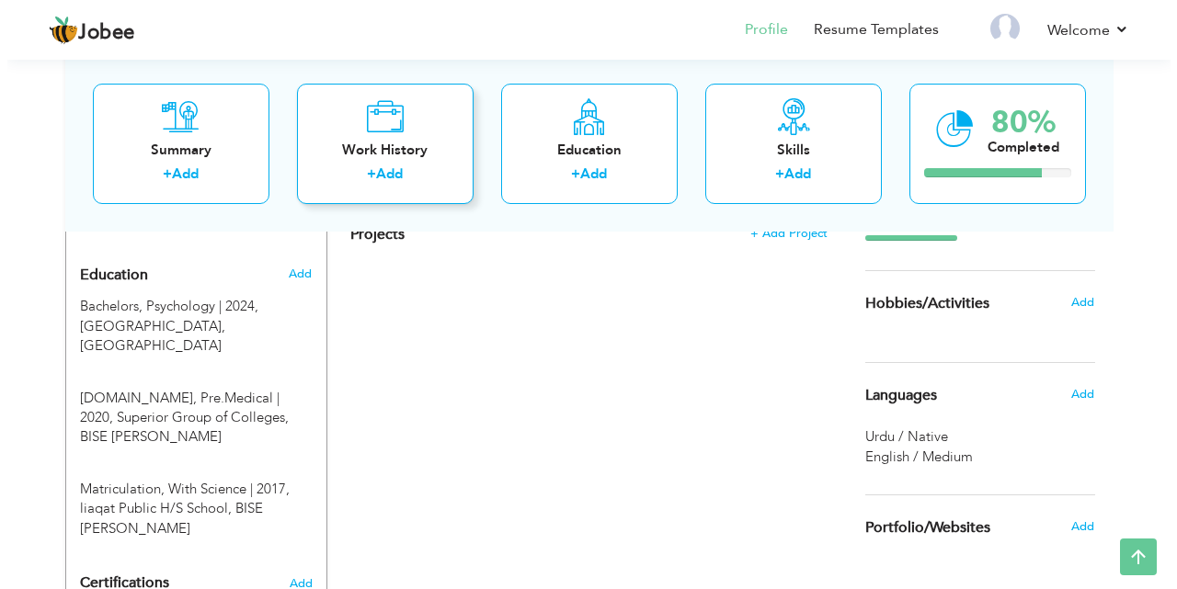
scroll to position [731, 0]
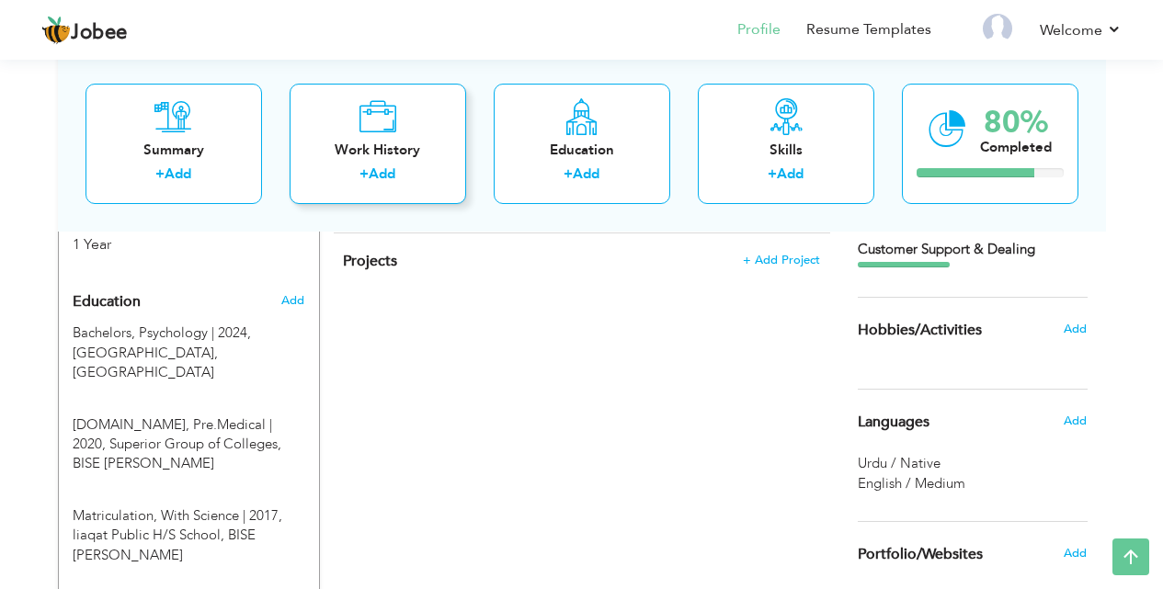
click at [359, 152] on div "Work History" at bounding box center [377, 149] width 147 height 19
checkbox input "false"
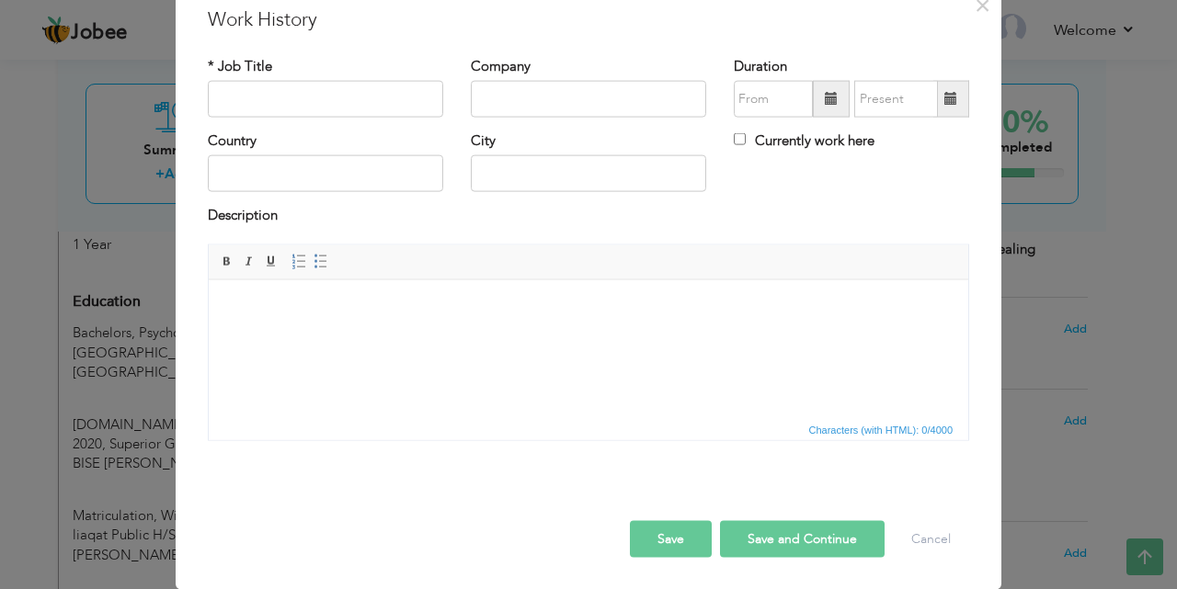
scroll to position [0, 0]
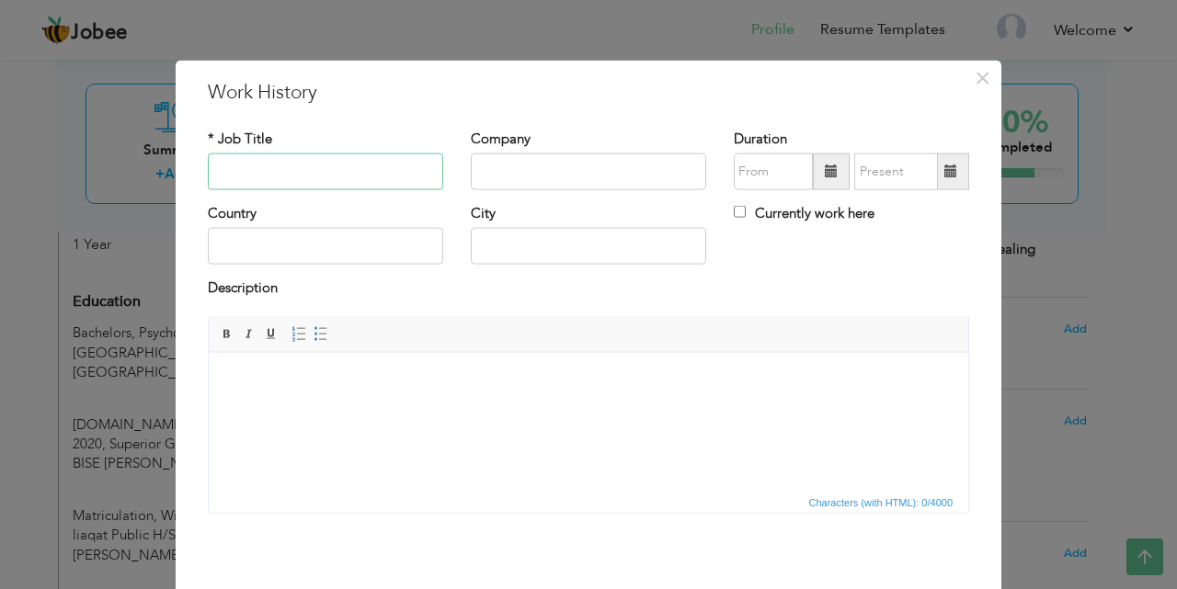
click at [259, 178] on input "text" at bounding box center [325, 172] width 235 height 37
type input "Internship"
click at [257, 240] on input "text" at bounding box center [325, 246] width 235 height 37
type input "[GEOGRAPHIC_DATA]"
type input "As a clinical psychology"
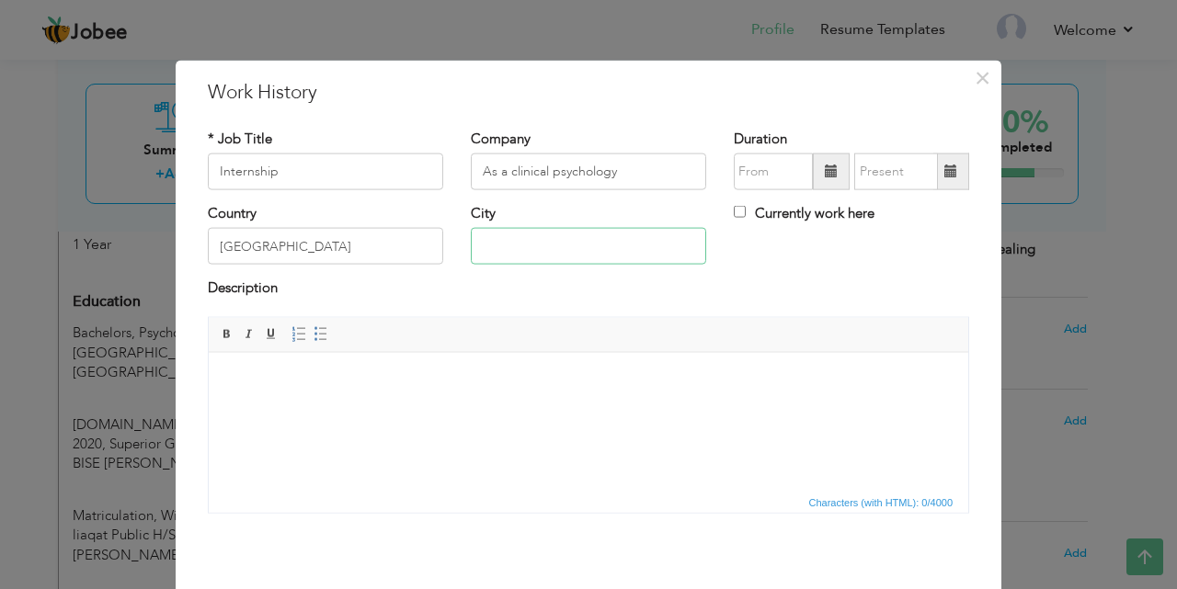
type input "Rawalpindi"
drag, startPoint x: 558, startPoint y: 247, endPoint x: 472, endPoint y: 251, distance: 86.5
click at [472, 251] on input "Rawalpindi" at bounding box center [588, 246] width 235 height 37
type input "G-8 markaz [GEOGRAPHIC_DATA]"
click at [649, 178] on input "As a clinical psychology" at bounding box center [588, 172] width 235 height 37
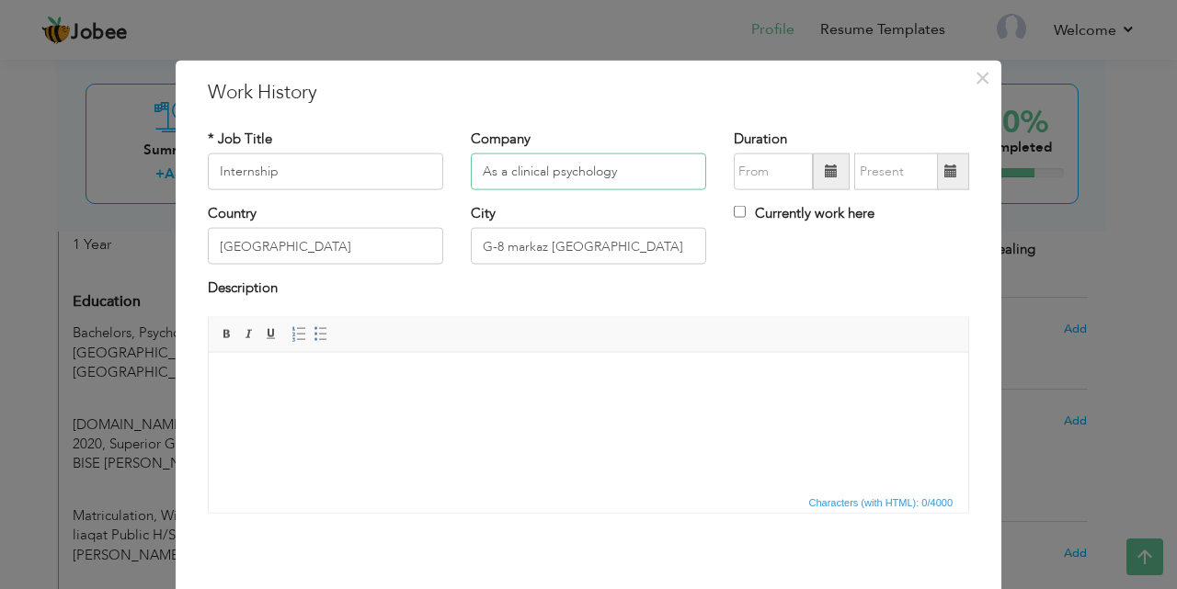
click at [569, 188] on input "As a clinical psychology" at bounding box center [588, 172] width 235 height 37
click at [504, 183] on input "text" at bounding box center [588, 172] width 235 height 37
click at [486, 183] on input "text" at bounding box center [588, 172] width 235 height 37
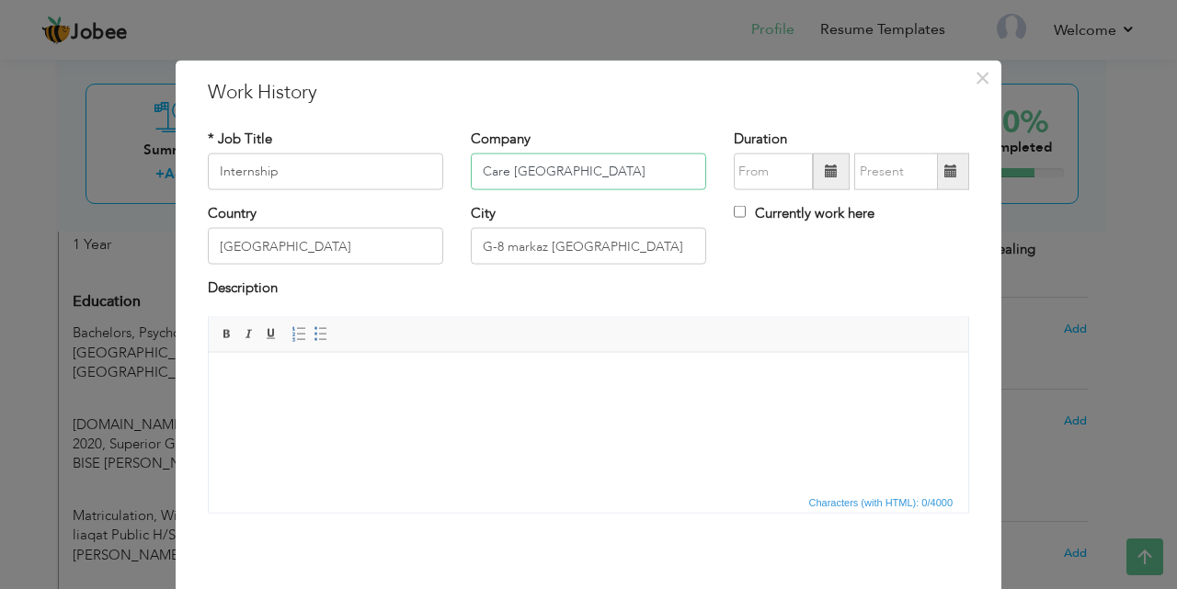
type input "Care [GEOGRAPHIC_DATA]"
click at [308, 406] on html at bounding box center [588, 380] width 759 height 56
click at [496, 383] on body "intership with PPMO in feild of clinical psychology" at bounding box center [588, 380] width 723 height 19
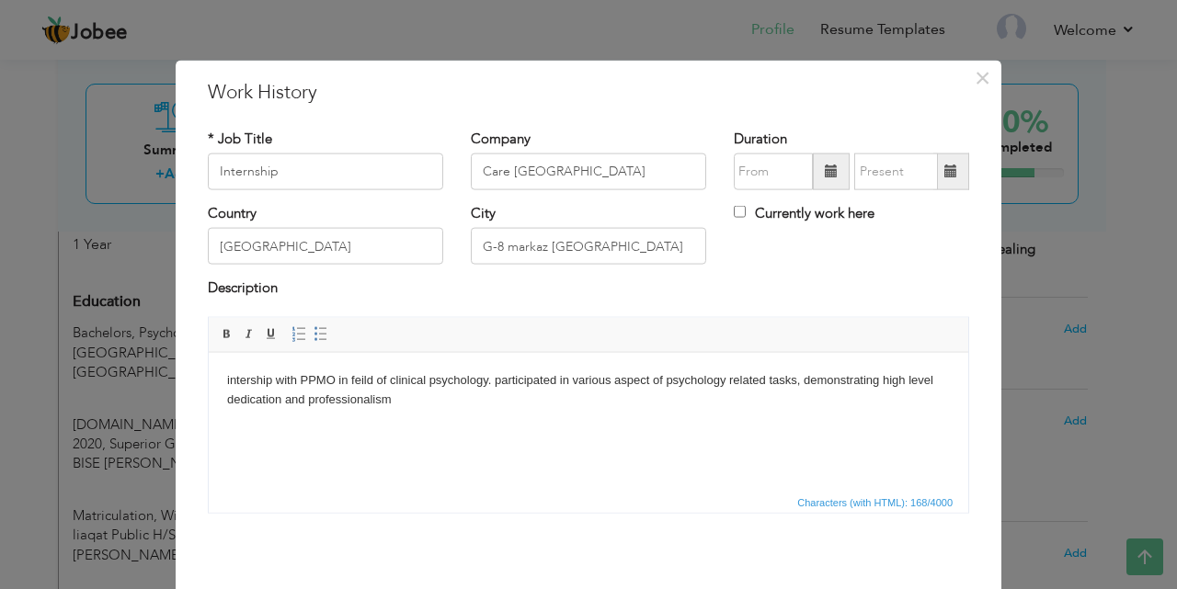
click at [232, 383] on body "intership with PPMO in feild of clinical psychology. participated in various as…" at bounding box center [588, 390] width 723 height 39
click at [499, 382] on body "Intership with PPMO in feild of clinical psychology. participated in various as…" at bounding box center [588, 390] width 723 height 39
click at [501, 380] on body "Intership with PPMO in feild of clinical psychology. participated in various as…" at bounding box center [588, 390] width 723 height 39
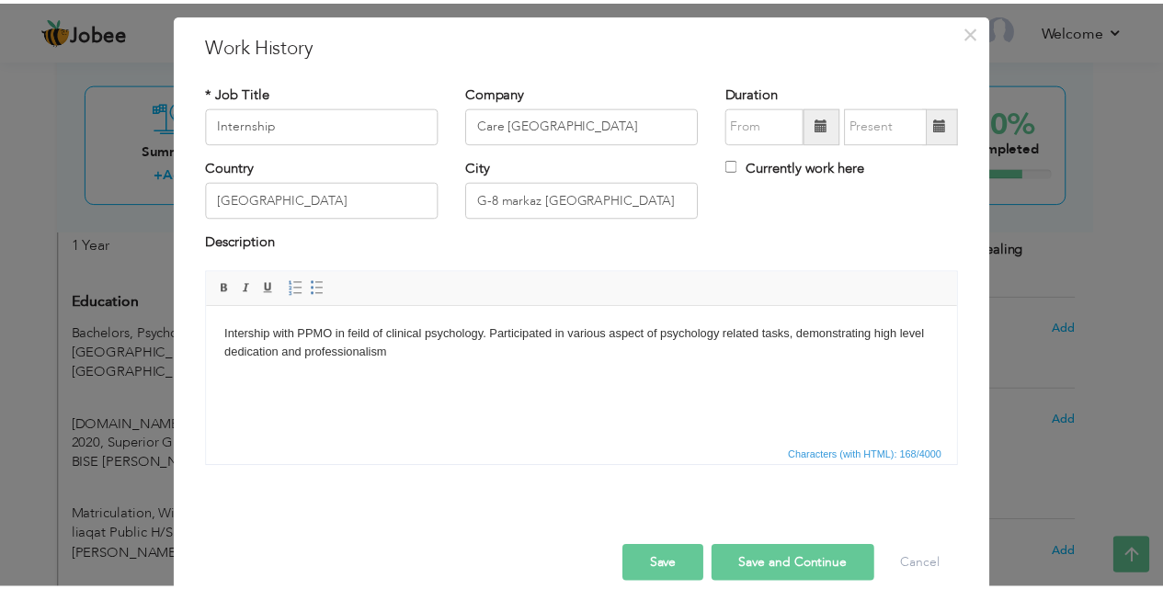
scroll to position [73, 0]
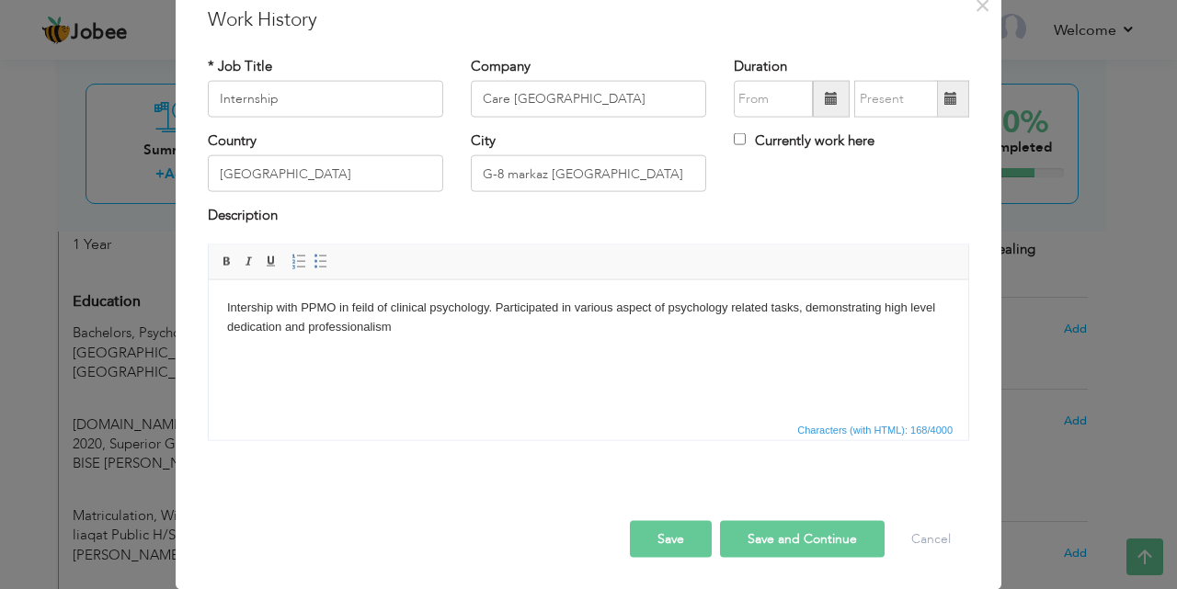
click at [405, 339] on html "Intership with PPMO in feild of clinical psychology. Participated in various as…" at bounding box center [588, 317] width 759 height 75
click at [801, 531] on button "Save and Continue" at bounding box center [802, 538] width 165 height 37
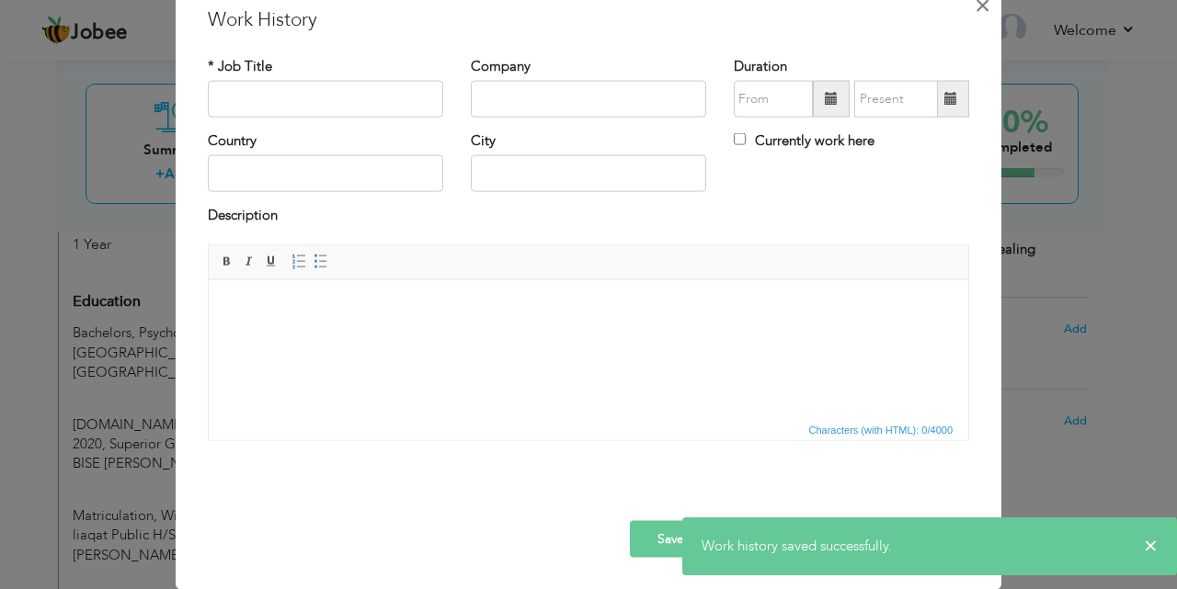
click at [975, 5] on span "×" at bounding box center [983, 4] width 16 height 33
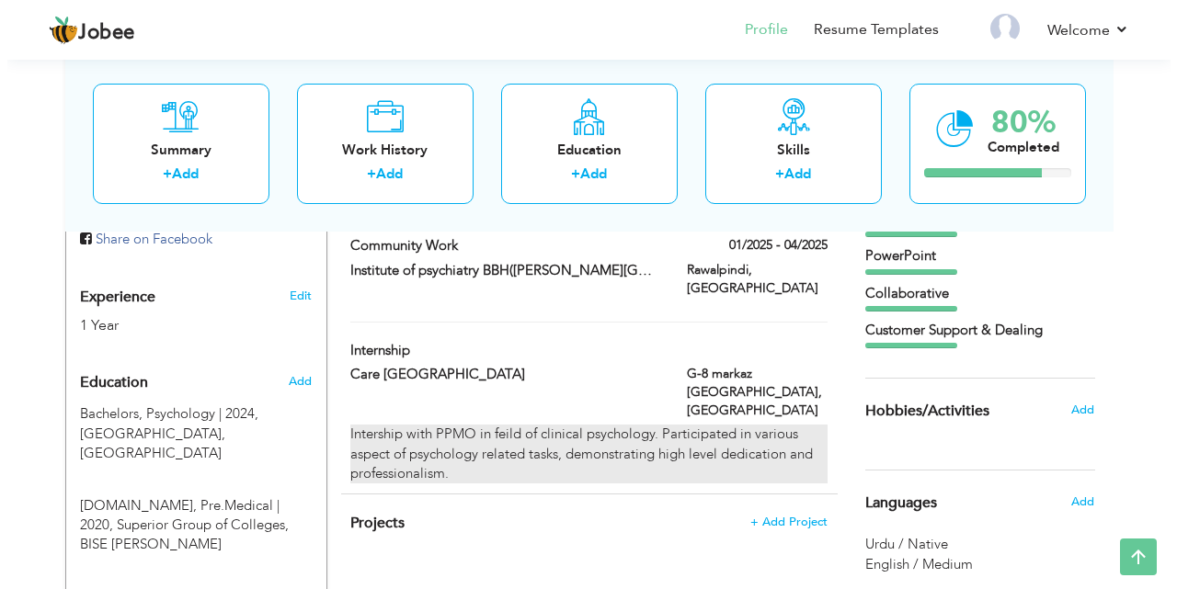
scroll to position [639, 0]
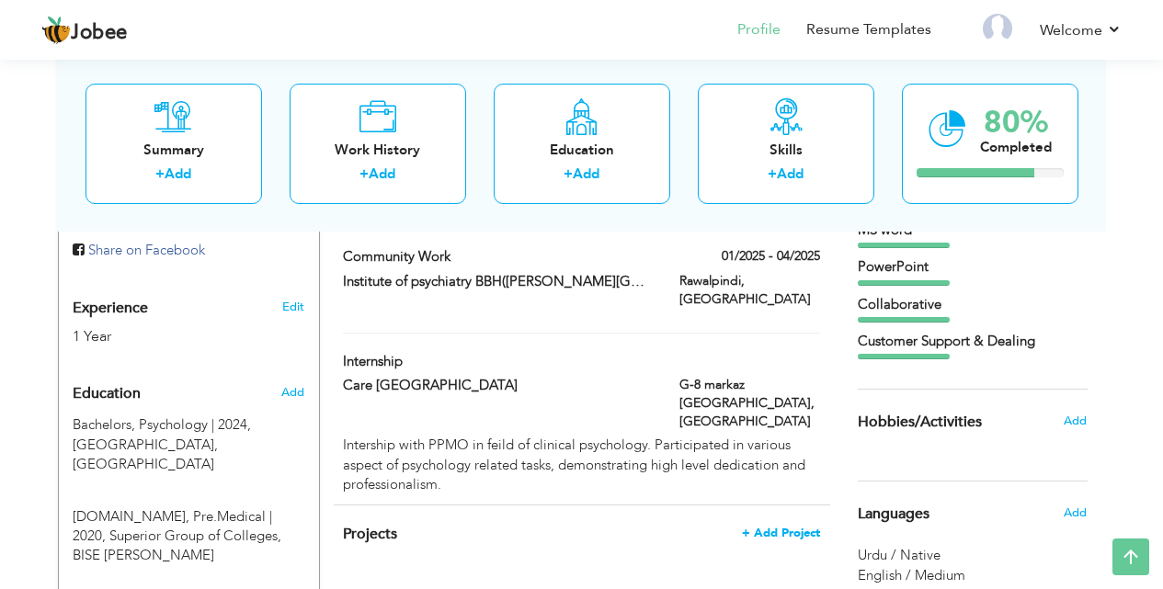
click at [787, 527] on span "+ Add Project" at bounding box center [781, 533] width 78 height 13
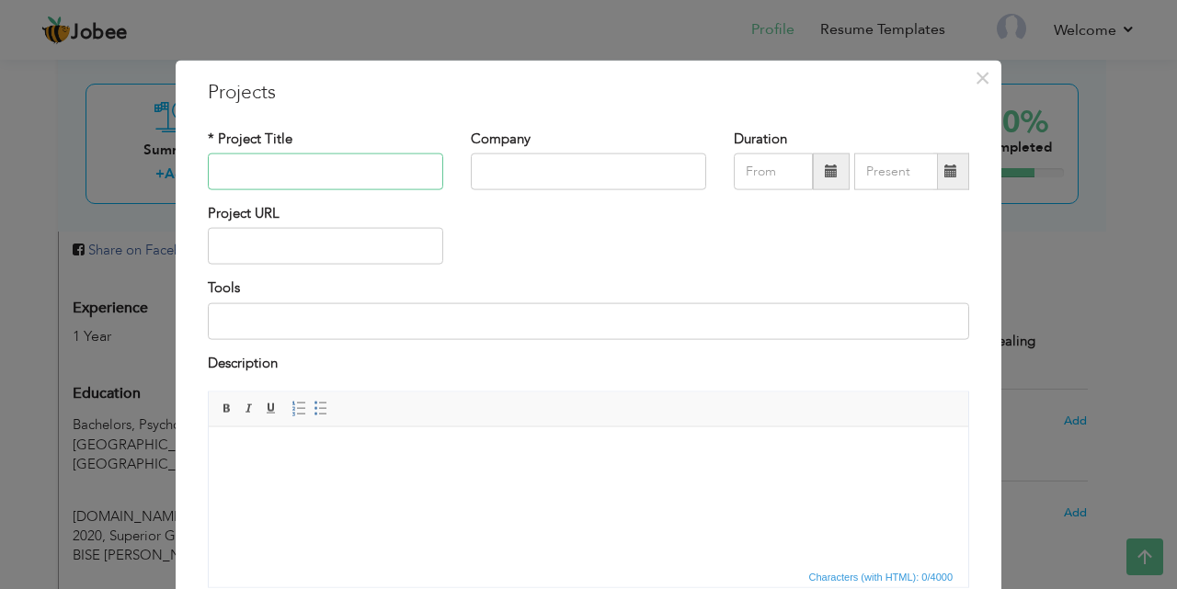
click at [234, 162] on input "text" at bounding box center [325, 172] width 235 height 37
type input "Resarch"
click at [493, 182] on input "text" at bounding box center [588, 172] width 235 height 37
click at [230, 325] on input at bounding box center [588, 320] width 761 height 37
click at [473, 175] on input "text" at bounding box center [588, 172] width 235 height 37
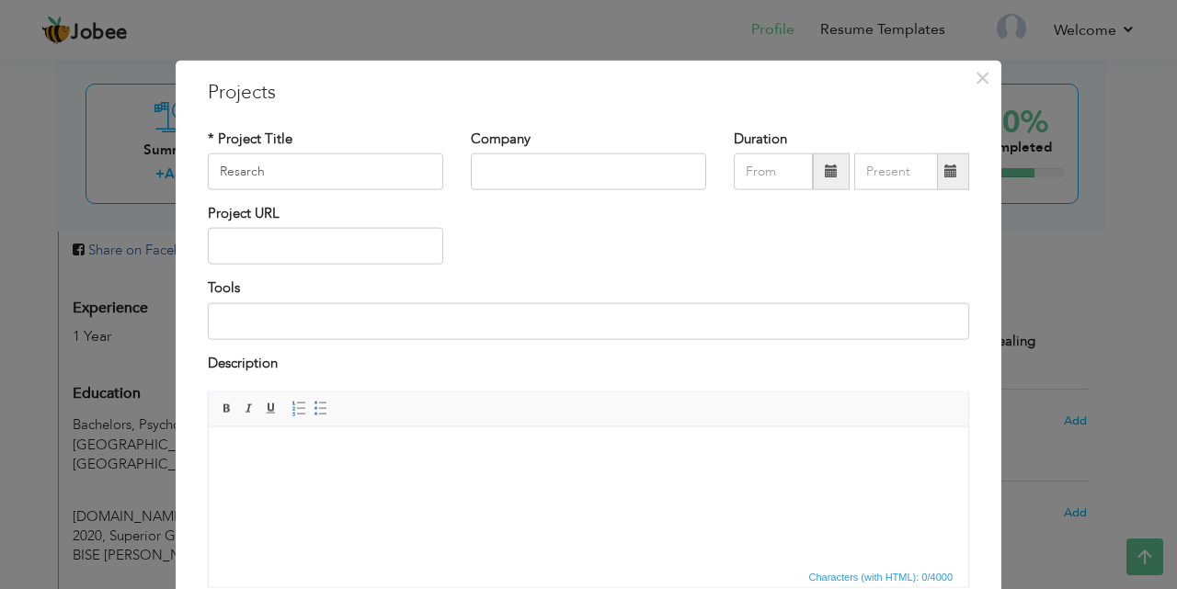
click at [825, 167] on span at bounding box center [831, 171] width 13 height 13
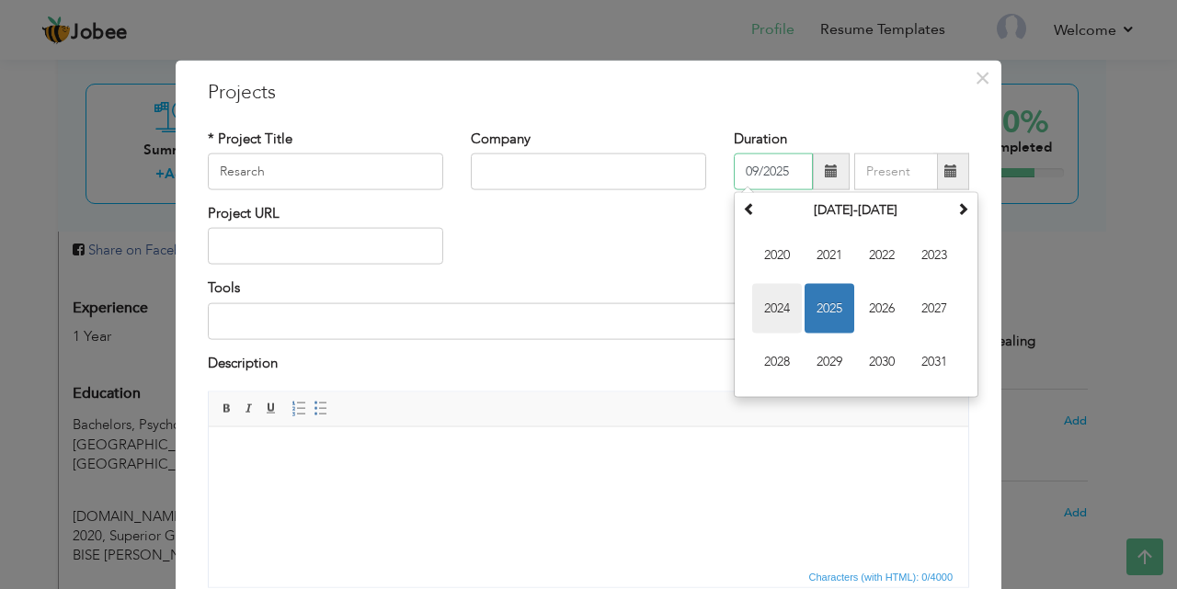
click at [770, 305] on span "2024" at bounding box center [777, 309] width 50 height 50
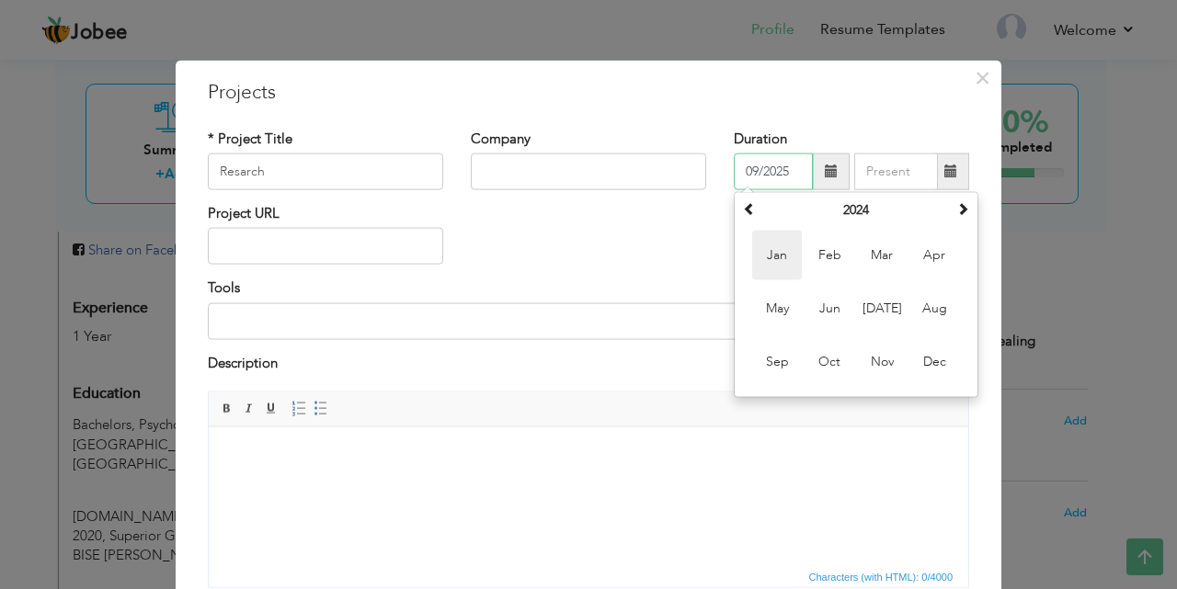
click at [776, 257] on span "Jan" at bounding box center [777, 256] width 50 height 50
type input "01/2024"
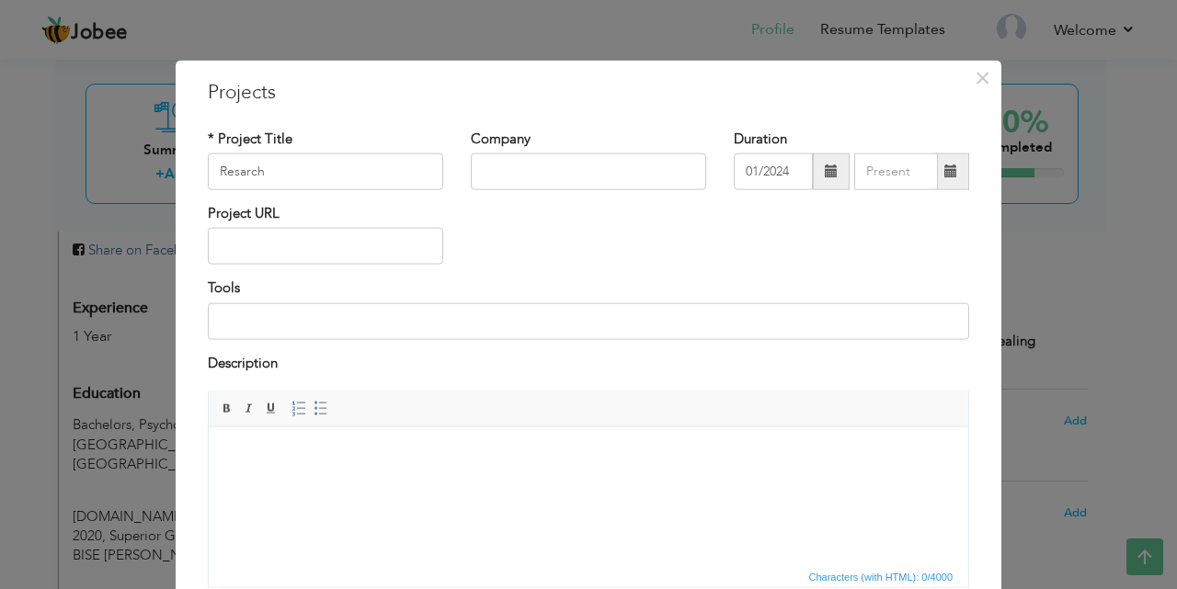
click at [944, 169] on span at bounding box center [950, 171] width 13 height 13
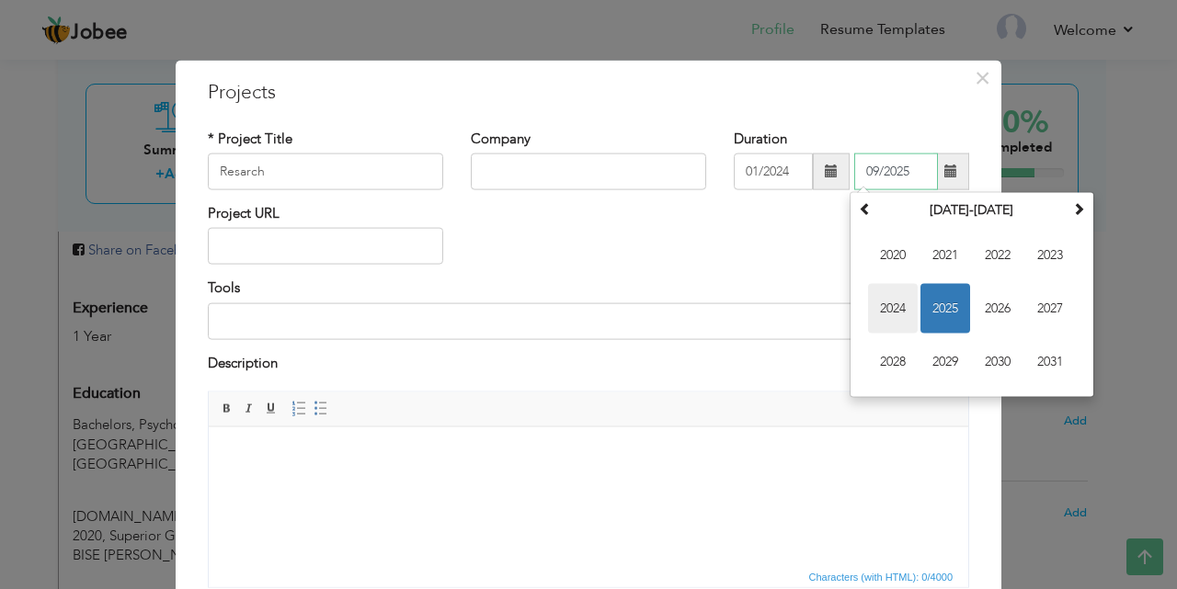
click at [888, 302] on span "2024" at bounding box center [893, 309] width 50 height 50
click at [945, 302] on span "Jun" at bounding box center [945, 309] width 50 height 50
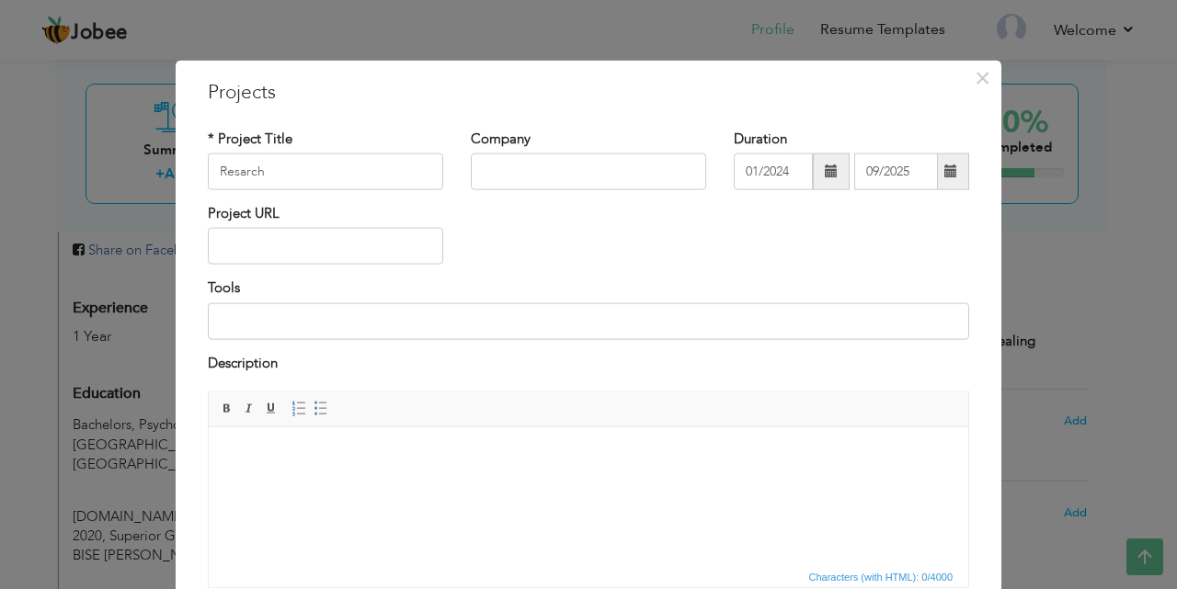
type input "06/2024"
click at [263, 330] on input at bounding box center [588, 320] width 761 height 37
click at [495, 164] on input "text" at bounding box center [588, 172] width 235 height 37
drag, startPoint x: 689, startPoint y: 177, endPoint x: 448, endPoint y: 174, distance: 240.9
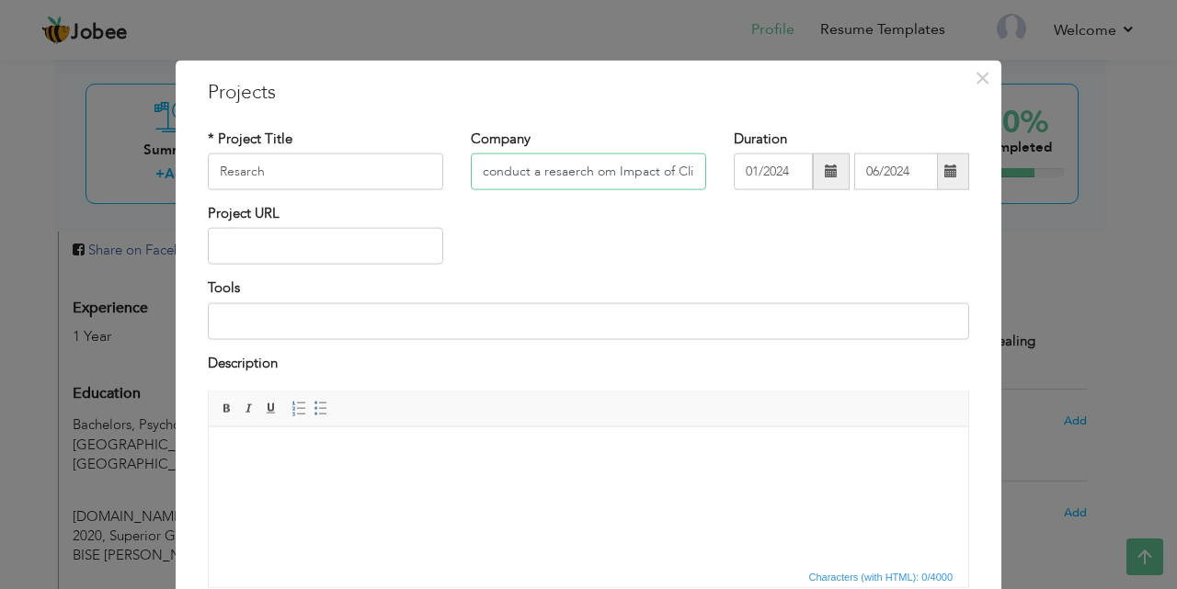
click at [448, 174] on div "* Project Title Resarch Company conduct a resaerch om Impact of Climate change …" at bounding box center [588, 166] width 789 height 74
type input "conduct a resaerch om Impact of Climate change on Eco.Emotions and Climate Dist…"
click at [296, 234] on input "text" at bounding box center [325, 246] width 235 height 37
paste input "conduct a resaerch om Impact of Climate change on Eco.Emotions and Climate Dist…"
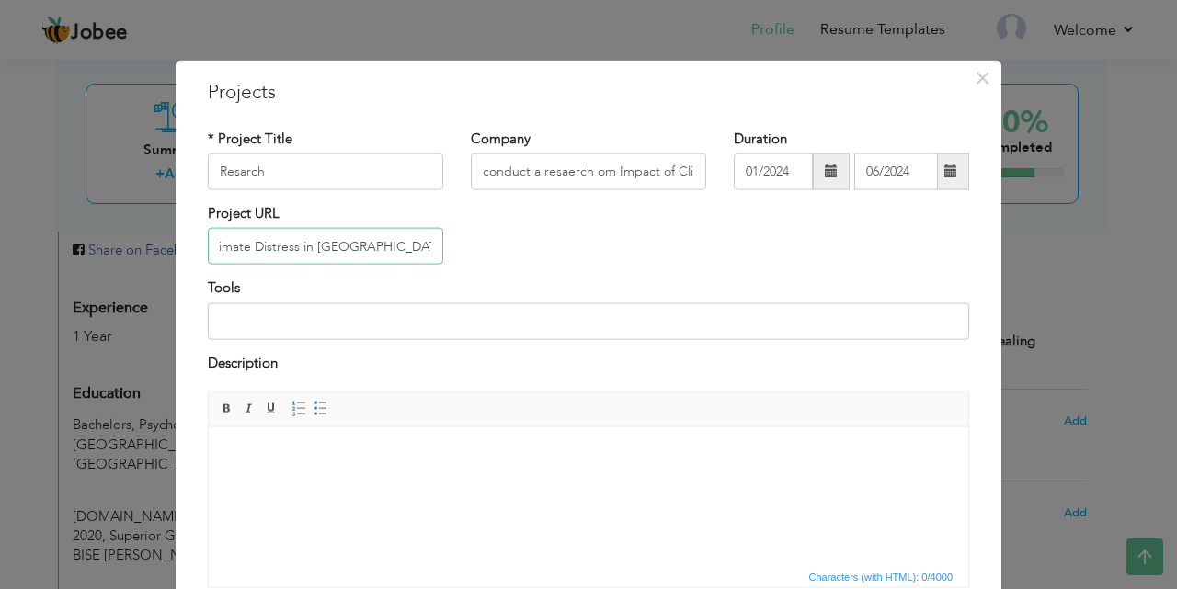
type input "conduct a resaerch om Impact of Climate change on Eco.Emotions and Climate Dist…"
drag, startPoint x: 689, startPoint y: 176, endPoint x: 456, endPoint y: 178, distance: 232.6
click at [457, 178] on div "Company conduct a resaerch om Impact of Climate change on Eco.Emotions and Clim…" at bounding box center [588, 166] width 263 height 74
type input "ate change on Eco.Emotions and Climate Distress in [GEOGRAPHIC_DATA] and [GEOGR…"
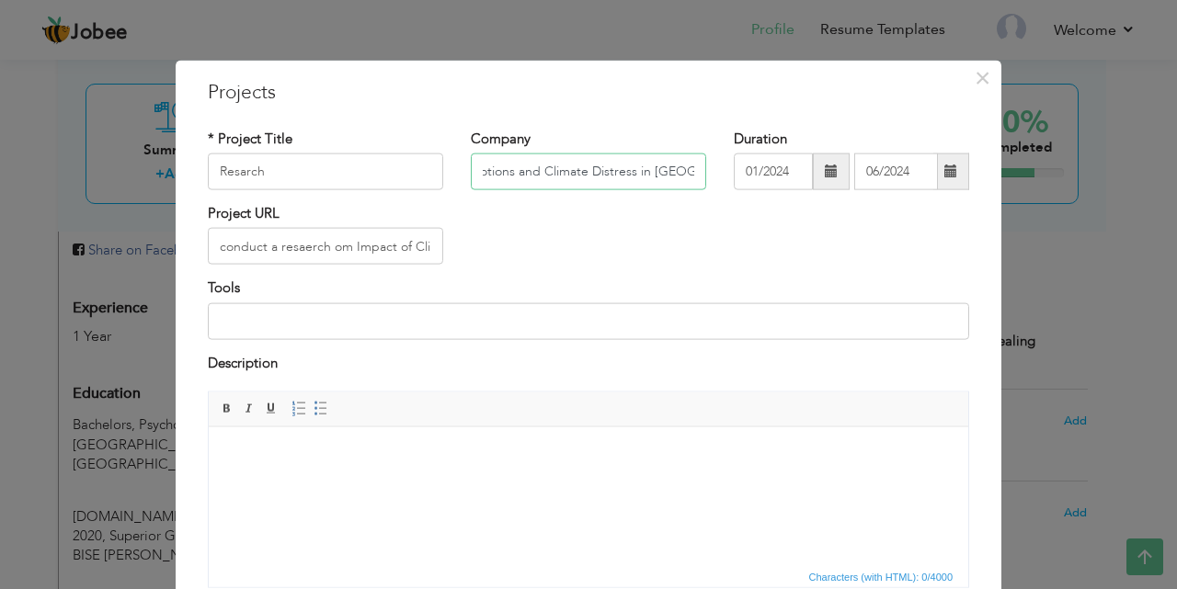
scroll to position [0, 213]
drag, startPoint x: 471, startPoint y: 174, endPoint x: 710, endPoint y: 174, distance: 239.0
click at [710, 174] on div "Company ate change on Eco.Emotions and Climate Distress in [GEOGRAPHIC_DATA] an…" at bounding box center [588, 166] width 263 height 74
click at [529, 170] on input "FBCEW" at bounding box center [588, 172] width 235 height 37
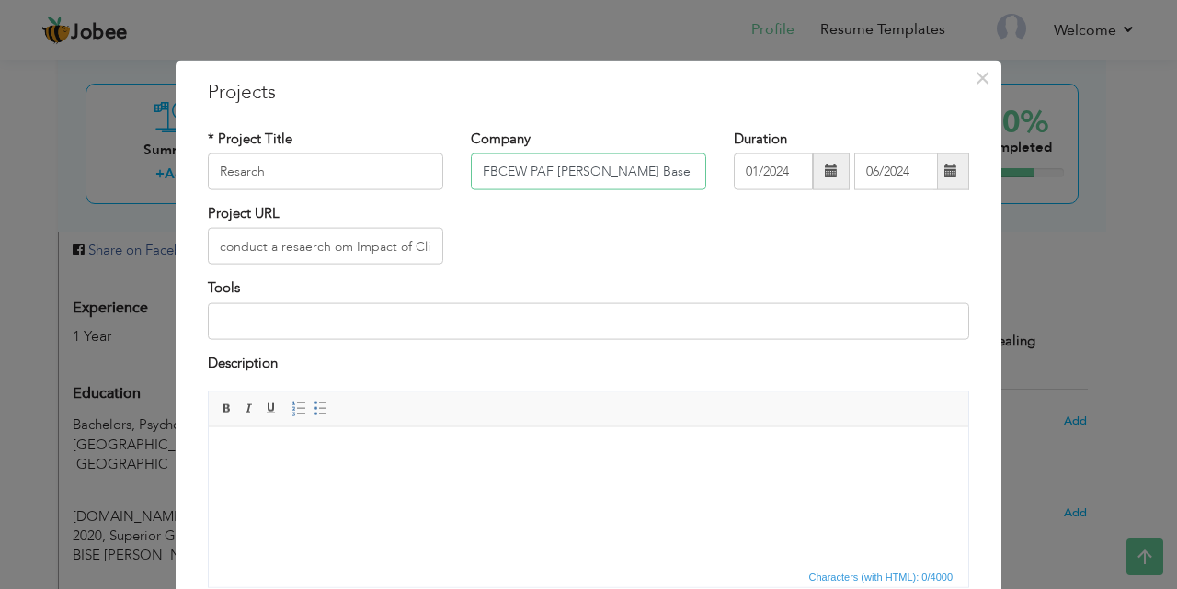
click at [519, 173] on input "FBCEW PAF [PERSON_NAME] Base" at bounding box center [588, 172] width 235 height 37
click at [472, 173] on input "FBCEW) PAF [PERSON_NAME] Base" at bounding box center [588, 172] width 235 height 37
type input "(FBCEW) PAF [PERSON_NAME] Base"
click at [220, 245] on input "conduct a resaerch om Impact of Climate change on Eco.Emotions and Climate Dist…" at bounding box center [325, 246] width 235 height 37
type input "Conduct a resaerch om Impact of Climate change on Eco.Emotions and Climate Dist…"
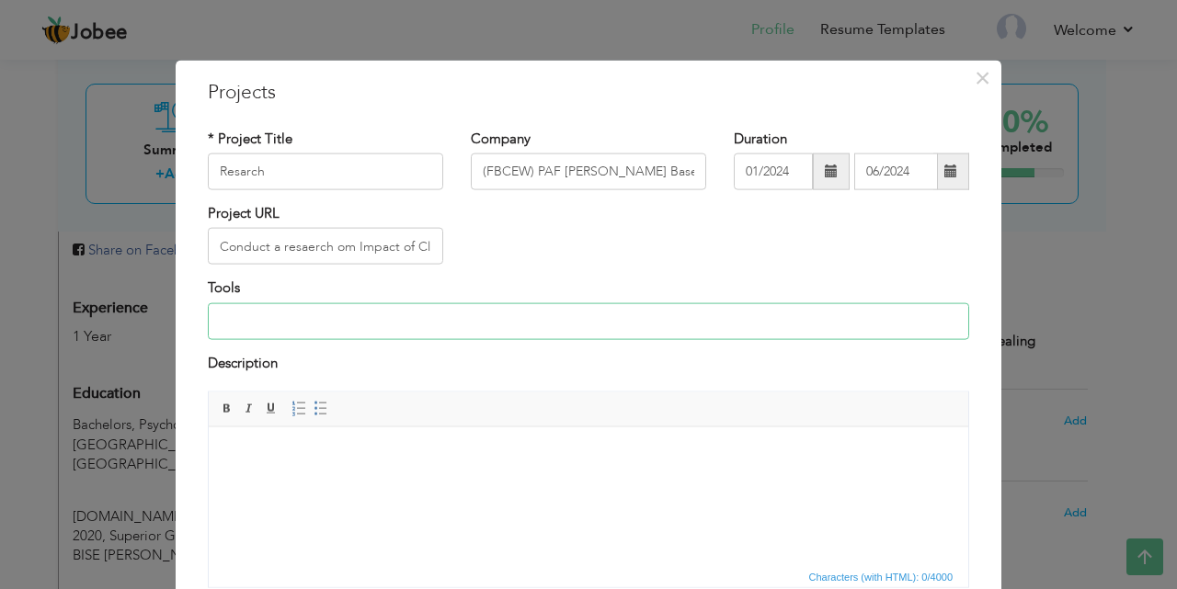
click at [268, 334] on input at bounding box center [588, 320] width 761 height 37
click at [323, 454] on body at bounding box center [588, 454] width 723 height 19
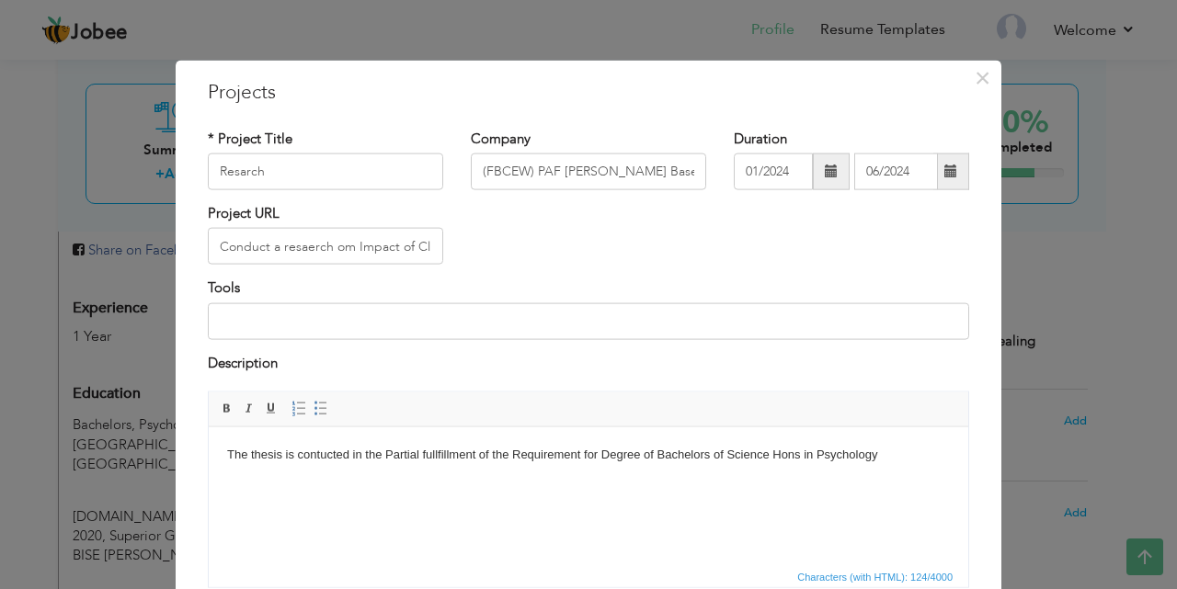
click at [768, 452] on body "The thesis is contucted in the Partial fullfillment of the Requirement for Degr…" at bounding box center [588, 454] width 723 height 19
click at [774, 451] on body "The thesis is contucted in the Partial fullfillment of the Requirement for Degr…" at bounding box center [588, 454] width 723 height 19
click at [883, 455] on body "The thesis is contucted in the Partial fullfillment of the Requirement for Degr…" at bounding box center [588, 454] width 723 height 19
click at [888, 460] on body "The thesis is contucted in the Partial fullfillment of the Requirement for Degr…" at bounding box center [588, 454] width 723 height 19
click at [777, 454] on body "The thesis is contucted in the Partial fullfillment of the Requirement for Degr…" at bounding box center [588, 454] width 723 height 19
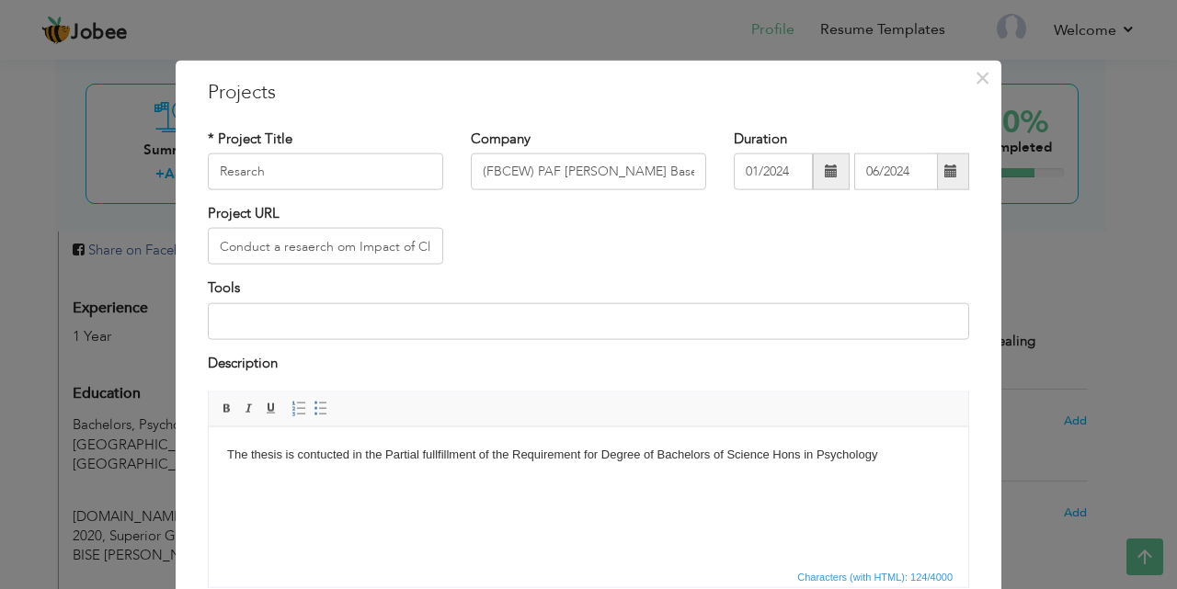
click at [880, 451] on body "The thesis is contucted in the Partial fullfillment of the Requirement for Degr…" at bounding box center [588, 454] width 723 height 19
drag, startPoint x: 350, startPoint y: 453, endPoint x: 314, endPoint y: 453, distance: 35.9
click at [314, 453] on body "The thesis is contucted in the Partial fullfillment of the Requirement for Degr…" at bounding box center [588, 454] width 723 height 19
drag, startPoint x: 349, startPoint y: 452, endPoint x: 298, endPoint y: 451, distance: 51.5
click at [298, 451] on body "The thesis is contucted in the Partial fullfillment of the Requirement for Degr…" at bounding box center [588, 454] width 723 height 19
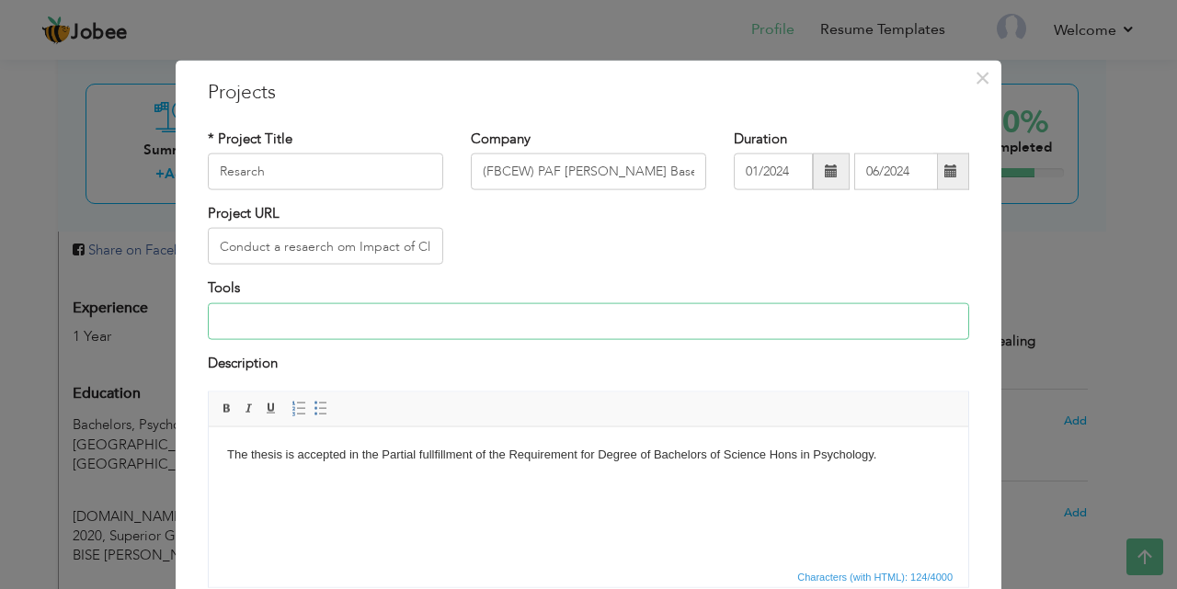
click at [295, 308] on input at bounding box center [588, 320] width 761 height 37
click at [200, 322] on div "Tools" at bounding box center [588, 316] width 789 height 74
click at [218, 322] on input at bounding box center [588, 320] width 761 height 37
click at [389, 483] on html "The thesis is accepted in the Partial fullfillment of the Requirement for Degre…" at bounding box center [588, 455] width 759 height 56
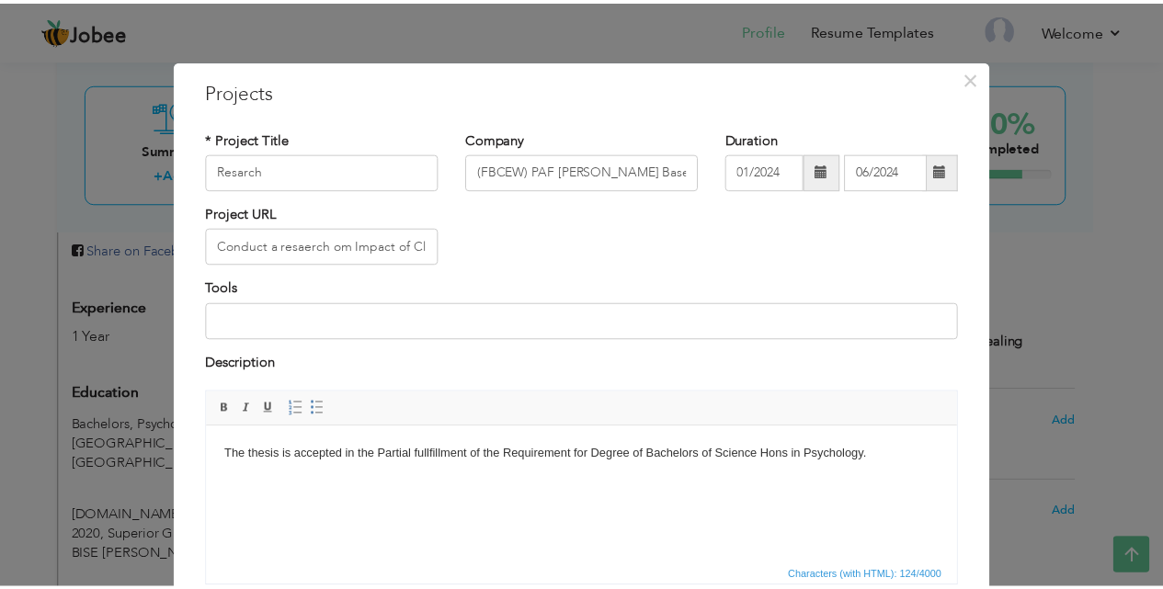
scroll to position [148, 0]
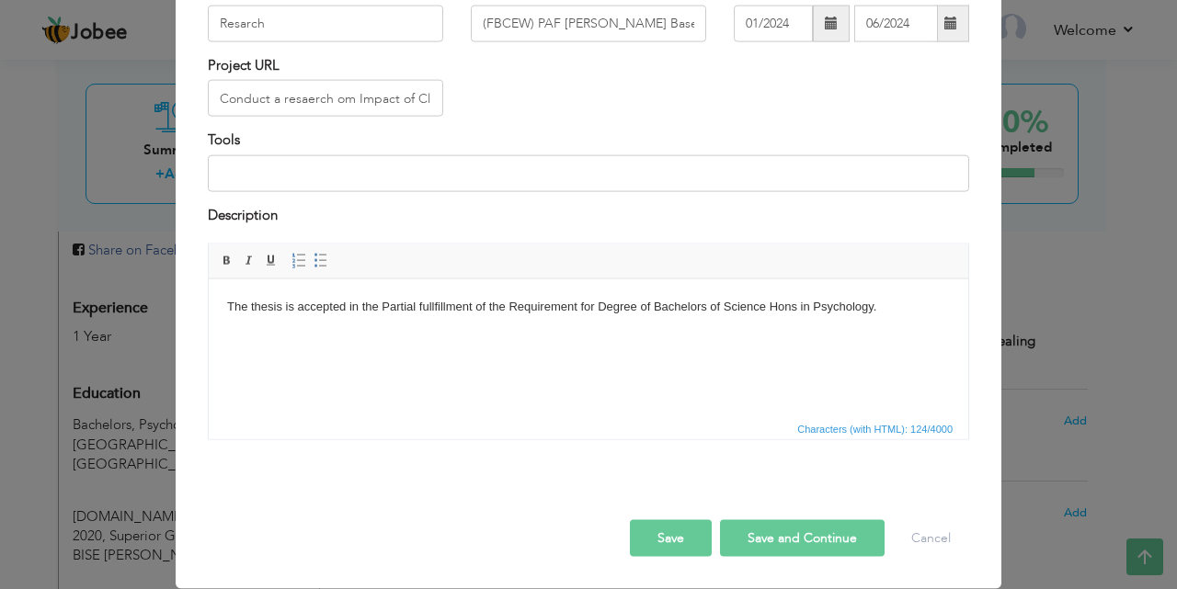
click at [791, 541] on button "Save and Continue" at bounding box center [802, 538] width 165 height 37
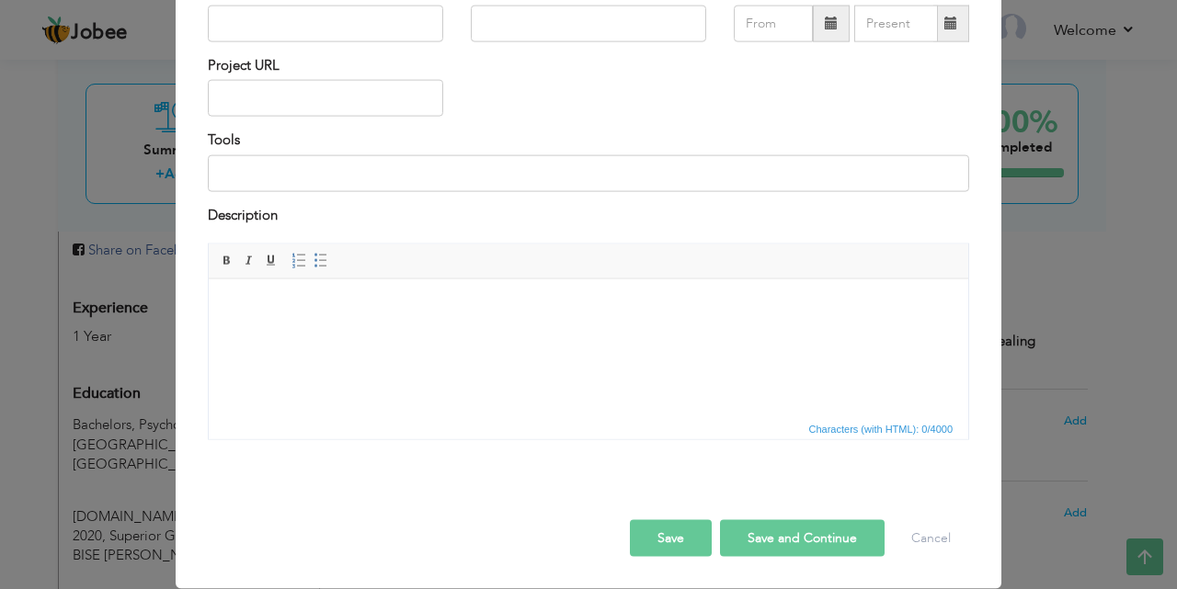
click at [1155, 553] on body "Jobee Profile Resume Templates Resume Templates Cover Letters About My Resume W…" at bounding box center [588, 159] width 1177 height 1596
click at [925, 536] on button "Cancel" at bounding box center [931, 538] width 76 height 37
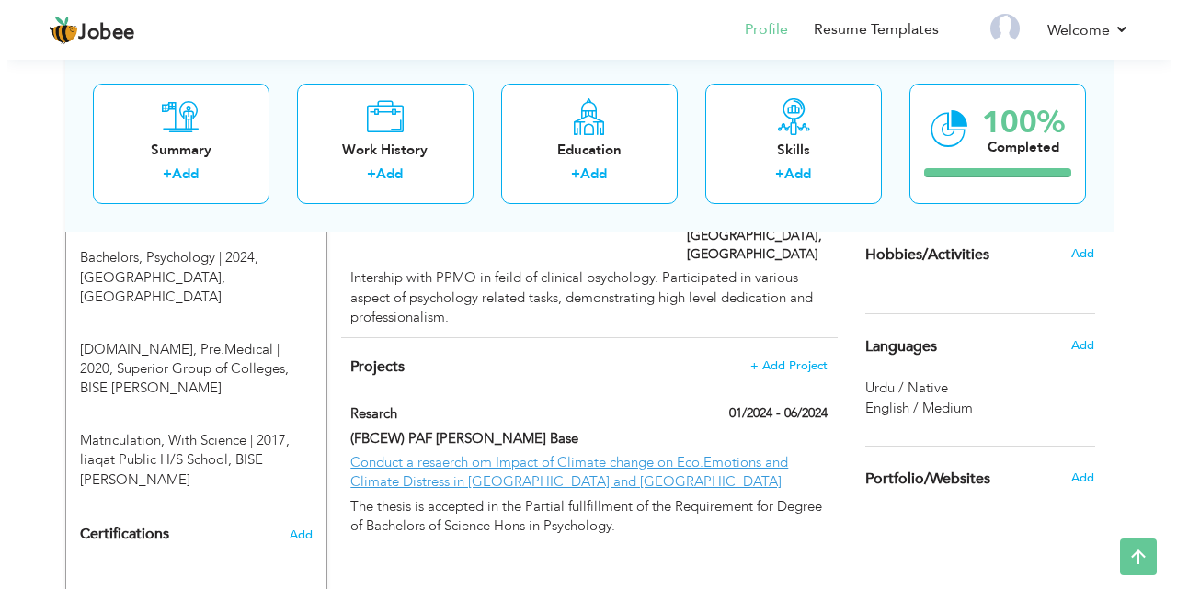
scroll to position [823, 0]
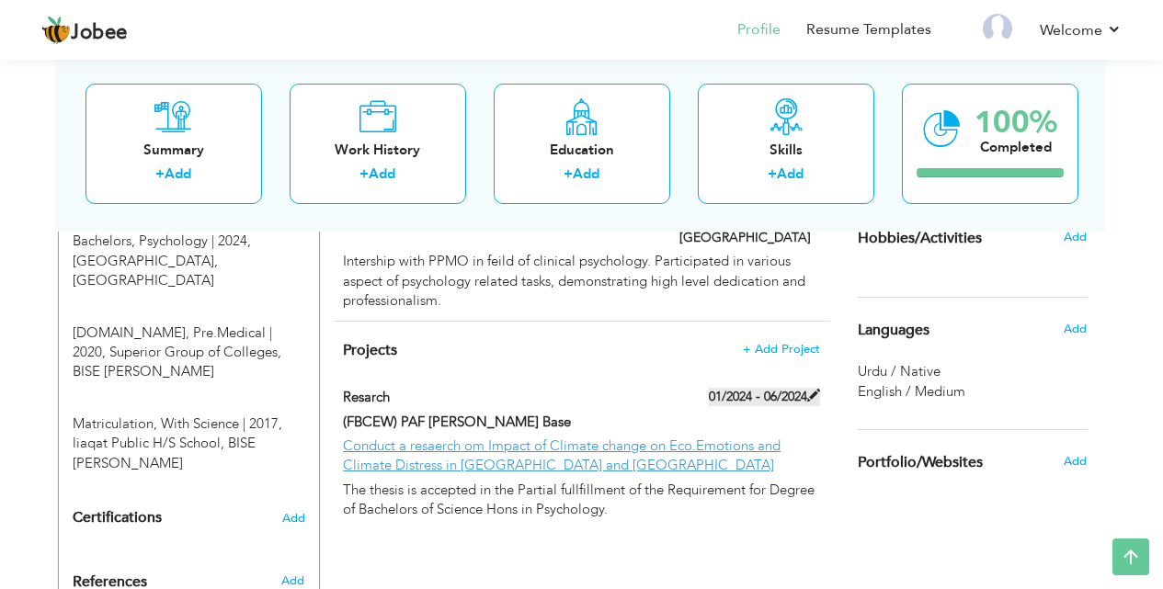
click at [816, 389] on span at bounding box center [813, 395] width 13 height 13
type input "Resarch"
type input "(FBCEW) PAF [PERSON_NAME] Base"
type input "01/2024"
type input "06/2024"
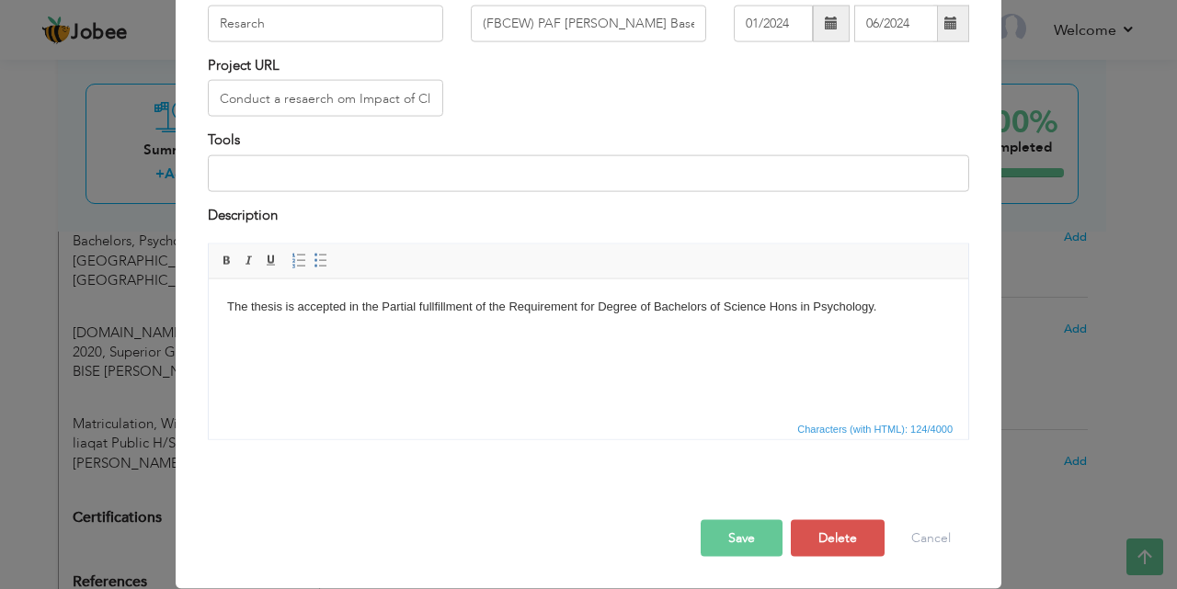
scroll to position [0, 0]
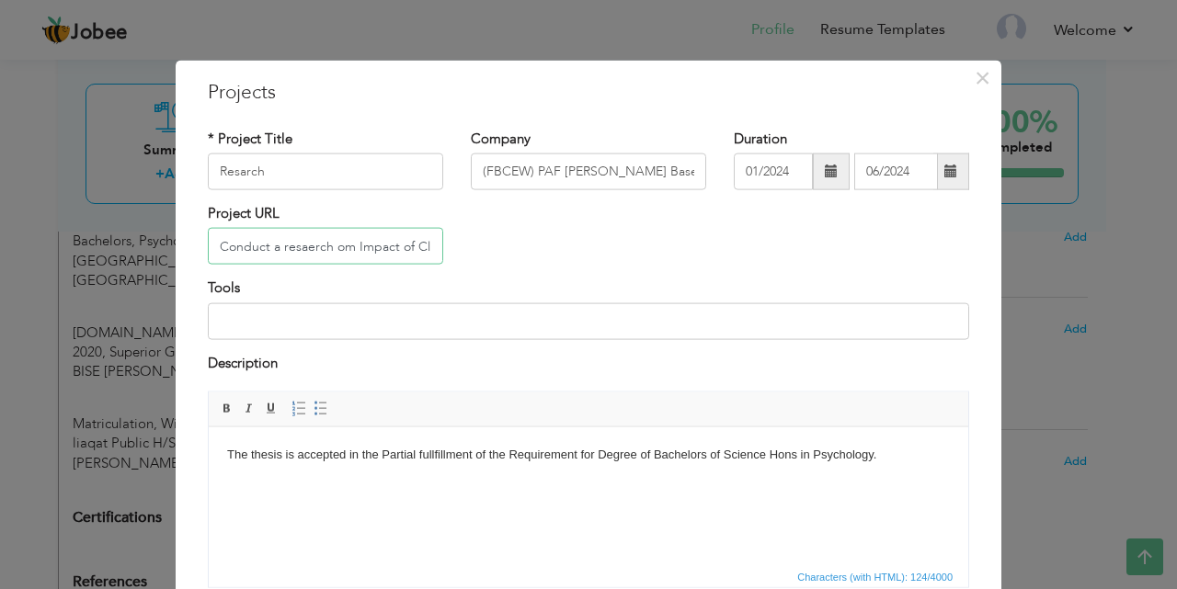
click at [278, 245] on input "Conduct a resaerch om Impact of Climate change on Eco.Emotions and Climate Dist…" at bounding box center [325, 246] width 235 height 37
click at [280, 250] on input "Conduct a esaerch om Impact of Climate change on Eco.Emotions and Climate Distr…" at bounding box center [325, 246] width 235 height 37
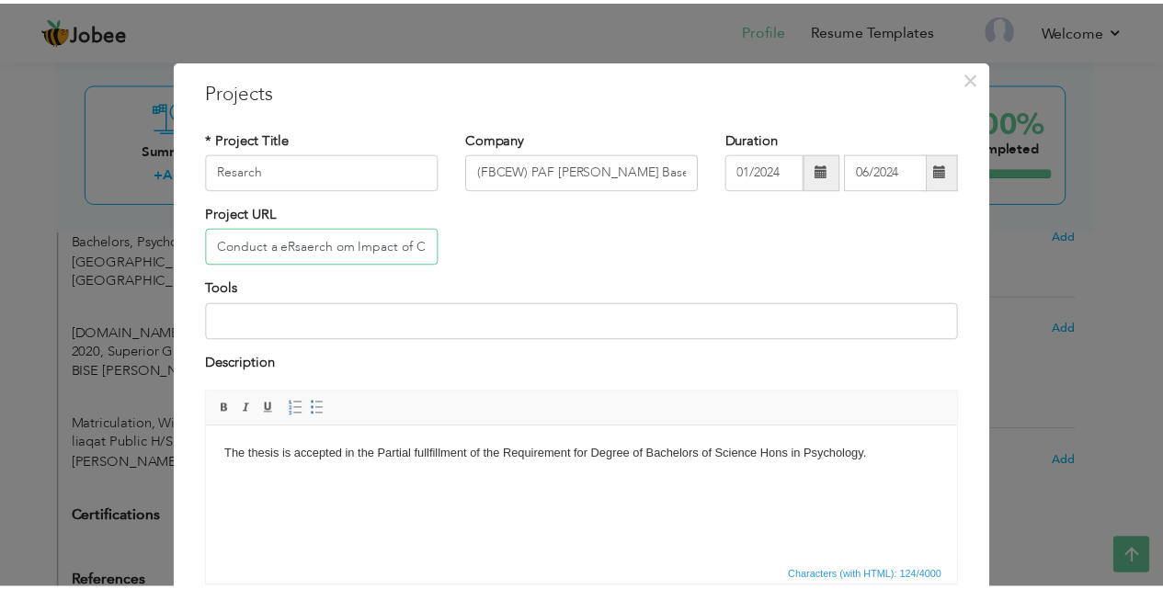
scroll to position [148, 0]
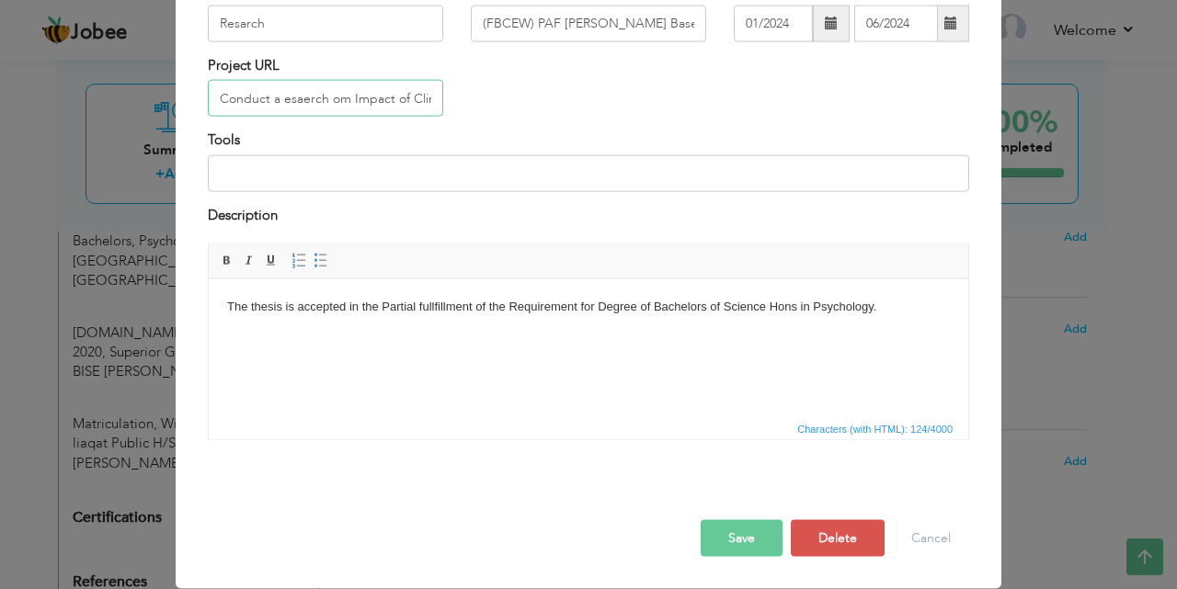
click at [275, 99] on input "Conduct a esaerch om Impact of Climate change on Eco.Emotions and Climate Distr…" at bounding box center [325, 98] width 235 height 37
click at [277, 99] on input "Conduct a esaerch om Impact of Climate change on Eco.Emotions and Climate Distr…" at bounding box center [325, 98] width 235 height 37
click at [292, 99] on input "Conduct a Resaerch om Impact of Climate change on Eco.Emotions and Climate Dist…" at bounding box center [325, 98] width 235 height 37
click at [296, 99] on input "Conduct a Resaerch om Impact of Climate change on Eco.Emotions and Climate Dist…" at bounding box center [325, 98] width 235 height 37
click at [303, 101] on input "Conduct a Resaerch om Impact of Climate change on Eco.Emotions and Climate Dist…" at bounding box center [325, 98] width 235 height 37
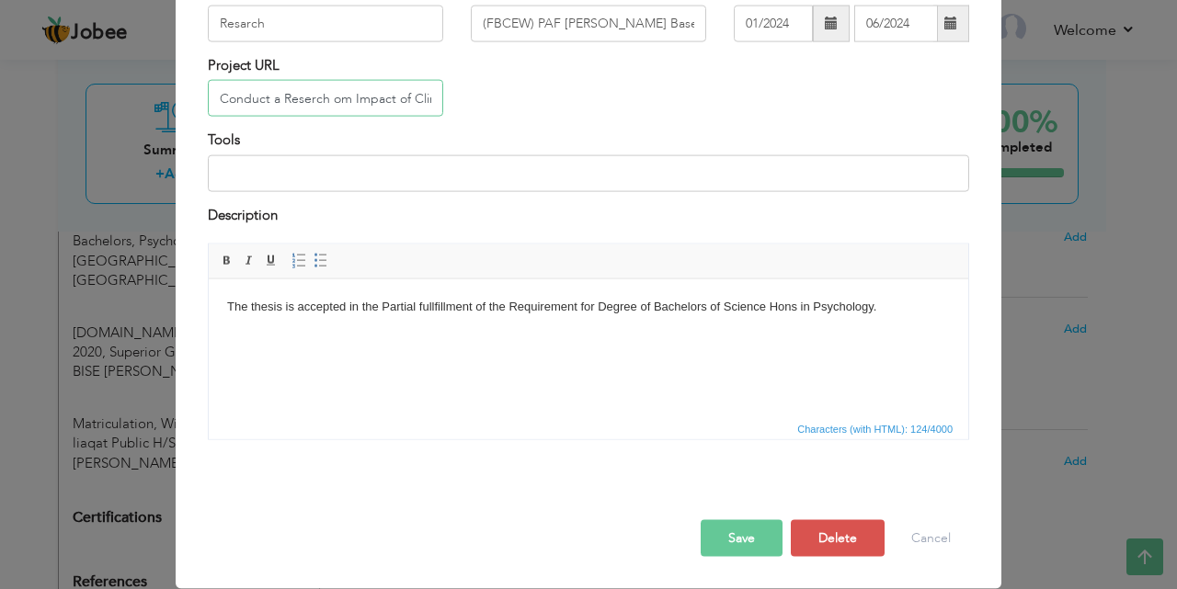
click at [302, 100] on input "Conduct a Reserch om Impact of Climate change on Eco.Emotions and Climate Distr…" at bounding box center [325, 98] width 235 height 37
click at [347, 99] on input "Conduct a Research om Impact of Climate change on Eco.Emotions and Climate Dist…" at bounding box center [325, 98] width 235 height 37
type input "Conduct a Research on Impact of Climate change on Eco.Emotions and Climate Dist…"
click at [725, 538] on button "Save" at bounding box center [742, 538] width 82 height 37
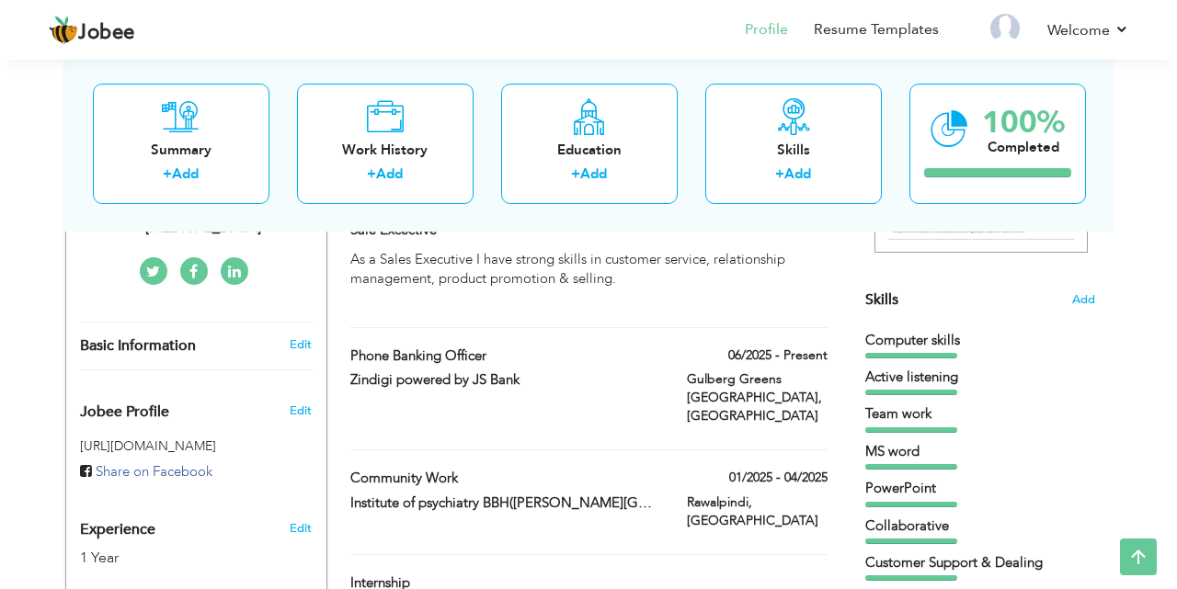
scroll to position [415, 0]
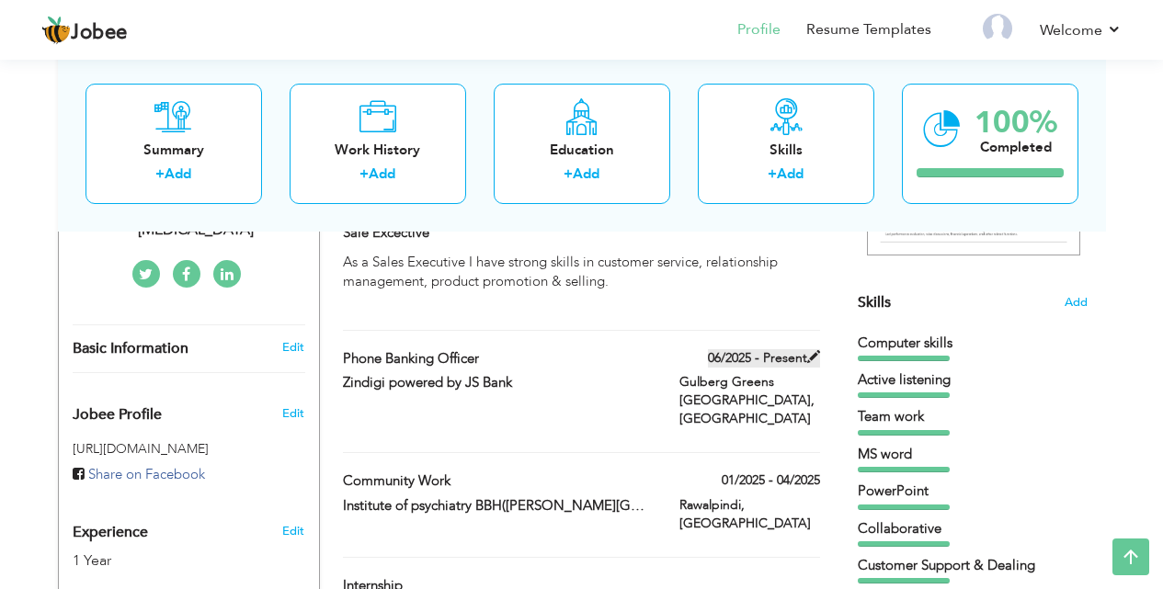
click at [809, 356] on span at bounding box center [813, 356] width 13 height 13
type input "Phone banking Officer"
type input "Zindigi powered by JS Bank"
type input "06/2025"
type input "[GEOGRAPHIC_DATA]"
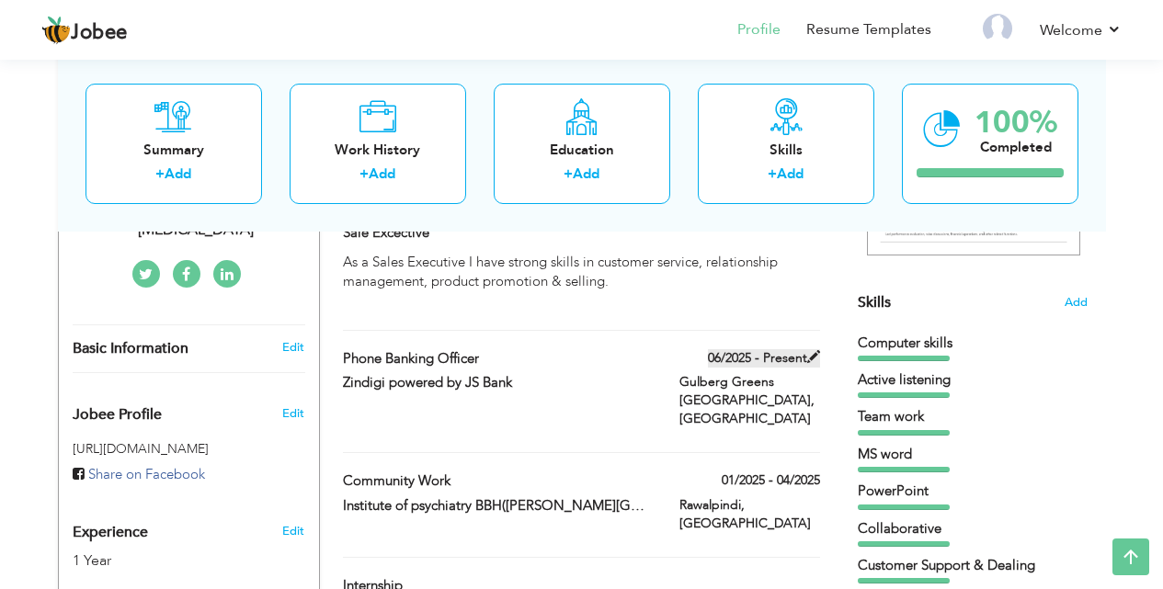
type input "Gulberg Greens [GEOGRAPHIC_DATA]"
checkbox input "true"
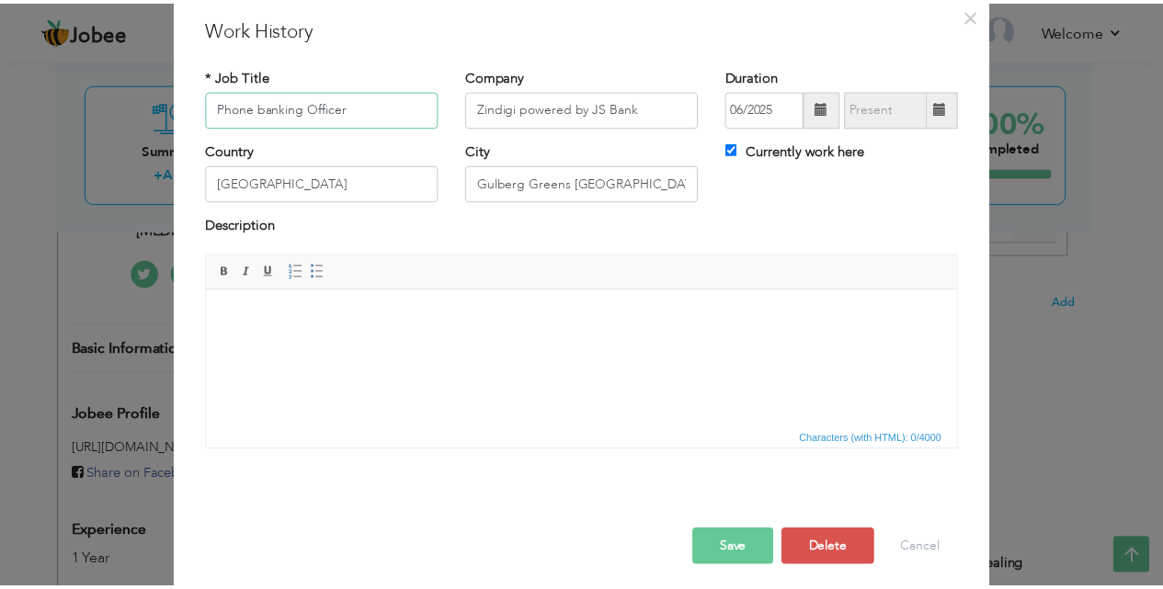
scroll to position [73, 0]
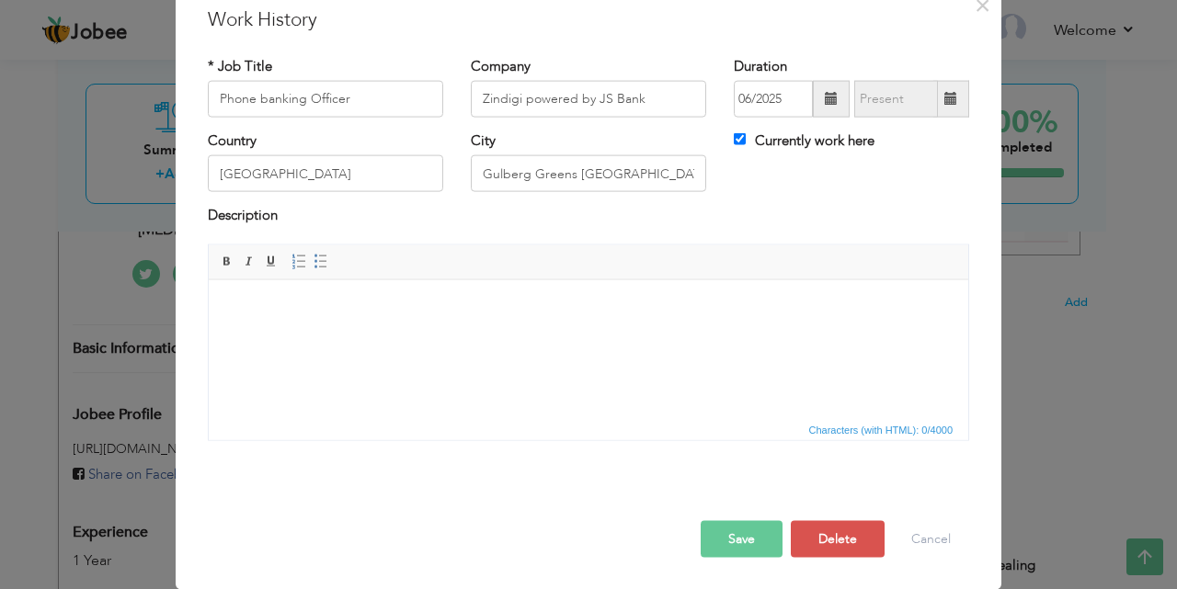
click at [719, 542] on button "Save" at bounding box center [742, 538] width 82 height 37
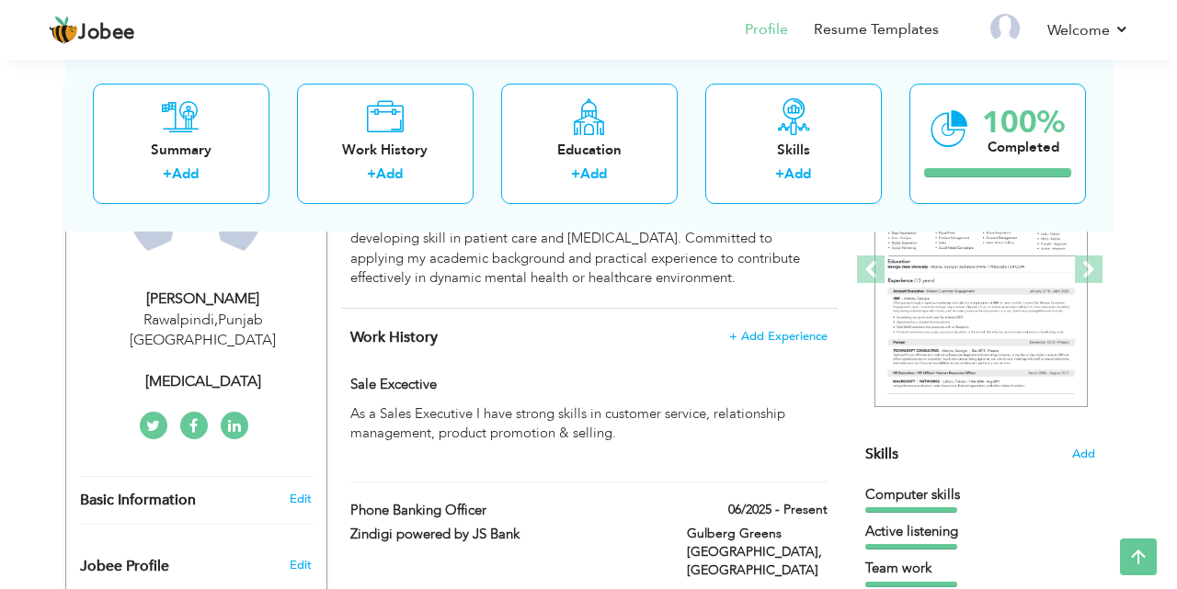
scroll to position [277, 0]
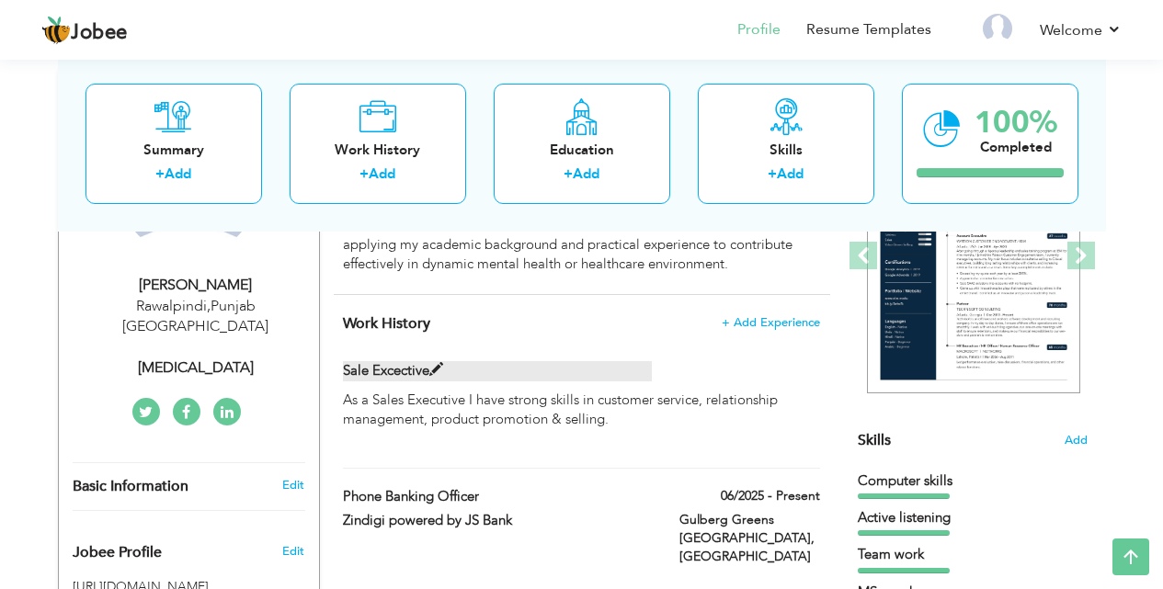
click at [386, 366] on label "Sale Excective" at bounding box center [497, 370] width 309 height 19
type input "Sale Excective"
checkbox input "false"
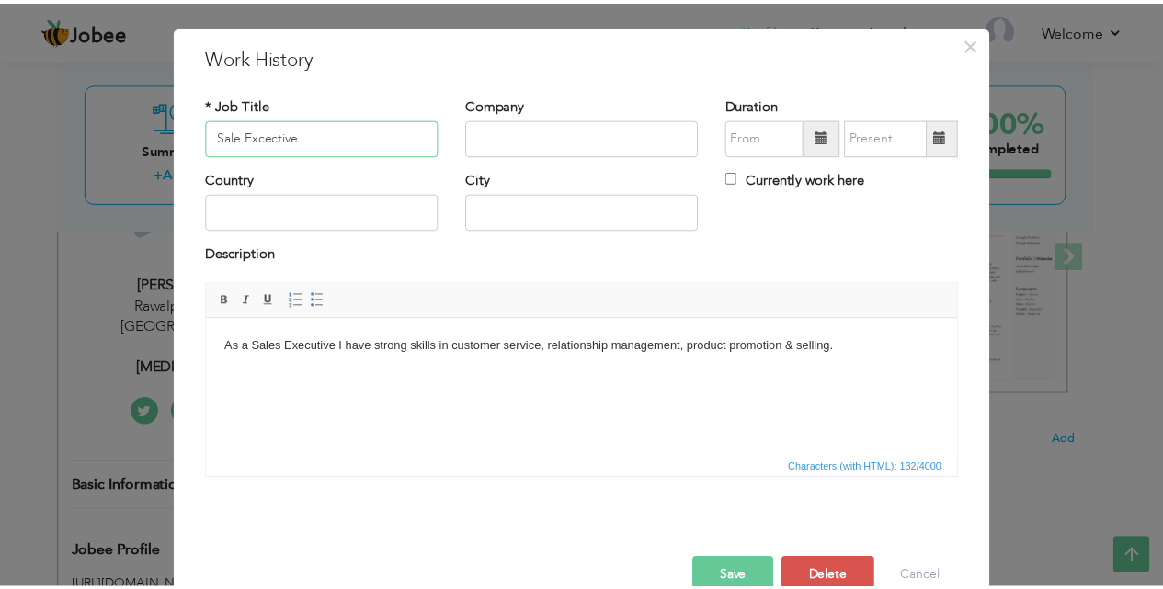
scroll to position [73, 0]
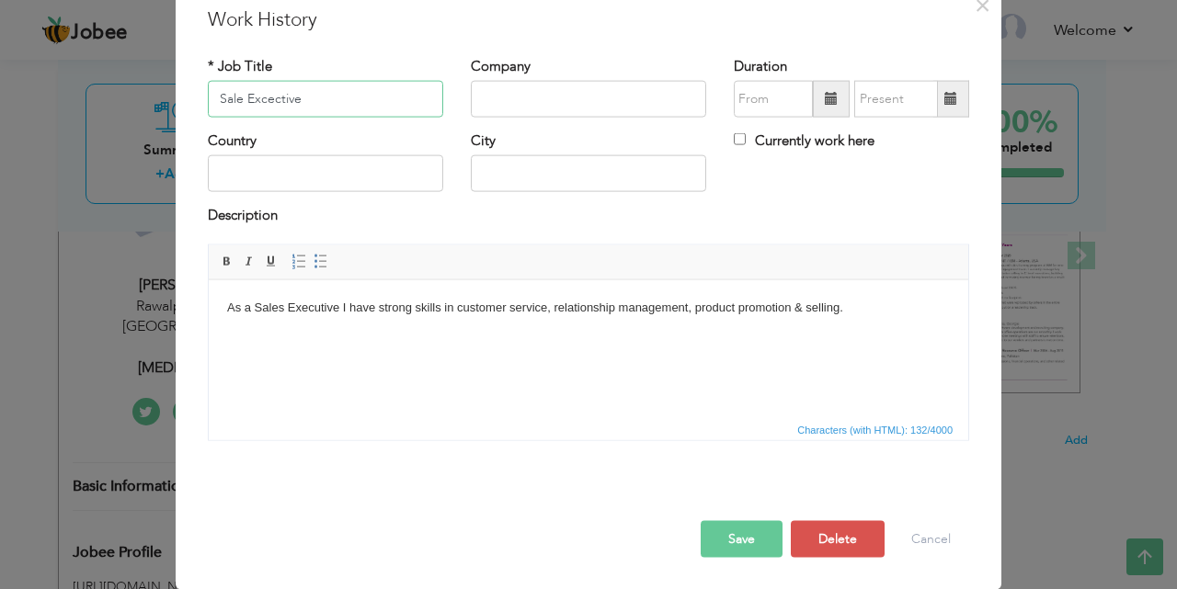
drag, startPoint x: 239, startPoint y: 103, endPoint x: 210, endPoint y: 100, distance: 29.6
click at [210, 100] on input "Sale Excective" at bounding box center [325, 99] width 235 height 37
drag, startPoint x: 325, startPoint y: 100, endPoint x: 266, endPoint y: 97, distance: 58.9
click at [266, 97] on input "Business Excective" at bounding box center [325, 99] width 235 height 37
type input "Business Excective"
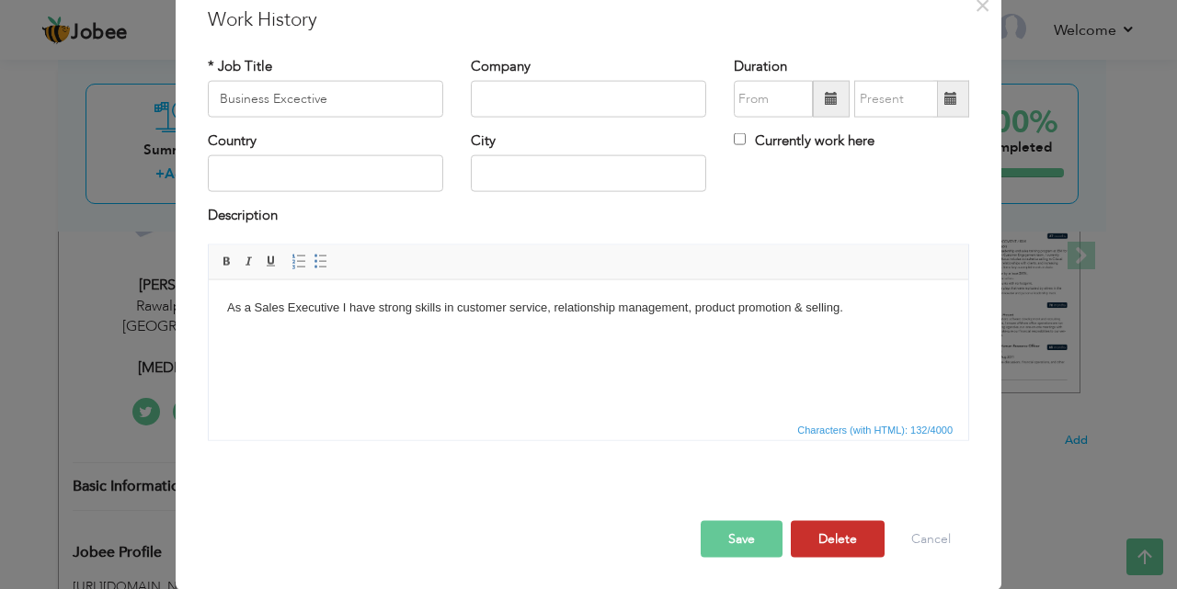
click at [839, 537] on button "Delete" at bounding box center [838, 538] width 94 height 37
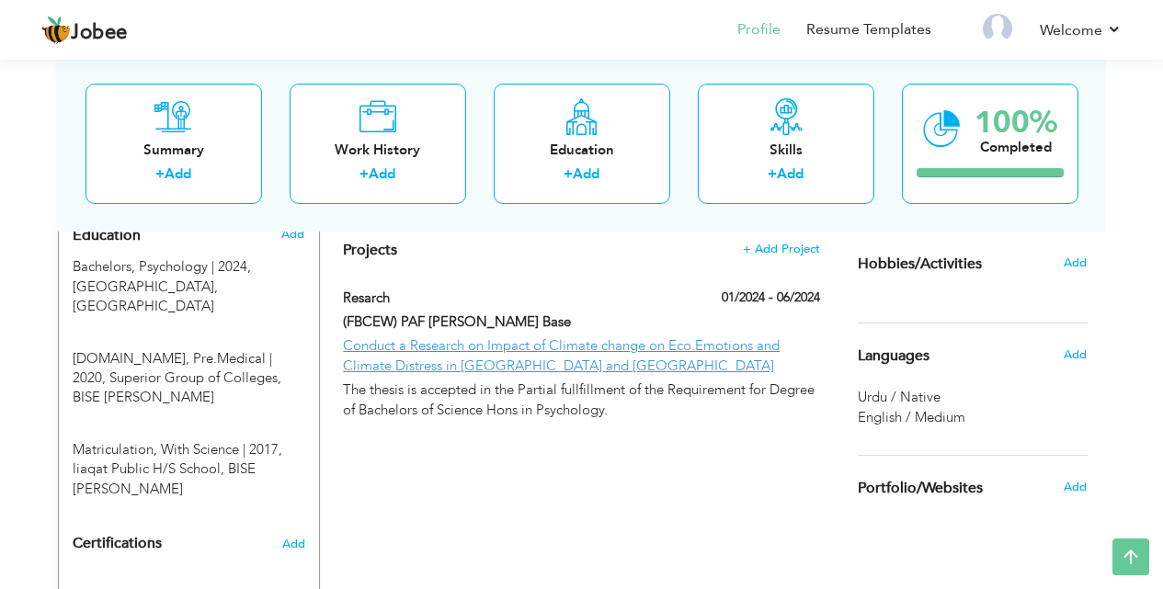
scroll to position [804, 0]
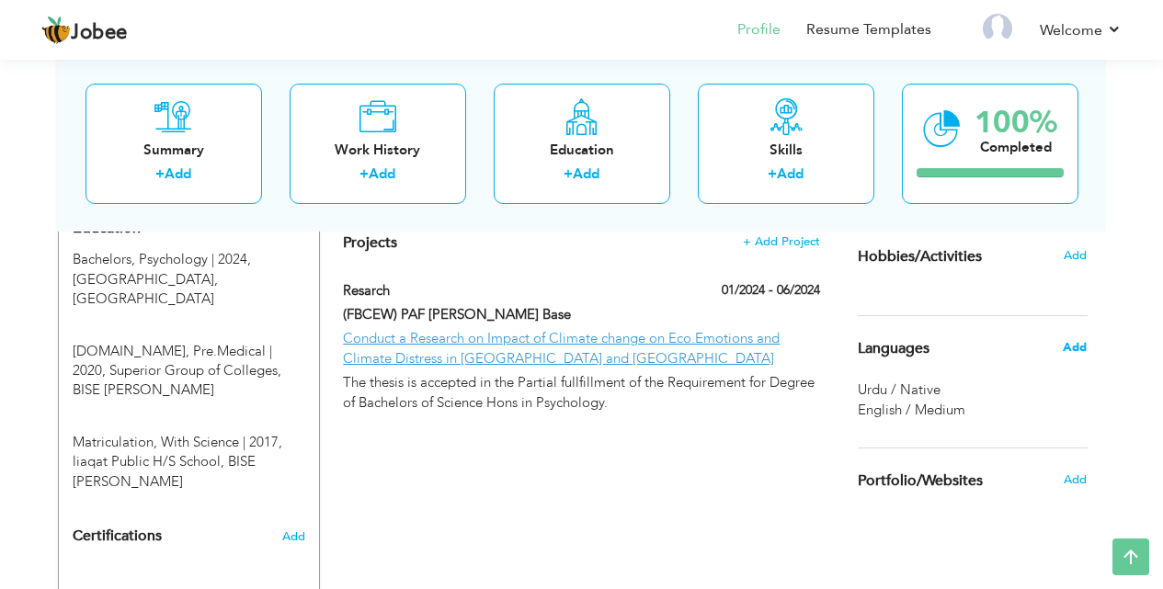
click at [1079, 348] on span "Add" at bounding box center [1075, 347] width 24 height 17
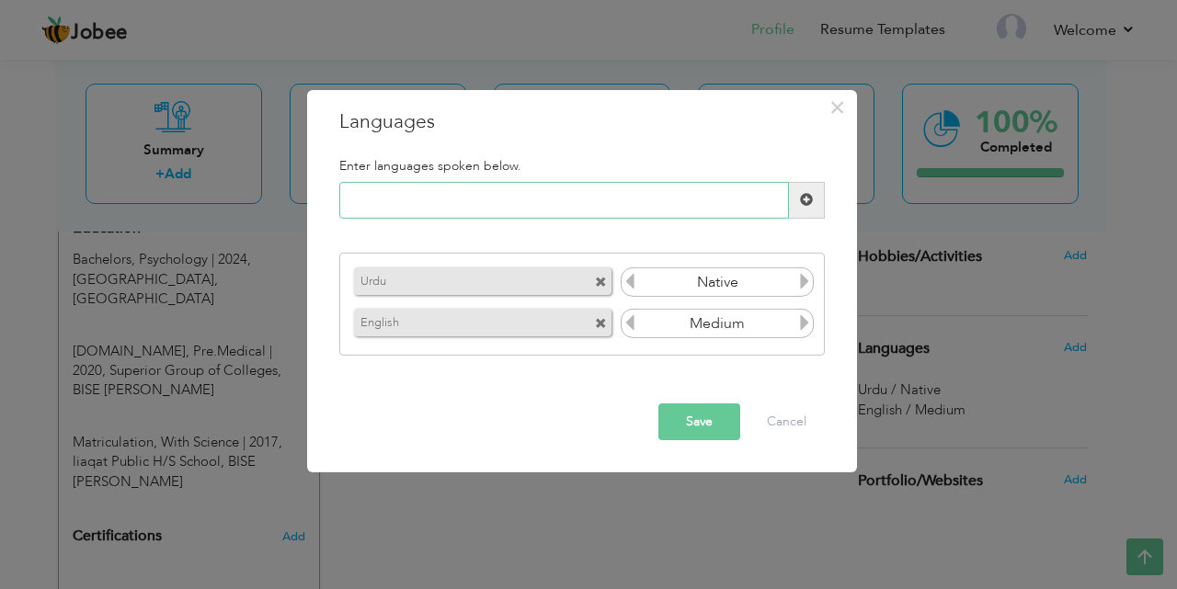
click at [372, 201] on input "text" at bounding box center [564, 200] width 450 height 37
type input "Saraiki"
click at [810, 203] on span at bounding box center [806, 199] width 13 height 13
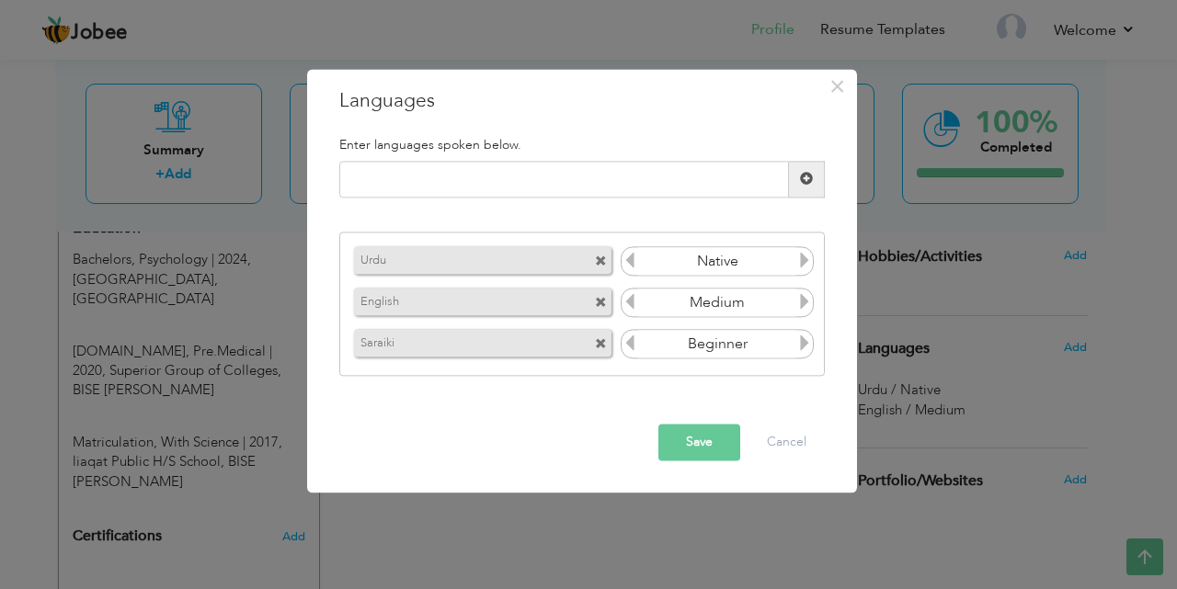
click at [799, 341] on icon at bounding box center [804, 344] width 17 height 17
click at [809, 301] on icon at bounding box center [804, 302] width 17 height 17
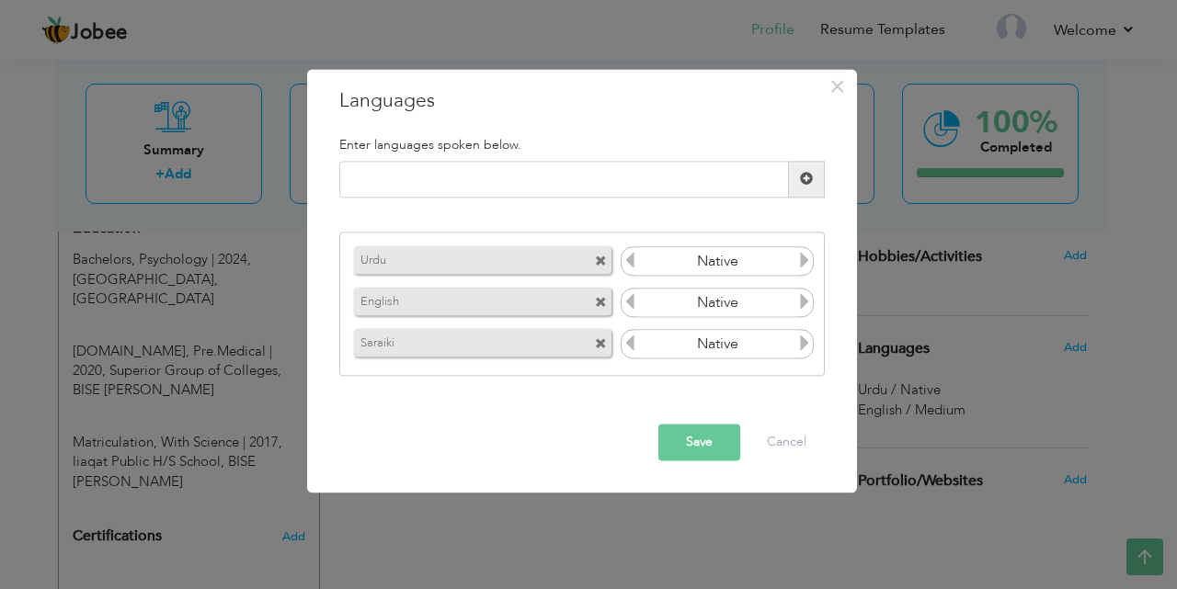
click at [629, 302] on icon at bounding box center [630, 302] width 17 height 17
click at [702, 436] on button "Save" at bounding box center [699, 442] width 82 height 37
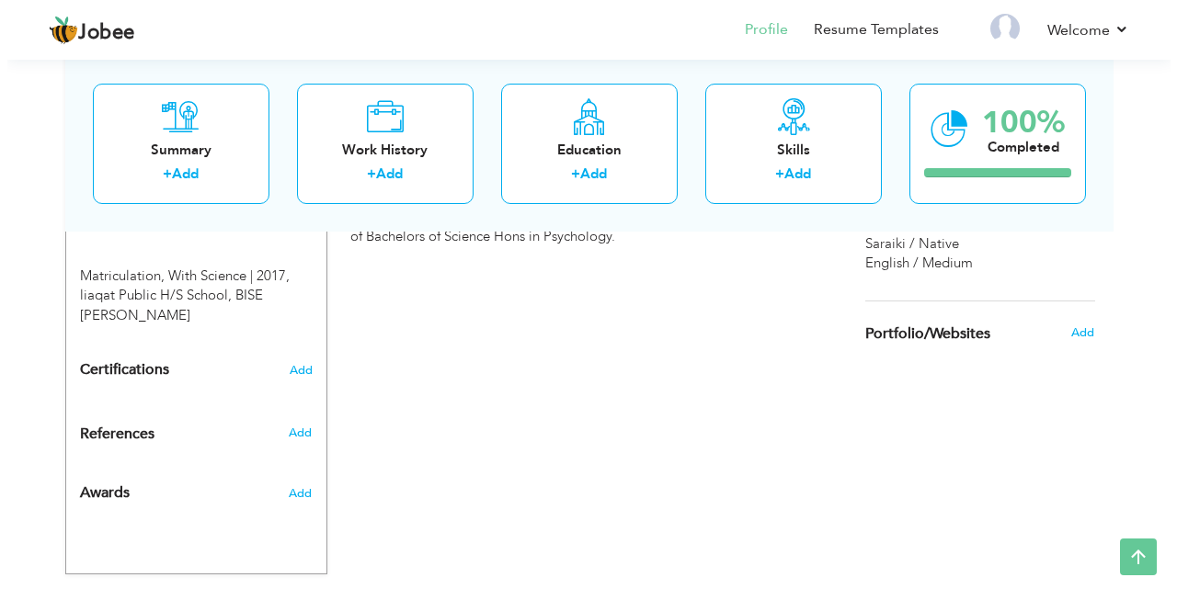
scroll to position [974, 0]
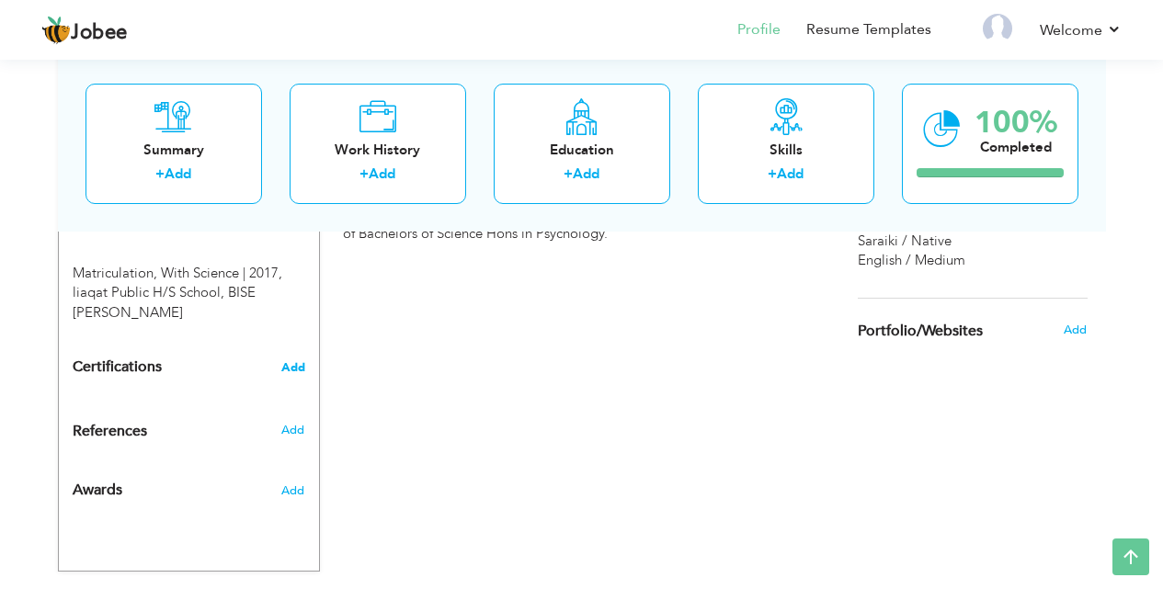
click at [286, 361] on span "Add" at bounding box center [293, 367] width 24 height 13
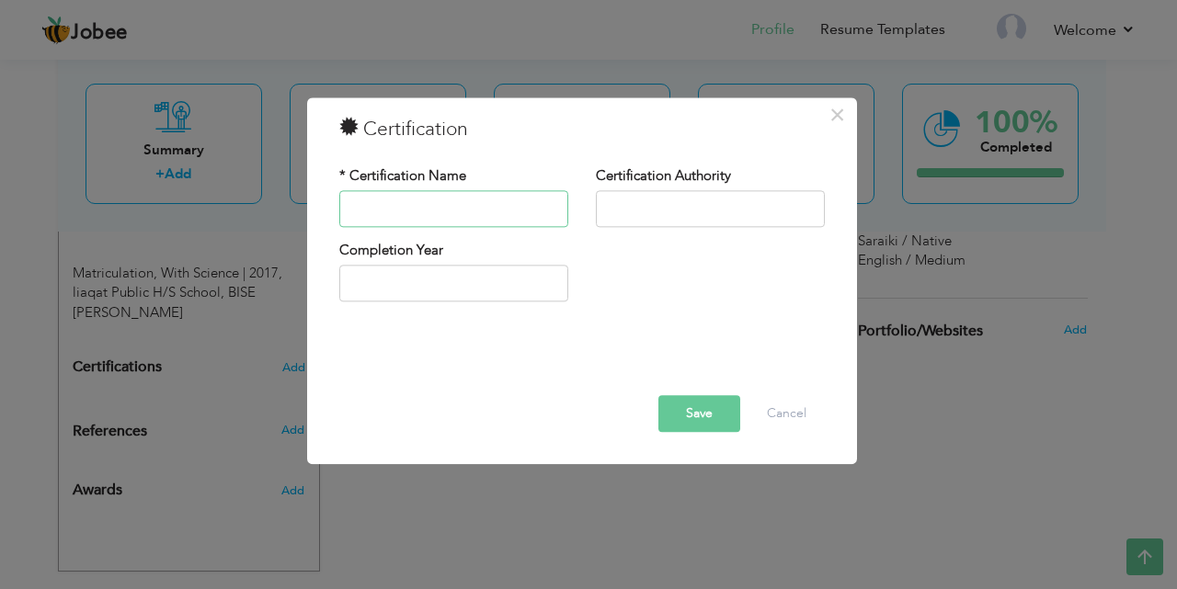
click at [360, 206] on input "text" at bounding box center [453, 208] width 229 height 37
click at [658, 191] on input "text" at bounding box center [710, 208] width 229 height 37
click at [683, 402] on button "Save" at bounding box center [699, 413] width 82 height 37
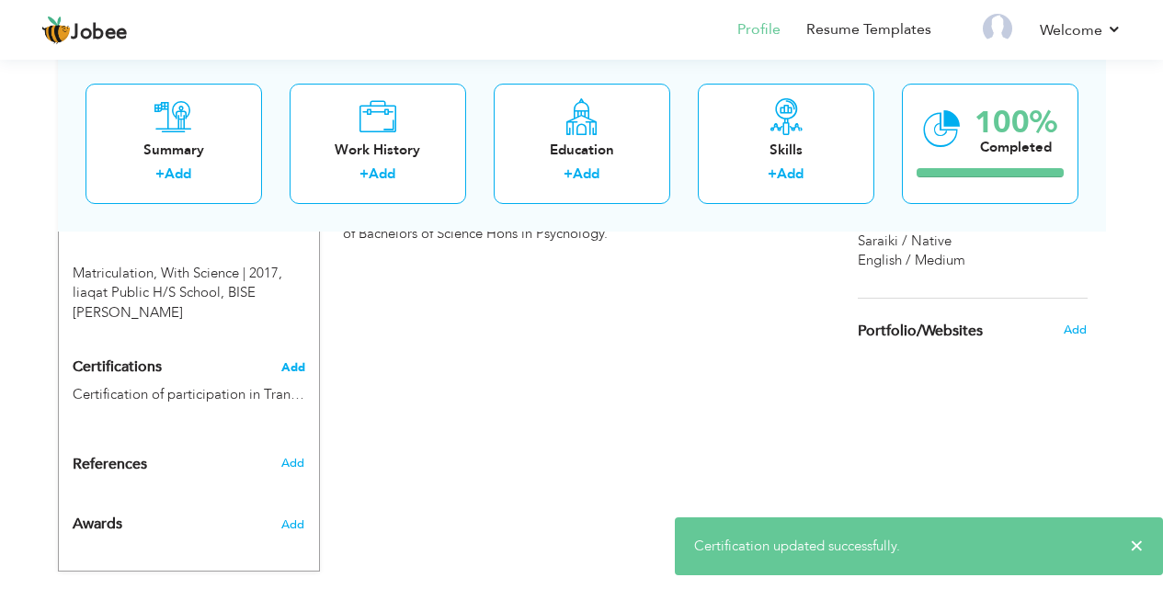
click at [298, 361] on span "Add" at bounding box center [293, 367] width 24 height 13
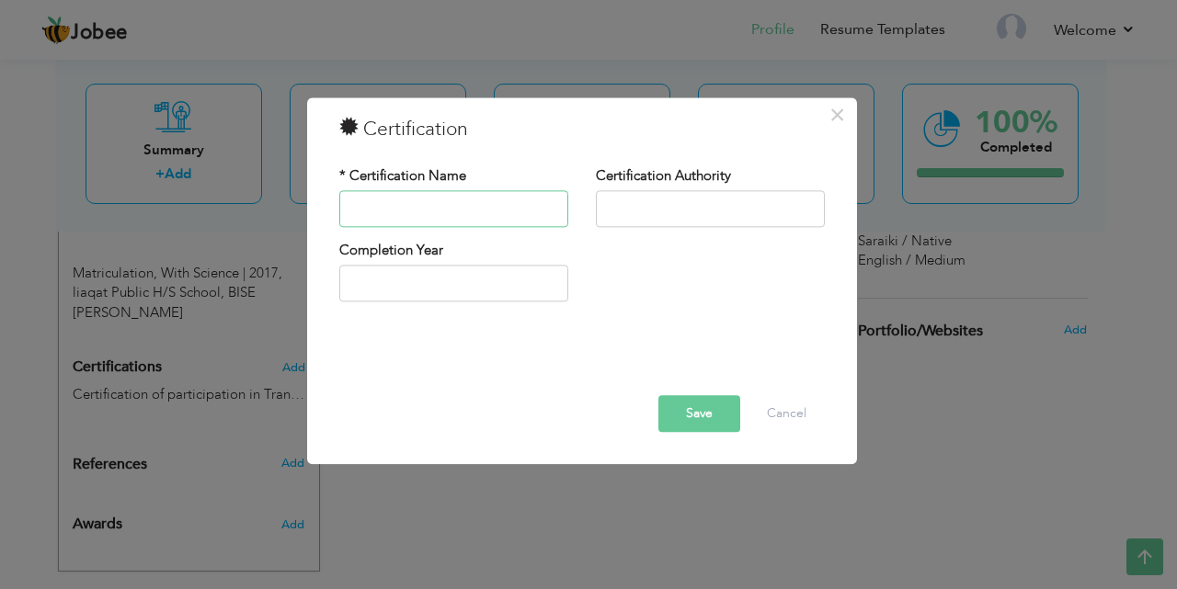
click at [398, 201] on input "text" at bounding box center [453, 208] width 229 height 37
click at [158, 355] on div "× Certification * Certification Name Certification Authority Save" at bounding box center [588, 294] width 1177 height 589
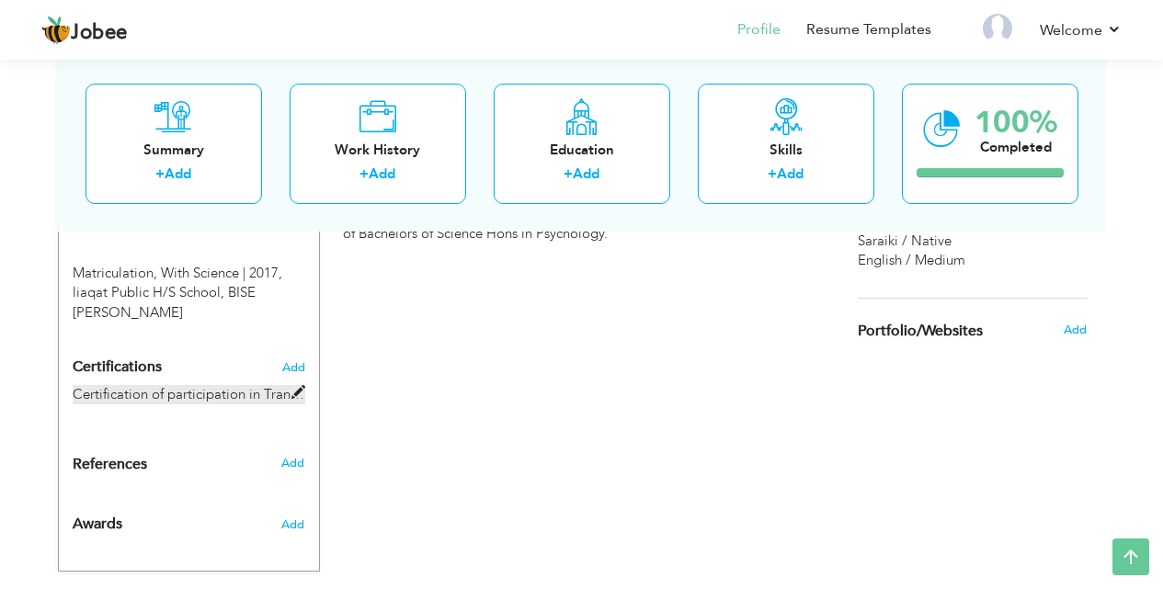
drag, startPoint x: 77, startPoint y: 349, endPoint x: 149, endPoint y: 349, distance: 71.7
click at [149, 385] on label "Certification of participation in Traning workshop on CBT" at bounding box center [189, 394] width 233 height 19
type input "Certification of participation in Traning workshop on CBT"
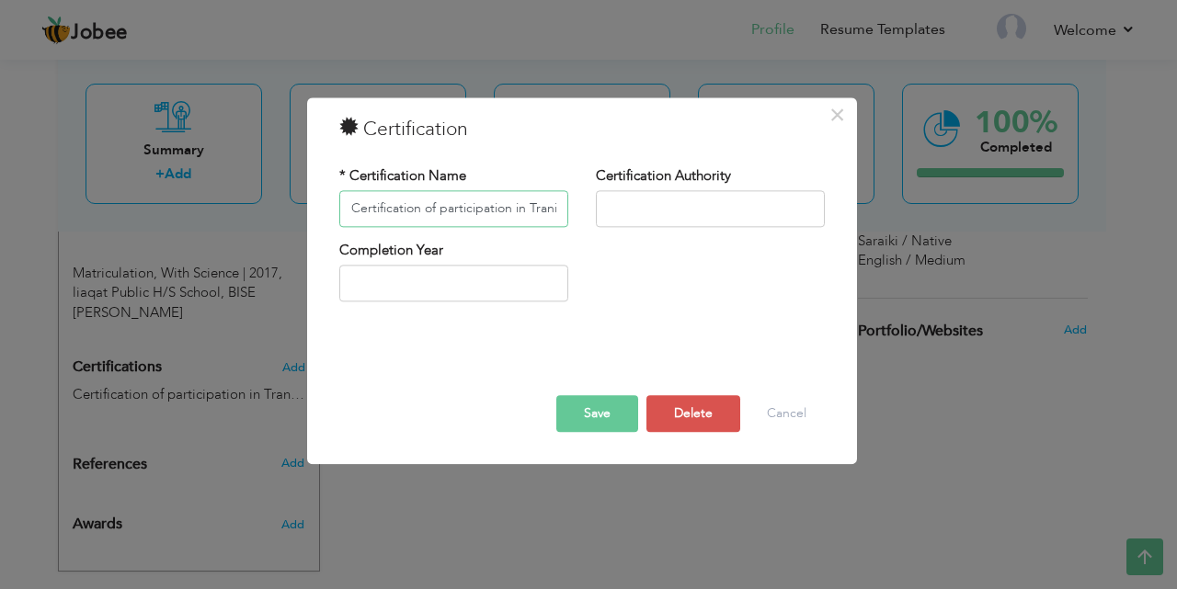
drag, startPoint x: 554, startPoint y: 211, endPoint x: 324, endPoint y: 217, distance: 230.9
click at [324, 217] on div "× Certification * Certification Name Certification of participation in Traning …" at bounding box center [582, 280] width 550 height 367
click at [573, 416] on button "Save" at bounding box center [597, 413] width 82 height 37
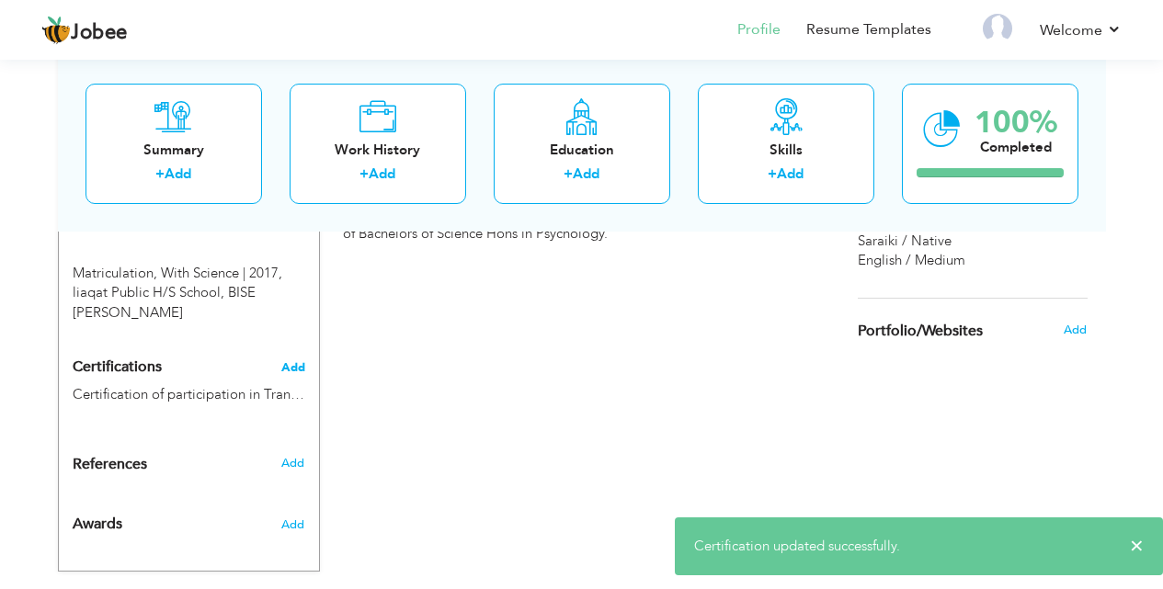
click at [286, 361] on span "Add" at bounding box center [293, 367] width 24 height 13
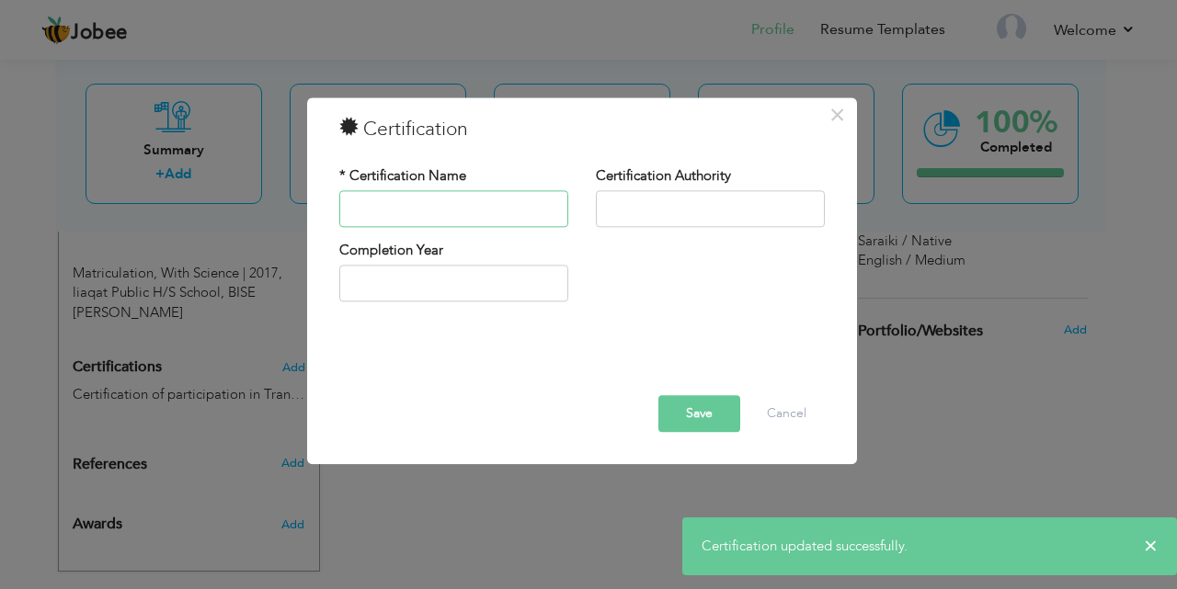
click at [446, 204] on input "text" at bounding box center [453, 208] width 229 height 37
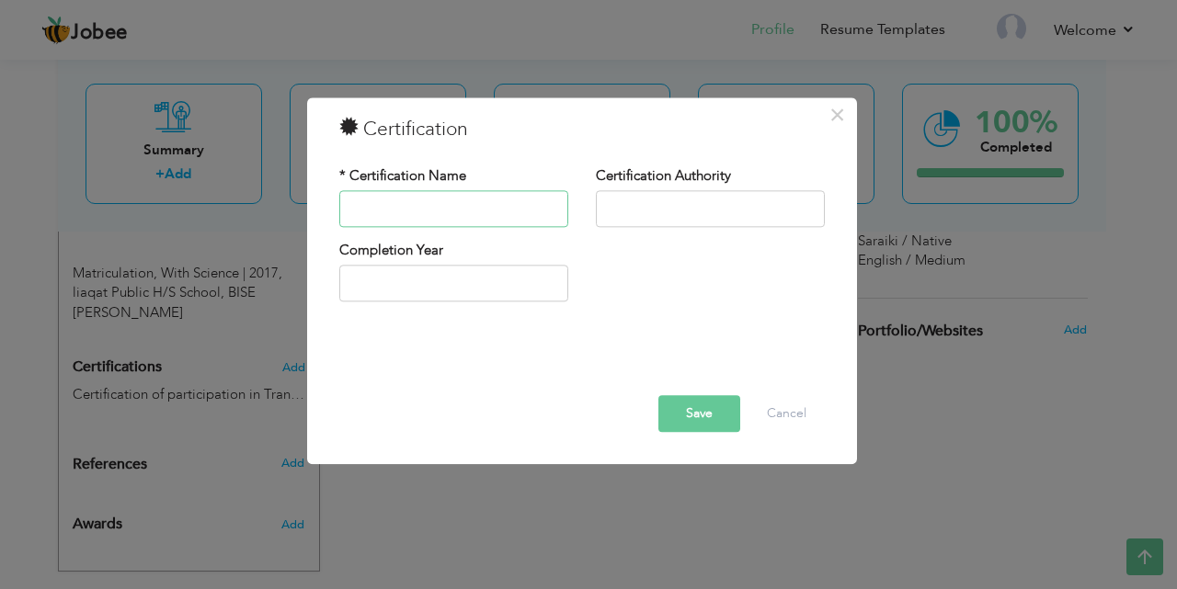
paste input "Certification of participation in Traning workshop on CBT"
click at [559, 207] on input "Certification of participation in Traning workshop on ABA" at bounding box center [453, 208] width 229 height 37
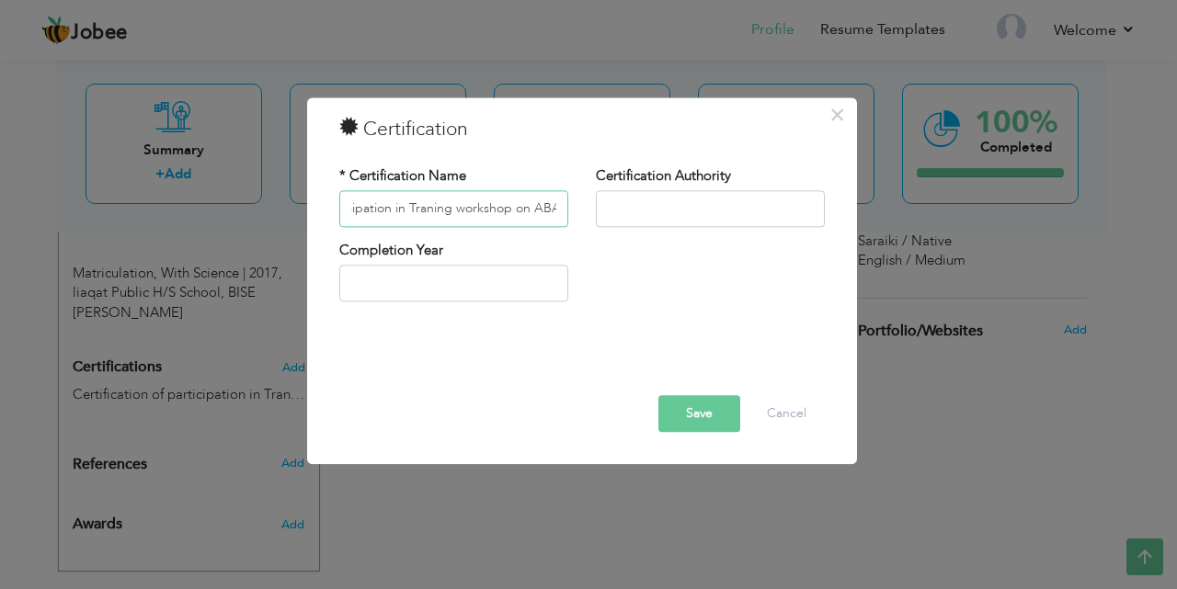
click at [559, 207] on input "Certification of participation in Traning workshop on ABA" at bounding box center [453, 208] width 229 height 37
type input "Certification of participation in Traning workshop on ABA"
click at [701, 414] on button "Save" at bounding box center [699, 413] width 82 height 37
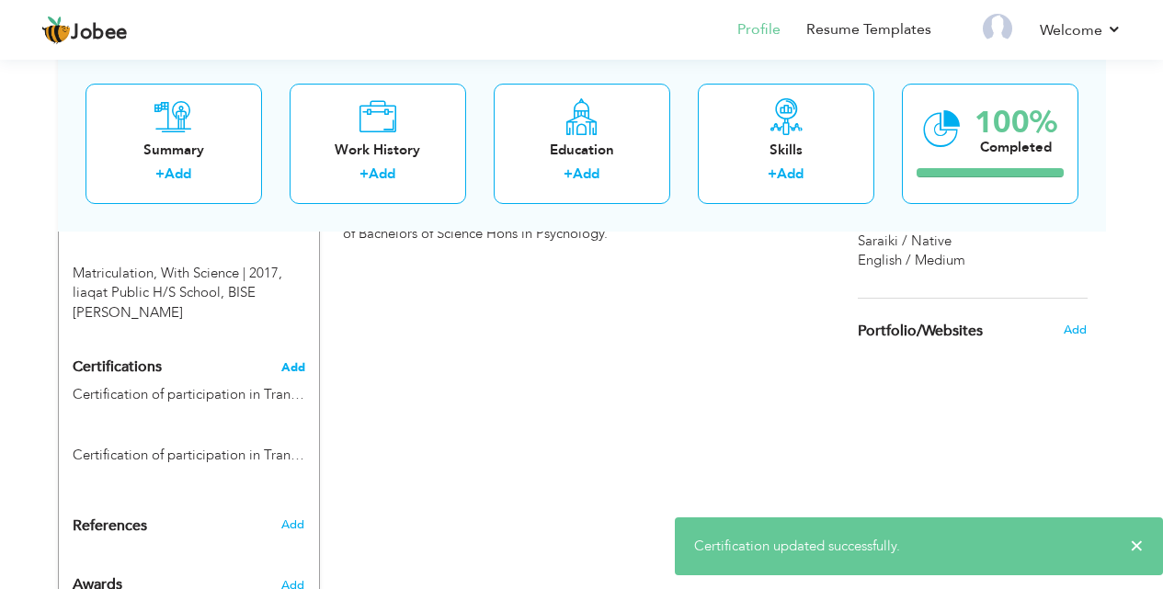
click at [285, 361] on span "Add" at bounding box center [293, 367] width 24 height 13
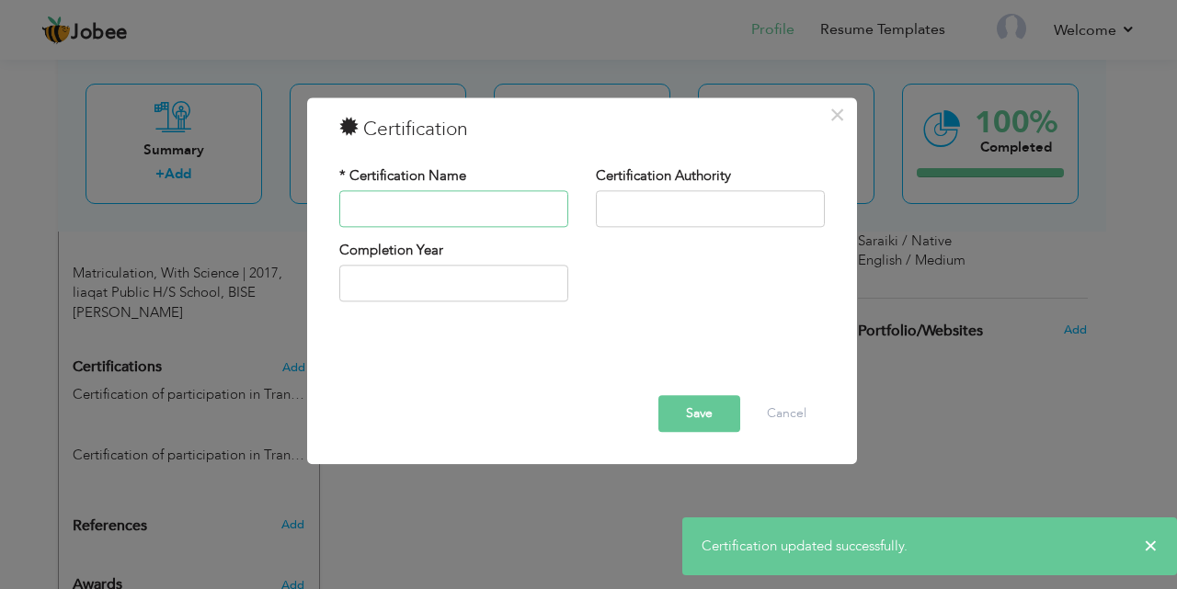
click at [429, 216] on input "text" at bounding box center [453, 208] width 229 height 37
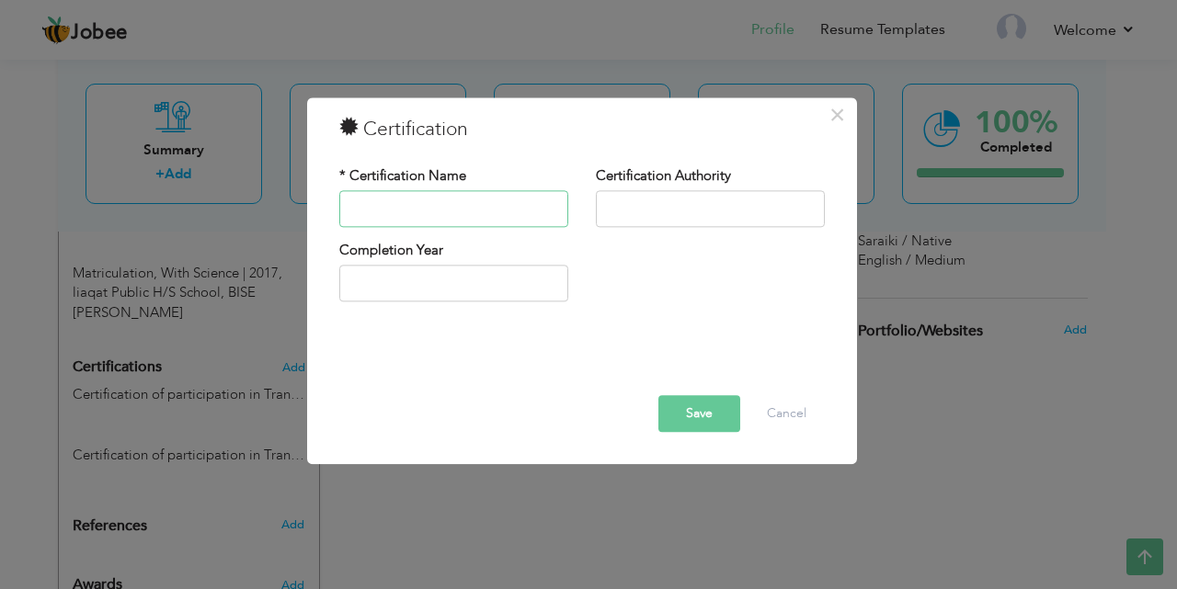
paste input "Certification of participation in Traning workshop on ABA"
drag, startPoint x: 559, startPoint y: 211, endPoint x: 533, endPoint y: 211, distance: 25.7
click at [533, 211] on input "Certification of participation in Traning workshop on ABA" at bounding box center [453, 208] width 229 height 37
click at [555, 210] on input "Certification of participation in Traning workshop on ABA" at bounding box center [453, 208] width 229 height 37
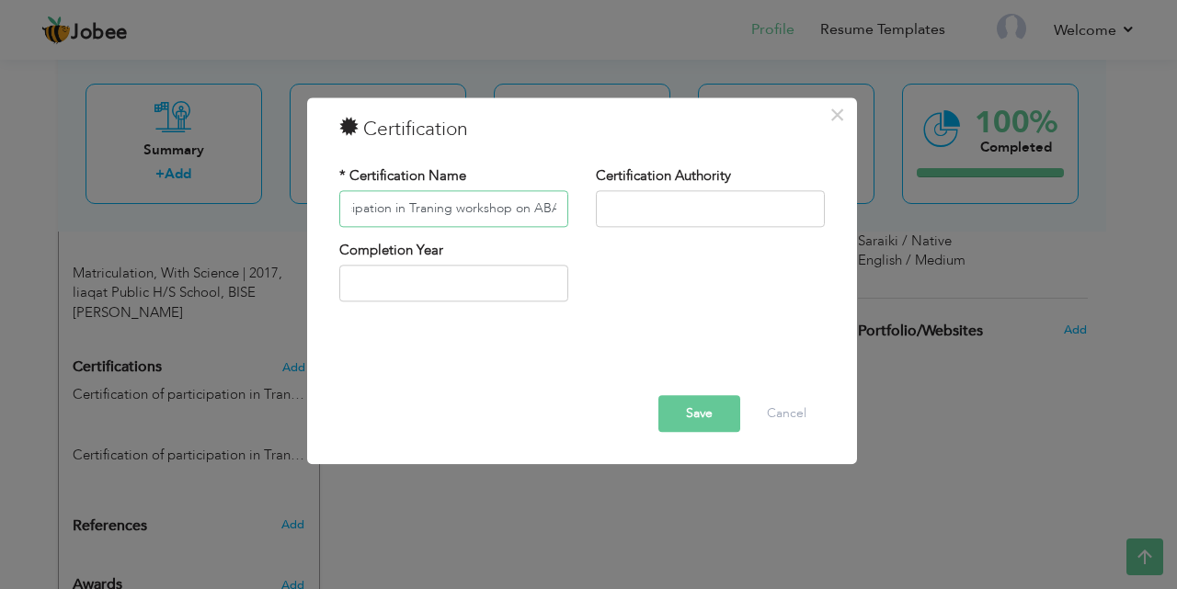
drag, startPoint x: 555, startPoint y: 210, endPoint x: 408, endPoint y: 218, distance: 147.3
click at [408, 218] on input "Certification of participation in Traning workshop on ABA" at bounding box center [453, 208] width 229 height 37
type input "Certification of participation [DATE] International conference in [GEOGRAPHIC_D…"
click at [690, 420] on button "Save" at bounding box center [699, 413] width 82 height 37
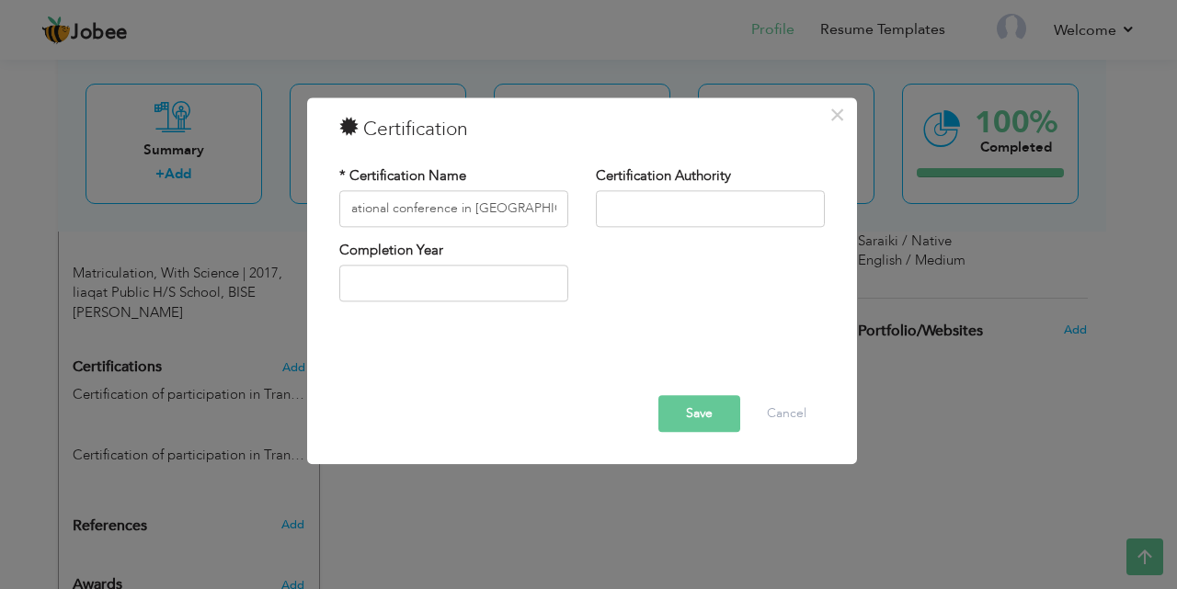
scroll to position [0, 0]
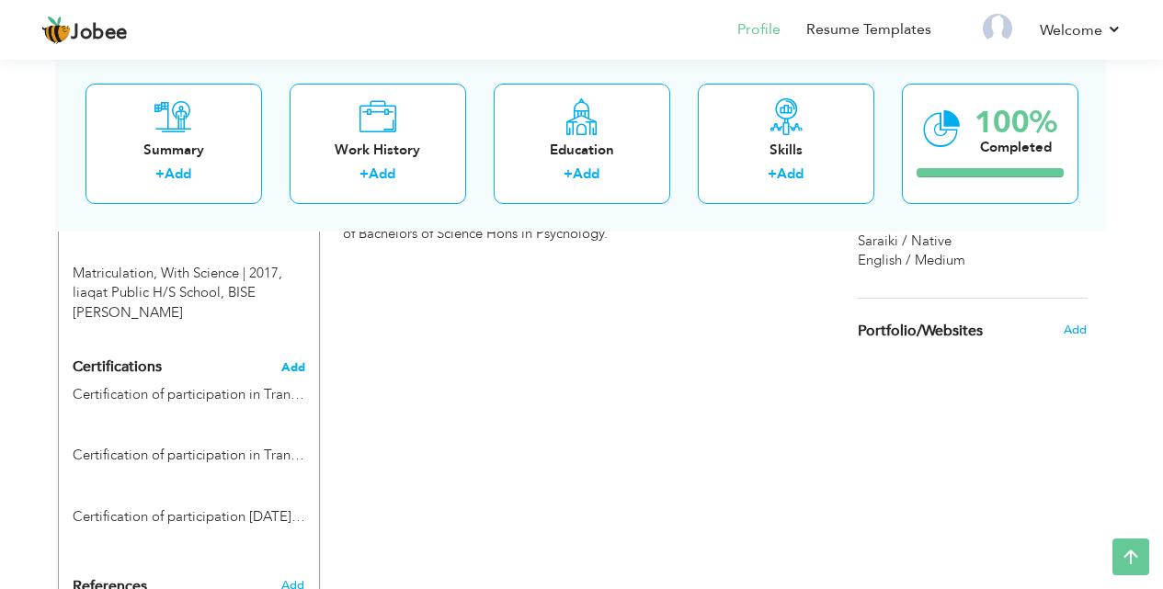
click at [297, 361] on span "Add" at bounding box center [293, 367] width 24 height 13
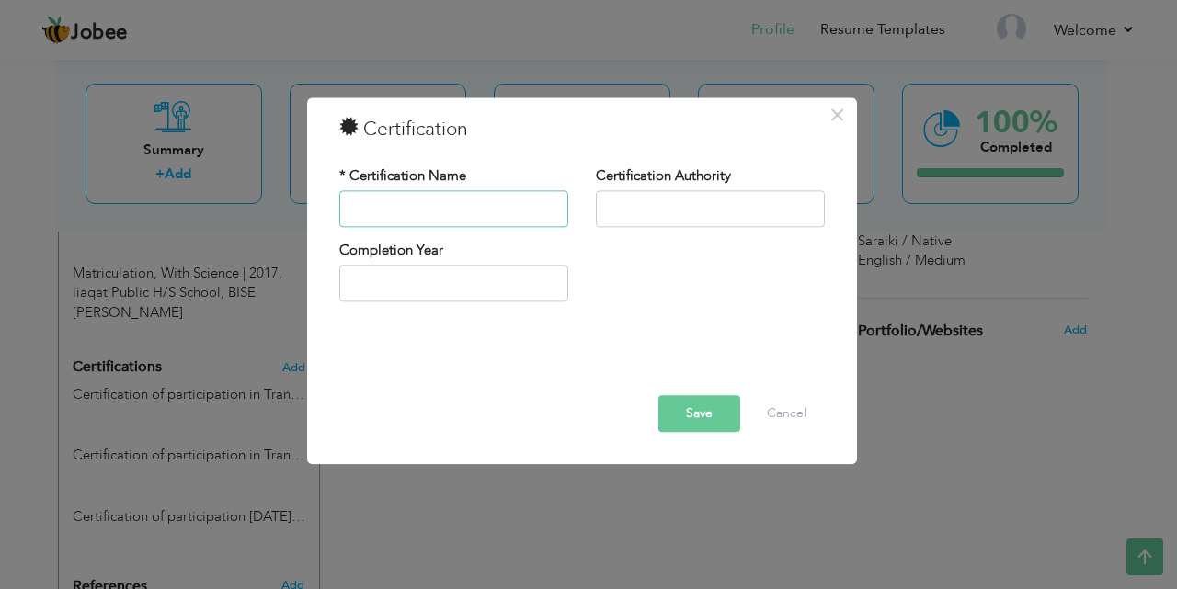
click at [379, 217] on input "text" at bounding box center [453, 208] width 229 height 37
type input "c"
click at [545, 210] on input "Certification of participation in Traning workshop on ABA" at bounding box center [453, 208] width 229 height 37
drag, startPoint x: 555, startPoint y: 207, endPoint x: 565, endPoint y: 207, distance: 10.1
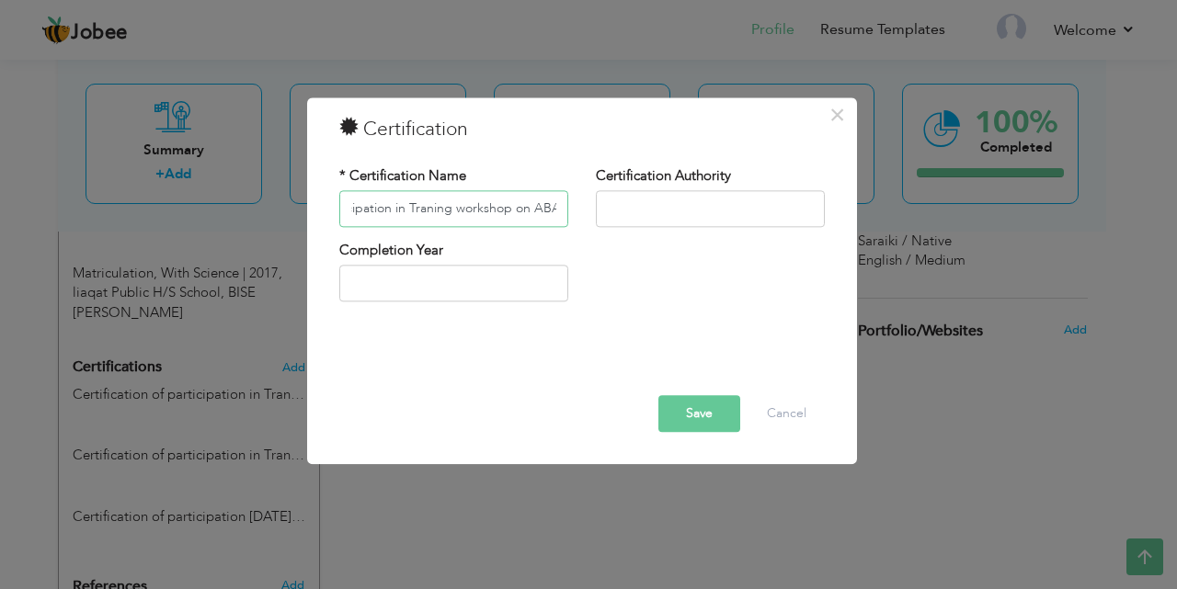
click at [565, 207] on input "Certification of participation in Traning workshop on ABA" at bounding box center [453, 208] width 229 height 37
click at [537, 211] on input "Certification of participation in Traning workshop on ABA" at bounding box center [453, 208] width 229 height 37
click at [526, 207] on input "Certification of participation in Traning workshop on ABA" at bounding box center [453, 208] width 229 height 37
click at [535, 210] on input "Certification of participation in Traning workshop on ABA" at bounding box center [453, 208] width 229 height 37
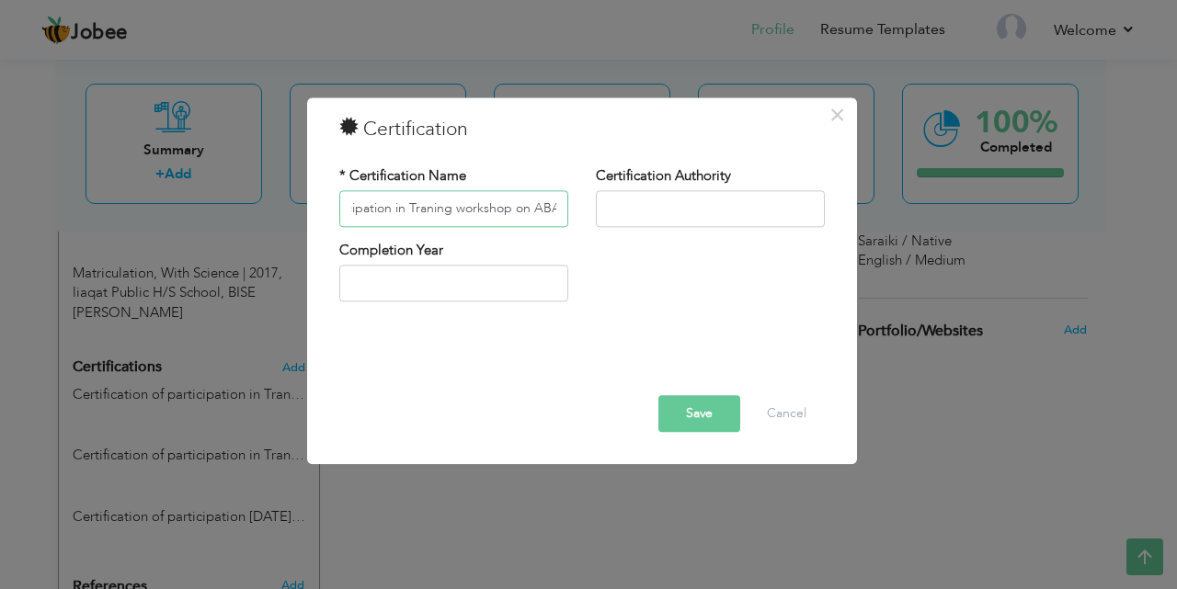
drag, startPoint x: 531, startPoint y: 210, endPoint x: 558, endPoint y: 208, distance: 27.6
click at [558, 208] on input "Certification of participation in Traning workshop on ABA" at bounding box center [453, 208] width 229 height 37
click at [524, 214] on input "Certification of participation in Traning workshop on Wellness Guide about Ment…" at bounding box center [453, 208] width 229 height 37
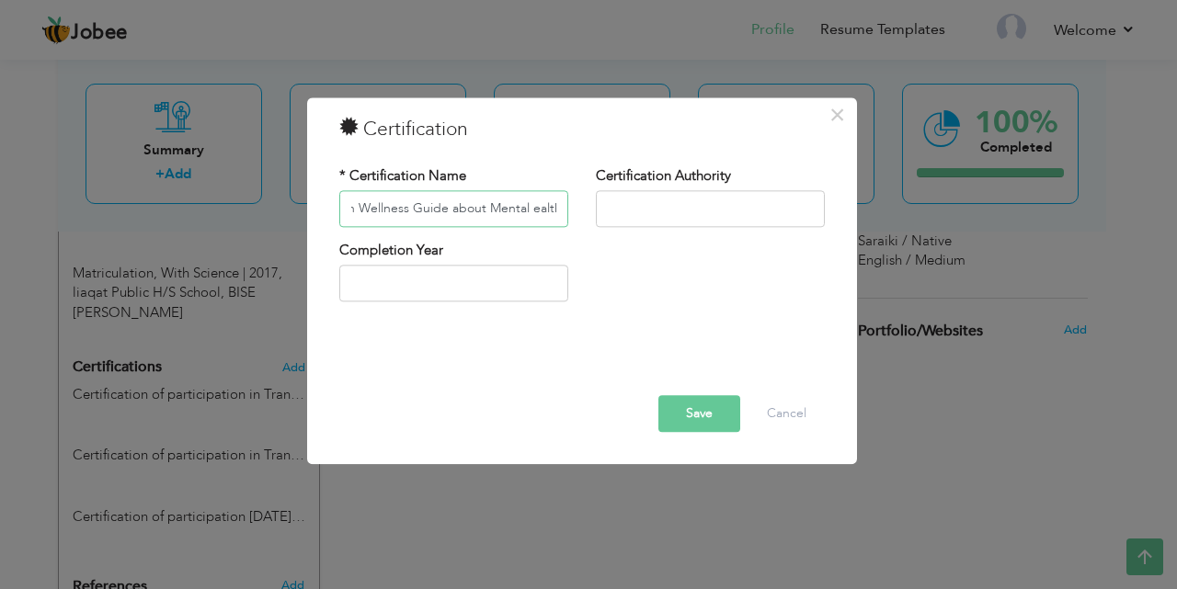
click at [531, 212] on input "Certification of participation in Traning workshop on Wellness Guide about Ment…" at bounding box center [453, 208] width 229 height 37
click at [560, 208] on input "Certification of participation in Traning workshop on Wellness Guide about Ment…" at bounding box center [453, 208] width 229 height 37
drag, startPoint x: 546, startPoint y: 209, endPoint x: 564, endPoint y: 209, distance: 17.5
click at [564, 209] on input "Certification of participation in Traning workshop on Wellness Guide about Ment…" at bounding box center [453, 208] width 229 height 37
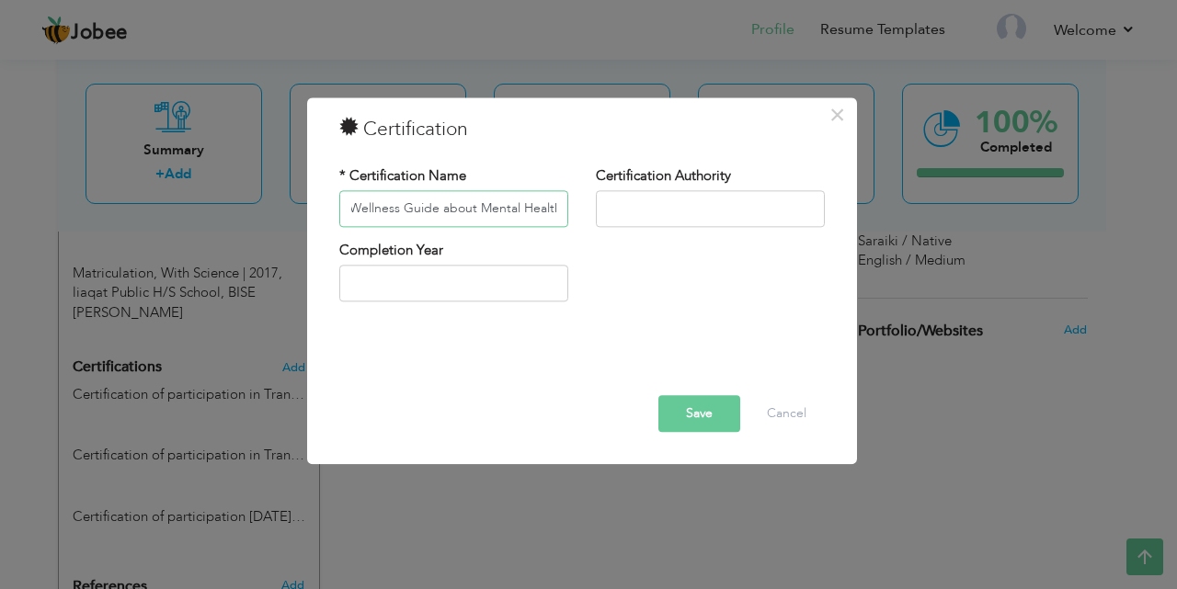
click at [556, 208] on input "Certification of participation in Traning workshop on Wellness Guide about Ment…" at bounding box center [453, 208] width 229 height 37
click at [551, 208] on input "Certification of participation in Traning workshop on Wellness Guide about Ment…" at bounding box center [453, 208] width 229 height 37
click at [558, 207] on input "Certification of participation in Traning workshop on Wellness Guide about Ment…" at bounding box center [453, 208] width 229 height 37
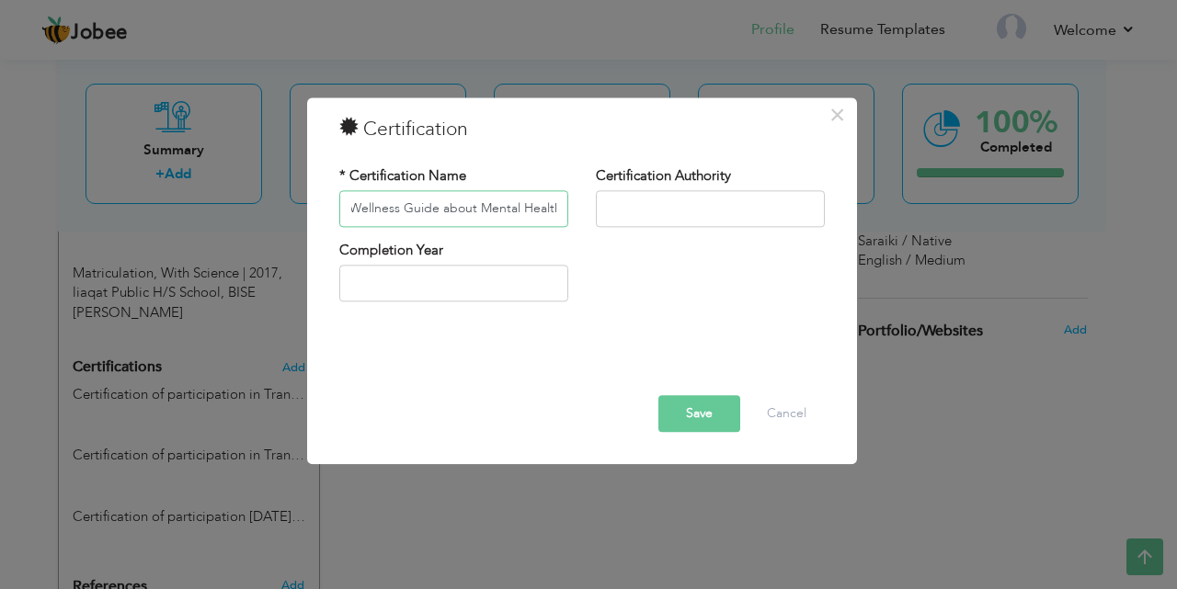
click at [558, 207] on input "Certification of participation in Traning workshop on Wellness Guide about Ment…" at bounding box center [453, 208] width 229 height 37
click at [553, 207] on input "Certification of participation in Traning workshop on Wellness Guide about Ment…" at bounding box center [453, 208] width 229 height 37
click at [555, 210] on input "Certification of participation in Traning workshop on Wellness Guide about Ment…" at bounding box center [453, 208] width 229 height 37
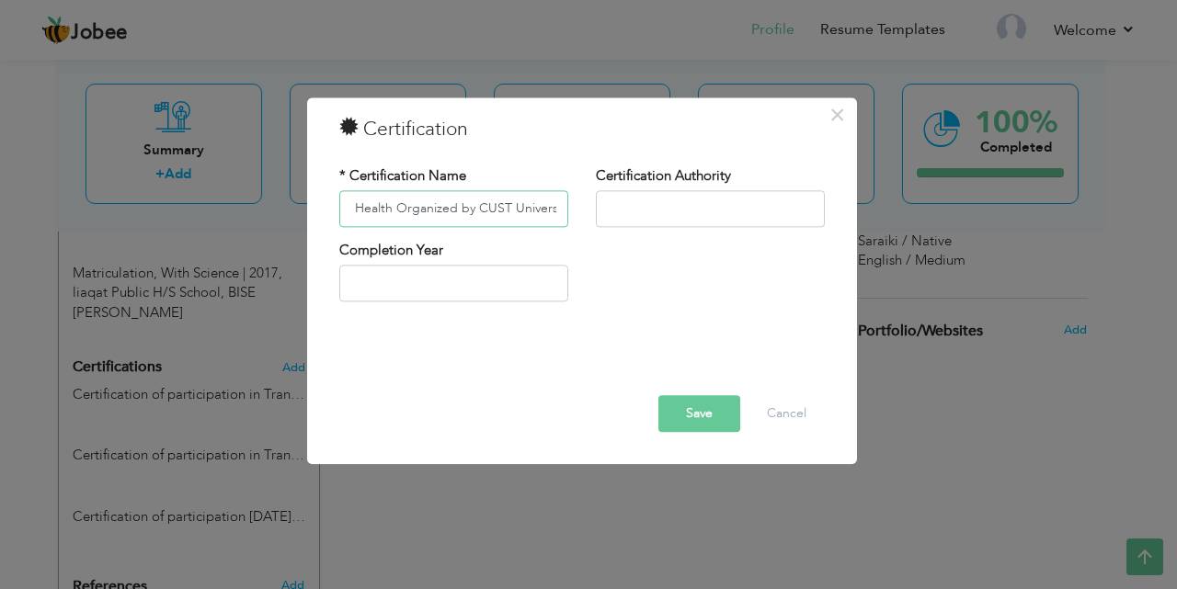
scroll to position [0, 480]
type input "Certification of participation in Traning workshop on Wellness Guide about Ment…"
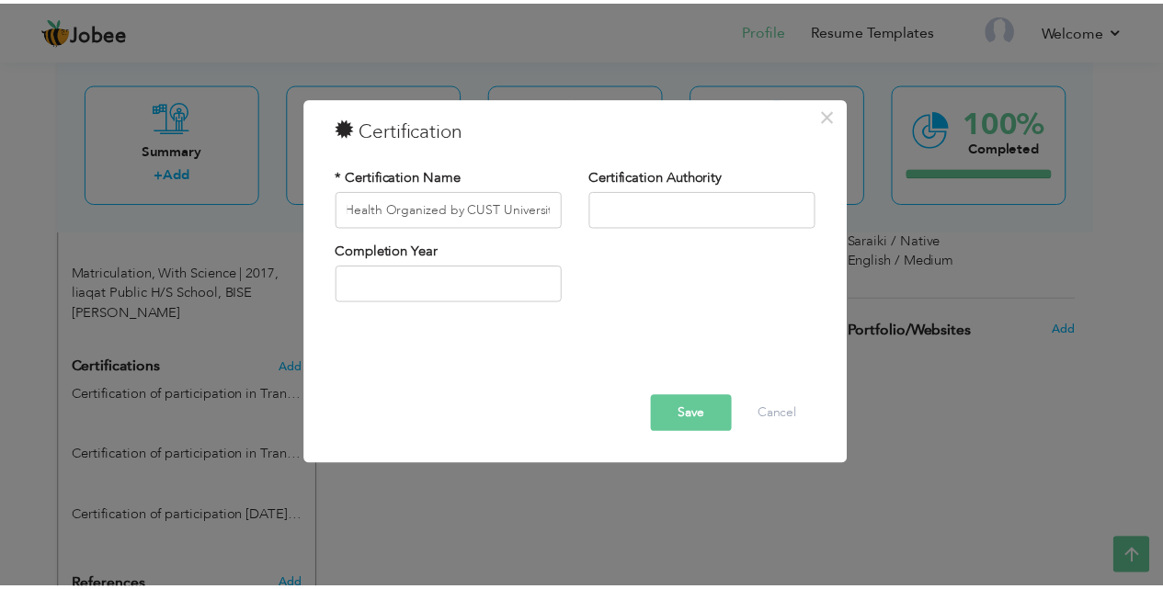
scroll to position [0, 0]
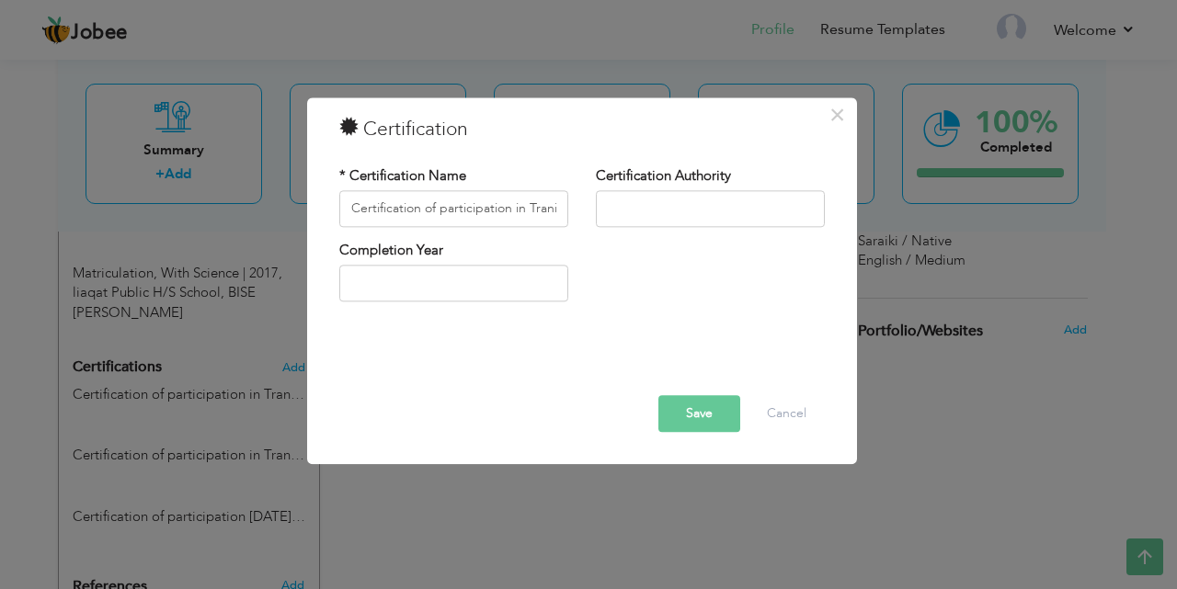
click at [690, 408] on button "Save" at bounding box center [699, 413] width 82 height 37
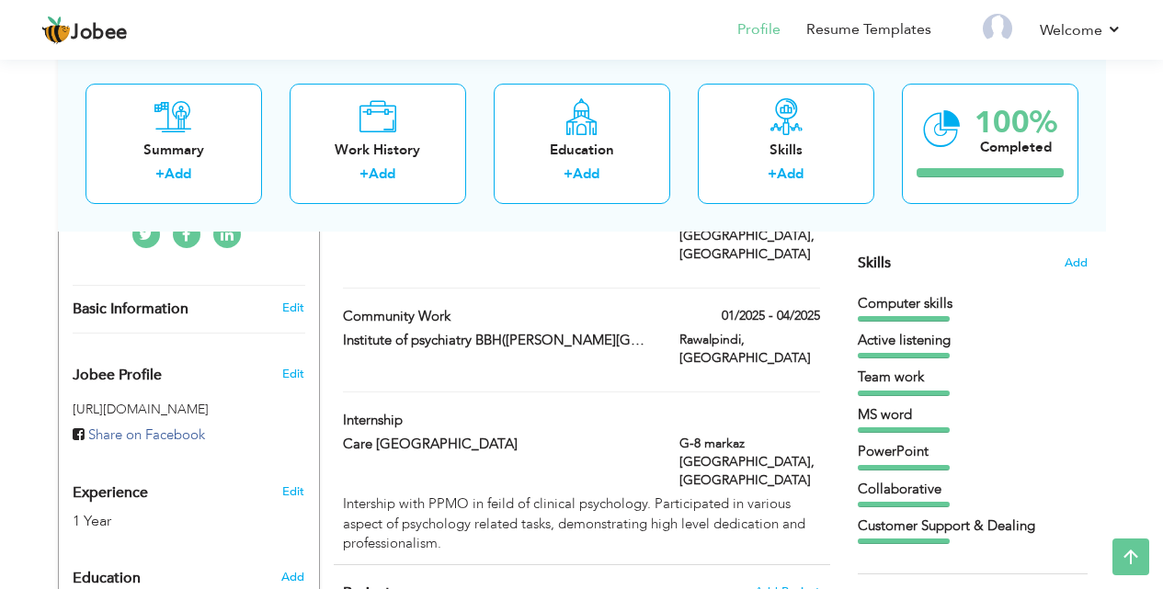
scroll to position [451, 0]
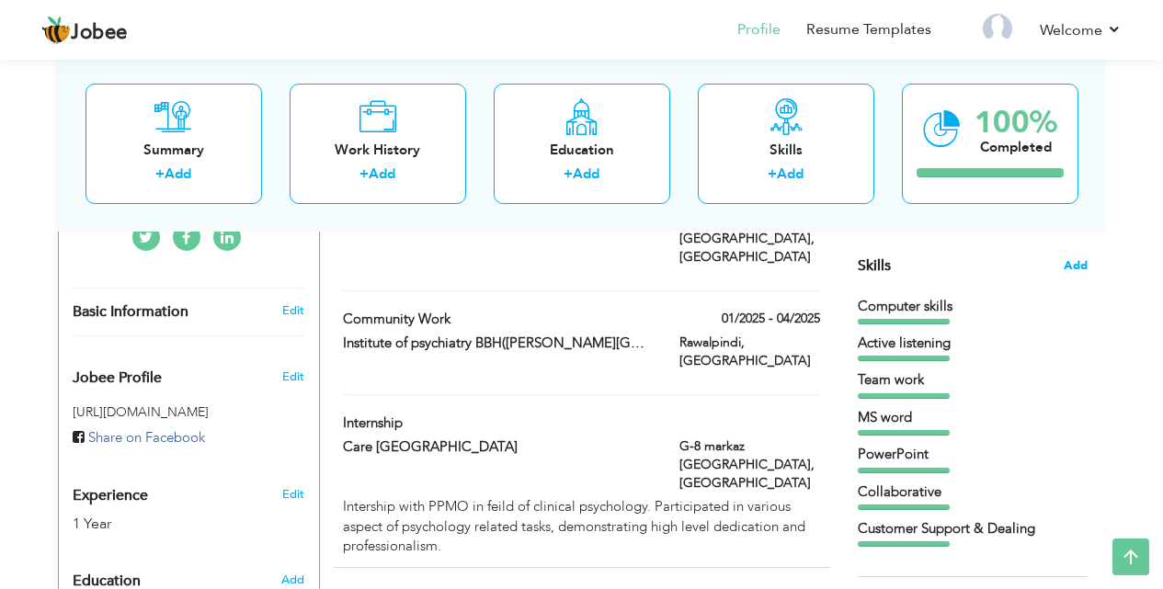
click at [1076, 264] on span "Add" at bounding box center [1076, 265] width 24 height 17
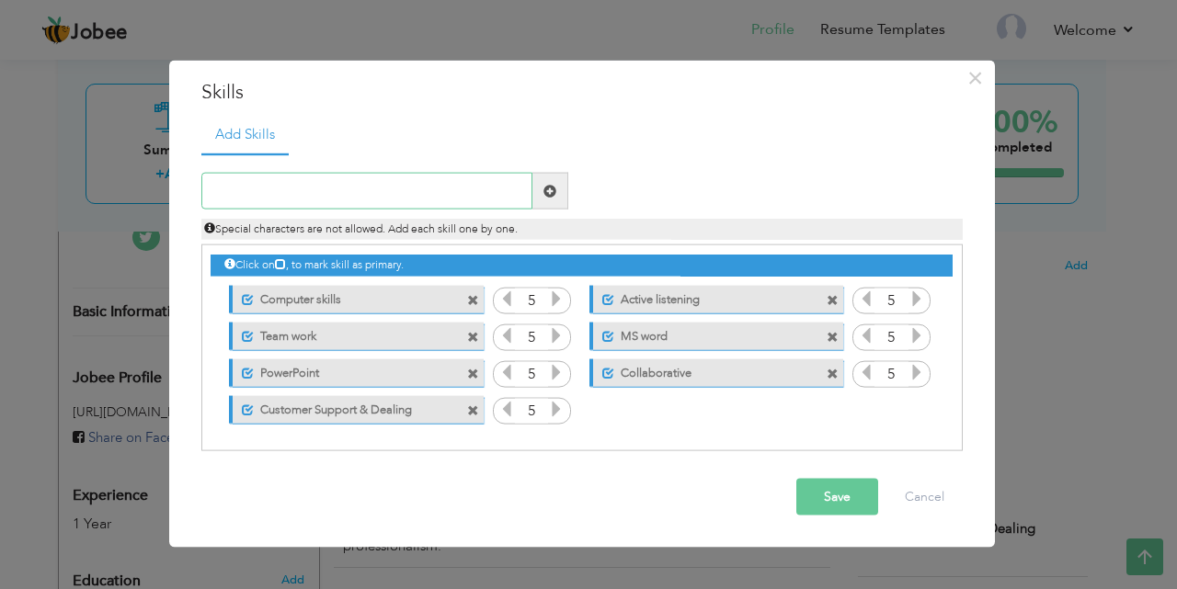
click at [244, 196] on input "text" at bounding box center [366, 191] width 331 height 37
type input "s"
type input "Sales and Marketing"
click at [554, 188] on span at bounding box center [549, 190] width 13 height 13
click at [914, 411] on icon at bounding box center [916, 409] width 17 height 17
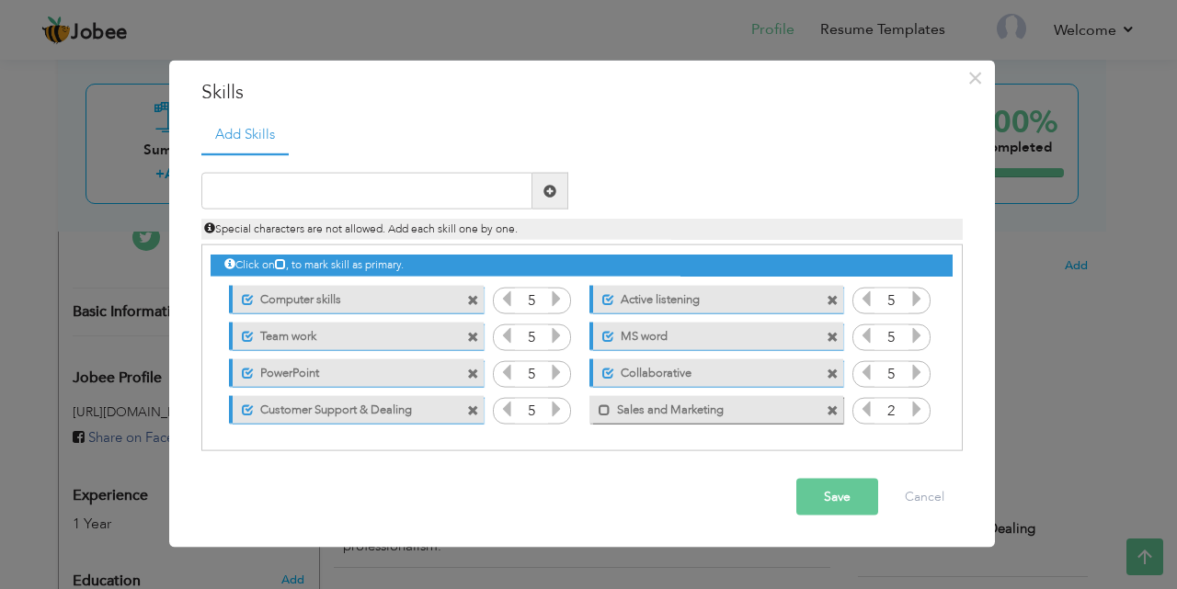
click at [914, 411] on icon at bounding box center [916, 409] width 17 height 17
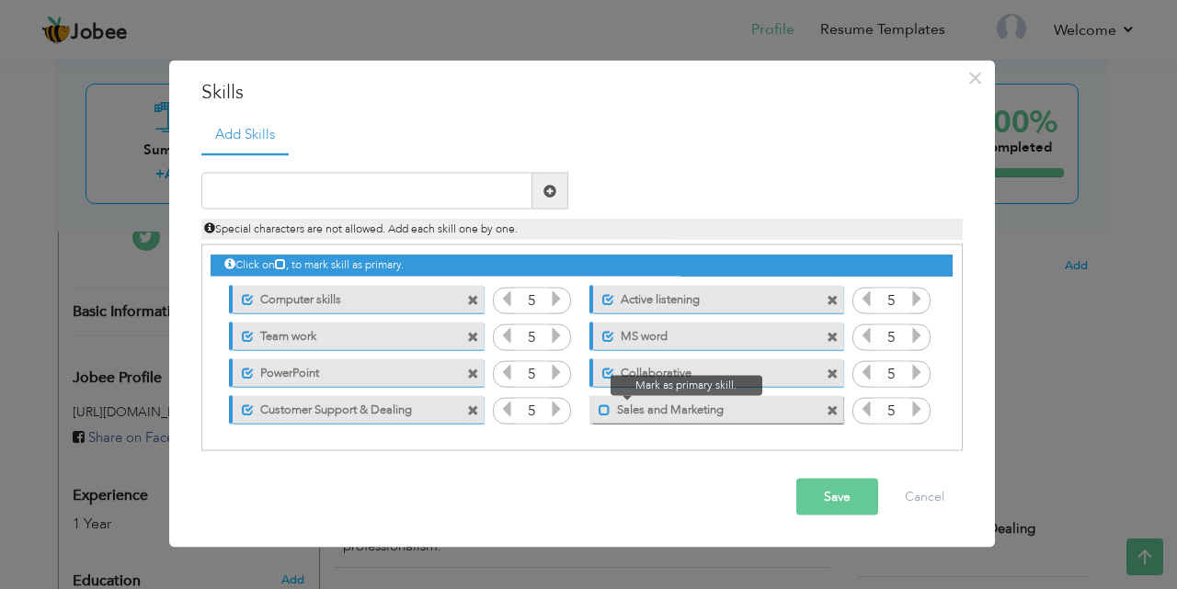
click at [599, 409] on span at bounding box center [605, 410] width 12 height 12
click at [834, 495] on button "Save" at bounding box center [837, 497] width 82 height 37
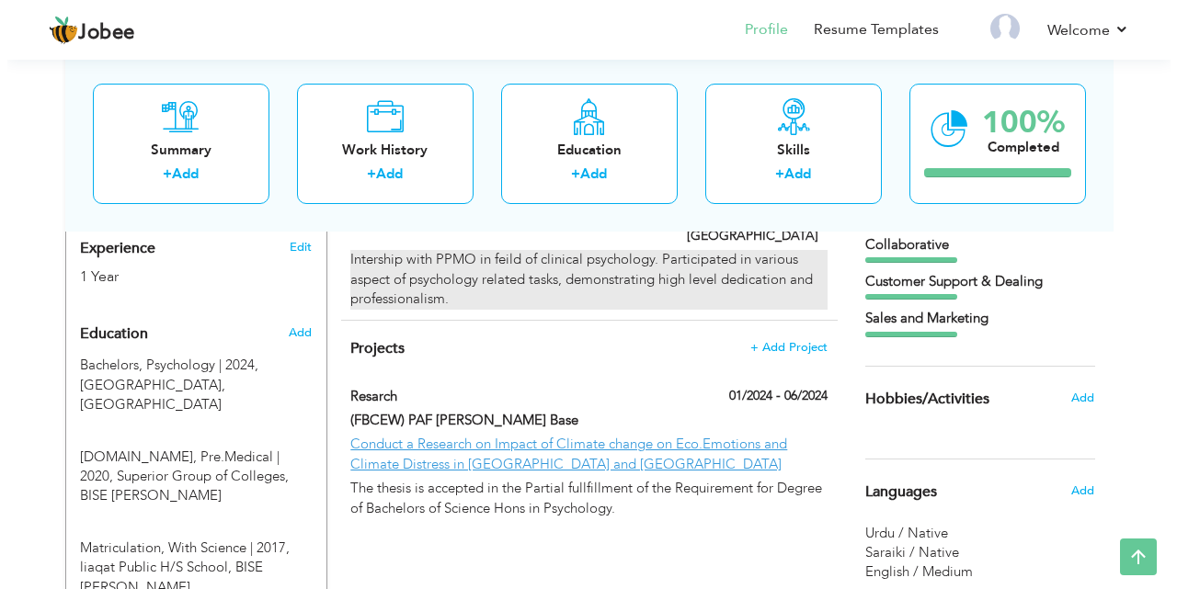
scroll to position [647, 0]
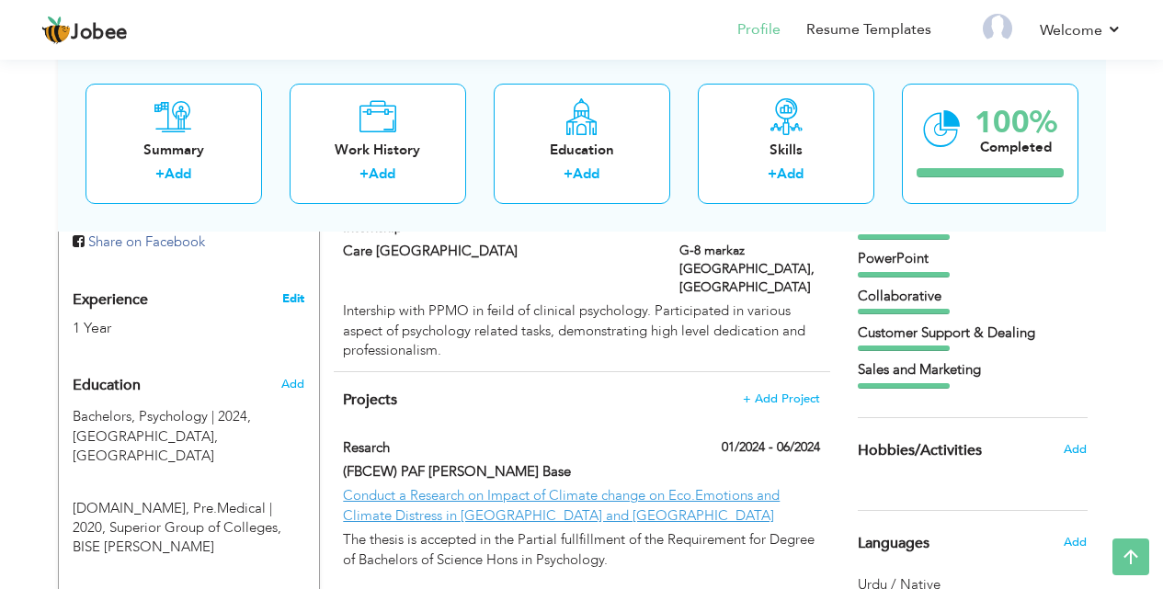
click at [288, 291] on link "Edit" at bounding box center [293, 299] width 22 height 17
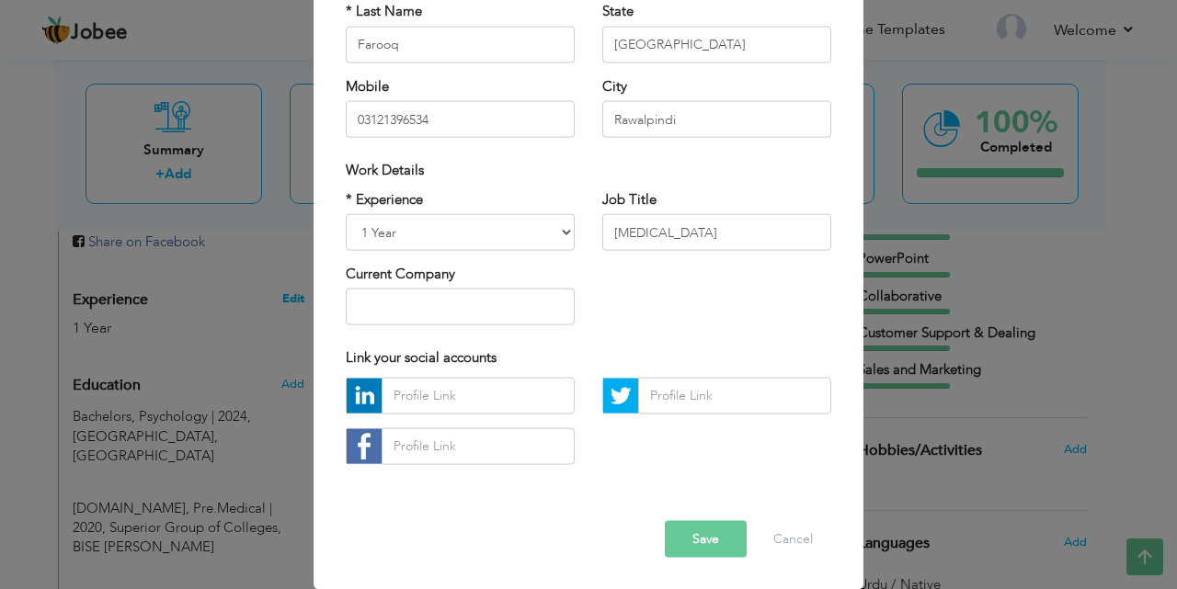
scroll to position [0, 0]
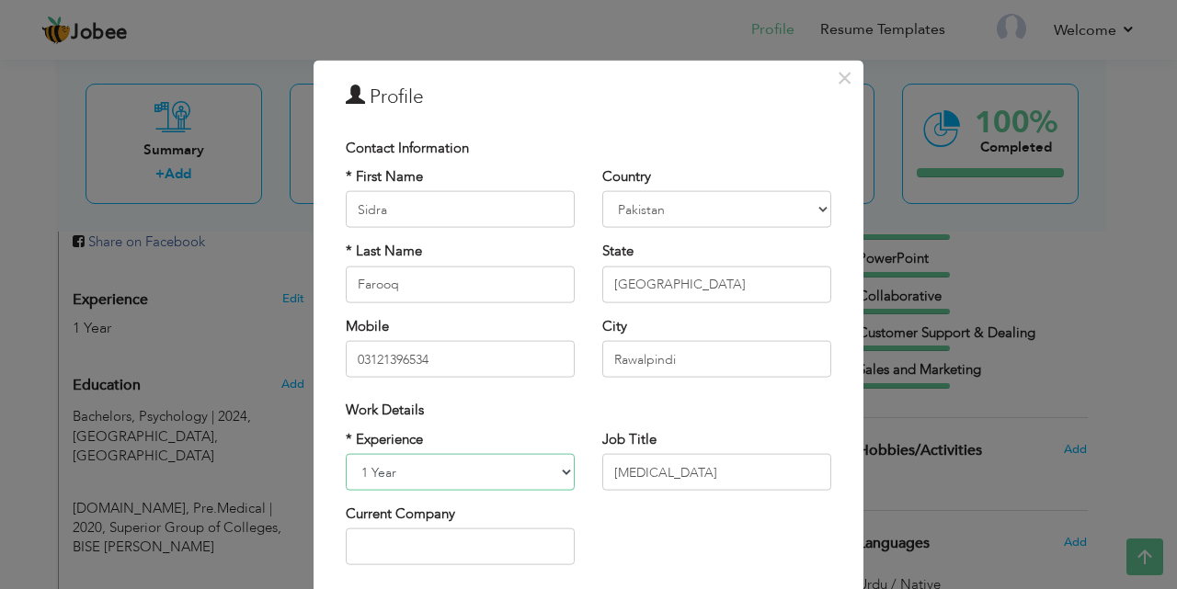
click at [559, 473] on select "Entry Level Less than 1 Year 1 Year 2 Years 3 Years 4 Years 5 Years 6 Years 7 Y…" at bounding box center [460, 472] width 229 height 37
click at [562, 470] on select "Entry Level Less than 1 Year 1 Year 2 Years 3 Years 4 Years 5 Years 6 Years 7 Y…" at bounding box center [460, 472] width 229 height 37
click at [563, 470] on select "Entry Level Less than 1 Year 1 Year 2 Years 3 Years 4 Years 5 Years 6 Years 7 Y…" at bounding box center [460, 472] width 229 height 37
select select "number:4"
click at [346, 454] on select "Entry Level Less than 1 Year 1 Year 2 Years 3 Years 4 Years 5 Years 6 Years 7 Y…" at bounding box center [460, 472] width 229 height 37
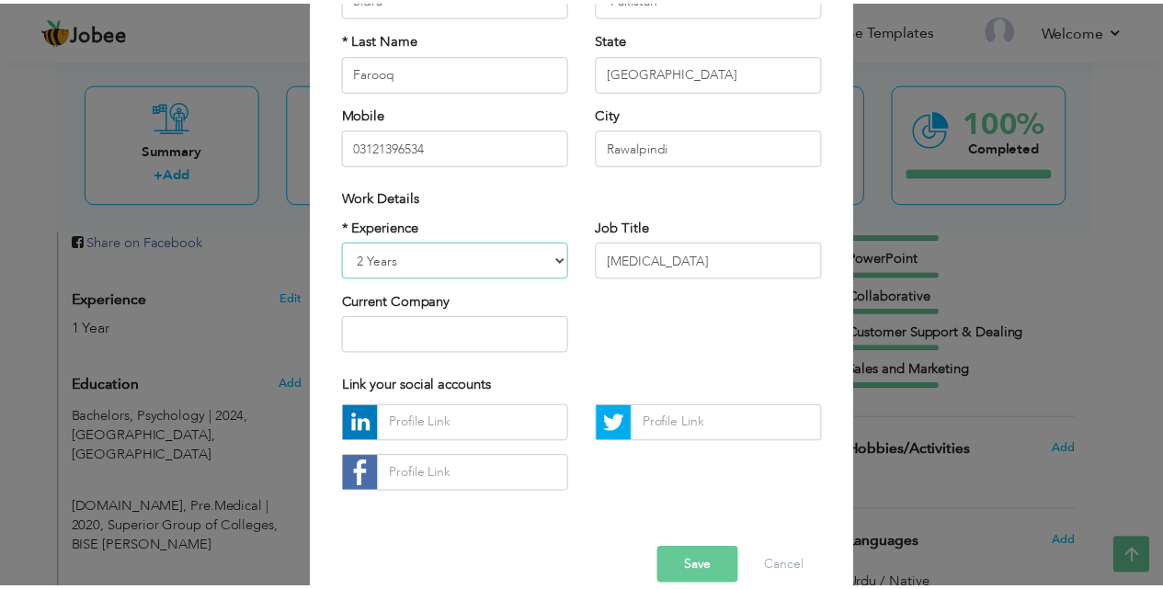
scroll to position [240, 0]
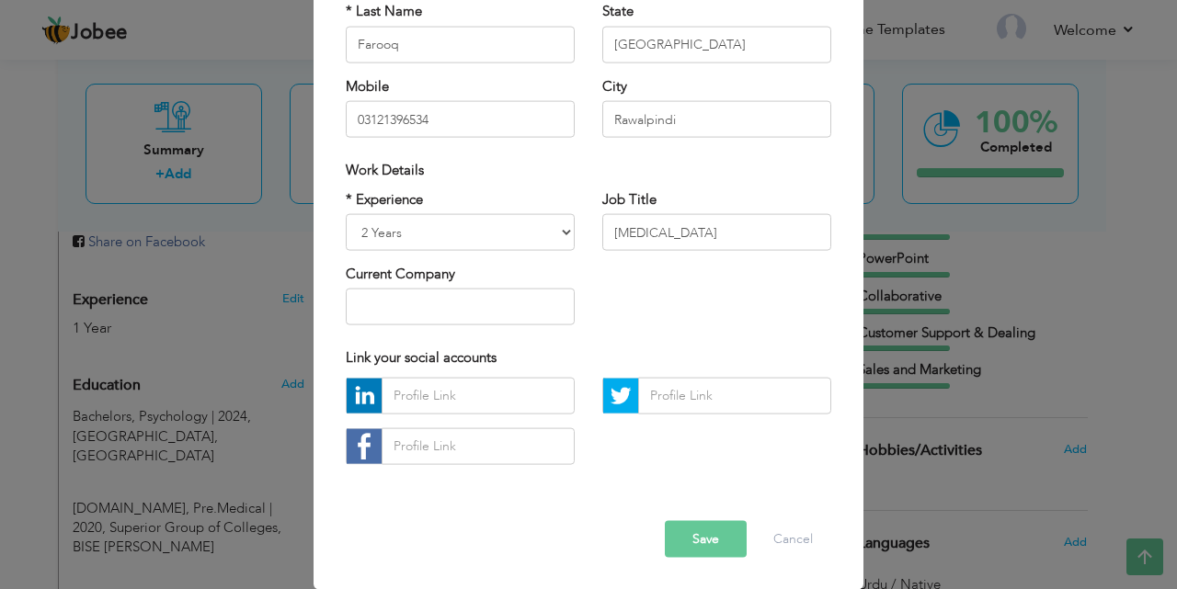
click at [683, 537] on button "Save" at bounding box center [706, 538] width 82 height 37
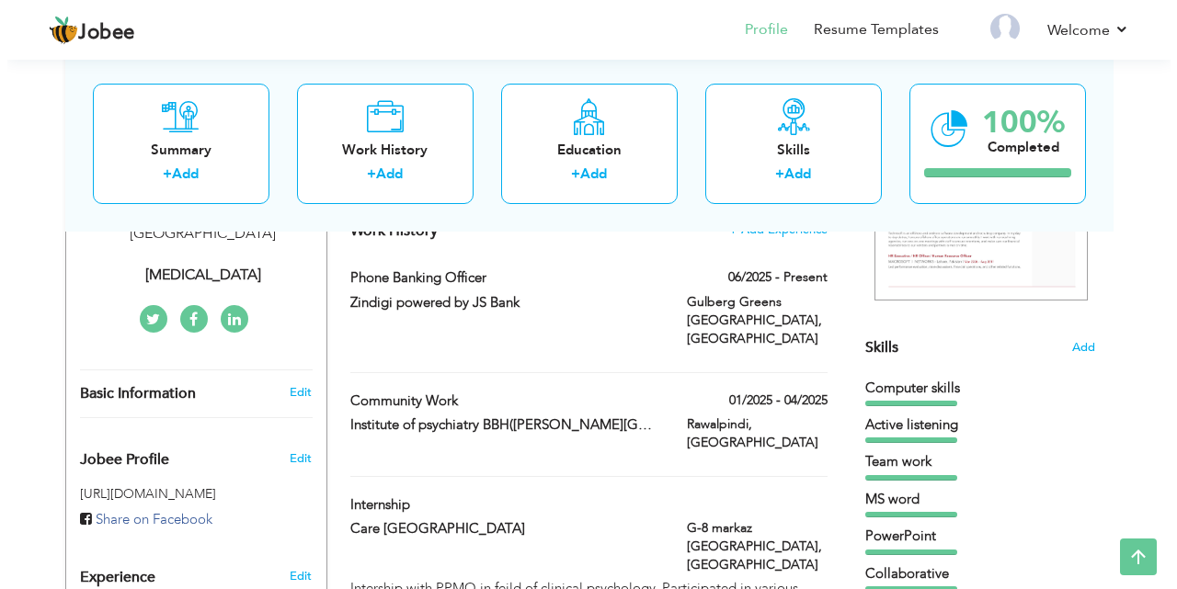
scroll to position [186, 0]
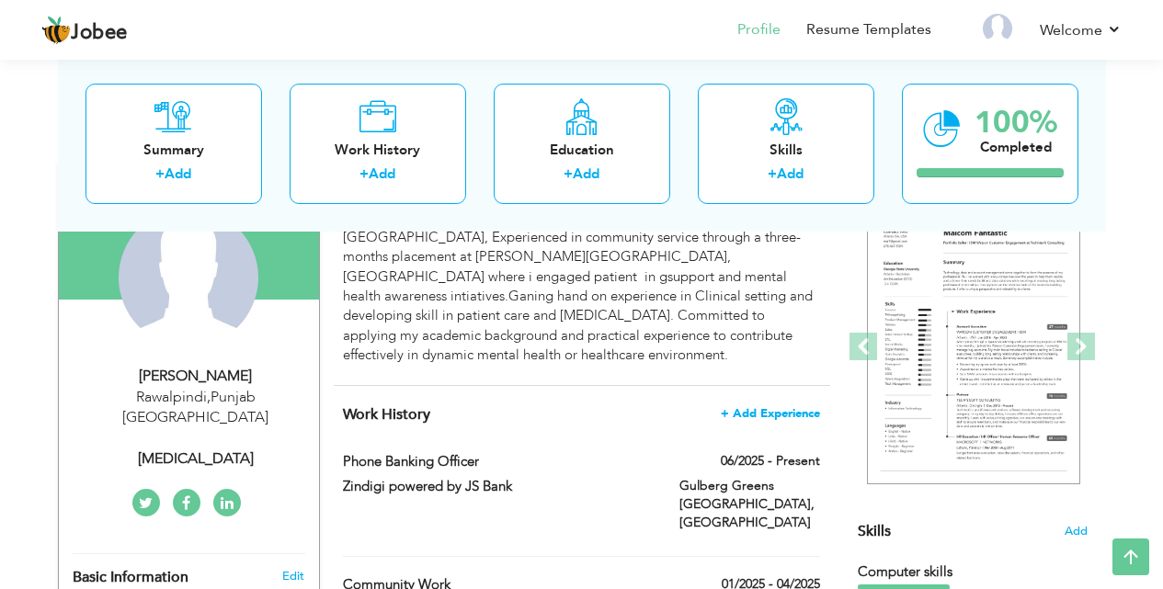
click at [774, 412] on span "+ Add Experience" at bounding box center [770, 413] width 99 height 13
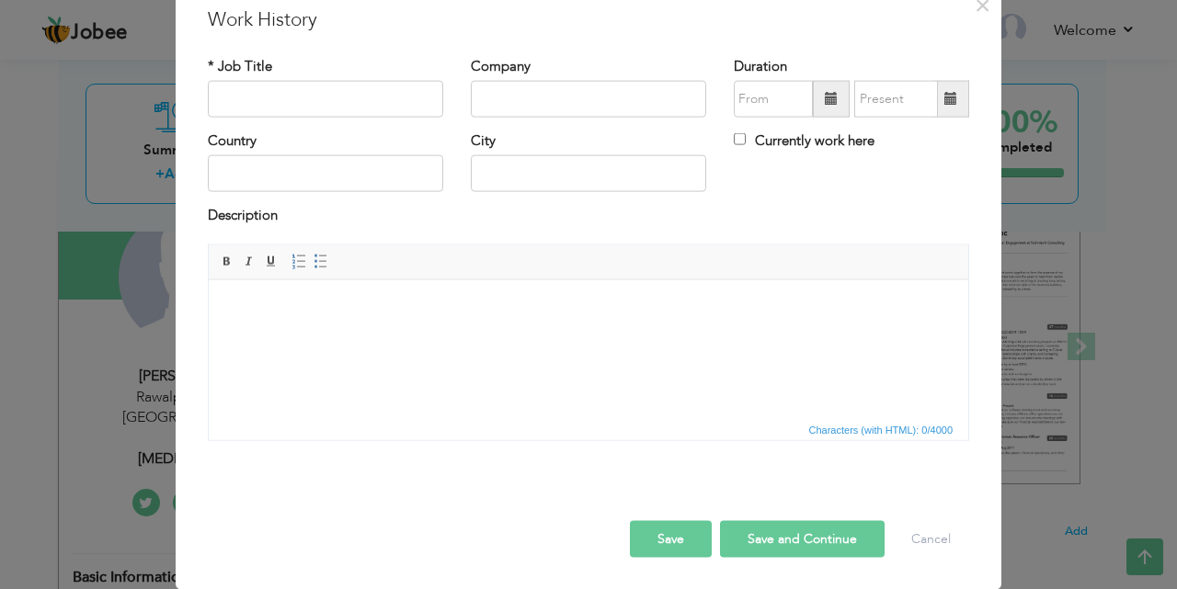
scroll to position [0, 0]
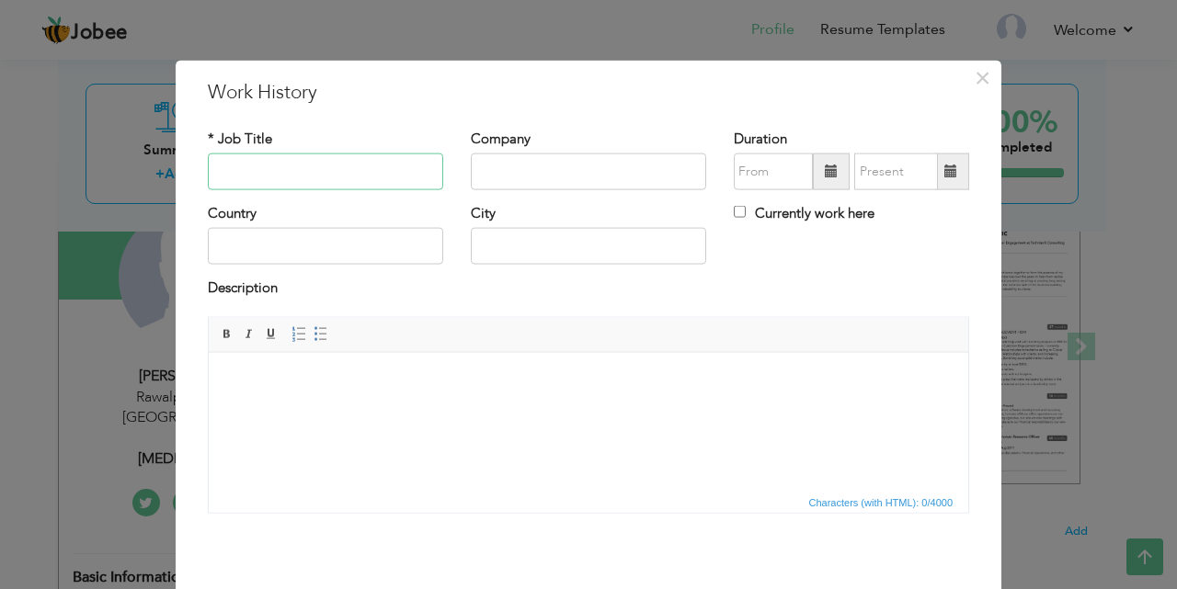
click at [313, 187] on input "text" at bounding box center [325, 172] width 235 height 37
type input "Business Develpement Excetive"
click at [321, 233] on input "text" at bounding box center [325, 246] width 235 height 37
type input "[GEOGRAPHIC_DATA]"
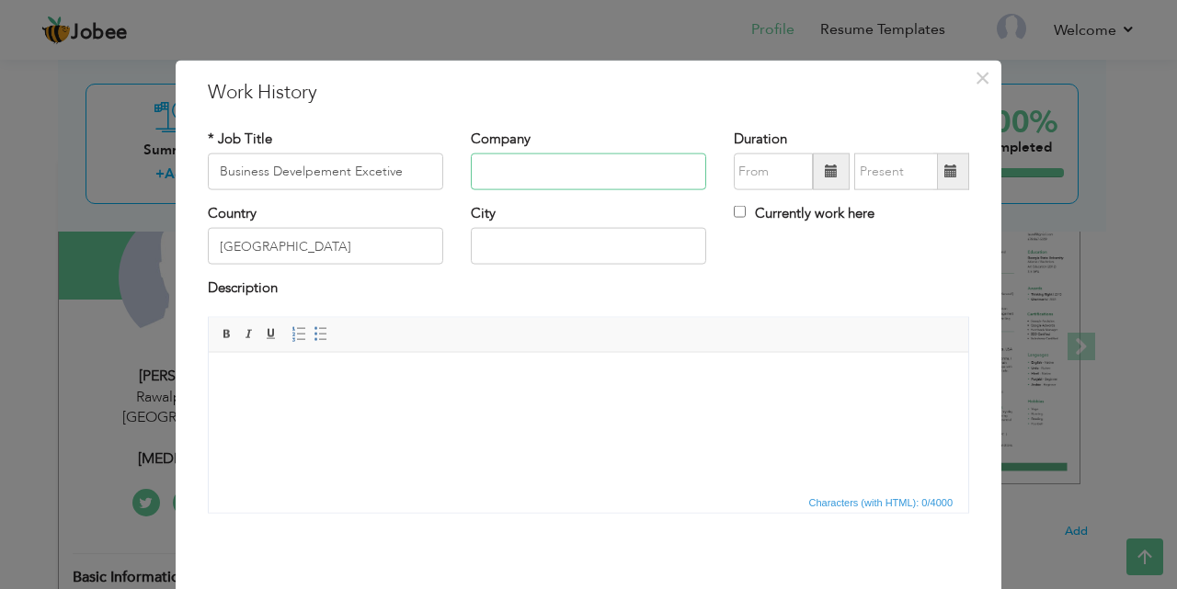
type input "As a clinical psychology"
type input "Rawalpindi"
click at [568, 250] on input "Rawalpindi" at bounding box center [588, 246] width 235 height 37
drag, startPoint x: 635, startPoint y: 177, endPoint x: 462, endPoint y: 166, distance: 174.1
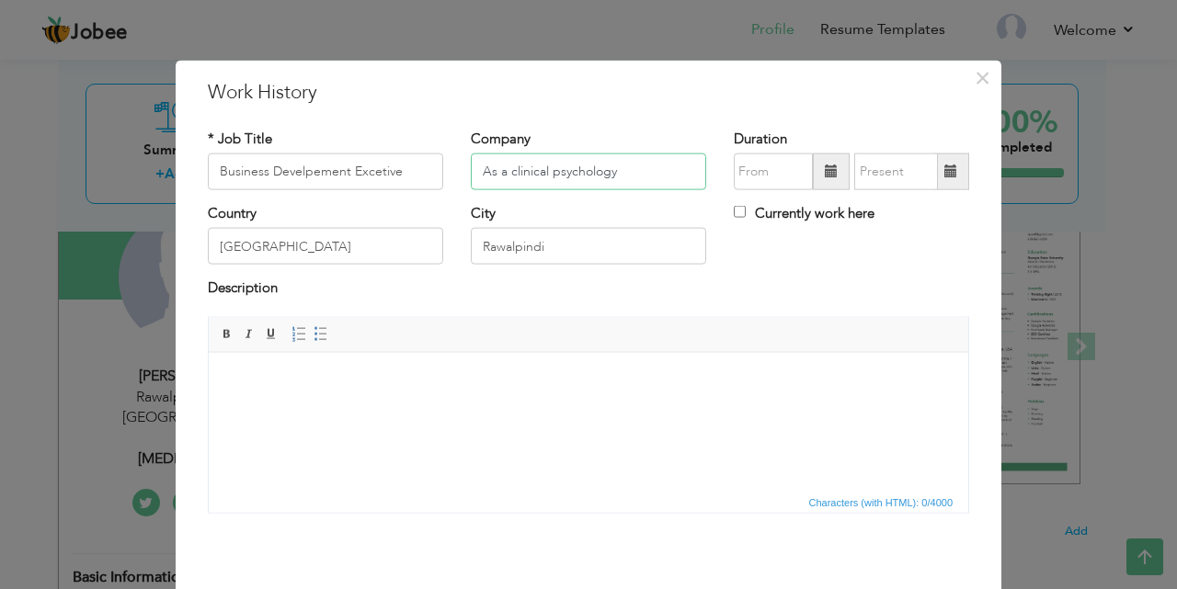
click at [462, 166] on div "Company As a clinical psychology" at bounding box center [588, 166] width 263 height 74
drag, startPoint x: 553, startPoint y: 247, endPoint x: 469, endPoint y: 247, distance: 84.6
click at [471, 247] on input "Rawalpindi" at bounding box center [588, 246] width 235 height 37
type input "[GEOGRAPHIC_DATA]"
click at [529, 174] on input "text" at bounding box center [588, 172] width 235 height 37
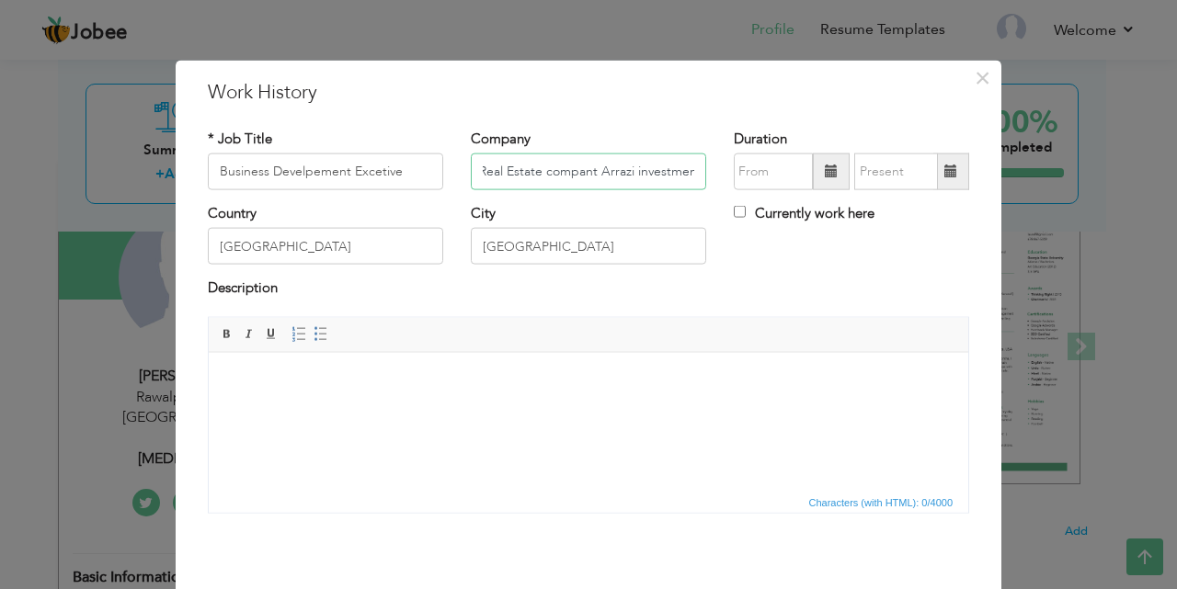
scroll to position [0, 8]
click at [689, 169] on input "Real Estate compant Arrazi investment" at bounding box center [588, 172] width 235 height 37
click at [687, 172] on input "Real Estate compant Arrazi investment" at bounding box center [588, 172] width 235 height 37
drag, startPoint x: 684, startPoint y: 171, endPoint x: 694, endPoint y: 171, distance: 10.1
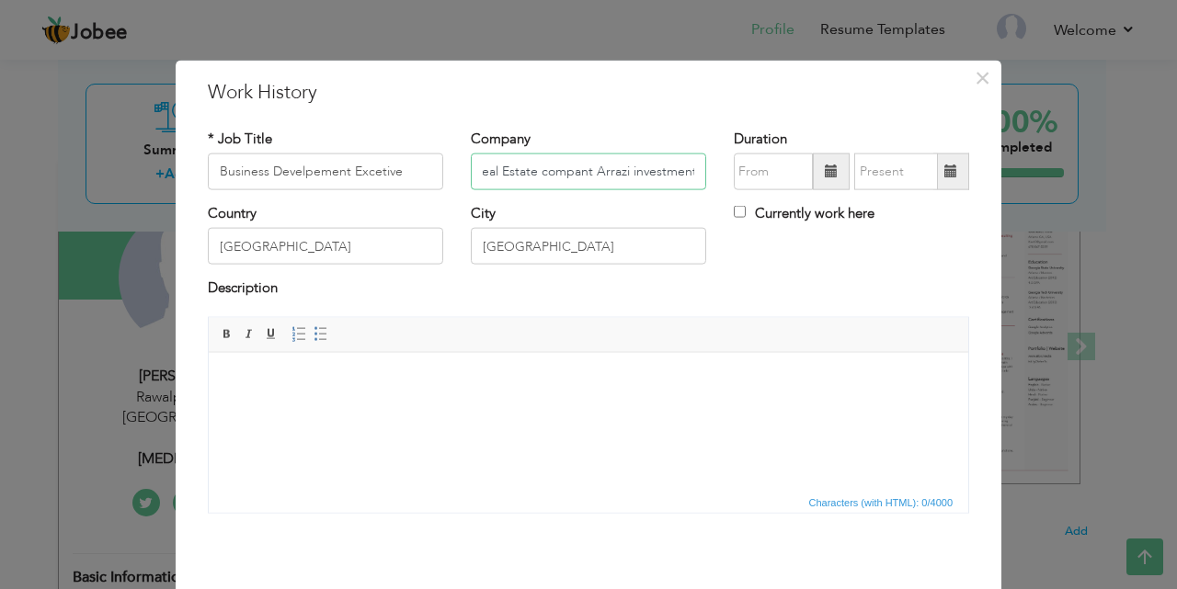
click at [694, 171] on input "Real Estate compant Arrazi investment" at bounding box center [588, 172] width 235 height 37
click at [691, 171] on input "Real Estate compant Arrazi investment" at bounding box center [588, 172] width 235 height 37
click at [690, 171] on input "Real Estate compant Arrazi investment" at bounding box center [588, 172] width 235 height 37
type input "Real Estate compant Arrazi investments PVT LTD"
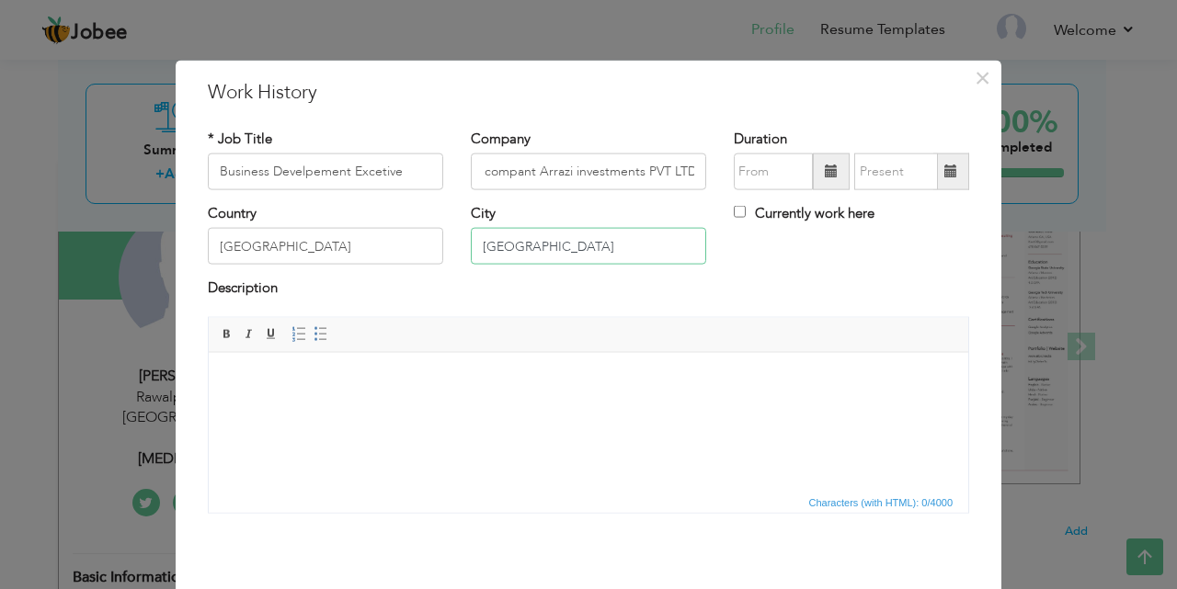
click at [558, 248] on input "[GEOGRAPHIC_DATA]" at bounding box center [588, 246] width 235 height 37
click at [493, 246] on input "[GEOGRAPHIC_DATA]" at bounding box center [588, 246] width 235 height 37
click at [479, 248] on input "[GEOGRAPHIC_DATA]" at bounding box center [588, 246] width 235 height 37
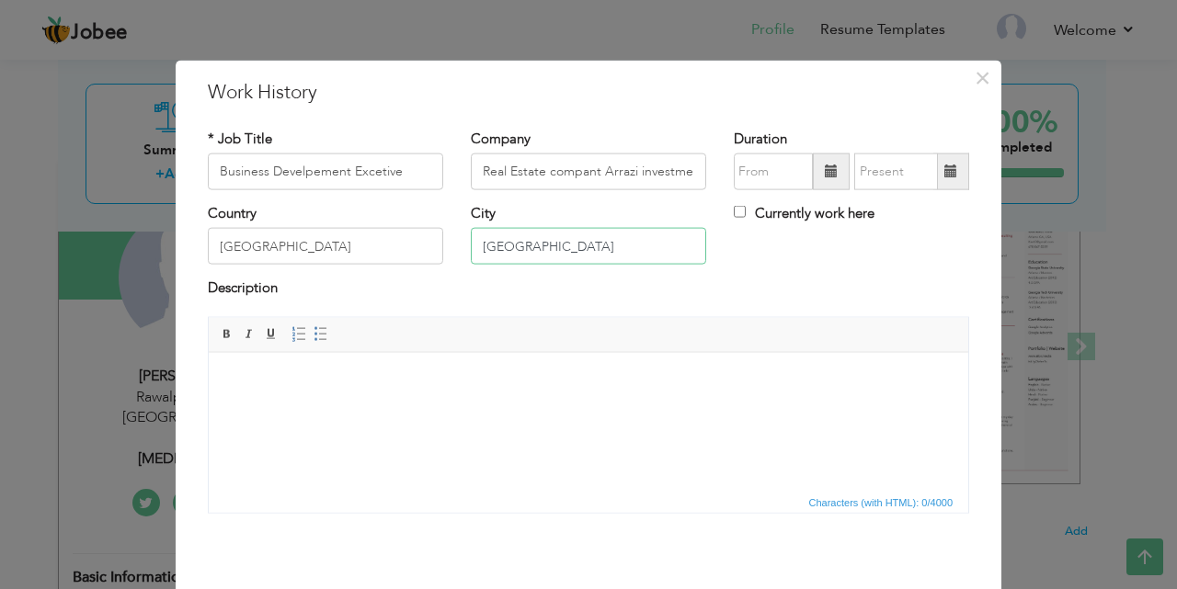
click at [476, 249] on input "[GEOGRAPHIC_DATA]" at bounding box center [588, 246] width 235 height 37
click at [477, 245] on input "[GEOGRAPHIC_DATA]" at bounding box center [588, 246] width 235 height 37
type input "Blue Area [GEOGRAPHIC_DATA]"
click at [292, 385] on body at bounding box center [588, 380] width 723 height 19
click at [355, 381] on body "Selling And Marketing member" at bounding box center [588, 380] width 723 height 19
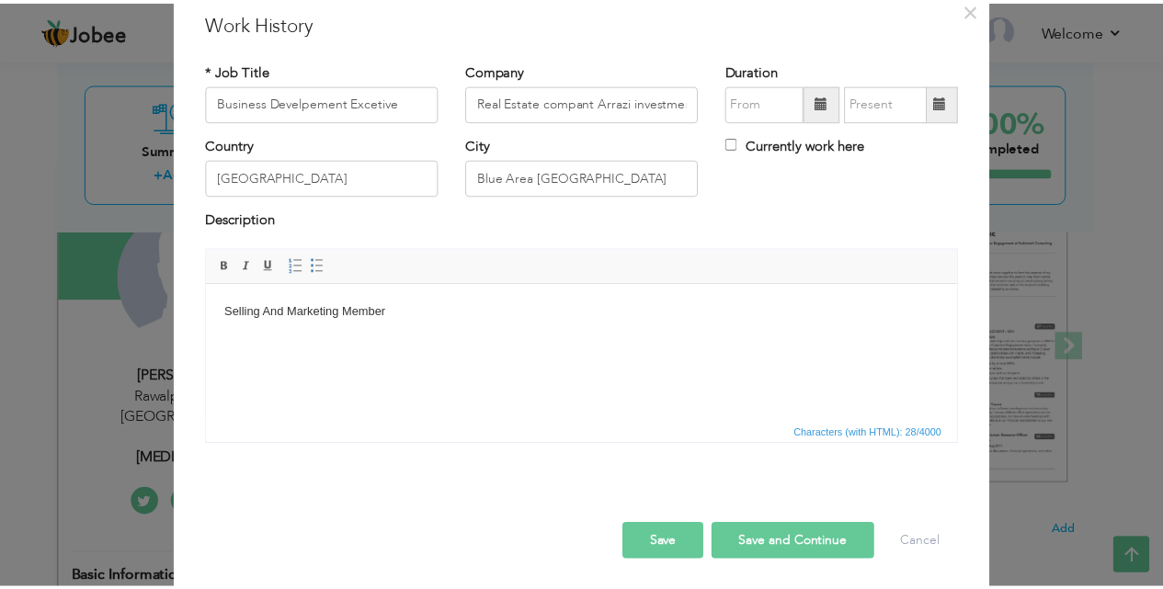
scroll to position [73, 0]
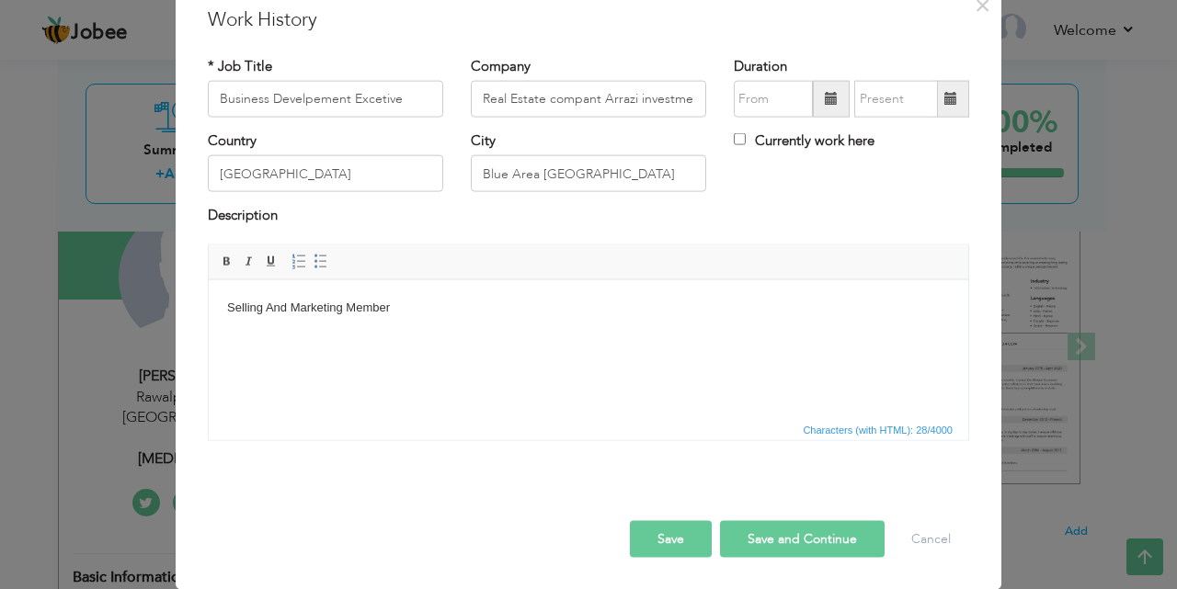
click at [758, 533] on button "Save and Continue" at bounding box center [802, 538] width 165 height 37
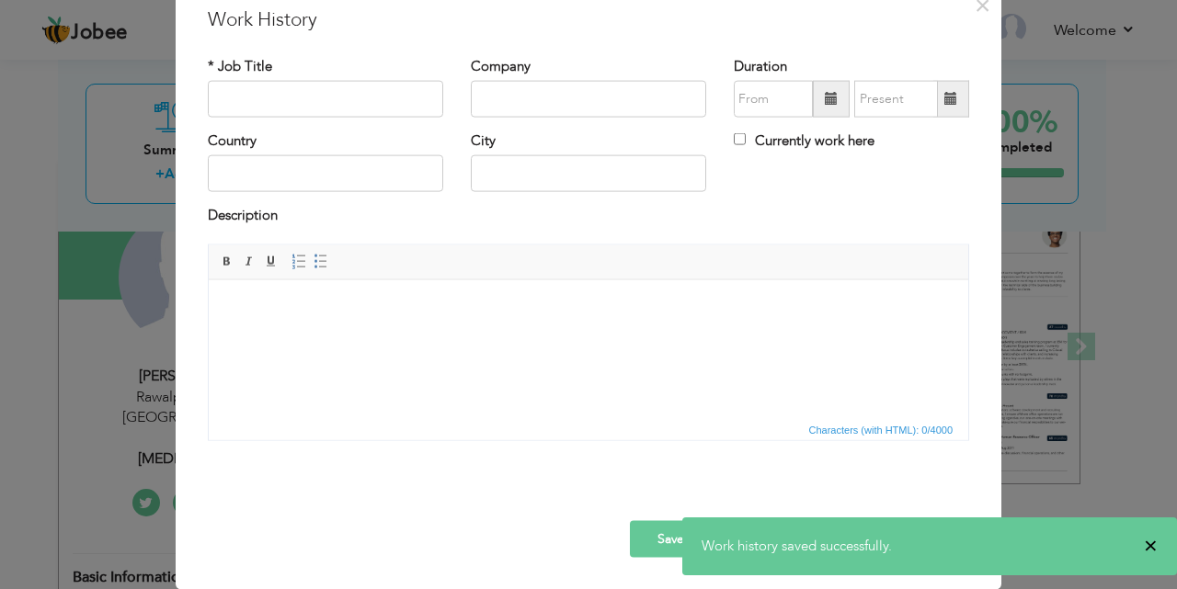
click at [1152, 537] on span "×" at bounding box center [1151, 546] width 14 height 18
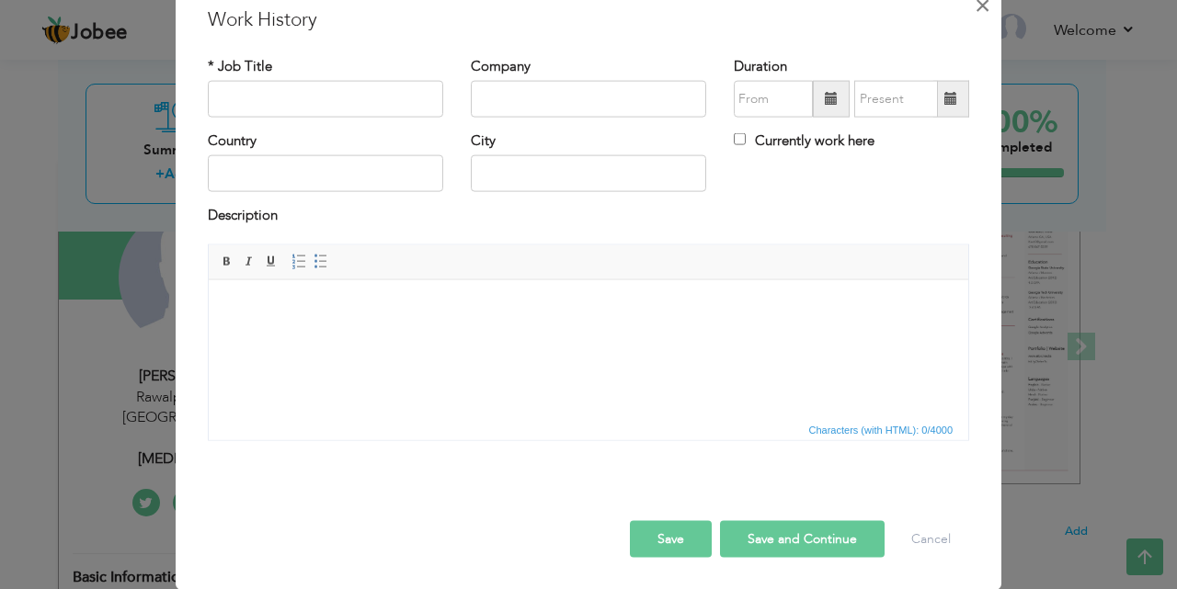
click at [975, 3] on span "×" at bounding box center [983, 4] width 16 height 33
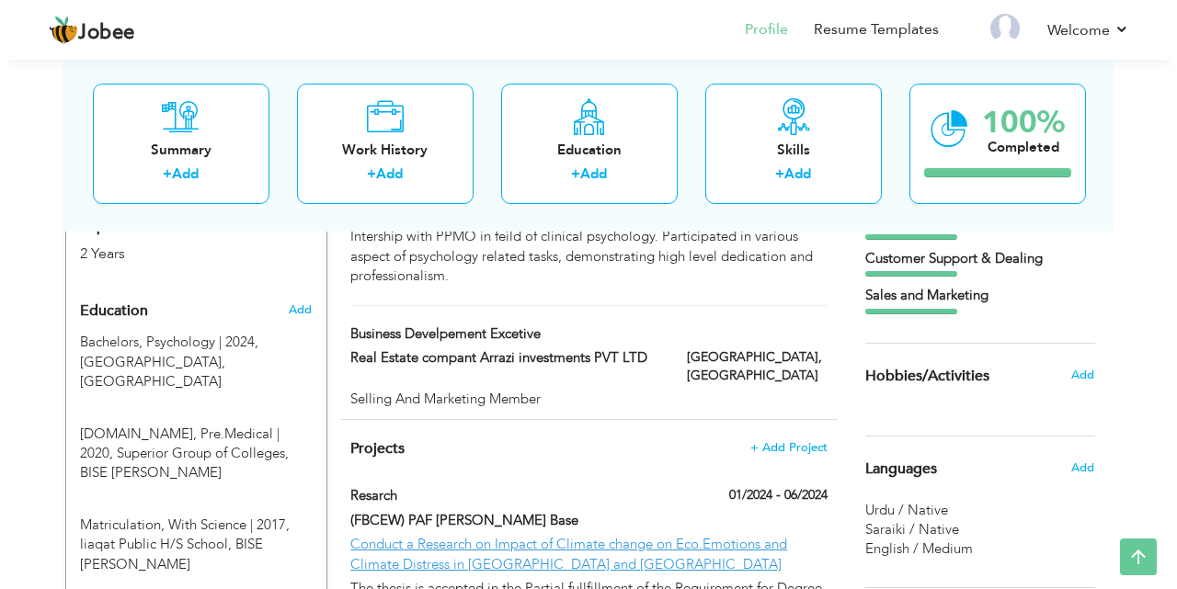
scroll to position [730, 0]
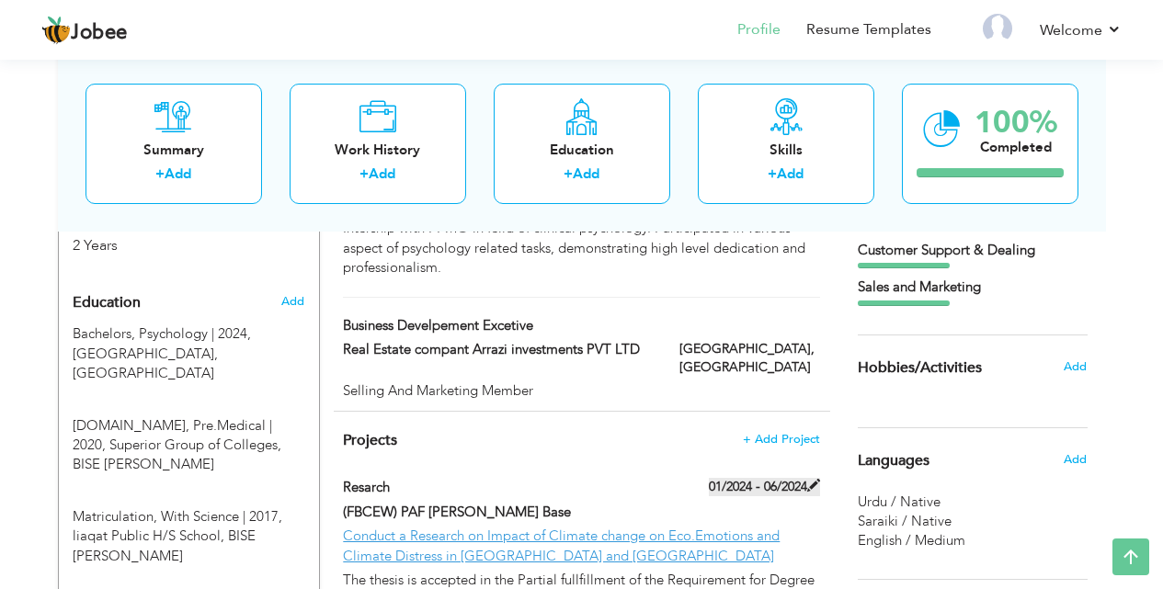
click at [812, 479] on span at bounding box center [813, 485] width 13 height 13
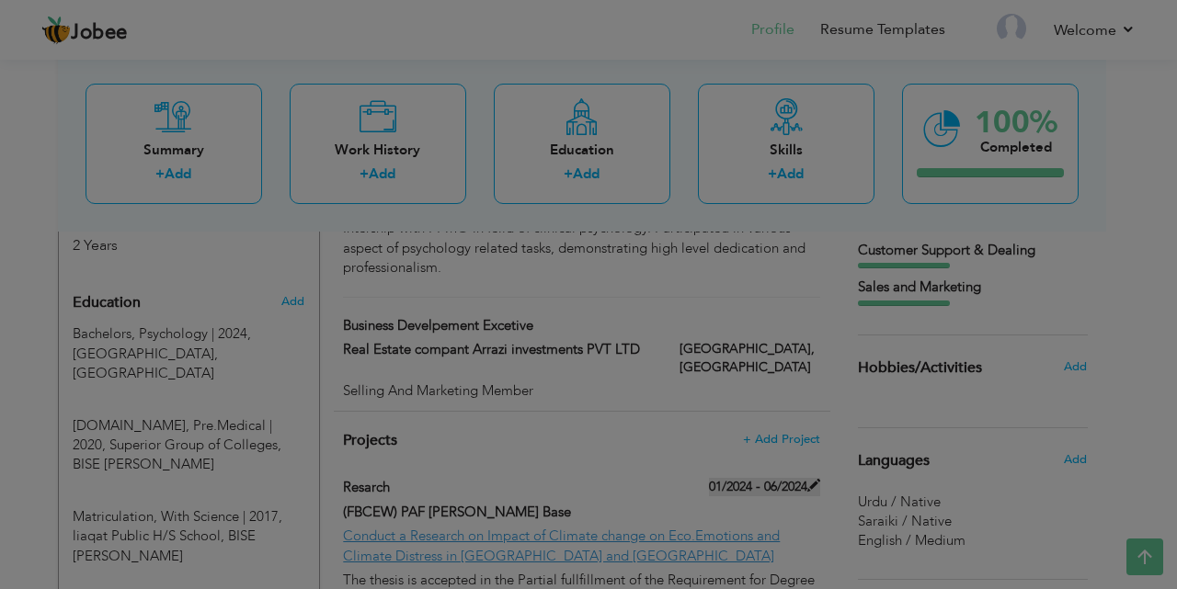
scroll to position [0, 0]
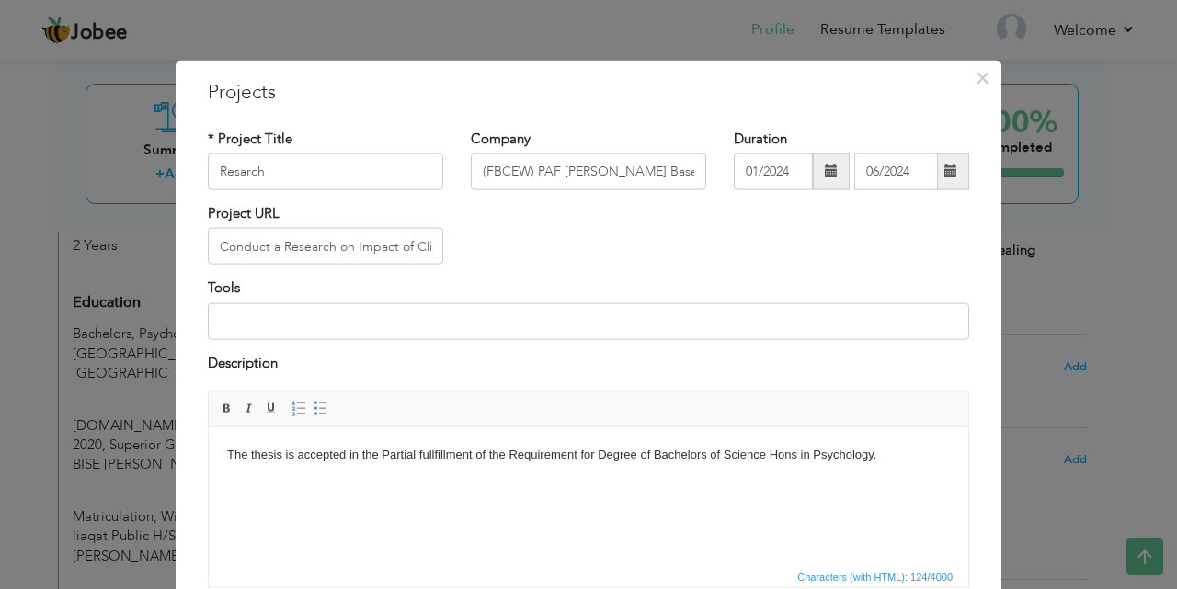
click at [817, 163] on span at bounding box center [831, 172] width 37 height 37
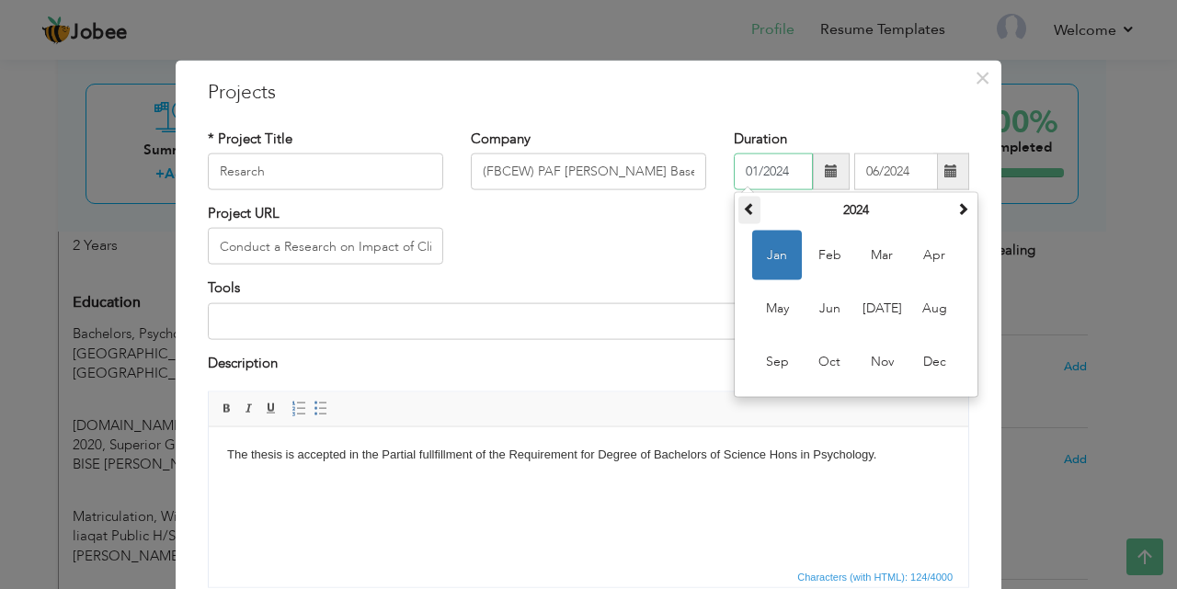
click at [738, 197] on th at bounding box center [749, 211] width 22 height 28
click at [543, 225] on div "Project URL Conduct a Research on Impact of Climate change on Eco.Emotions and …" at bounding box center [588, 241] width 789 height 74
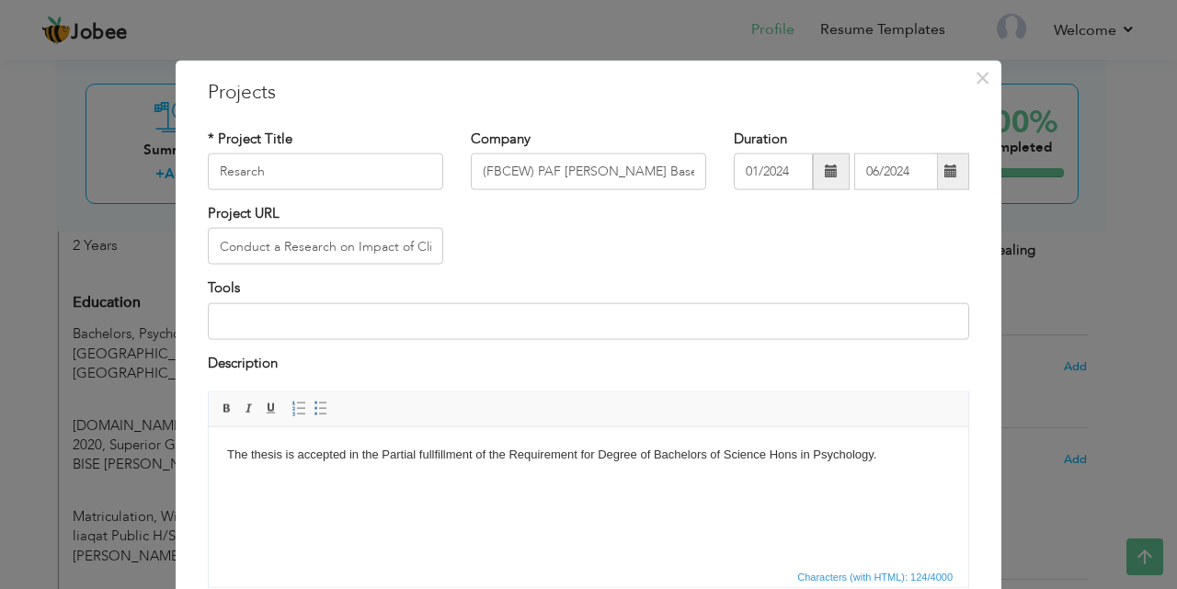
click at [844, 169] on div "01/2024 06/2024" at bounding box center [851, 172] width 235 height 37
click at [831, 167] on span at bounding box center [831, 172] width 37 height 37
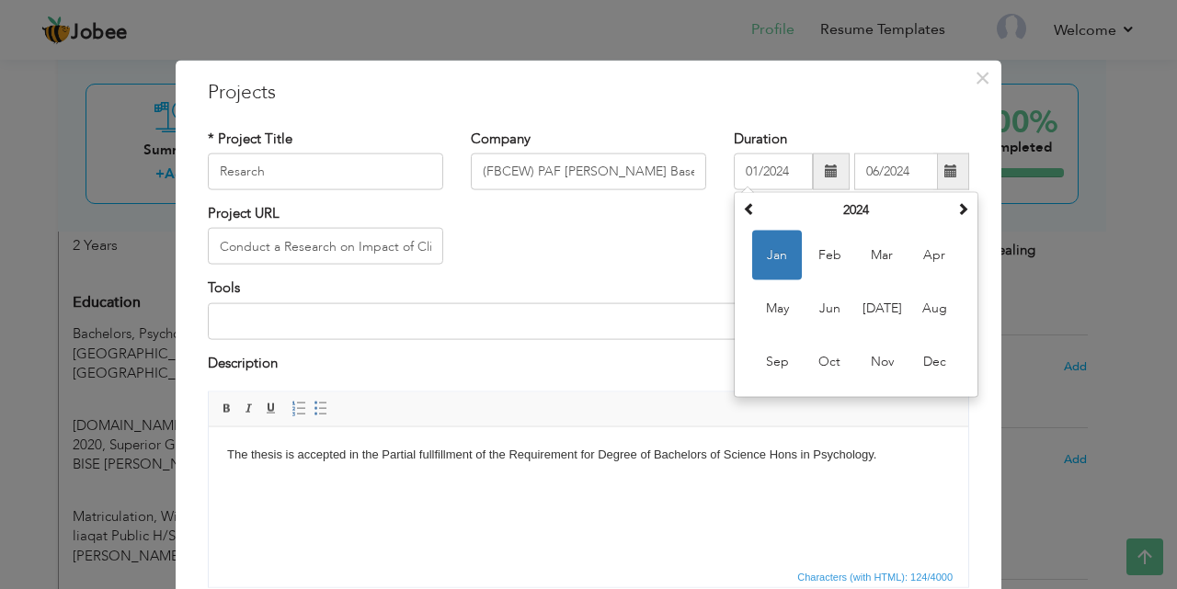
click at [831, 167] on span at bounding box center [831, 172] width 37 height 37
click at [747, 200] on th at bounding box center [749, 211] width 22 height 28
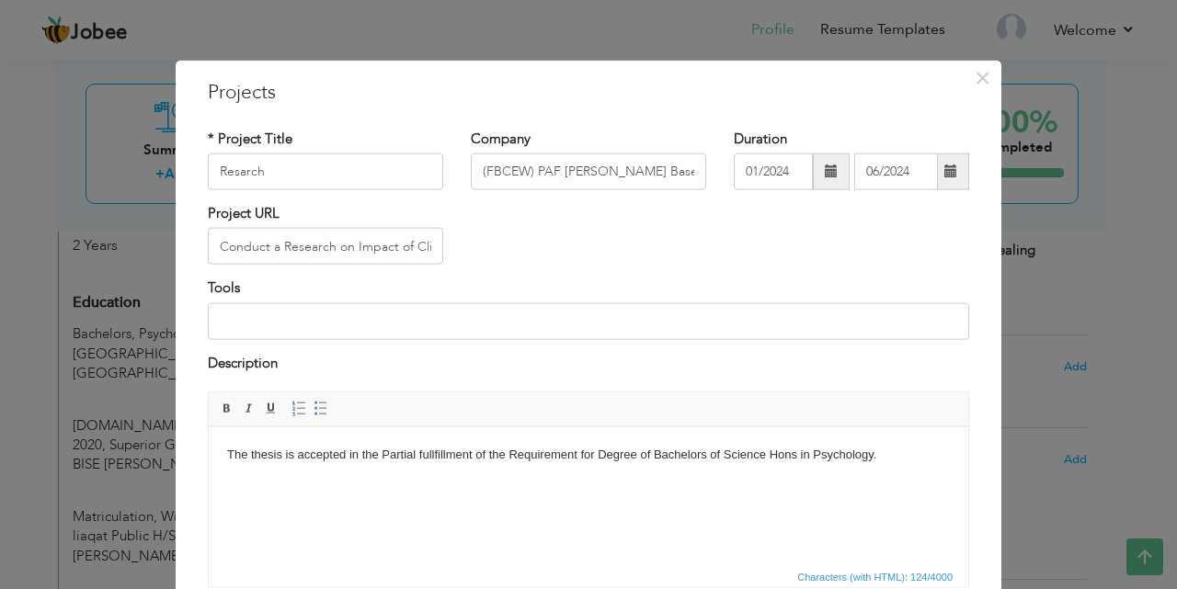
click at [614, 282] on div "Tools" at bounding box center [588, 309] width 761 height 61
click at [947, 170] on span at bounding box center [950, 171] width 13 height 13
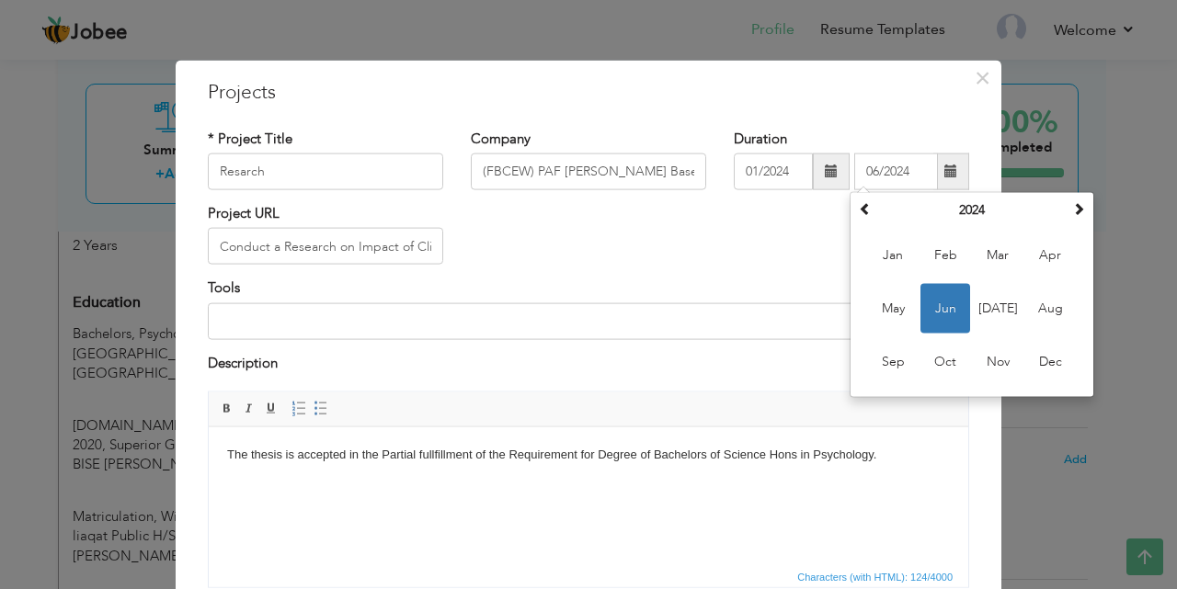
click at [641, 288] on div "Tools" at bounding box center [588, 309] width 761 height 61
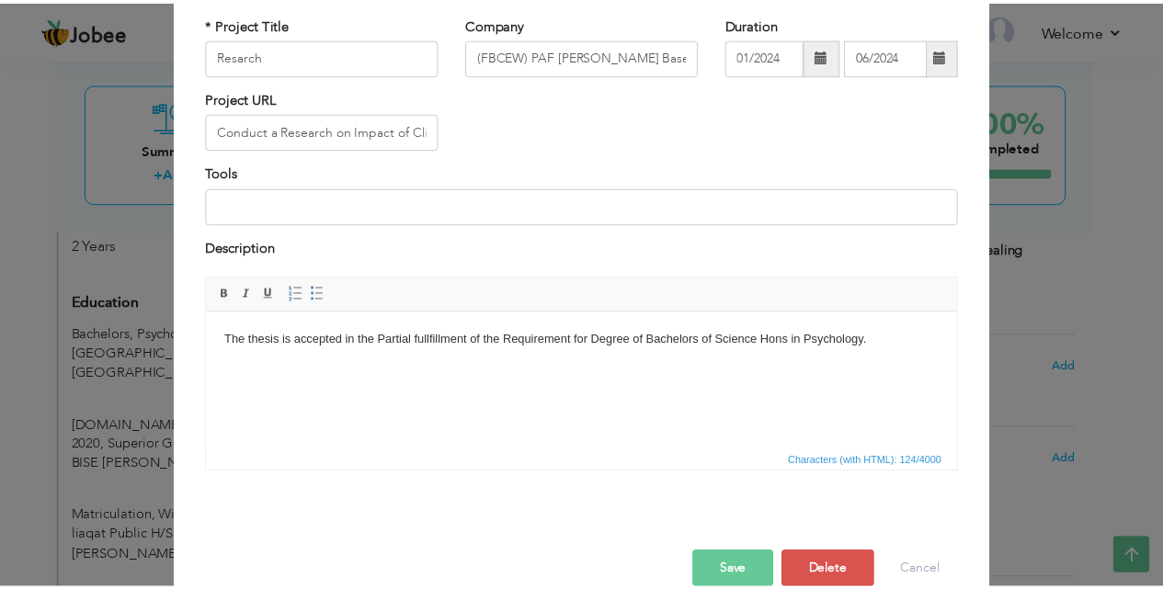
scroll to position [148, 0]
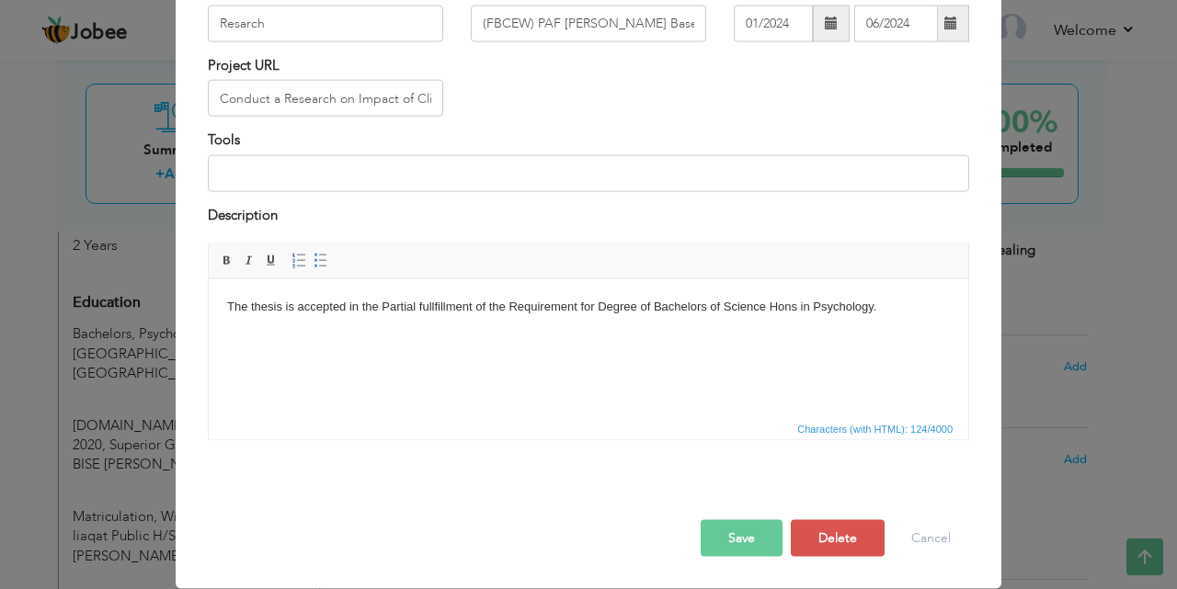
click at [742, 535] on button "Save" at bounding box center [742, 538] width 82 height 37
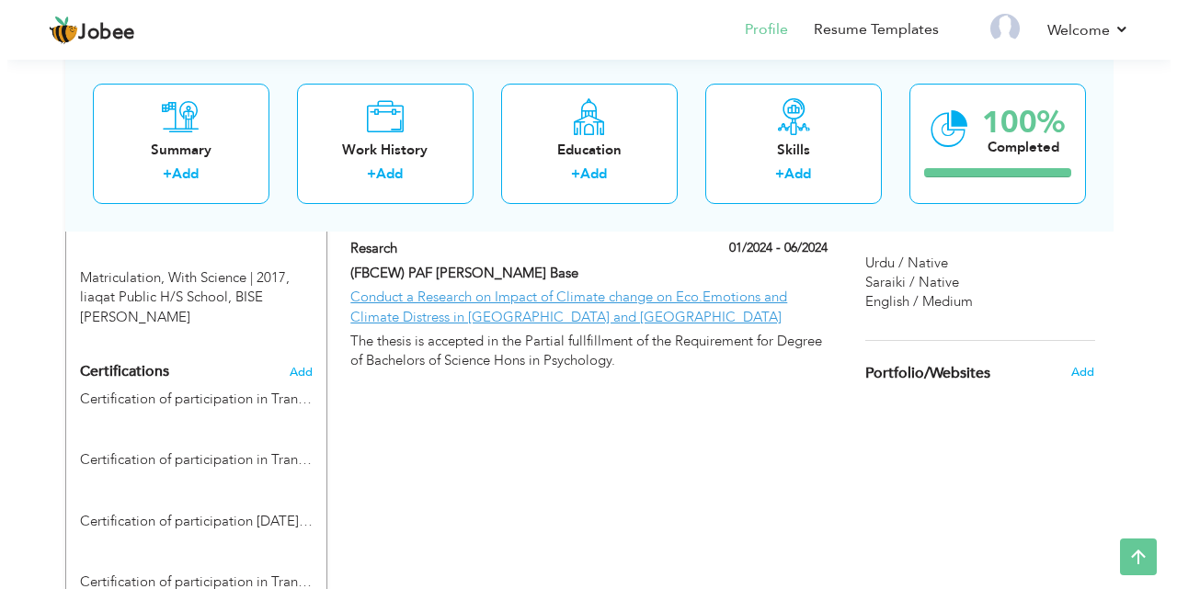
scroll to position [983, 0]
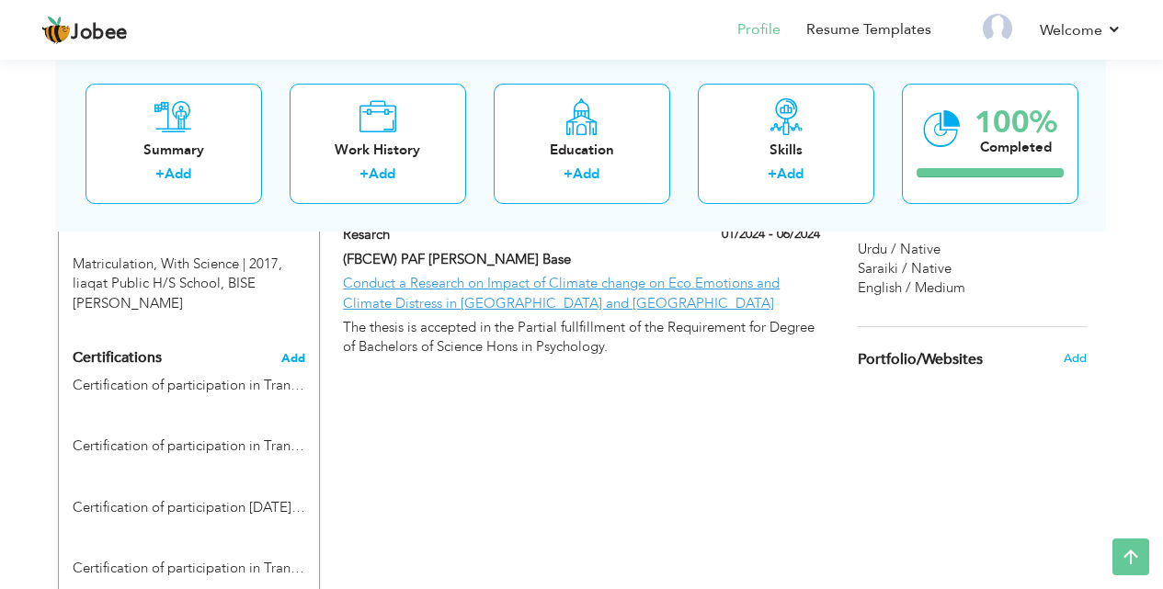
click at [293, 352] on span "Add" at bounding box center [293, 358] width 24 height 13
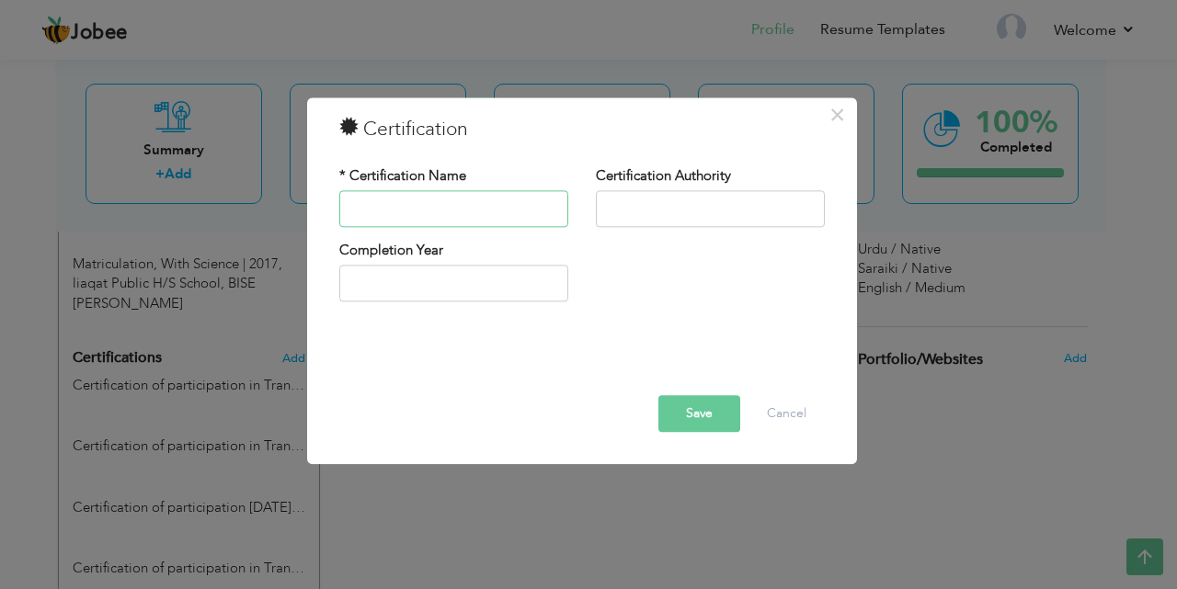
click at [401, 200] on input "text" at bounding box center [453, 208] width 229 height 37
click at [383, 222] on input "text" at bounding box center [453, 208] width 229 height 37
click at [402, 205] on input "text" at bounding box center [453, 208] width 229 height 37
click at [542, 206] on input "Certification of participation in Traning workshop on CBT" at bounding box center [453, 208] width 229 height 37
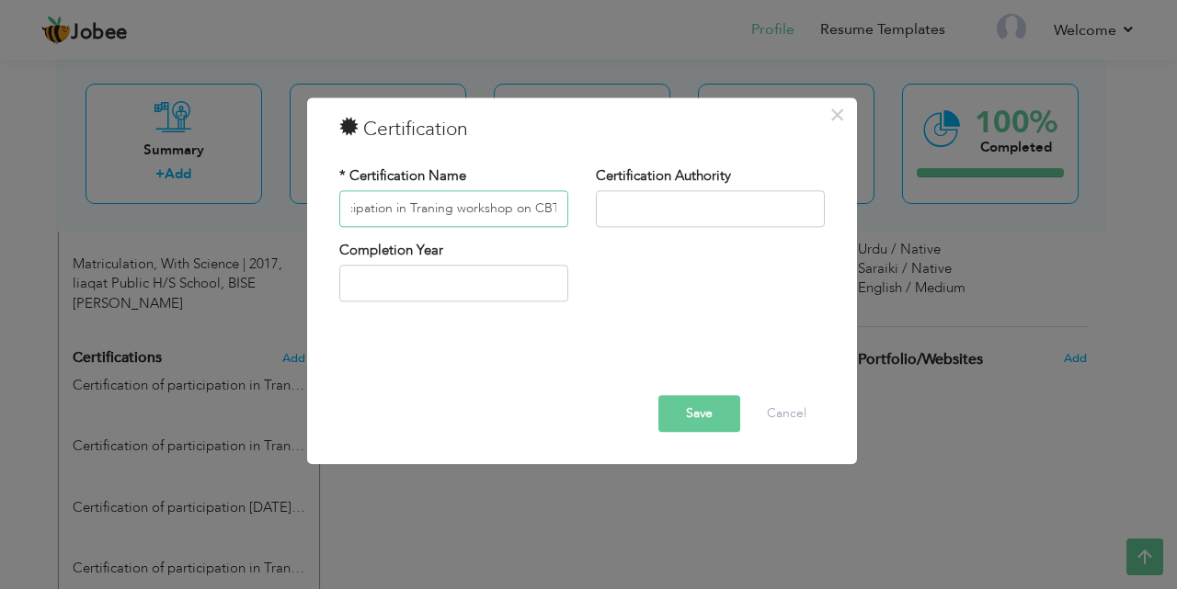
drag, startPoint x: 556, startPoint y: 211, endPoint x: 575, endPoint y: 211, distance: 18.4
click at [575, 211] on div "* Certification Name Certification of participation in Traning workshop on CBT" at bounding box center [453, 203] width 257 height 74
click at [530, 209] on input "Certification of participation in Traning workshop on CBT" at bounding box center [453, 208] width 229 height 37
drag, startPoint x: 514, startPoint y: 210, endPoint x: 557, endPoint y: 213, distance: 43.4
click at [557, 213] on input "Certification of participation in Traning workshop on CBT" at bounding box center [453, 208] width 229 height 37
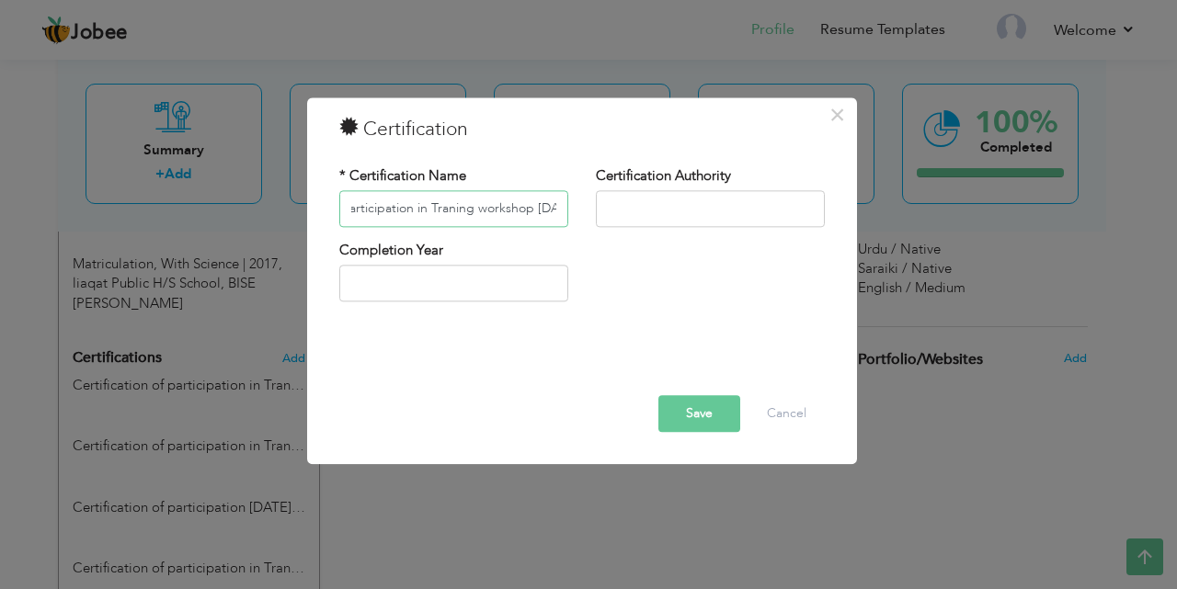
scroll to position [0, 296]
drag, startPoint x: 459, startPoint y: 211, endPoint x: 555, endPoint y: 223, distance: 97.4
click at [555, 223] on input "Certification of participation in Traning workshop [DATE] Personality Assessmen…" at bounding box center [453, 208] width 229 height 37
click at [443, 210] on input "Certification of participation in Traning workshop [DATE] Personality Assessmen…" at bounding box center [453, 208] width 229 height 37
drag, startPoint x: 524, startPoint y: 206, endPoint x: 562, endPoint y: 211, distance: 38.0
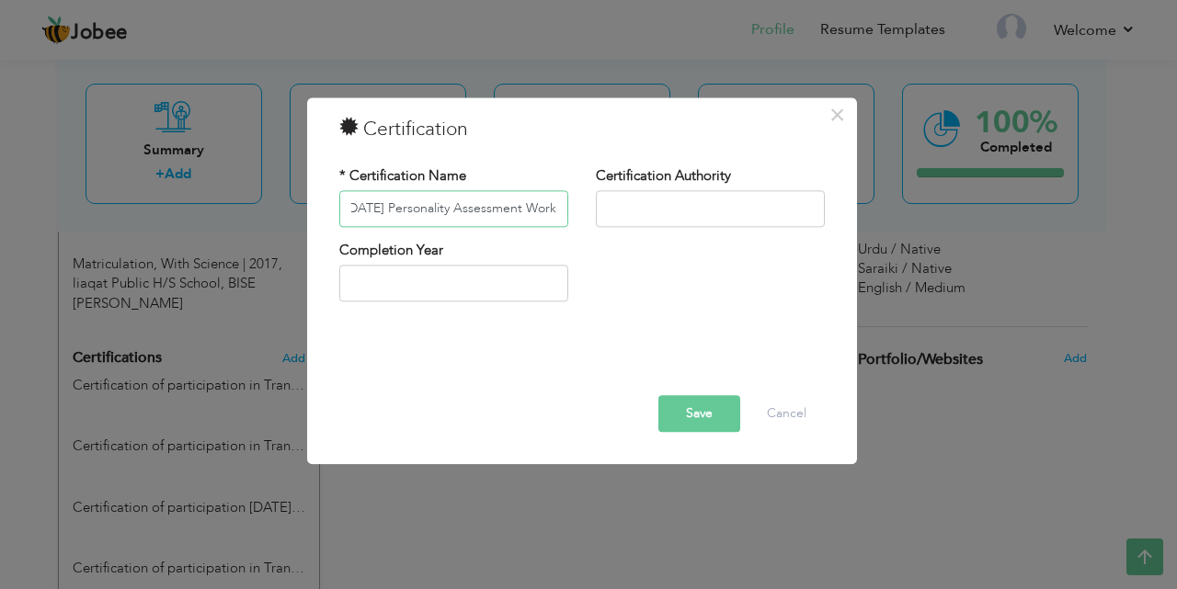
click at [562, 211] on input "Certification of participation in Traning workshop [DATE] Personality Assessmen…" at bounding box center [453, 208] width 229 height 37
drag, startPoint x: 398, startPoint y: 209, endPoint x: 339, endPoint y: 209, distance: 58.8
click at [339, 209] on input "Certification of participation in Traning workshop [DATE] Personality Assessment" at bounding box center [453, 208] width 229 height 37
click at [491, 231] on div "* Certification Name Certification of participation in Traning workshop [DATE] …" at bounding box center [453, 203] width 257 height 74
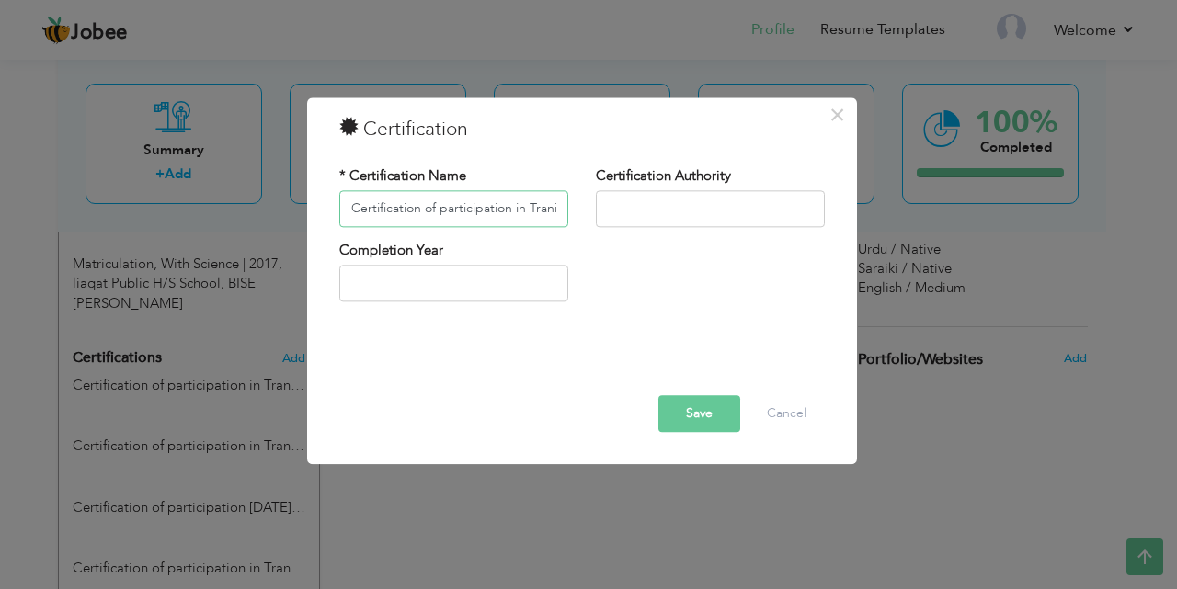
click at [555, 219] on input "Certification of participation in Traning workshop [DATE] Personality Assessment" at bounding box center [453, 208] width 229 height 37
drag, startPoint x: 535, startPoint y: 214, endPoint x: 398, endPoint y: 213, distance: 137.0
click at [398, 213] on input "Certification of participation in Traning workshop [DATE] Personality Assessment" at bounding box center [453, 208] width 229 height 37
drag, startPoint x: 462, startPoint y: 209, endPoint x: 516, endPoint y: 211, distance: 53.4
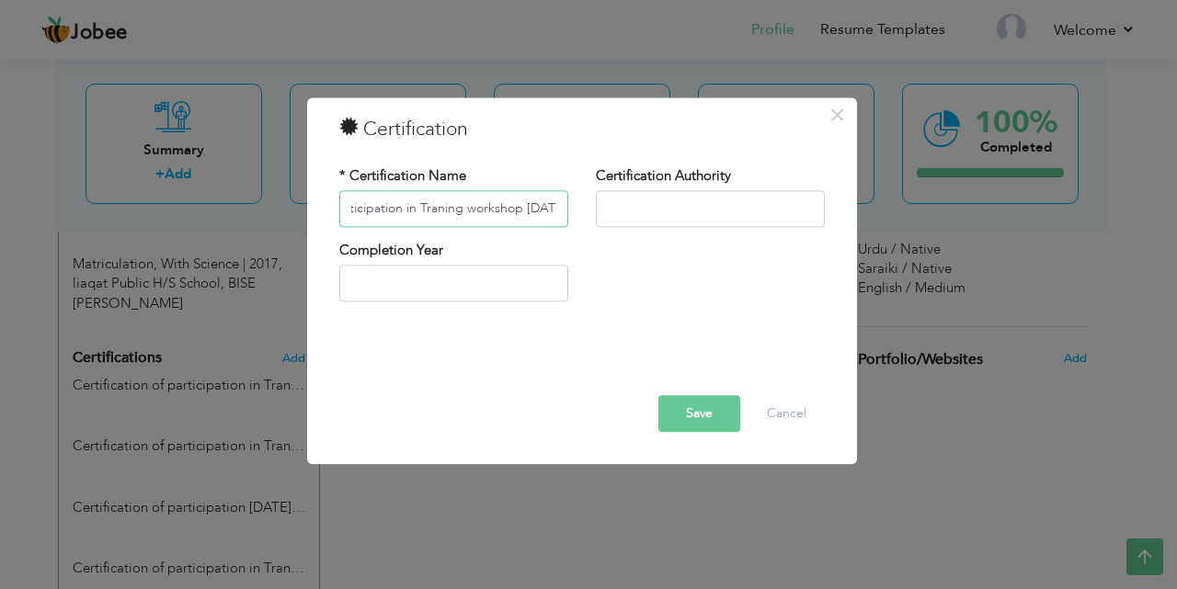
click at [516, 211] on input "Certification of participation in Traning workshop [DATE] Personality Assessment" at bounding box center [453, 208] width 229 height 37
drag, startPoint x: 553, startPoint y: 211, endPoint x: 563, endPoint y: 211, distance: 10.1
click at [563, 211] on input "Certification of participation in Traning [DATE] Personality Assessment" at bounding box center [453, 208] width 229 height 37
click at [558, 211] on input "Certification of participation in Traning [DATE] Personality Assessment" at bounding box center [453, 208] width 229 height 37
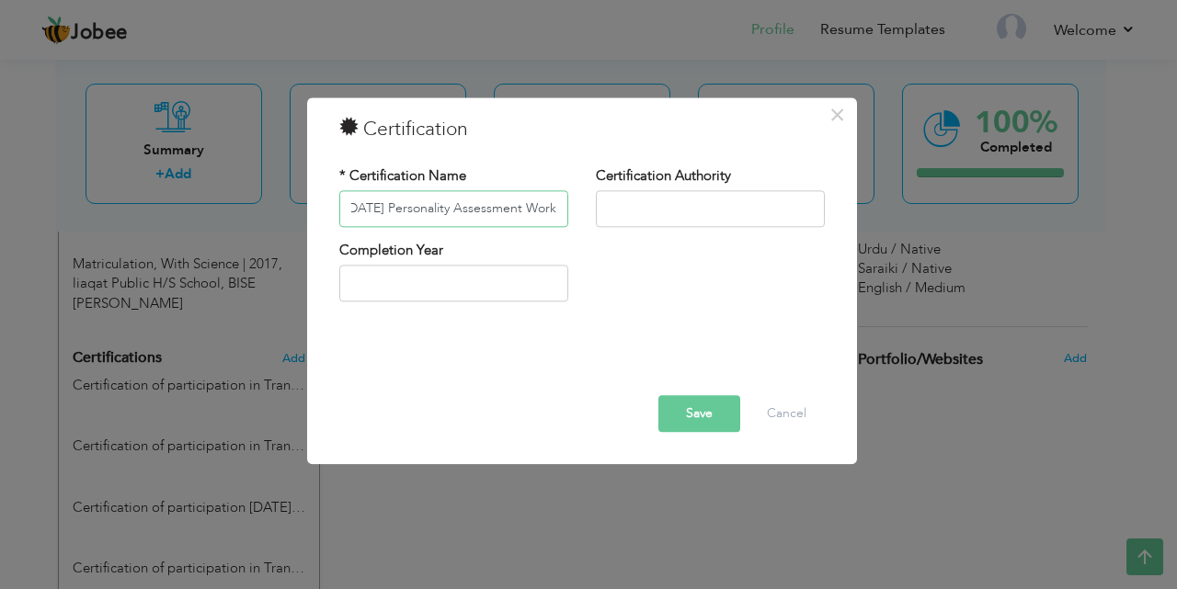
scroll to position [0, 237]
click at [558, 211] on input "Certification of participation in Traning [DATE] Personality Assessment Work" at bounding box center [453, 208] width 229 height 37
click at [674, 412] on button "Save" at bounding box center [699, 413] width 82 height 37
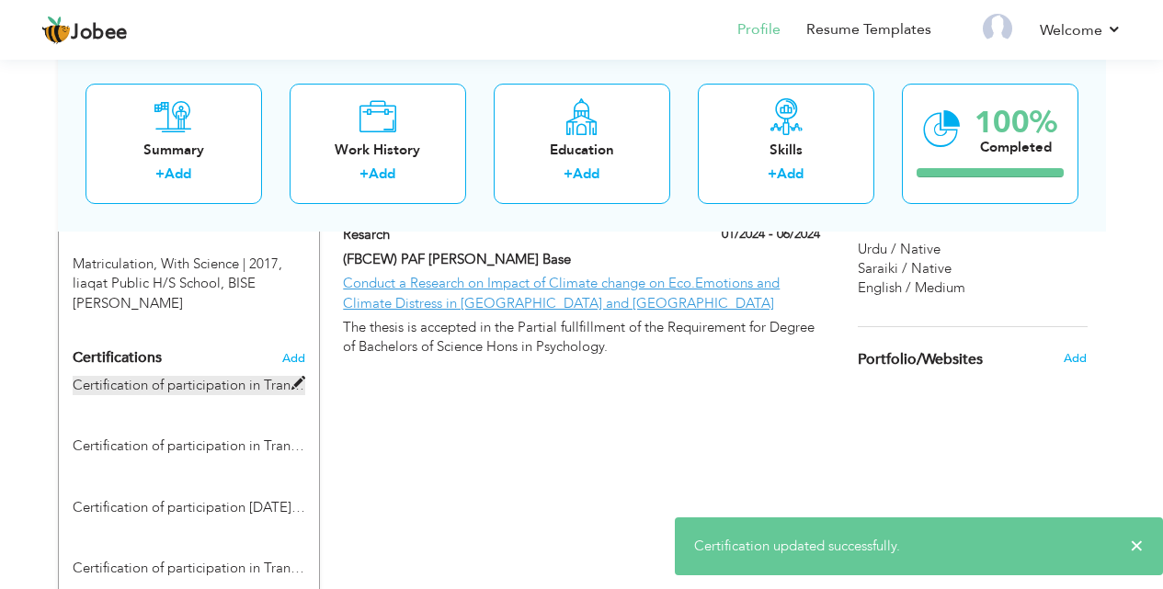
click at [203, 376] on label "Certification of participation in Traning workshop on CBT" at bounding box center [189, 385] width 233 height 19
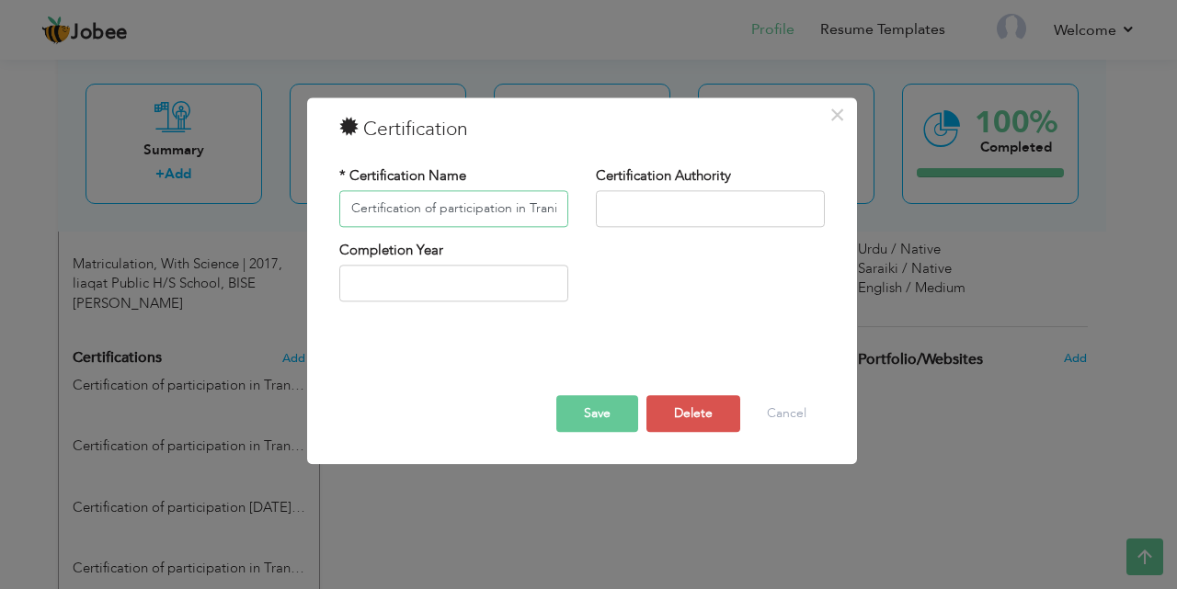
drag, startPoint x: 481, startPoint y: 203, endPoint x: 324, endPoint y: 201, distance: 157.2
click at [324, 201] on div "× Certification * Certification Name Certification of participation in Traning …" at bounding box center [582, 280] width 550 height 367
click at [431, 217] on input "Certification of participation in Traning workshop on CBT" at bounding box center [453, 208] width 229 height 37
click at [444, 213] on input "Certification of participation in Traning workshop on CBT" at bounding box center [453, 208] width 229 height 37
click at [578, 403] on button "Save" at bounding box center [597, 413] width 82 height 37
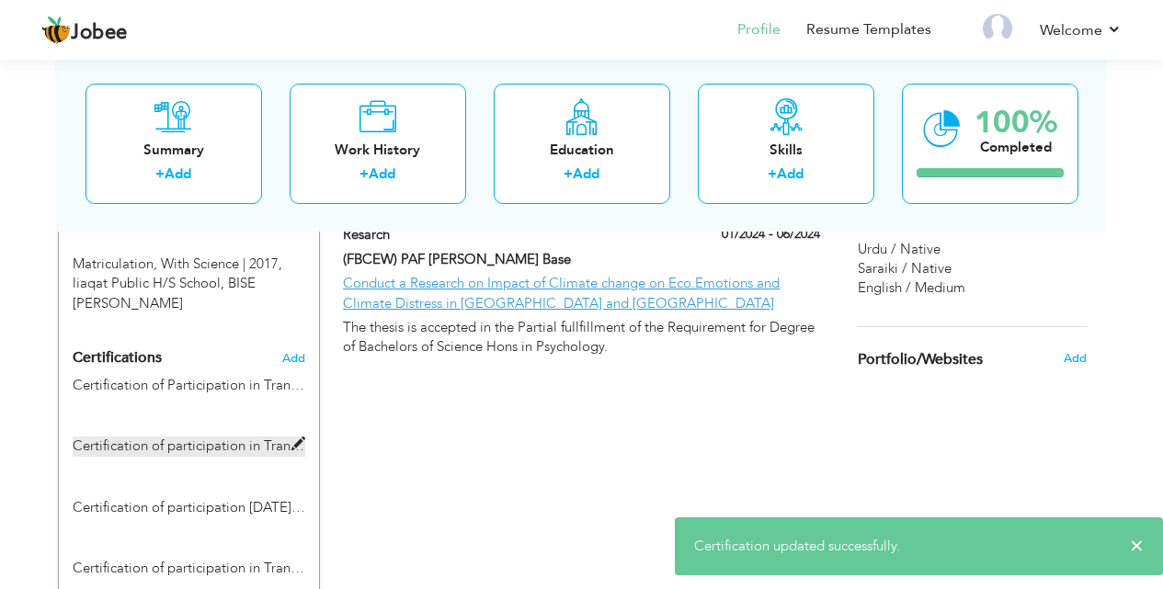
click at [295, 438] on span at bounding box center [298, 445] width 14 height 14
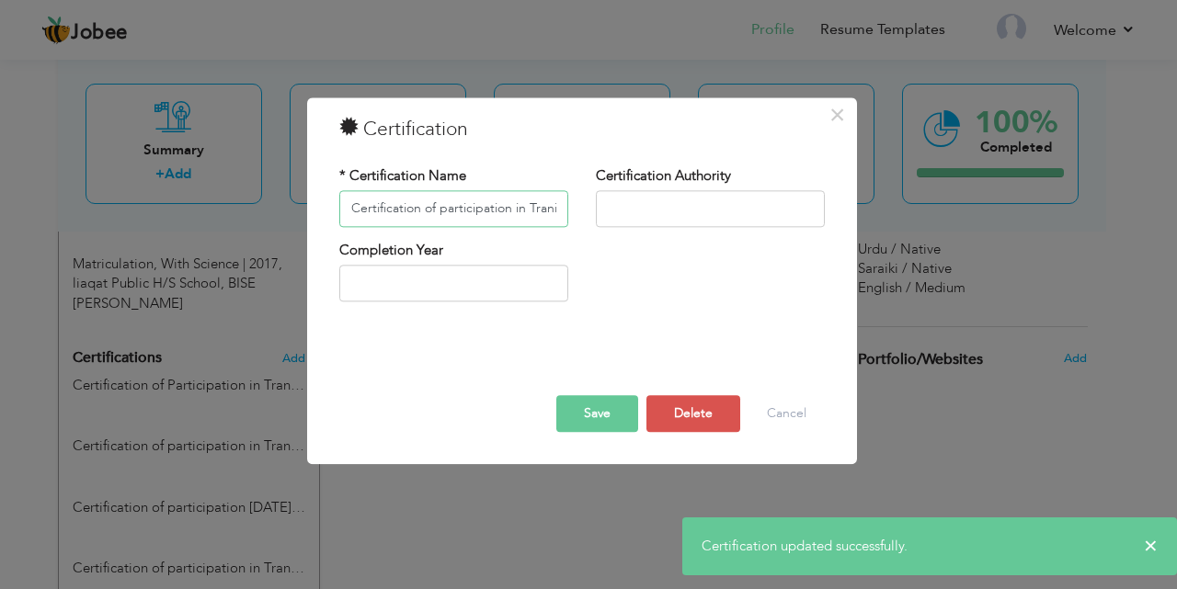
scroll to position [0, 120]
click at [362, 207] on input "Certification of participation in Traning workshop on ABA" at bounding box center [453, 208] width 229 height 37
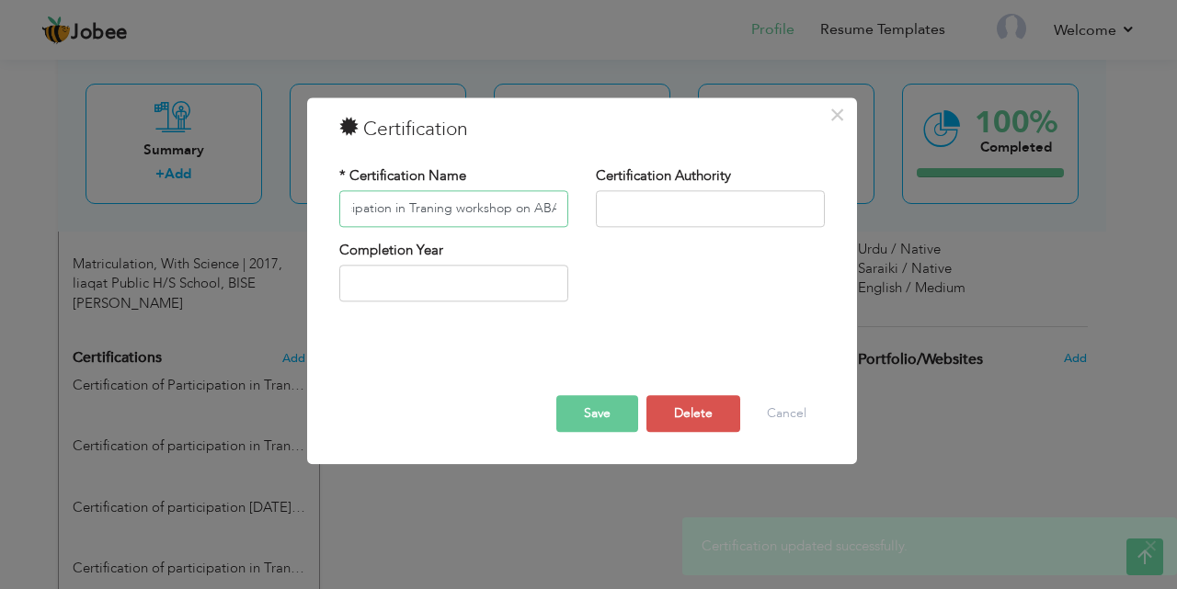
click at [356, 207] on input "Certification of participation in Traning workshop on ABA" at bounding box center [453, 208] width 229 height 37
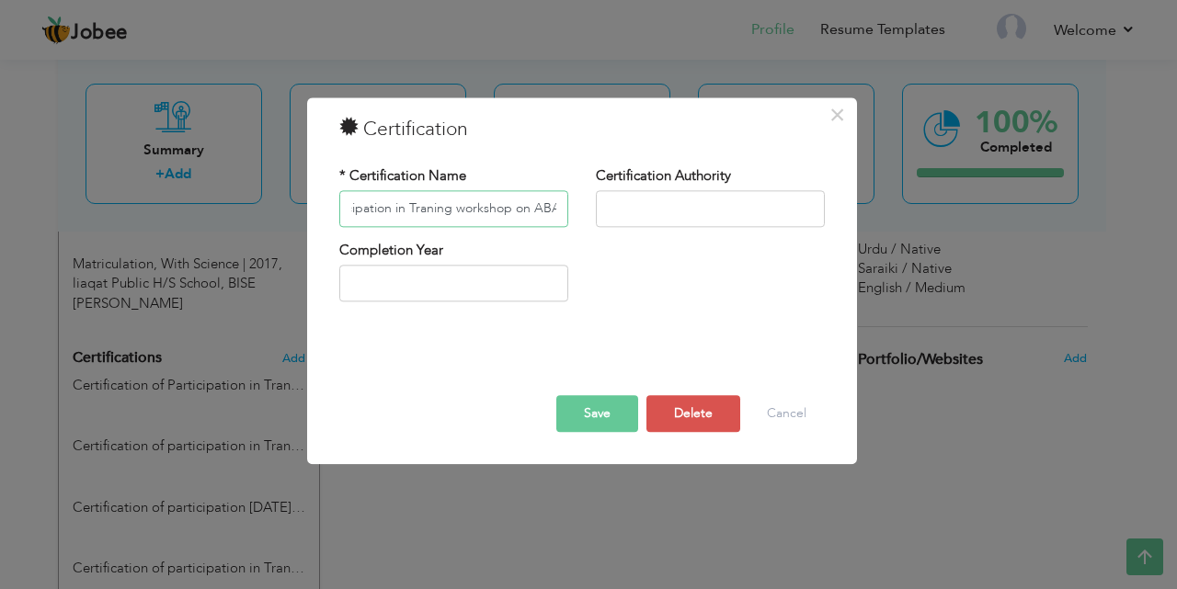
click at [354, 207] on input "Certification of participation in Traning workshop on ABA" at bounding box center [453, 208] width 229 height 37
click at [353, 207] on input "Certification of participation in Traning workshop on ABA" at bounding box center [453, 208] width 229 height 37
click at [351, 207] on input "Certification of participation in Traning workshop on ABA" at bounding box center [453, 208] width 229 height 37
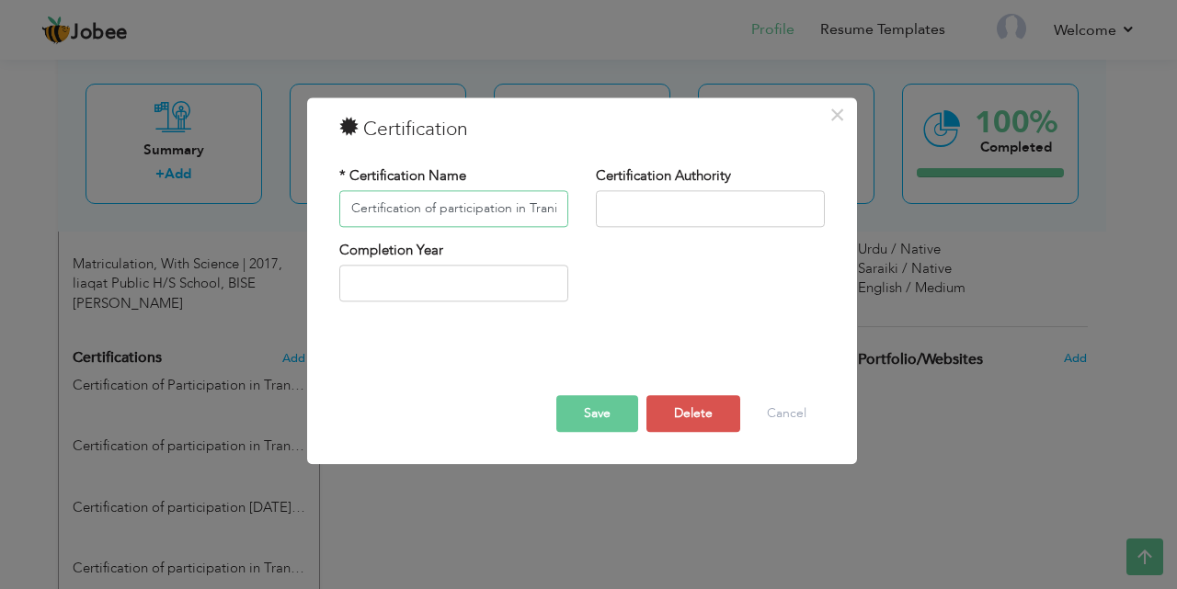
click at [343, 208] on input "Certification of participation in Traning workshop on ABA" at bounding box center [453, 208] width 229 height 37
click at [428, 220] on input "Certification of participation in Traning workshop on ABA" at bounding box center [453, 208] width 229 height 37
click at [443, 209] on input "Certification of participation in Traning workshop on ABA" at bounding box center [453, 208] width 229 height 37
click at [610, 421] on button "Save" at bounding box center [597, 413] width 82 height 37
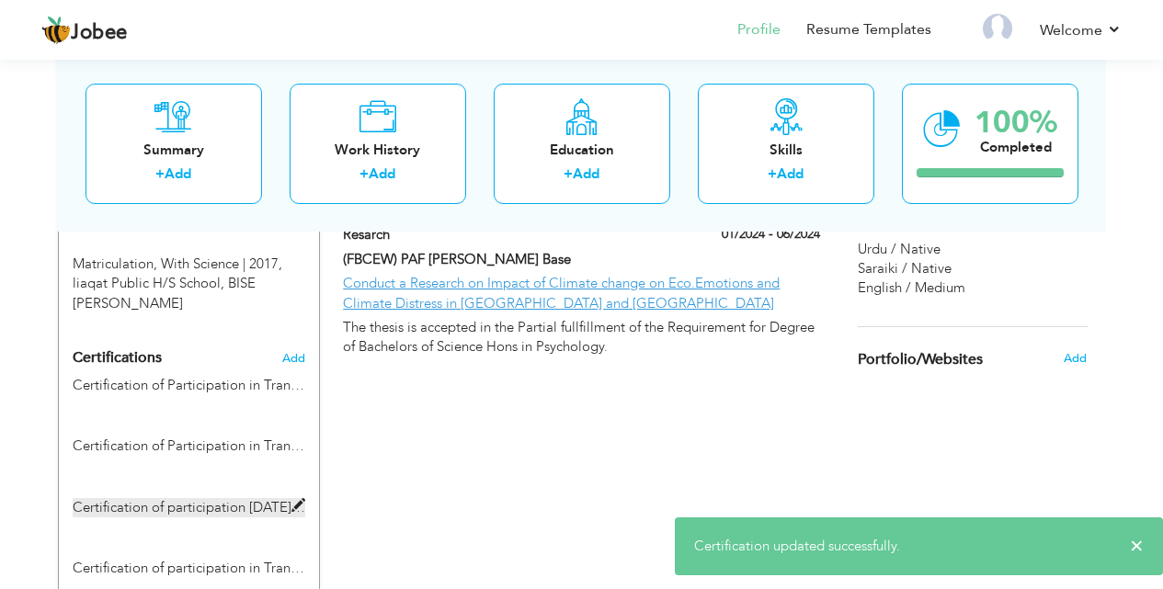
click at [211, 498] on label "Certification of participation [DATE] International conference in [GEOGRAPHIC_D…" at bounding box center [189, 507] width 233 height 19
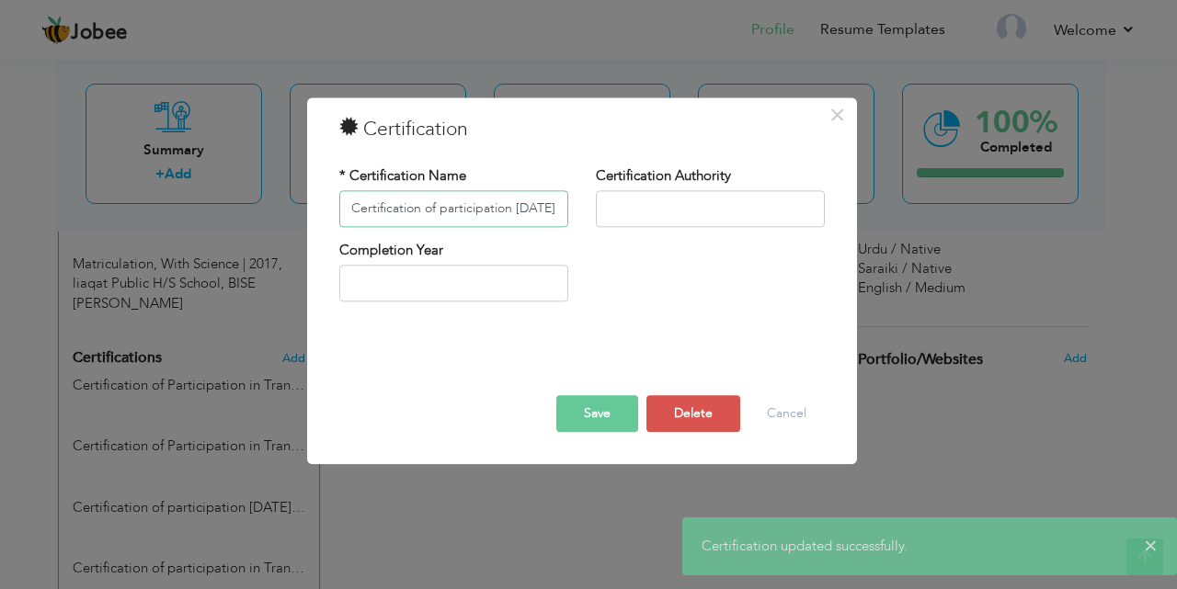
drag, startPoint x: 382, startPoint y: 203, endPoint x: 325, endPoint y: 203, distance: 57.0
click at [325, 203] on div "* Certification Name Certification of participation [DATE] International confer…" at bounding box center [453, 203] width 257 height 74
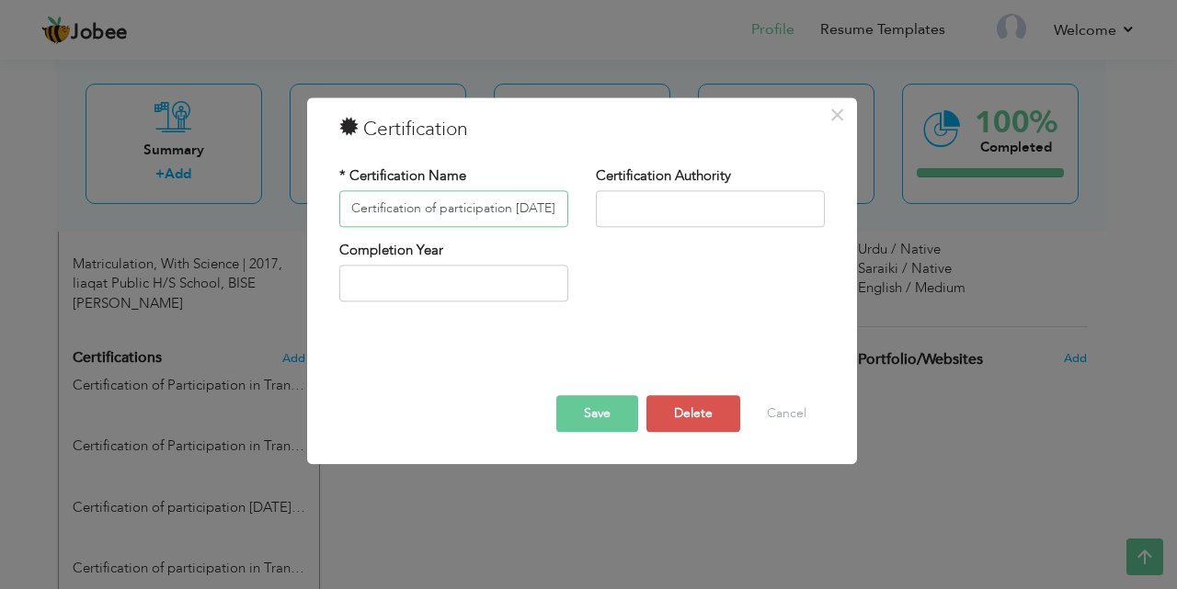
click at [461, 213] on input "Certification of participation [DATE] International conference in [GEOGRAPHIC_D…" at bounding box center [453, 208] width 229 height 37
click at [448, 211] on input "Certification of participation [DATE] International conference in [GEOGRAPHIC_D…" at bounding box center [453, 208] width 229 height 37
click at [610, 420] on button "Save" at bounding box center [597, 413] width 82 height 37
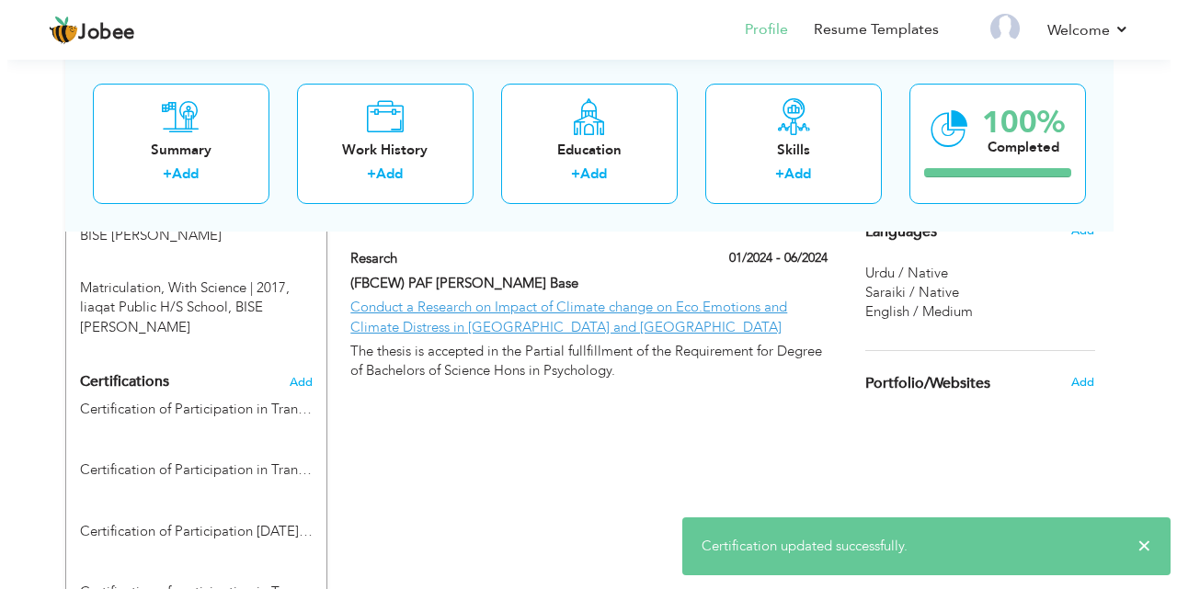
scroll to position [1167, 0]
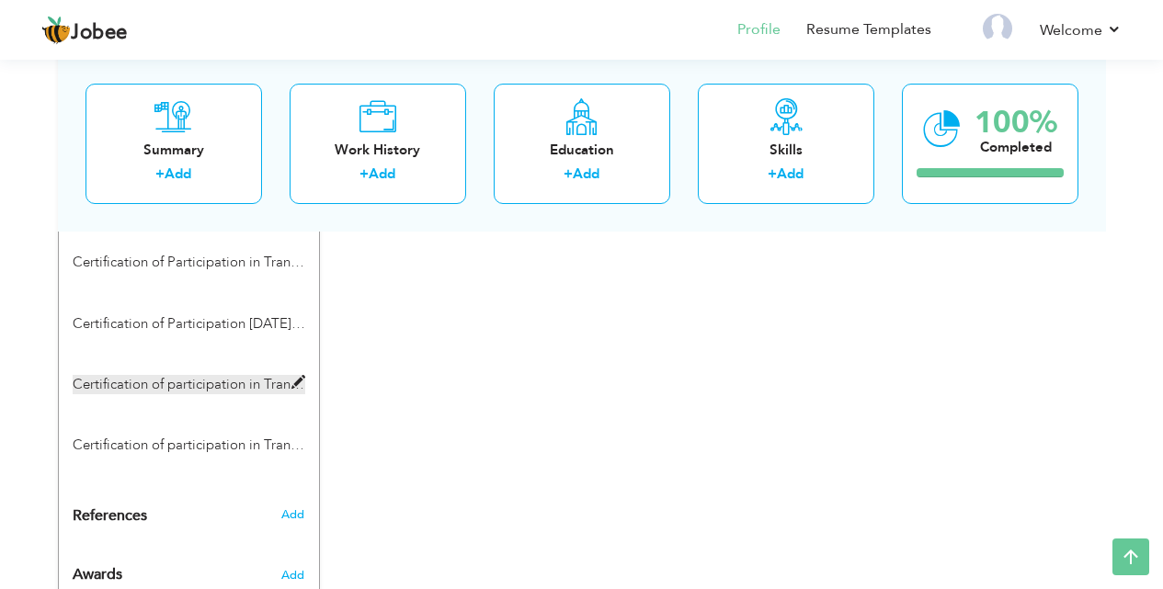
click at [298, 376] on span at bounding box center [298, 383] width 14 height 14
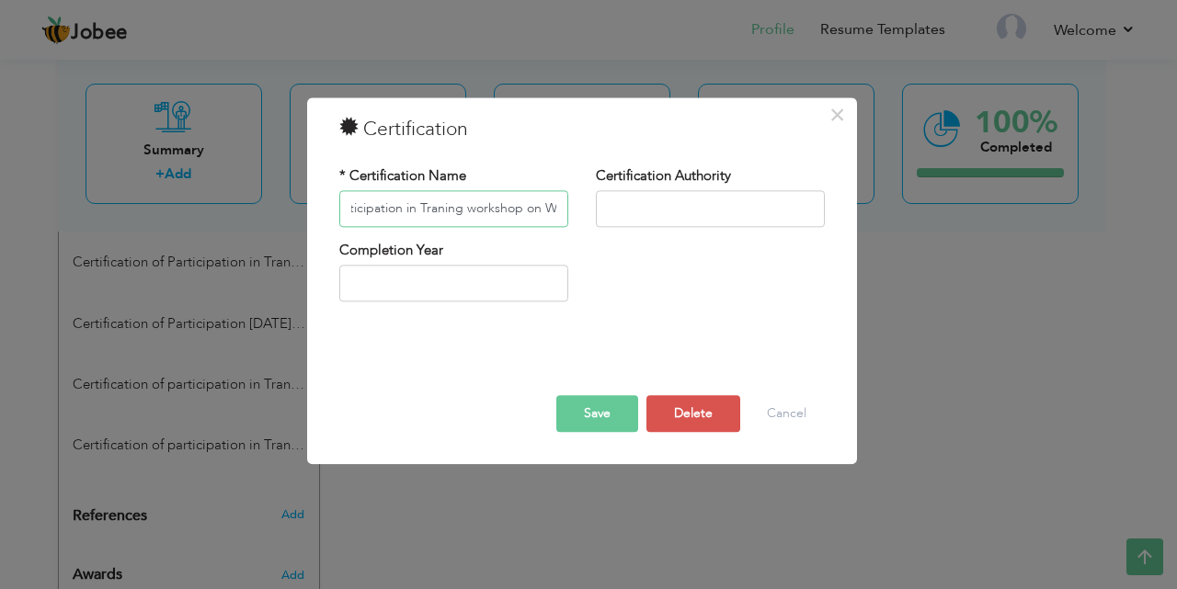
scroll to position [0, 0]
drag, startPoint x: 361, startPoint y: 208, endPoint x: 331, endPoint y: 208, distance: 30.3
click at [331, 208] on div "* Certification Name Certification of participation in Traning workshop on Well…" at bounding box center [453, 203] width 257 height 74
click at [471, 201] on input "Certification of participation in Traning workshop on Wellness Guide about Ment…" at bounding box center [453, 208] width 229 height 37
click at [448, 205] on input "Certification of participation in Traning workshop on Wellness Guide about Ment…" at bounding box center [453, 208] width 229 height 37
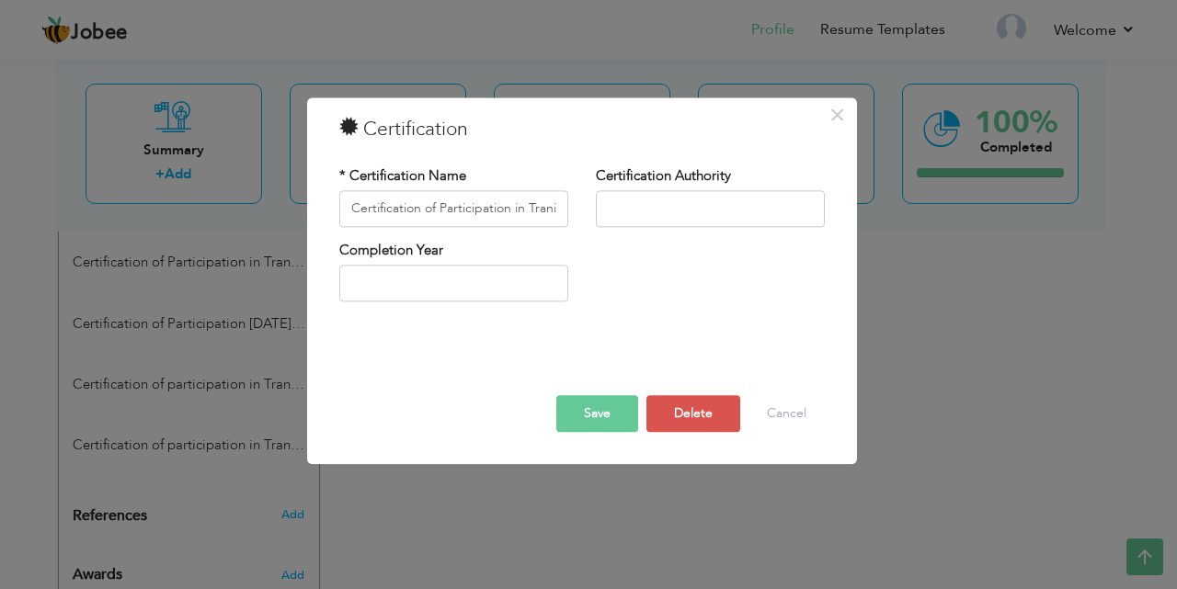
click at [576, 420] on button "Save" at bounding box center [597, 413] width 82 height 37
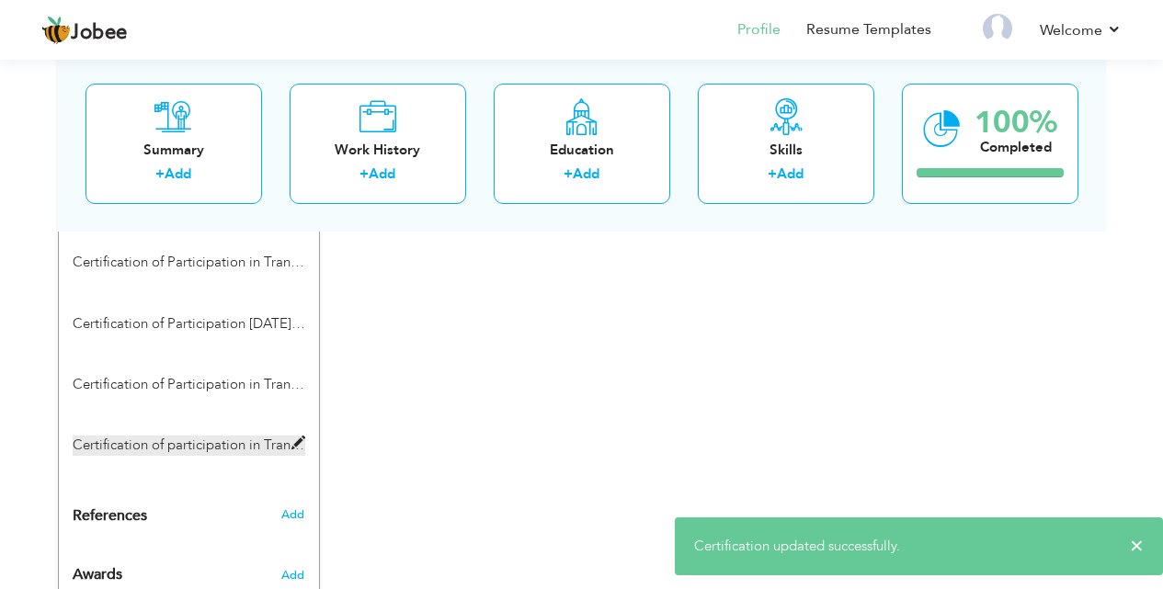
click at [296, 437] on span at bounding box center [298, 444] width 14 height 14
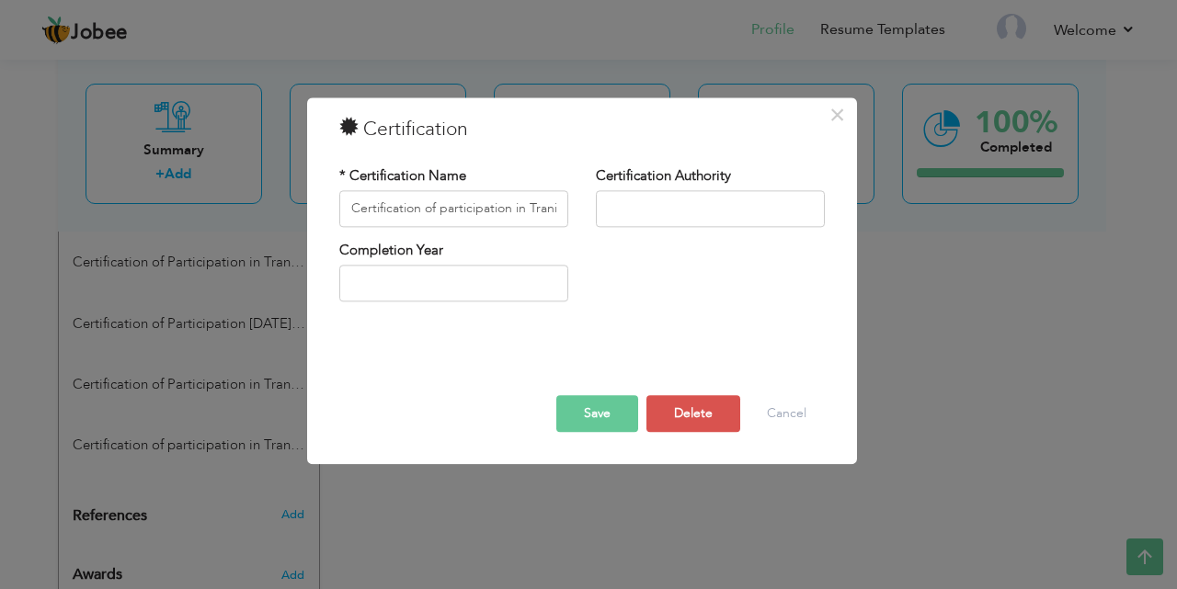
click at [222, 331] on div "× Certification * Certification Name Certification of participation in Traning …" at bounding box center [588, 294] width 1177 height 589
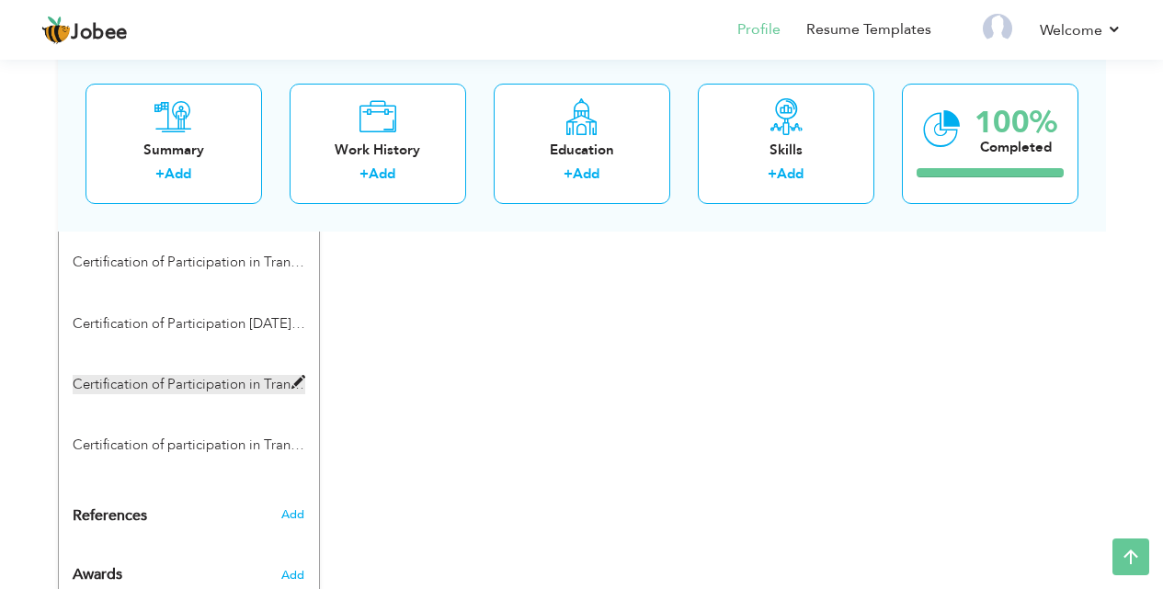
click at [216, 375] on label "Certification of Participation in Traning workshop on Wellness Guide about Ment…" at bounding box center [189, 384] width 233 height 19
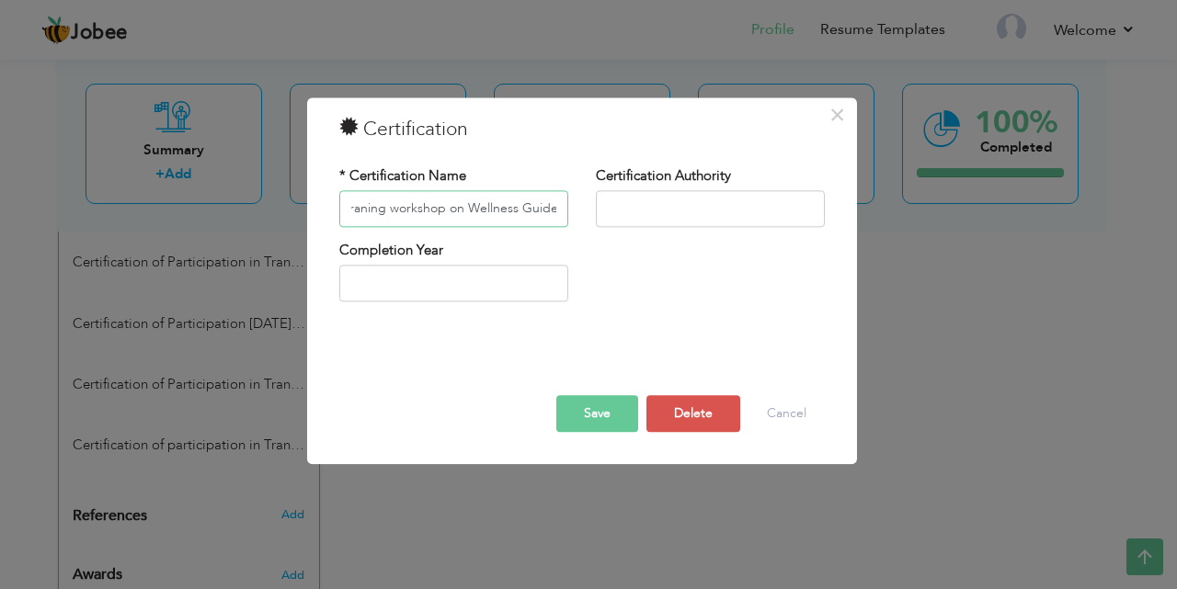
scroll to position [0, 188]
drag, startPoint x: 462, startPoint y: 202, endPoint x: 531, endPoint y: 211, distance: 68.5
click at [531, 211] on input "Certification of Participation in Traning workshop on Wellness Guide about Ment…" at bounding box center [453, 208] width 229 height 37
click at [424, 338] on div "Save Delete Cancel" at bounding box center [581, 388] width 513 height 116
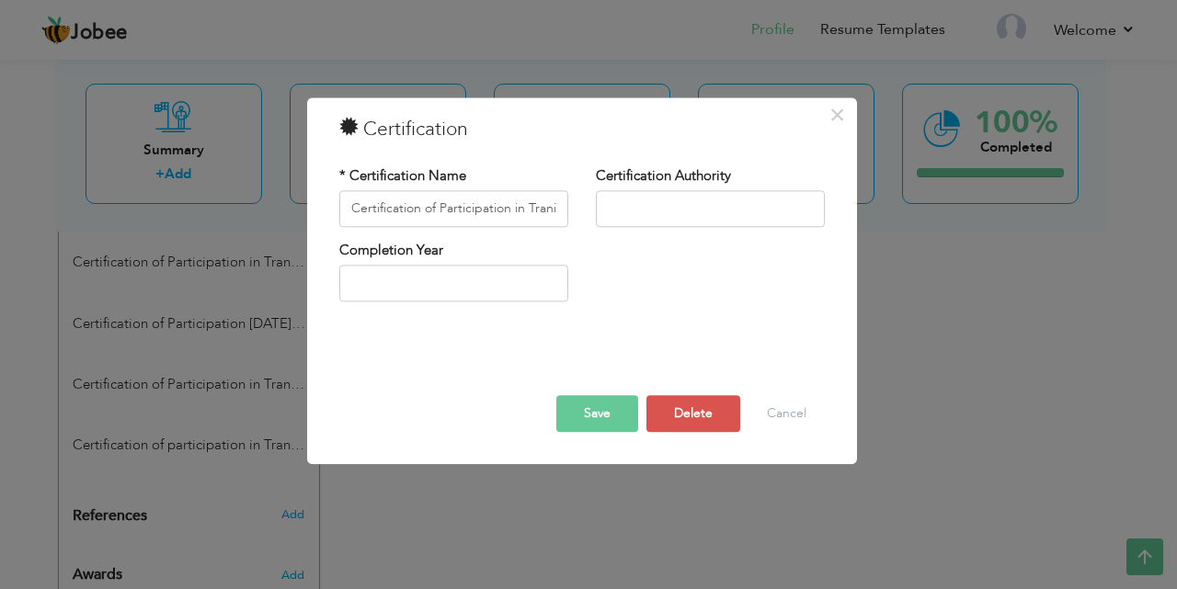
click at [562, 404] on button "Save" at bounding box center [597, 413] width 82 height 37
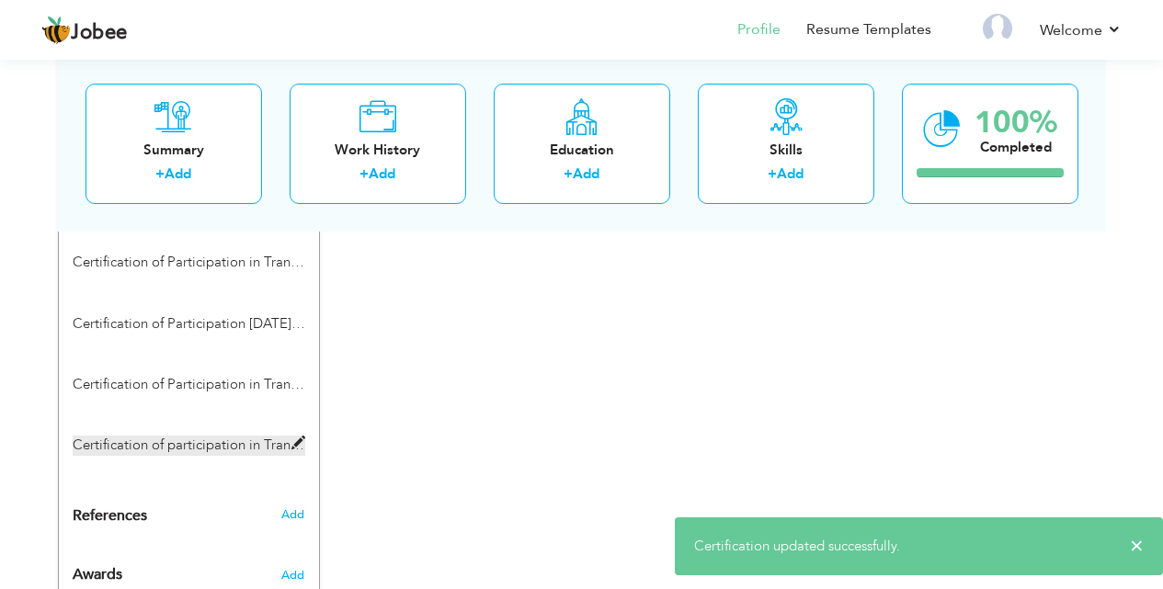
click at [292, 437] on span at bounding box center [298, 444] width 14 height 14
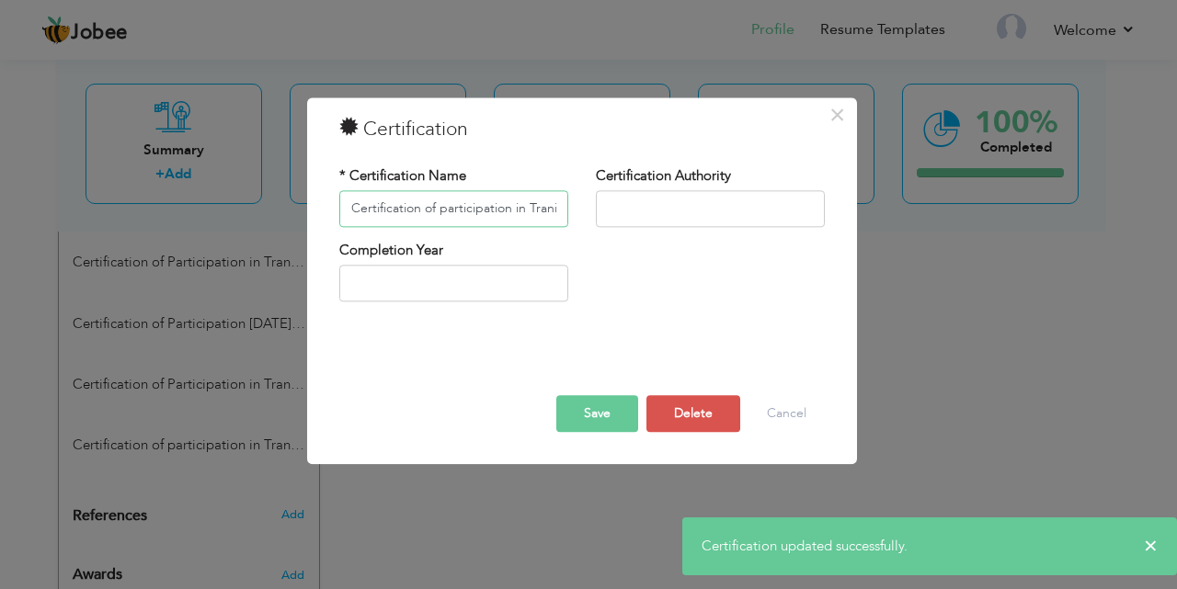
scroll to position [0, 268]
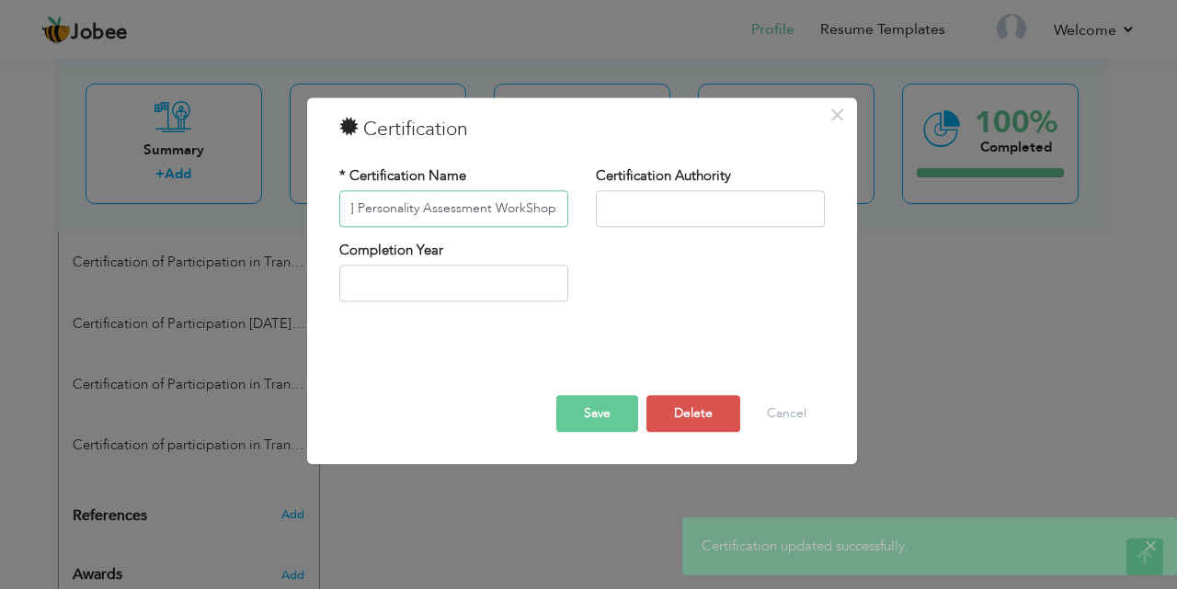
click at [346, 207] on input "Certification of participation in Traning [DATE] Personality Assessment WorkShop" at bounding box center [453, 208] width 229 height 37
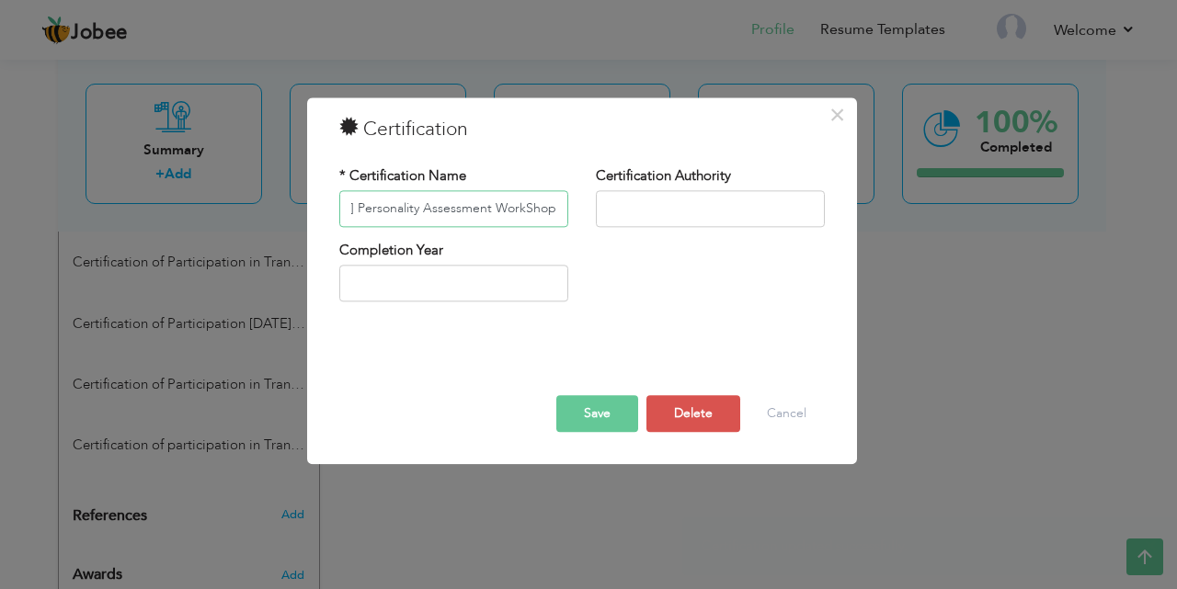
click at [349, 202] on input "Certification of participation in Traning [DATE] Personality Assessment WorkShop" at bounding box center [453, 208] width 229 height 37
drag, startPoint x: 387, startPoint y: 211, endPoint x: 327, endPoint y: 211, distance: 59.8
click at [327, 211] on div "* Certification Name Certification of participation in Traning [DATE] Personali…" at bounding box center [453, 203] width 257 height 74
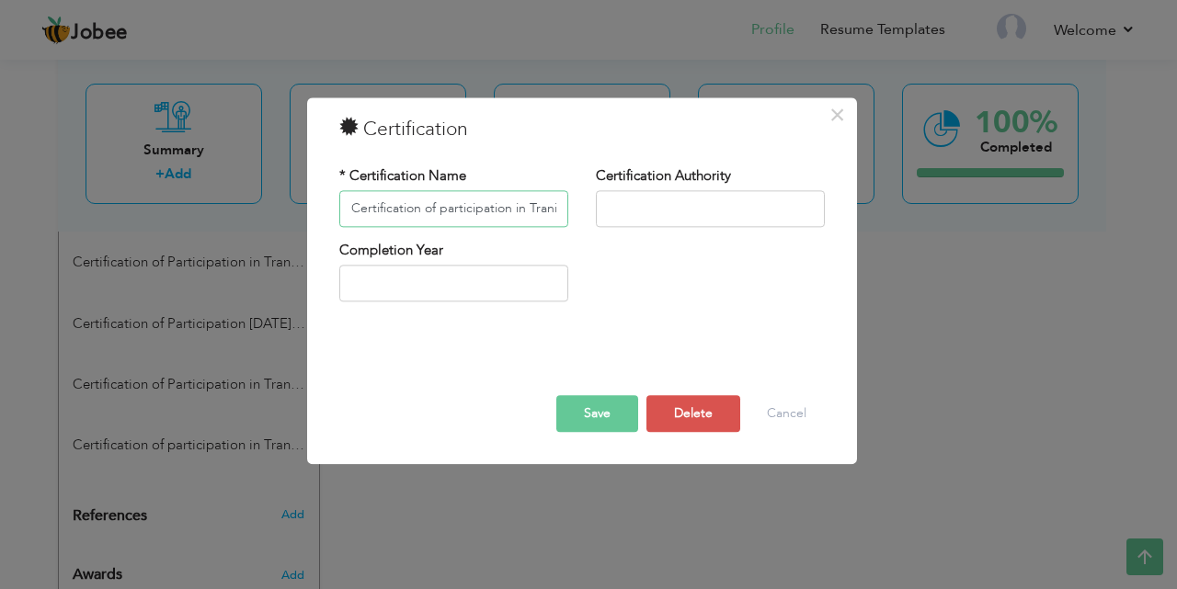
click at [452, 210] on input "Certification of participation in Traning [DATE] Personality Assessment WorkShop" at bounding box center [453, 208] width 229 height 37
click at [445, 211] on input "Certification of participation in Traning [DATE] Personality Assessment WorkShop" at bounding box center [453, 208] width 229 height 37
drag, startPoint x: 544, startPoint y: 211, endPoint x: 566, endPoint y: 211, distance: 22.1
click at [566, 211] on input "Certification of Participation in Traning [DATE] Personality Assessment WorkShop" at bounding box center [453, 208] width 229 height 37
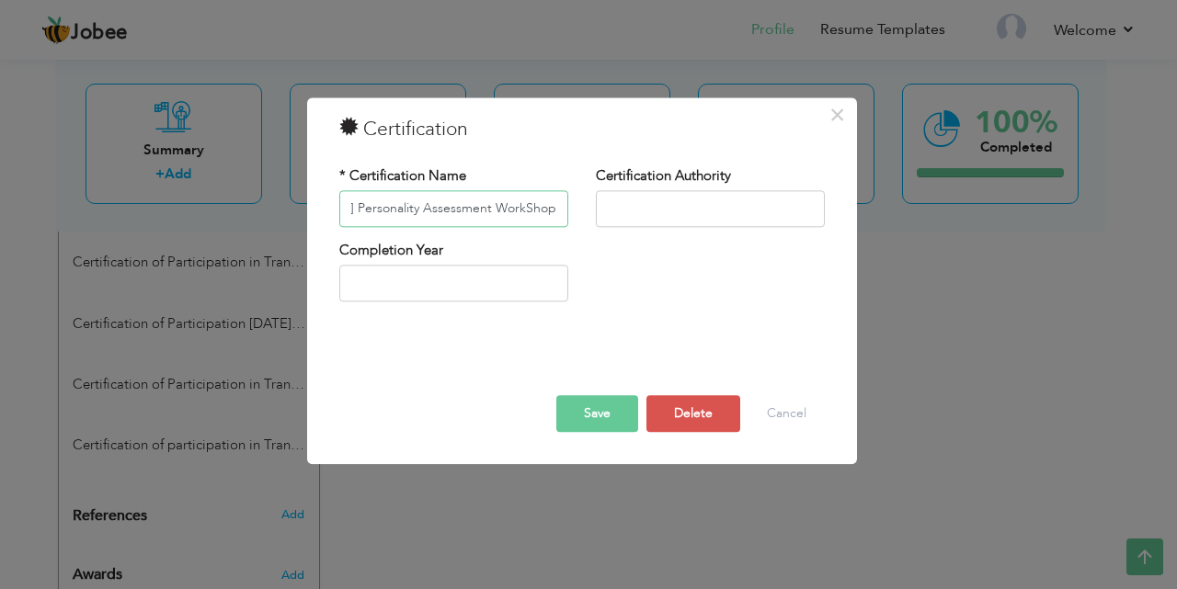
click at [536, 208] on input "Certification of Participation in Traning [DATE] Personality Assessment WorkShop" at bounding box center [453, 208] width 229 height 37
click at [613, 413] on button "Save" at bounding box center [597, 413] width 82 height 37
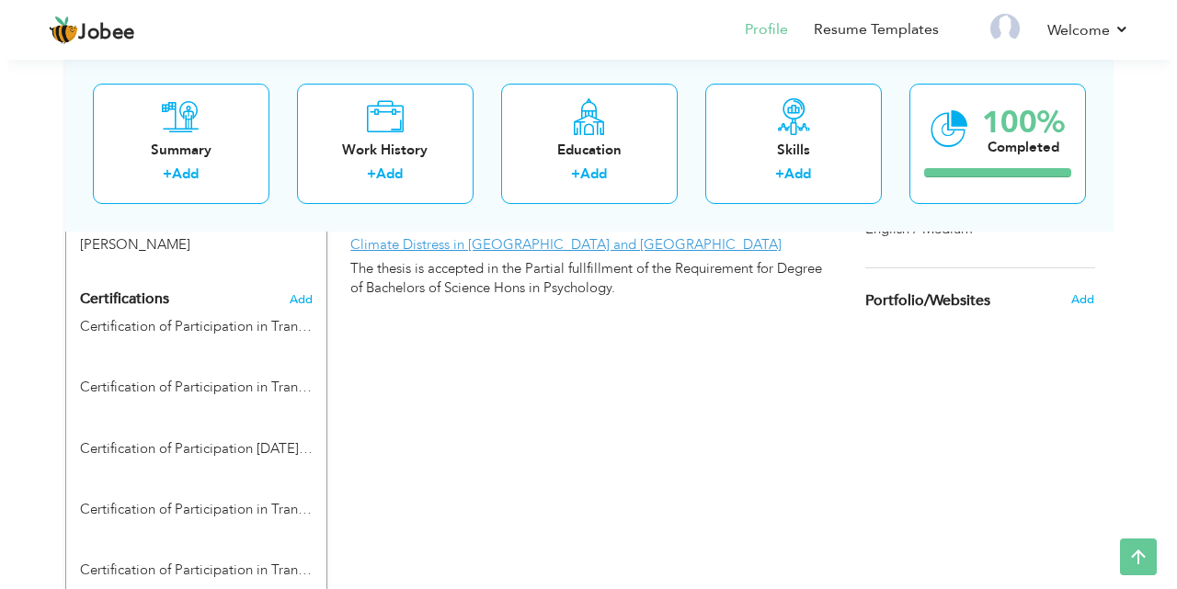
scroll to position [1044, 0]
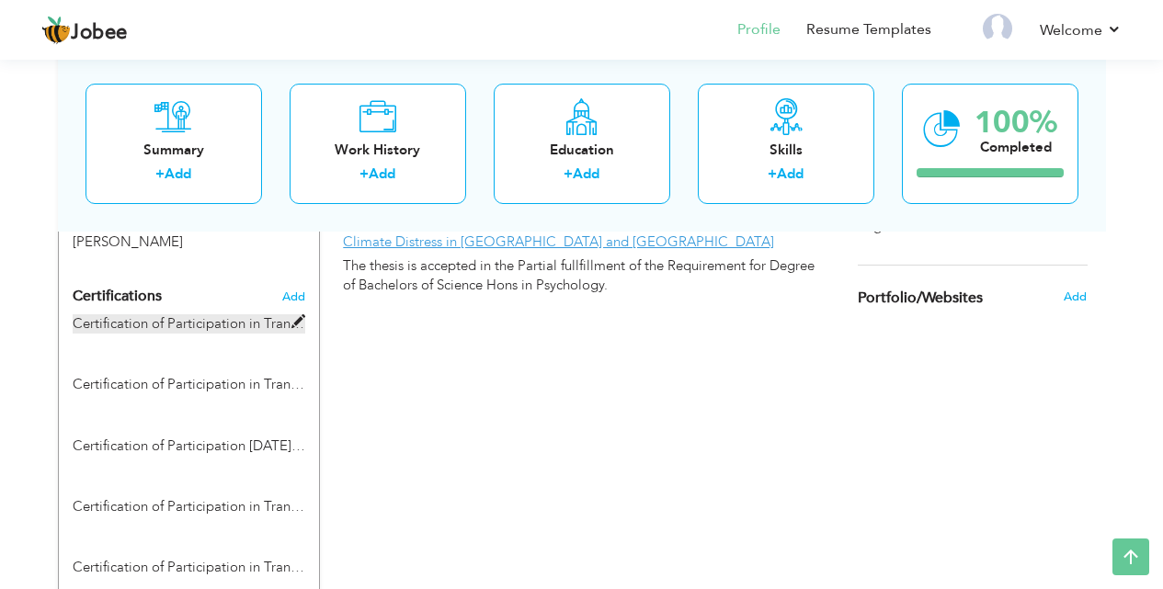
click at [230, 314] on label "Certification of Participation in Traning workshop on CBT" at bounding box center [189, 323] width 233 height 19
type input "Certification of Participation in Traning workshop on CBT"
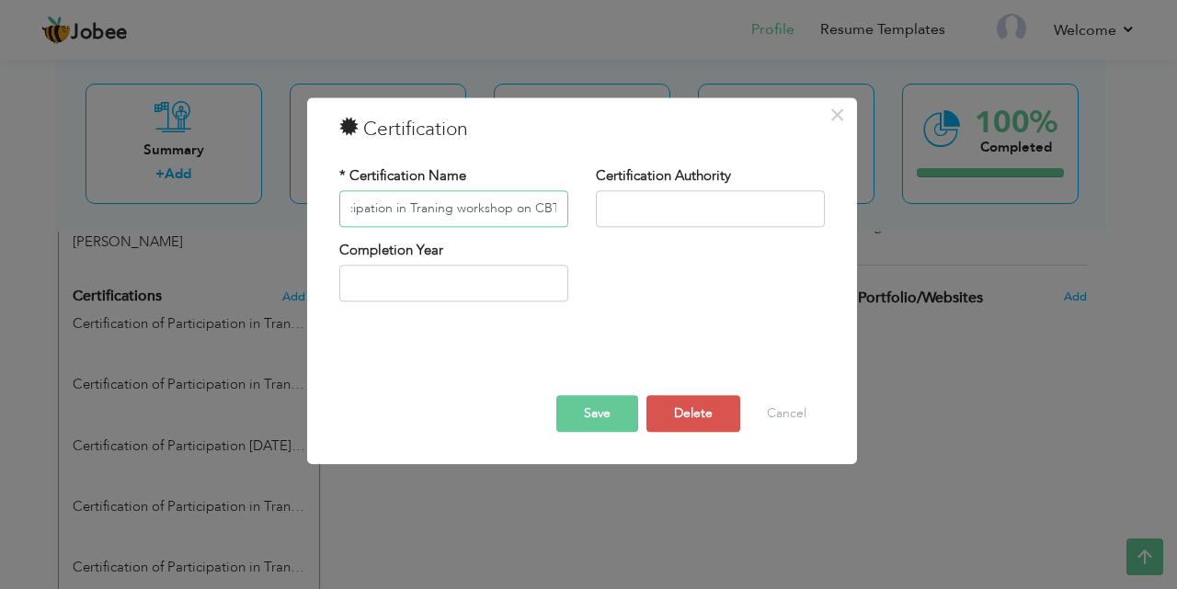
scroll to position [0, 61]
drag, startPoint x: 346, startPoint y: 207, endPoint x: 527, endPoint y: 222, distance: 181.7
click at [527, 222] on input "Certification of Participation in Traning workshop on CBT" at bounding box center [453, 208] width 229 height 37
drag, startPoint x: 346, startPoint y: 204, endPoint x: 571, endPoint y: 220, distance: 225.8
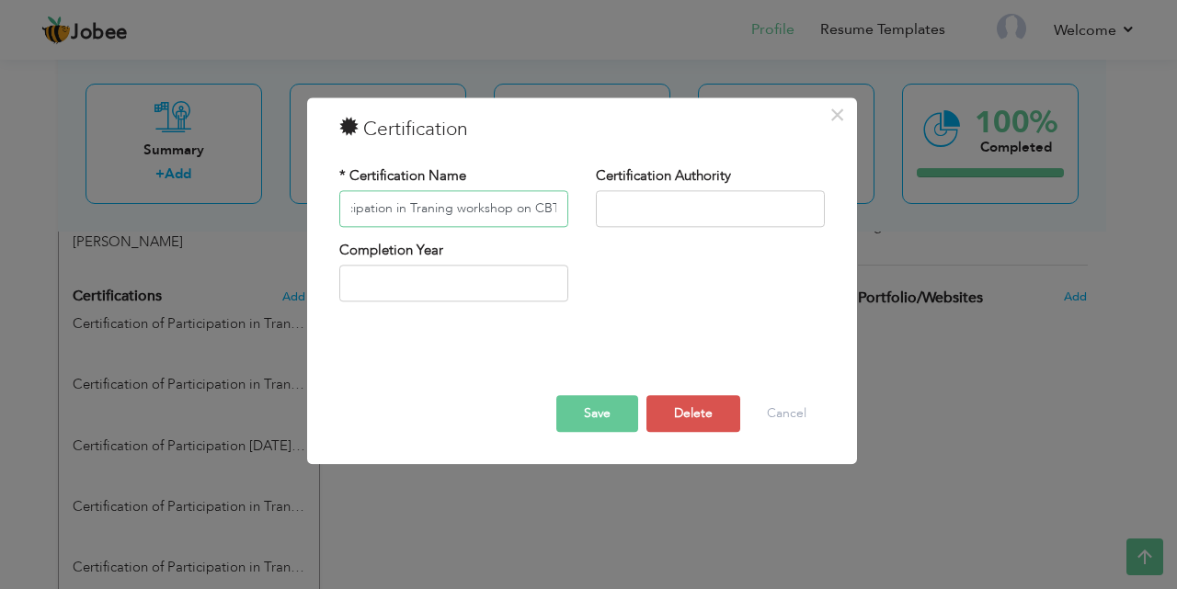
click at [571, 220] on div "* Certification Name Certification of Participation in Traning workshop on CBT" at bounding box center [453, 203] width 257 height 74
click at [551, 207] on input "Certification of Participation in Traning workshop on CBT" at bounding box center [453, 208] width 229 height 37
drag, startPoint x: 554, startPoint y: 207, endPoint x: 325, endPoint y: 187, distance: 229.8
click at [325, 187] on div "* Certification Name Certification of Participation in Traning workshop on CBT" at bounding box center [453, 203] width 257 height 74
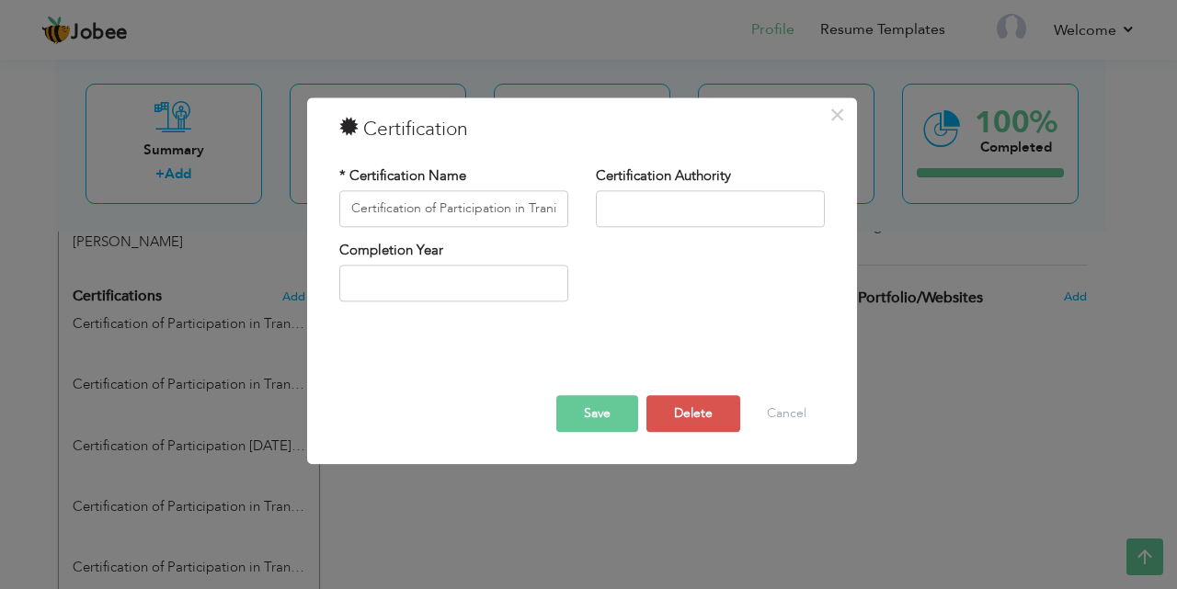
click at [608, 417] on button "Save" at bounding box center [597, 413] width 82 height 37
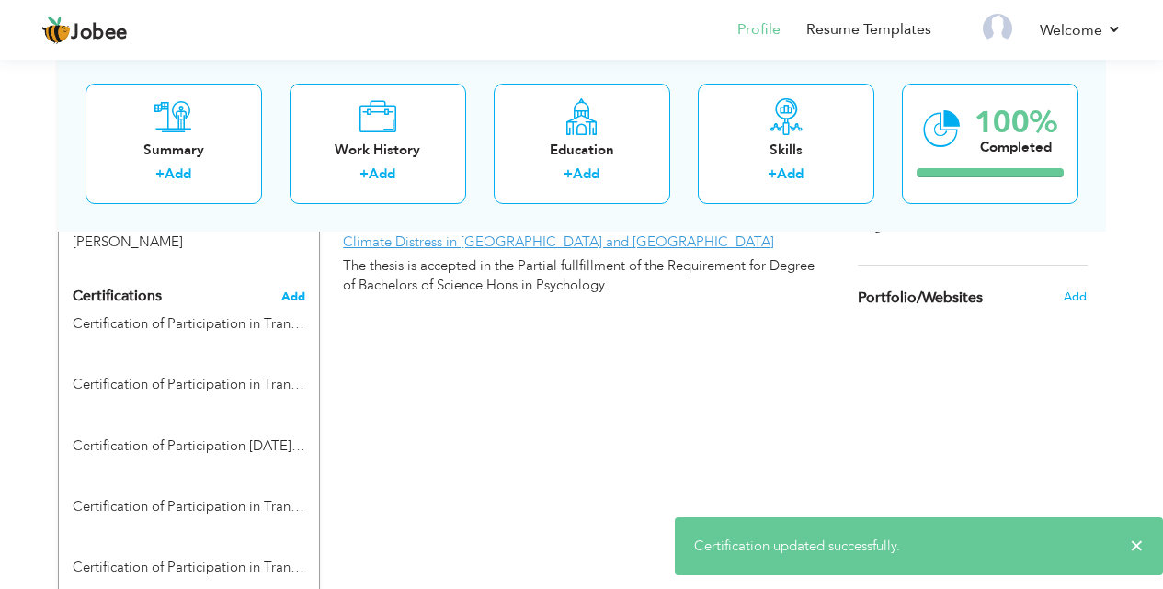
click at [291, 291] on span "Add" at bounding box center [293, 297] width 24 height 13
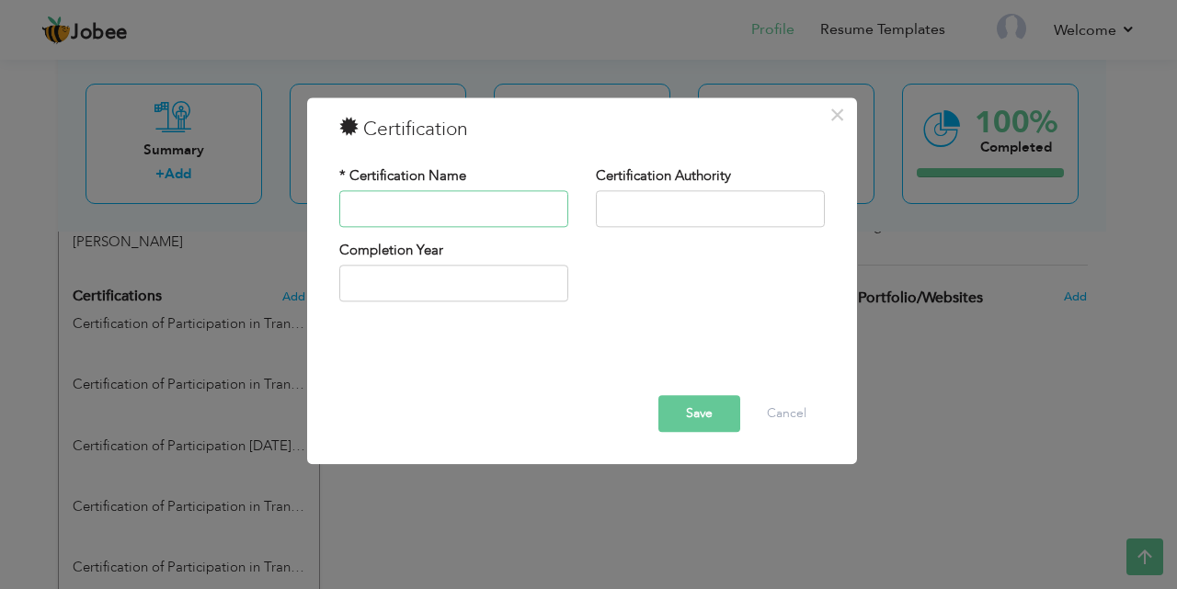
click at [415, 214] on input "text" at bounding box center [453, 208] width 229 height 37
type input "V"
paste input "Certification of Participation in Traning workshop on CBT"
click at [542, 209] on input "Certification of Participation in Traning workshop on CBT" at bounding box center [453, 208] width 229 height 37
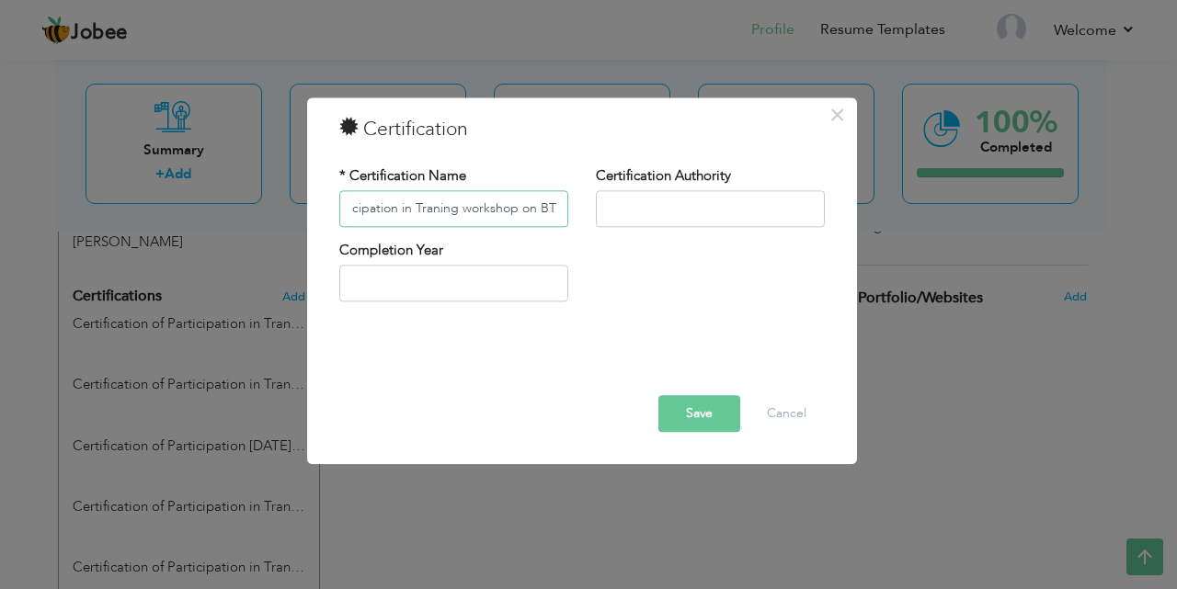
scroll to position [0, 109]
type input "Certification of Participation in Traning workshop on DBT"
click at [709, 423] on button "Save" at bounding box center [699, 413] width 82 height 37
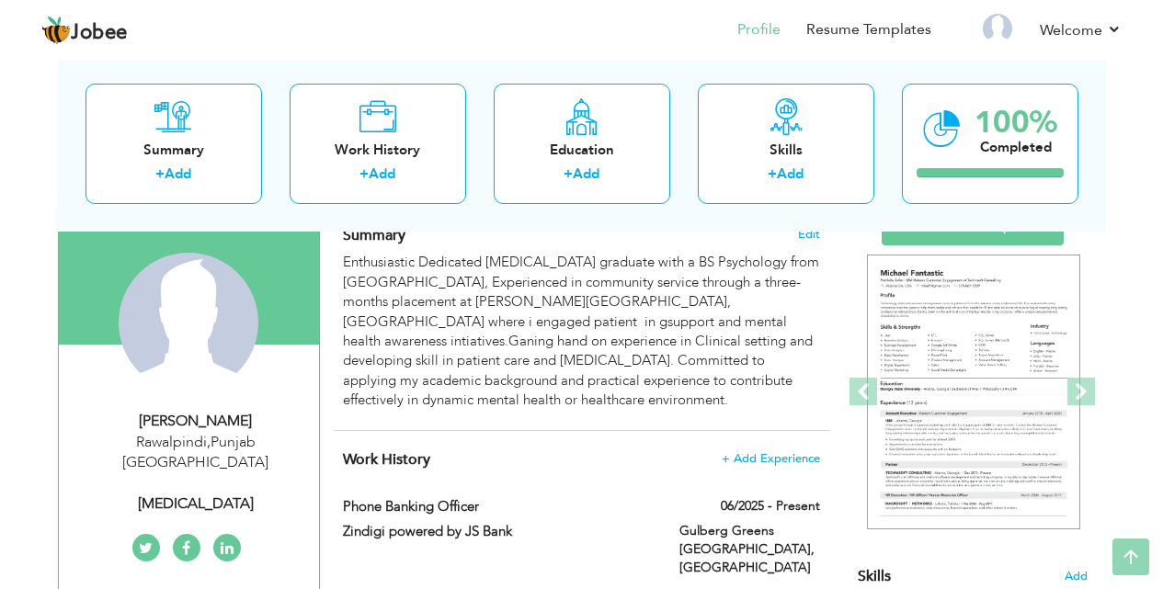
scroll to position [0, 0]
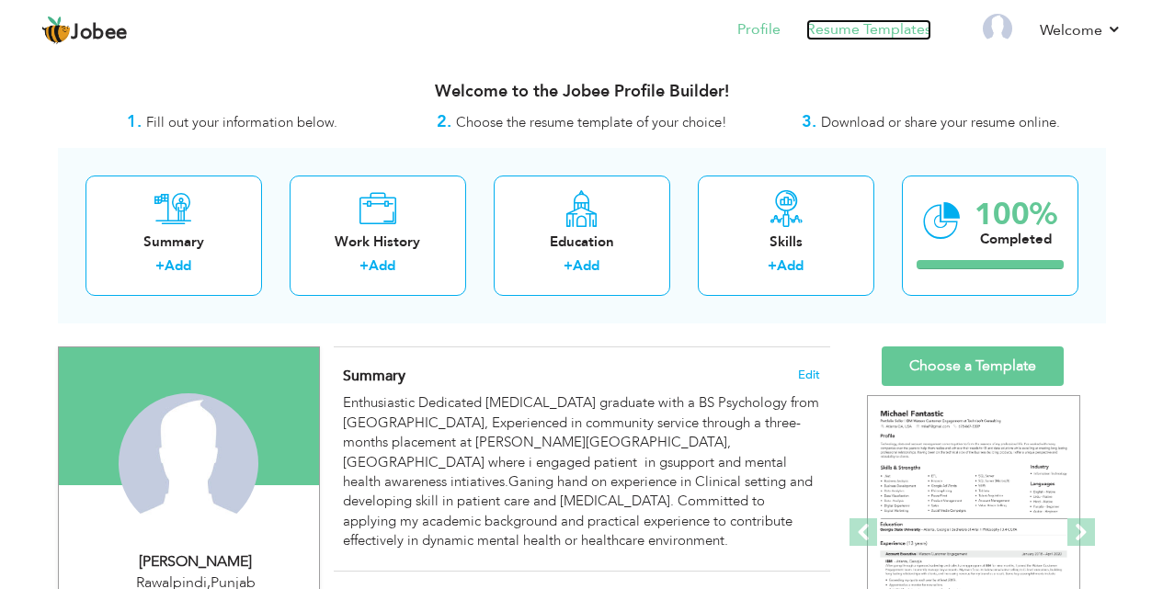
click at [873, 28] on link "Resume Templates" at bounding box center [868, 29] width 125 height 21
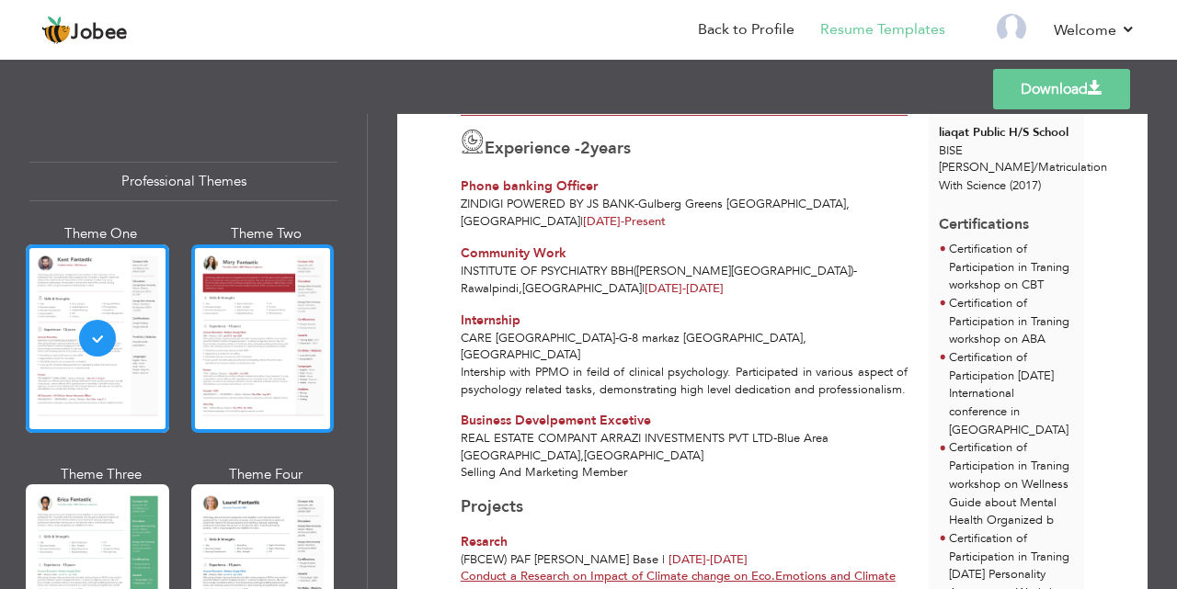
scroll to position [92, 0]
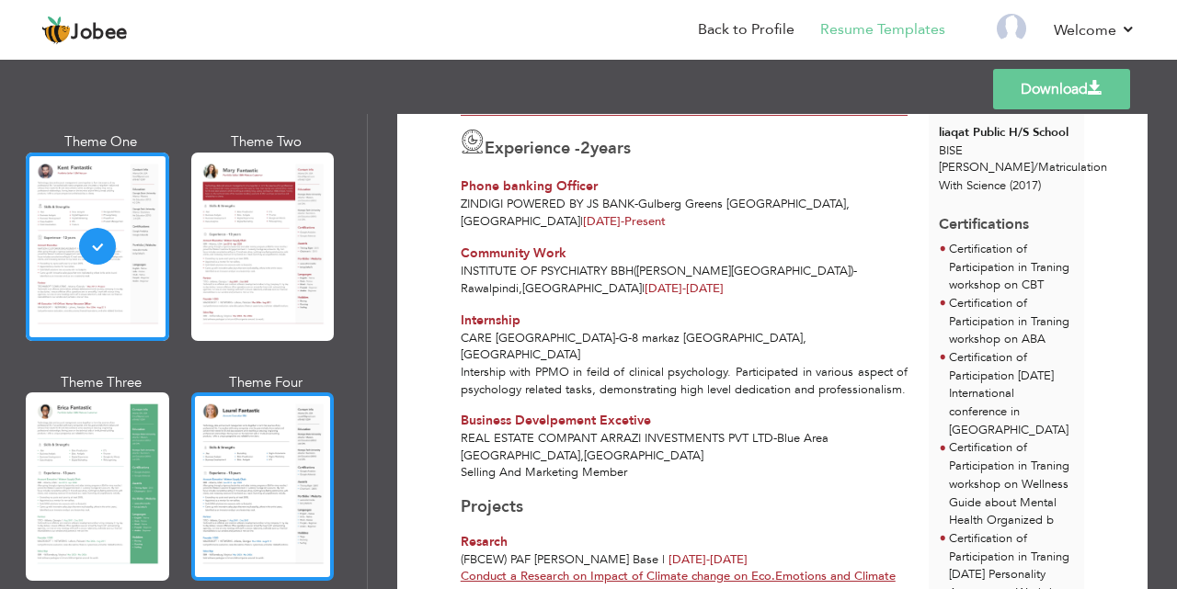
click at [262, 465] on div at bounding box center [262, 487] width 143 height 188
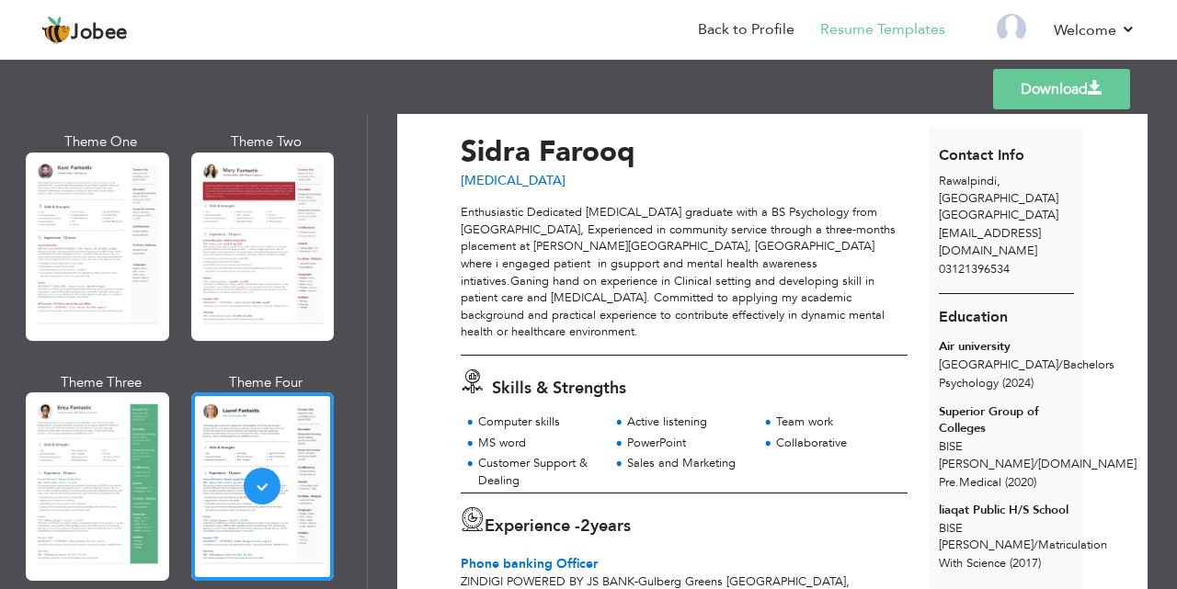
scroll to position [31, 0]
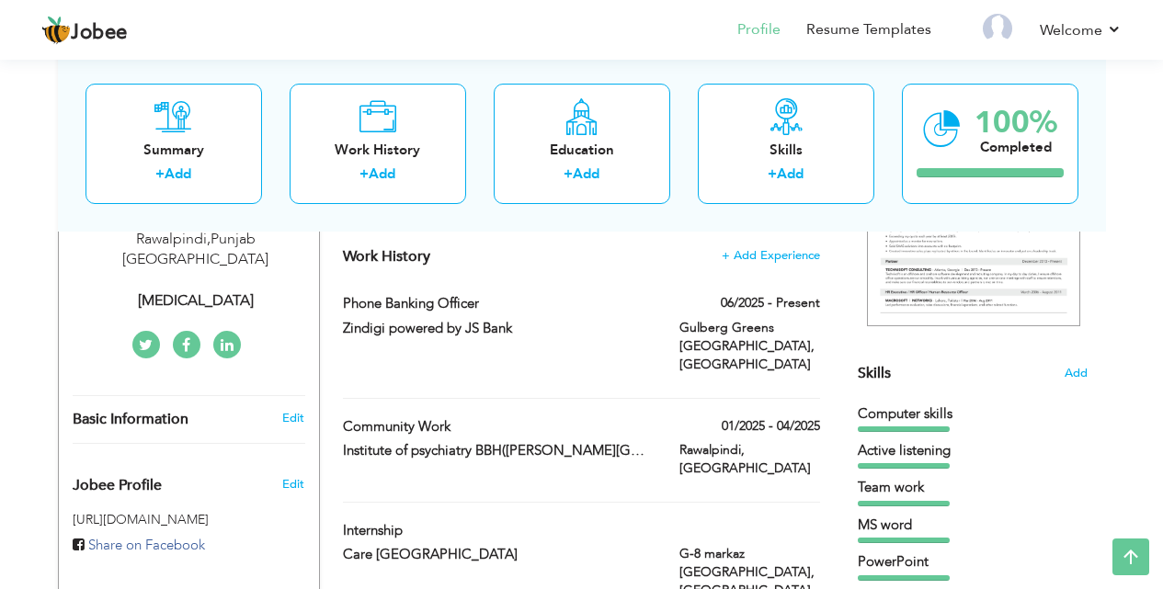
scroll to position [338, 0]
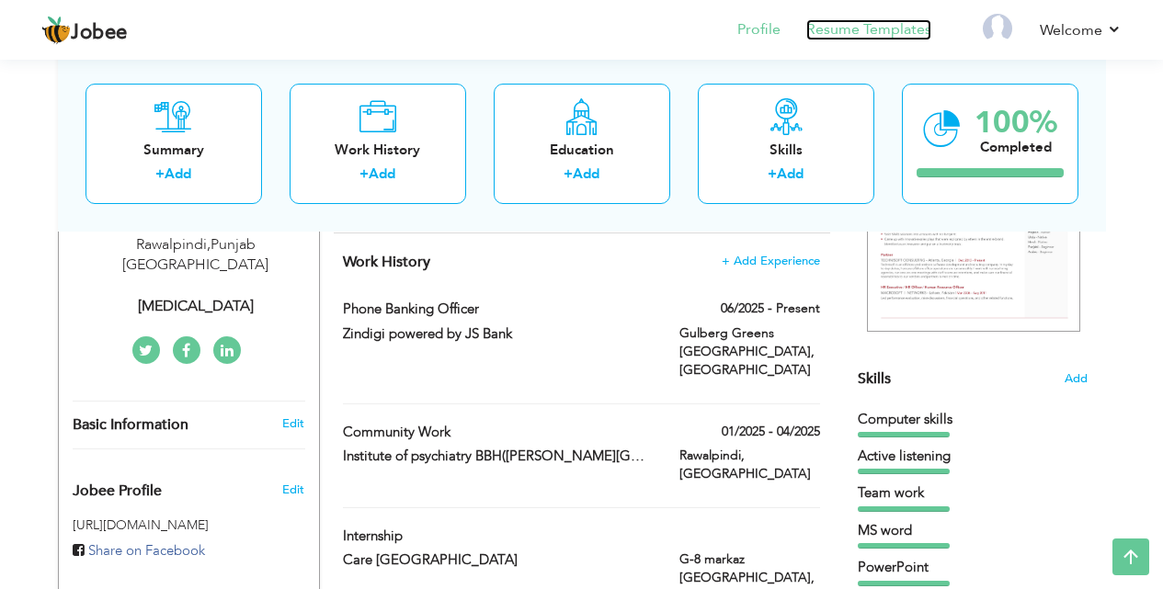
click at [850, 29] on link "Resume Templates" at bounding box center [868, 29] width 125 height 21
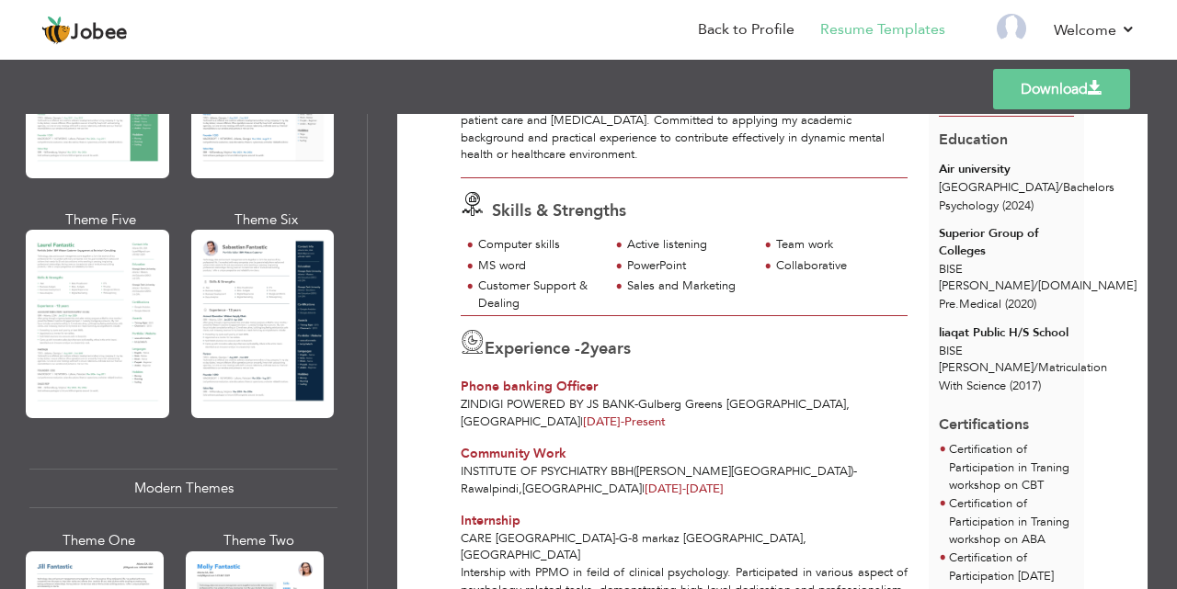
scroll to position [644, 0]
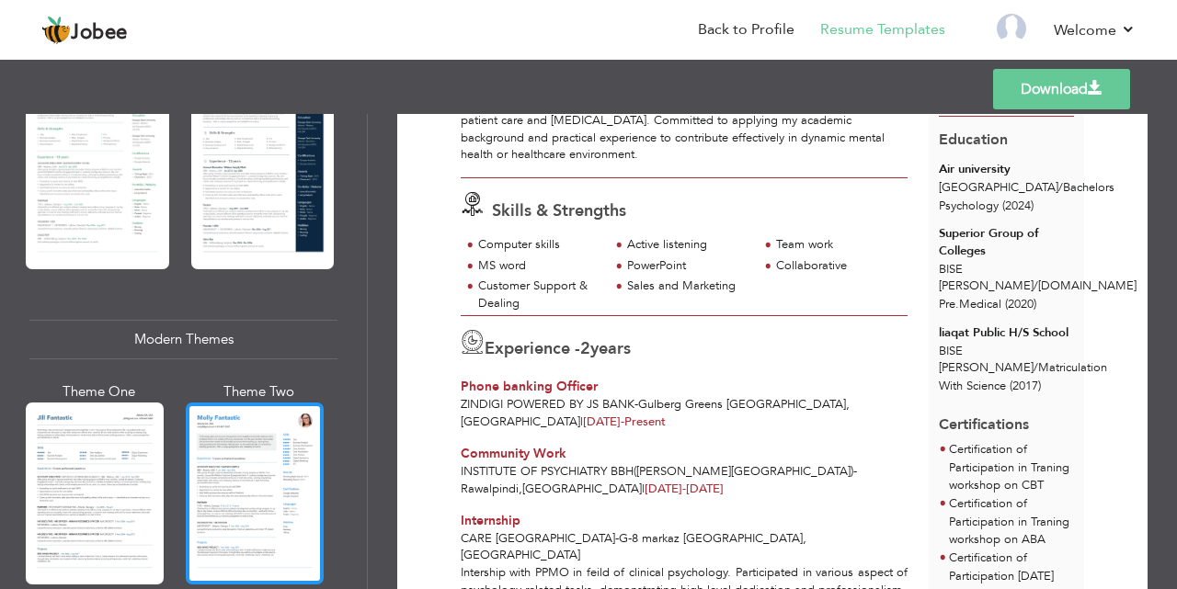
click at [237, 446] on div at bounding box center [255, 494] width 138 height 182
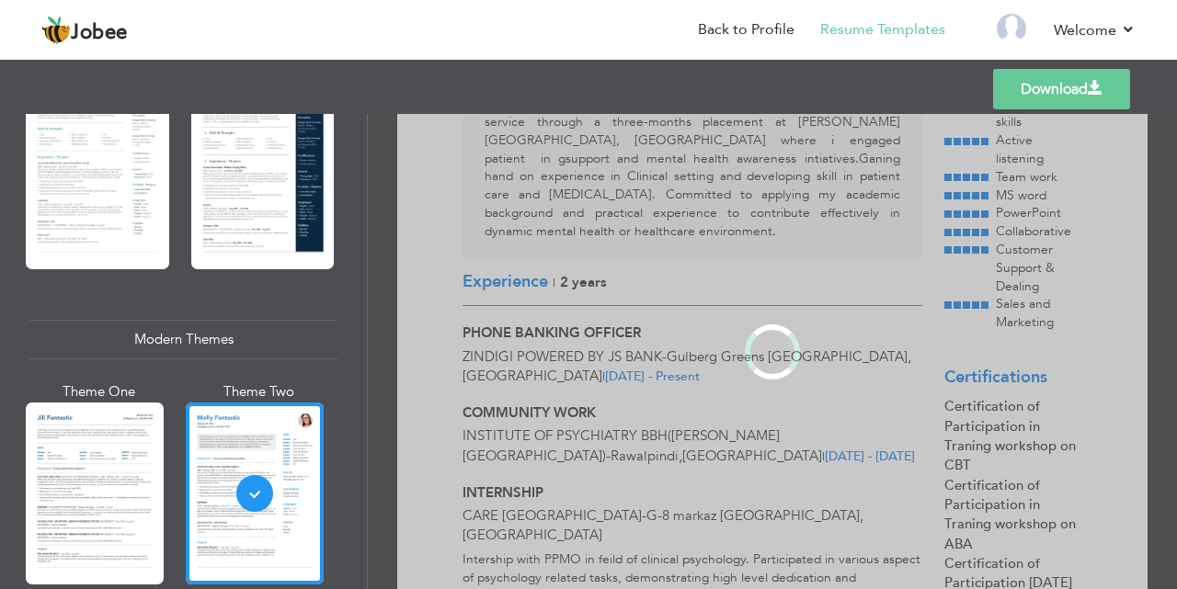
scroll to position [0, 0]
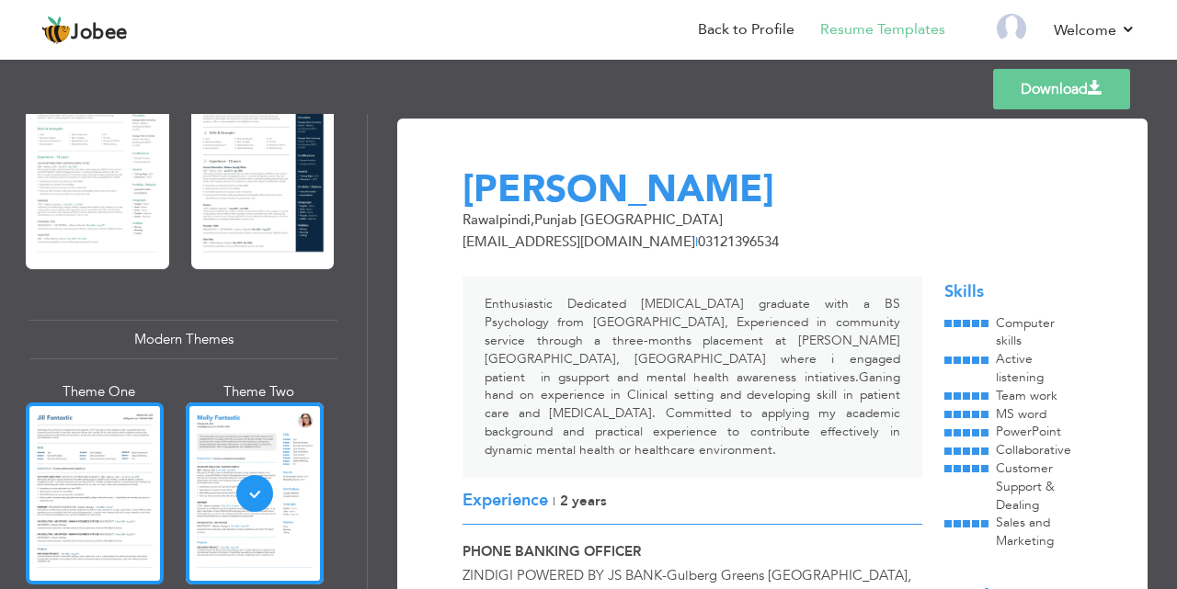
click at [118, 481] on div at bounding box center [95, 494] width 138 height 182
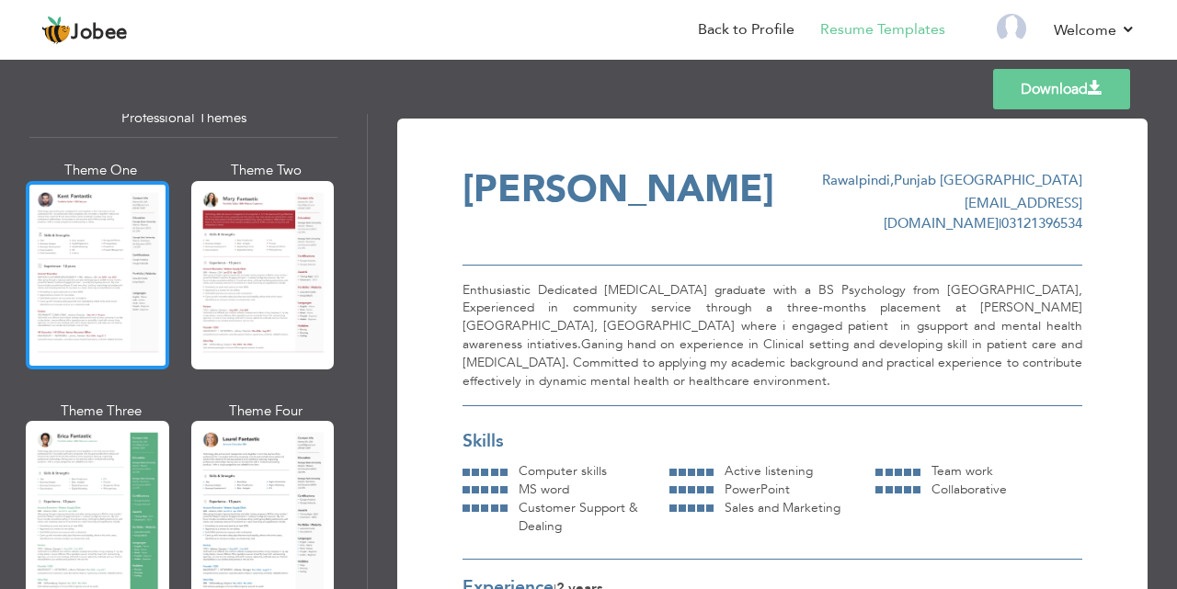
scroll to position [92, 0]
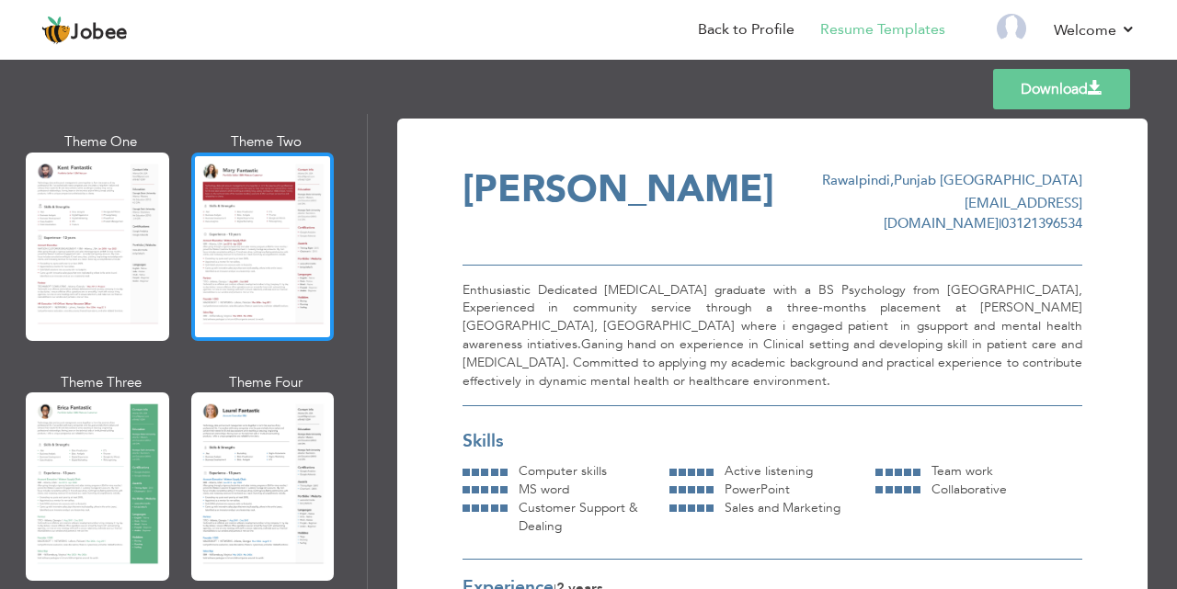
click at [227, 243] on div at bounding box center [262, 247] width 143 height 188
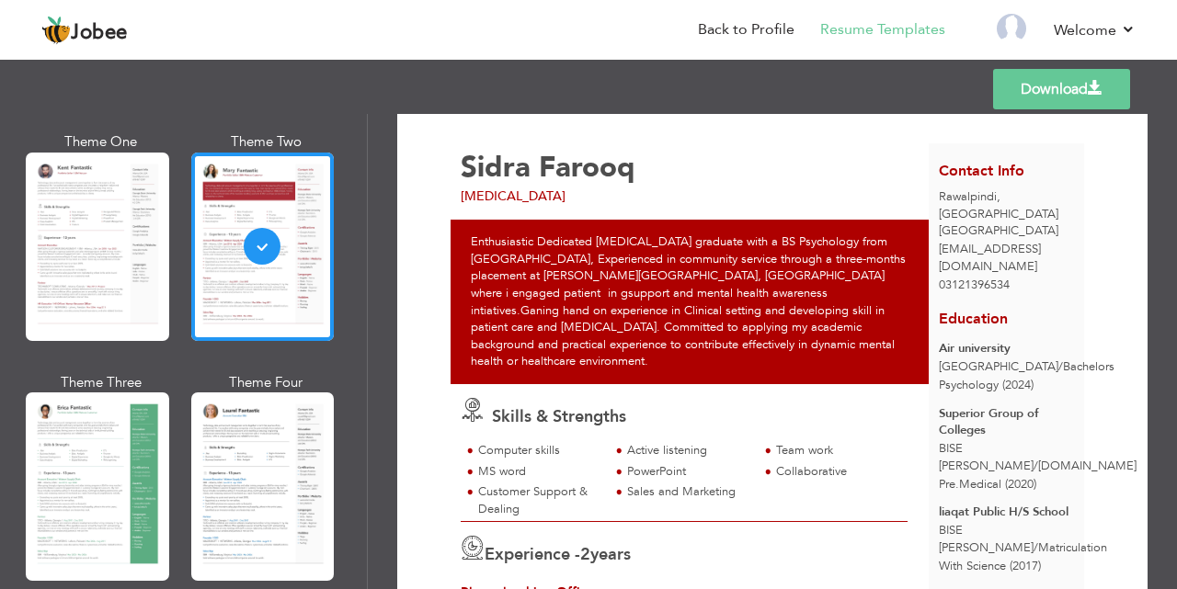
scroll to position [22, 0]
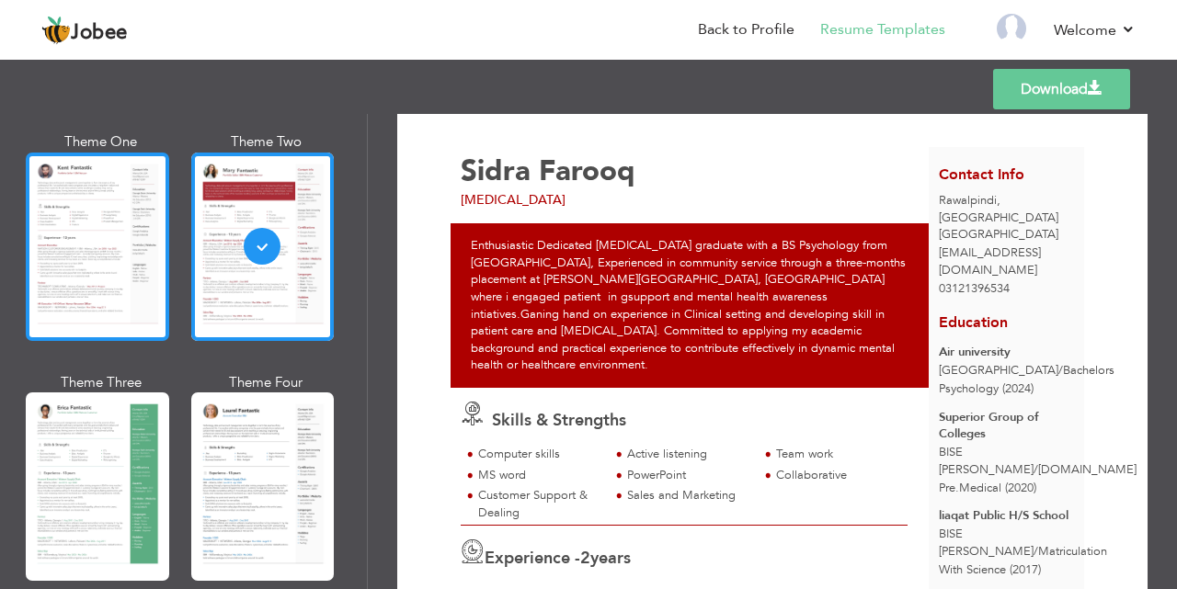
click at [94, 246] on div at bounding box center [97, 247] width 143 height 188
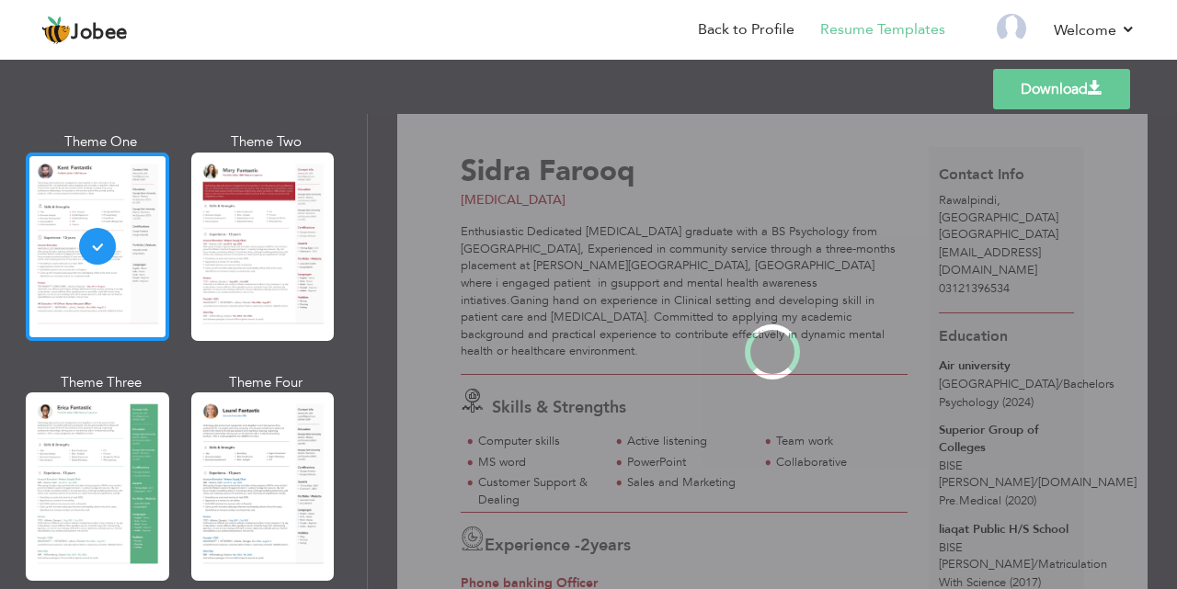
scroll to position [0, 0]
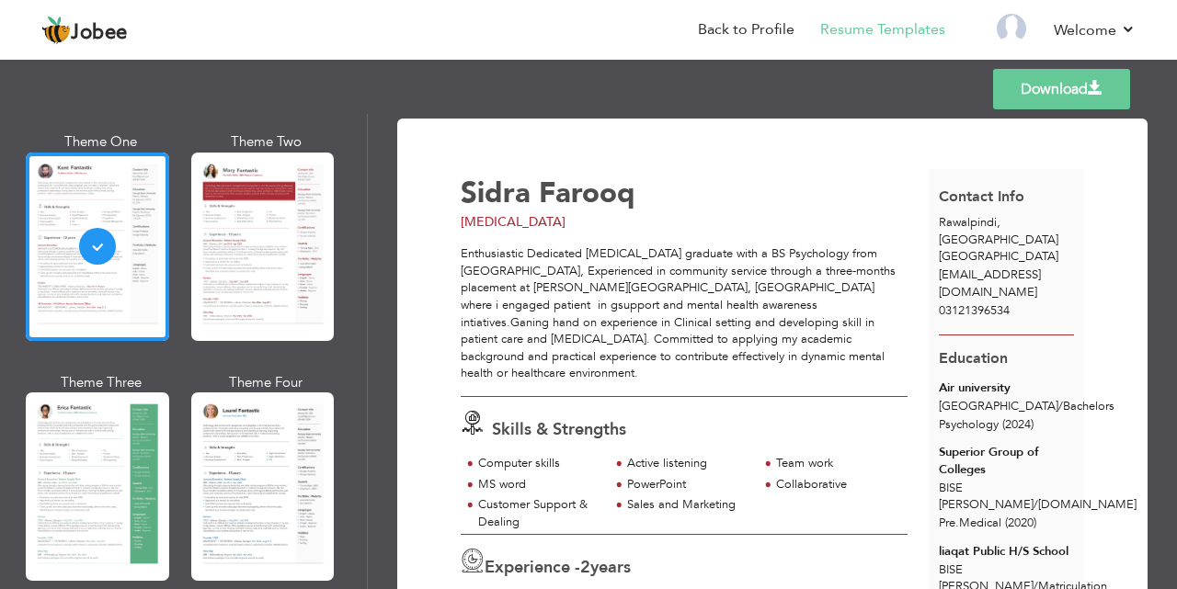
drag, startPoint x: 1167, startPoint y: 268, endPoint x: 1167, endPoint y: 317, distance: 48.7
click at [1167, 317] on div "Download Sidra Farooq psychologist Skills & Strengths Computer skills 2" at bounding box center [772, 351] width 809 height 475
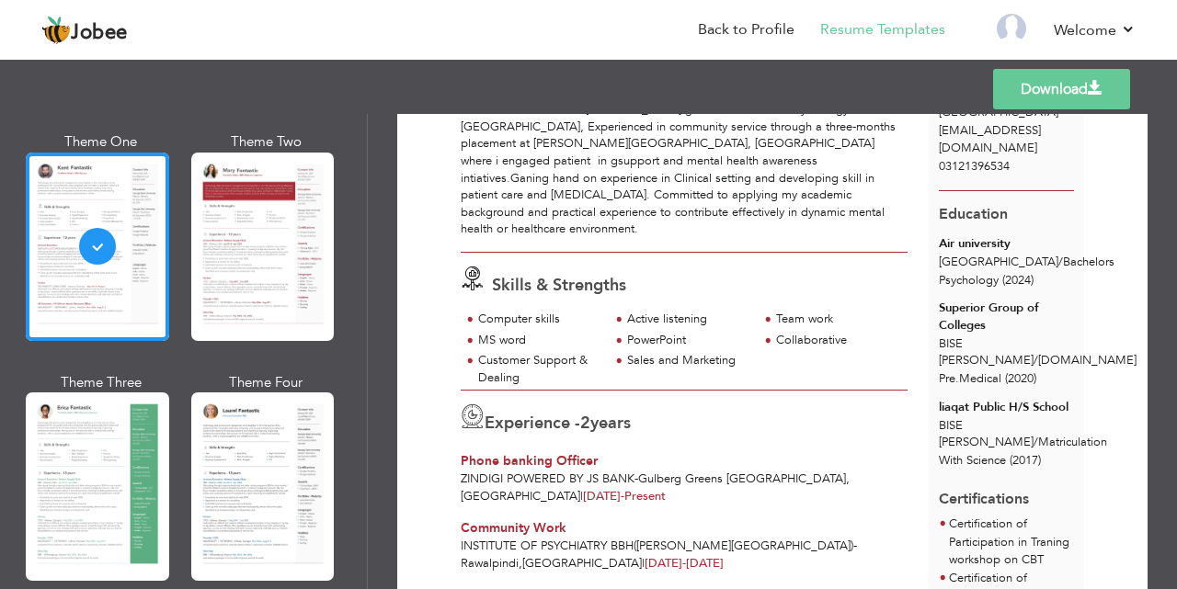
scroll to position [142, 0]
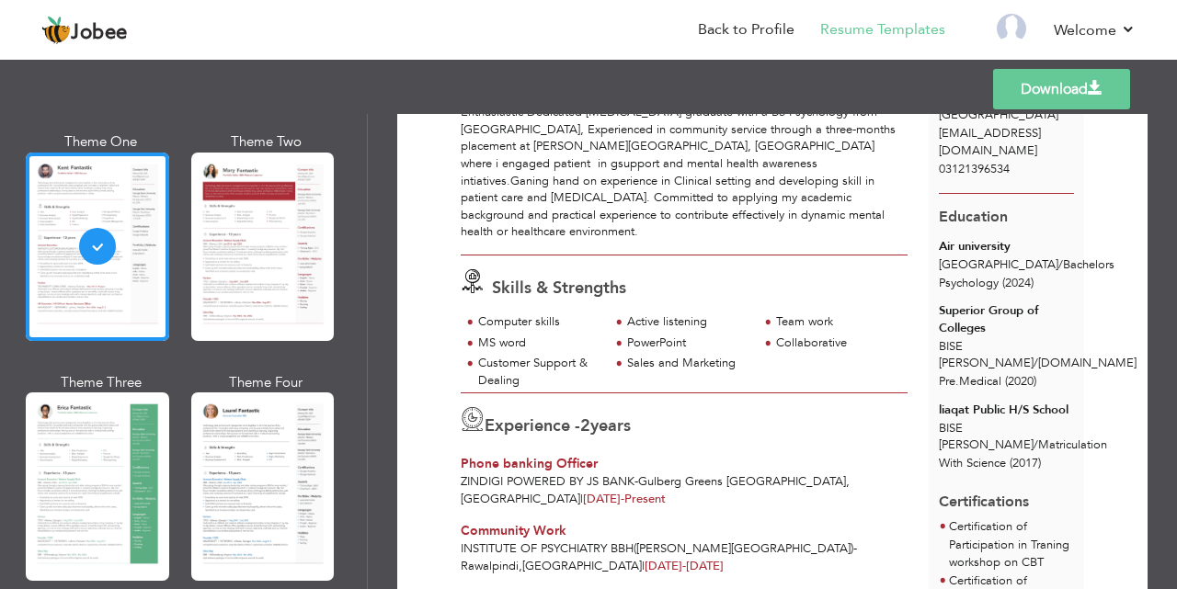
click at [1084, 92] on link "Download" at bounding box center [1061, 89] width 137 height 40
